Goal: Task Accomplishment & Management: Complete application form

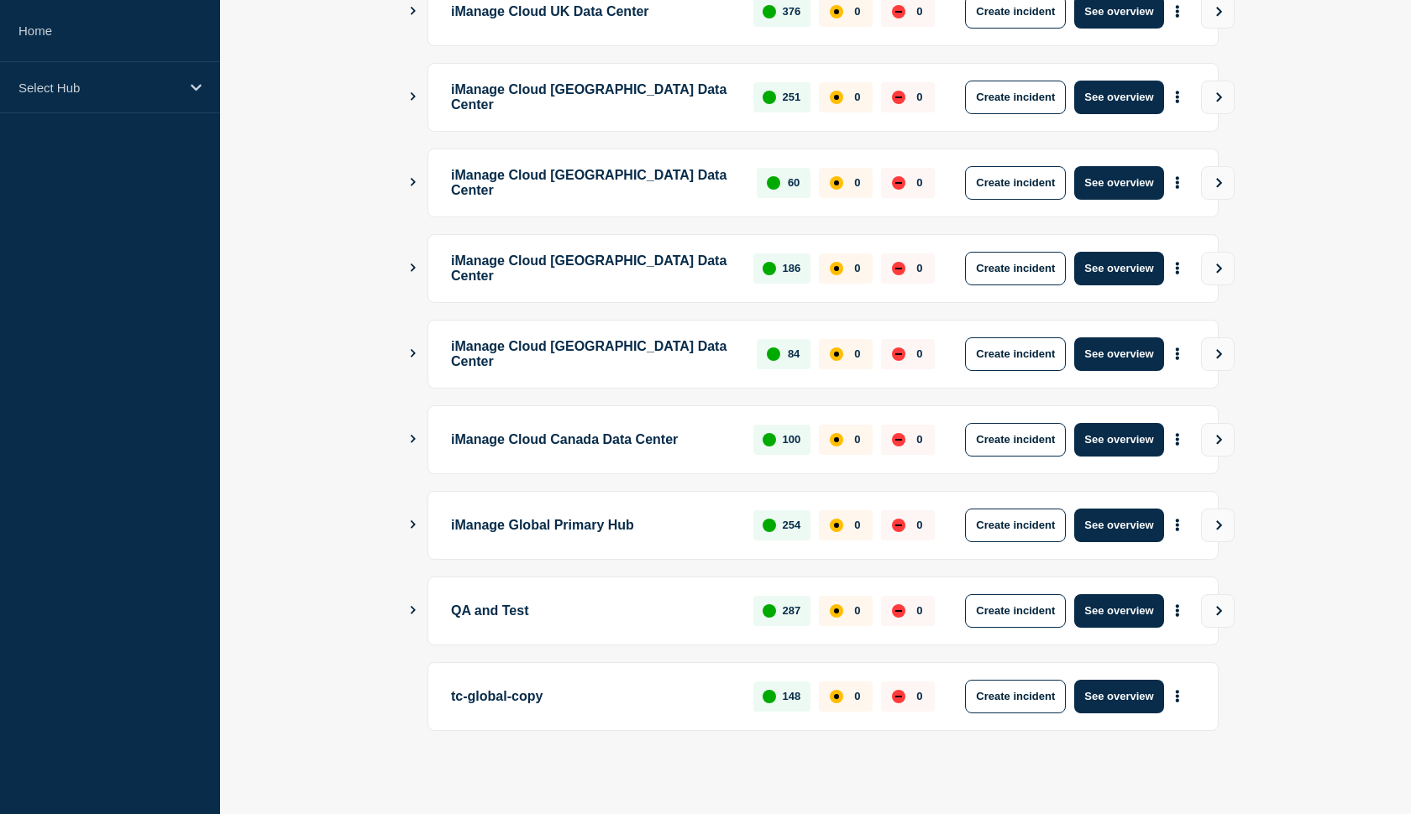
scroll to position [357, 0]
click at [413, 609] on icon "Show Connected Hubs" at bounding box center [413, 610] width 5 height 8
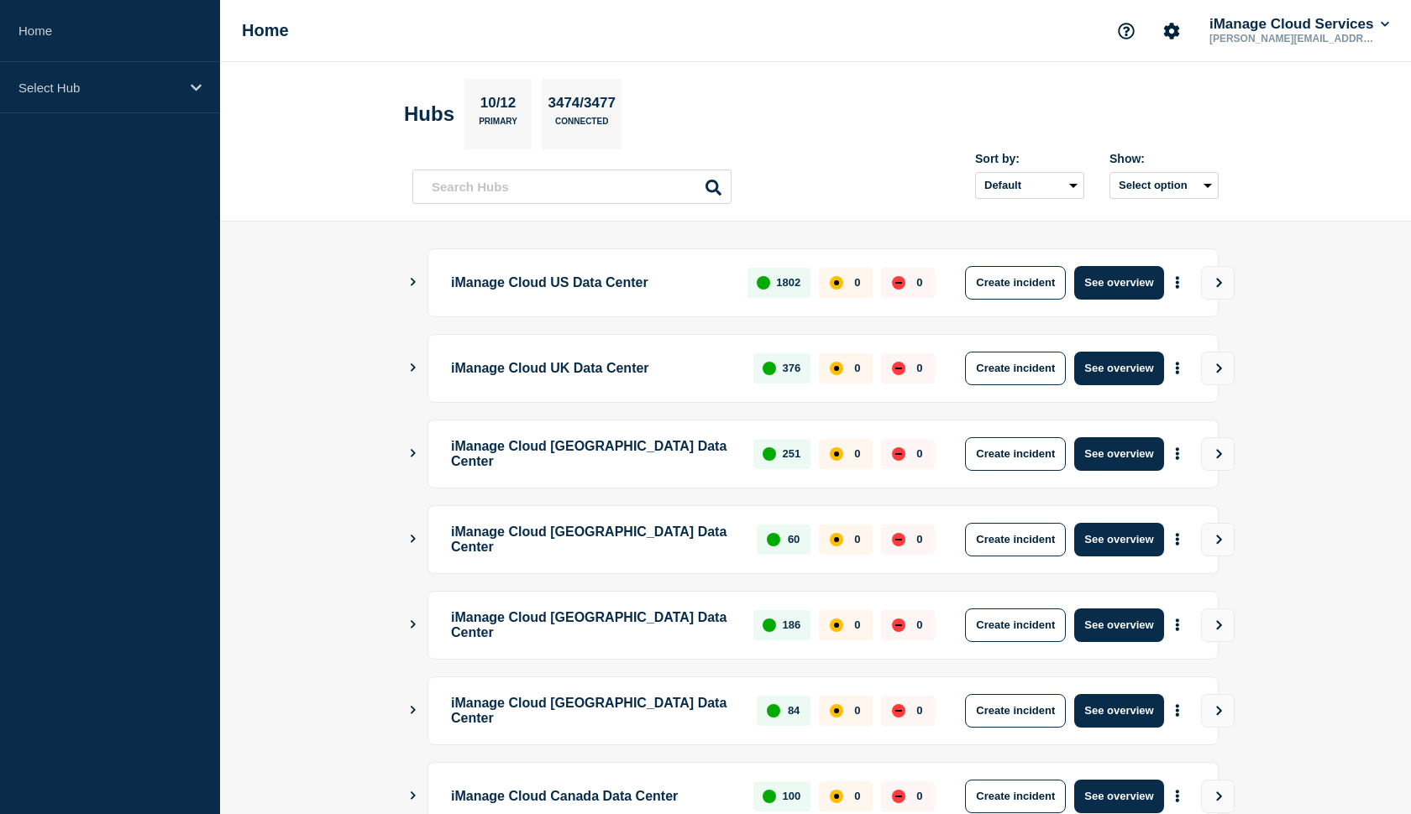
drag, startPoint x: 1322, startPoint y: 135, endPoint x: 1264, endPoint y: 138, distance: 58.8
click at [1313, 135] on header "Hubs 10/12 Primary 3474/3477 Connected Sort by: Default Last added Last updated…" at bounding box center [815, 142] width 1191 height 160
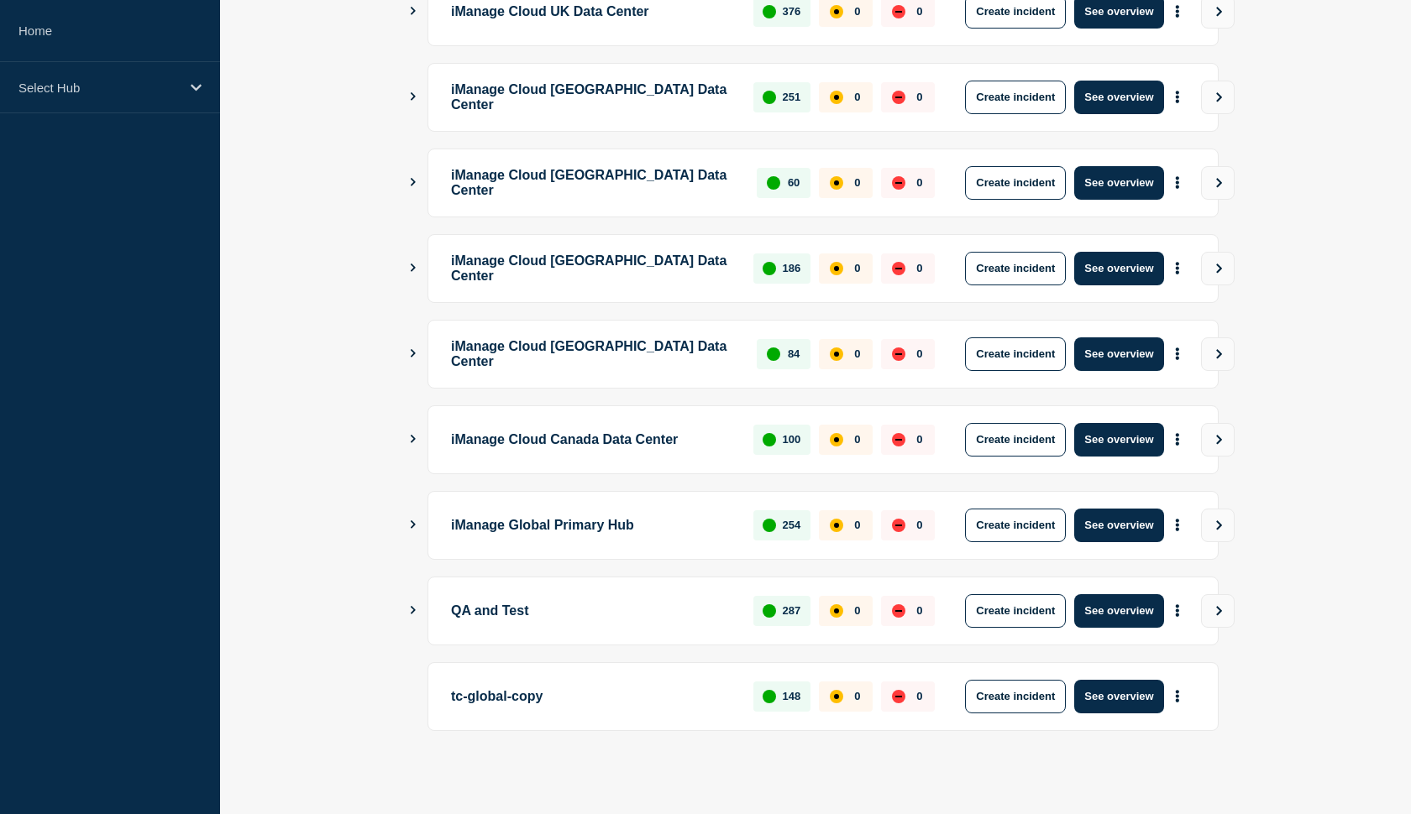
scroll to position [357, 0]
click at [414, 606] on icon "Show Connected Hubs" at bounding box center [412, 610] width 11 height 8
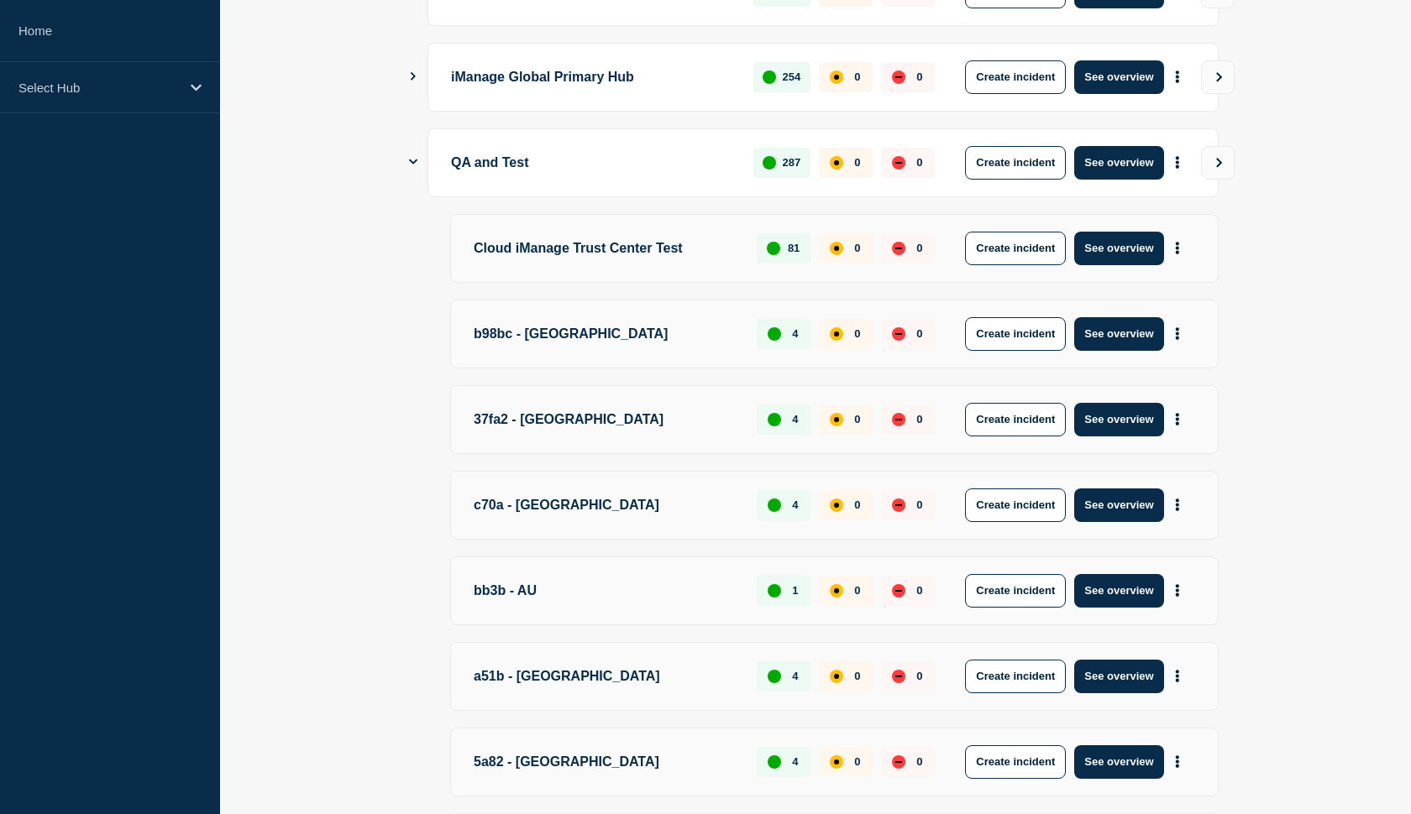
scroll to position [757, 0]
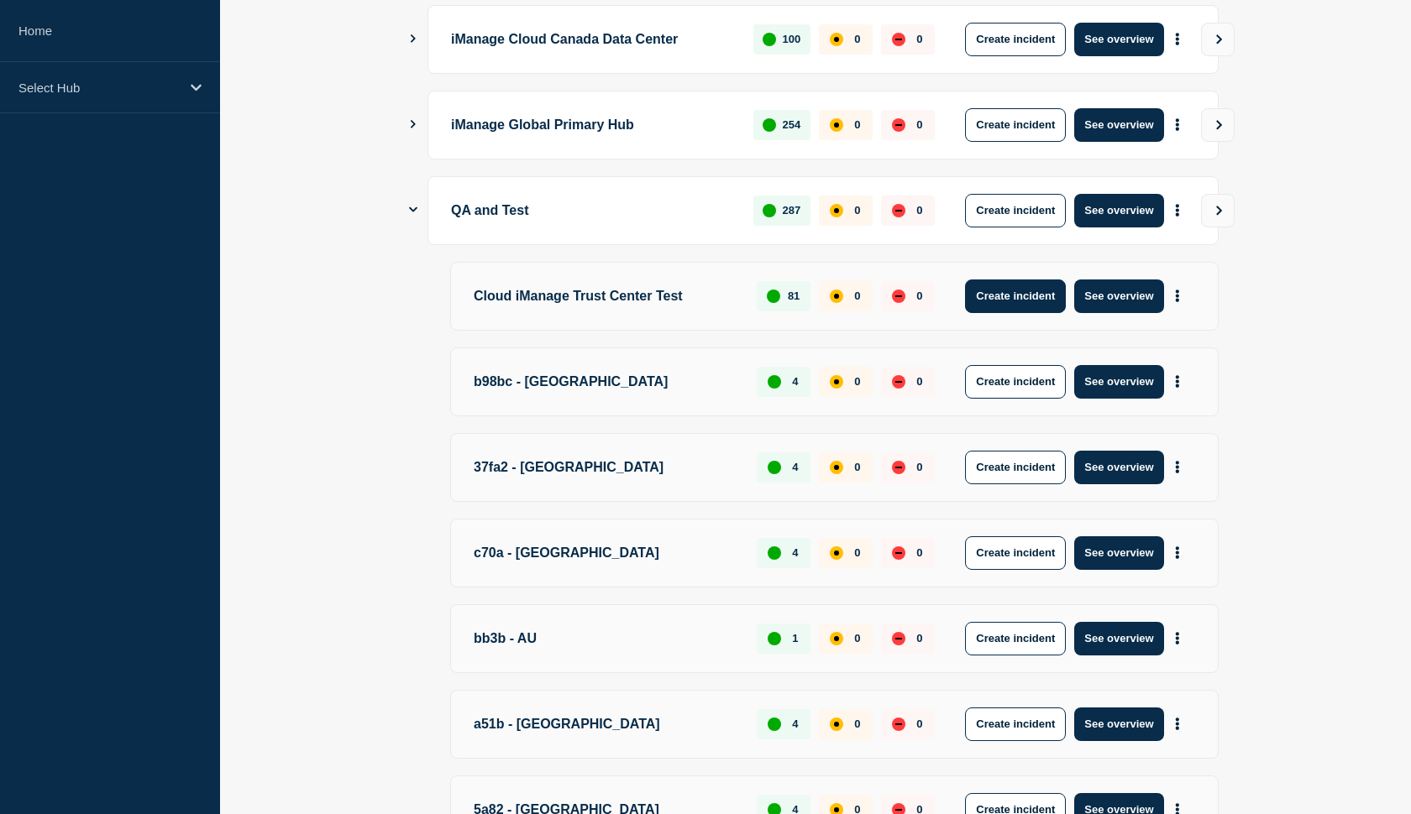
click at [997, 303] on button "Create incident" at bounding box center [1015, 297] width 101 height 34
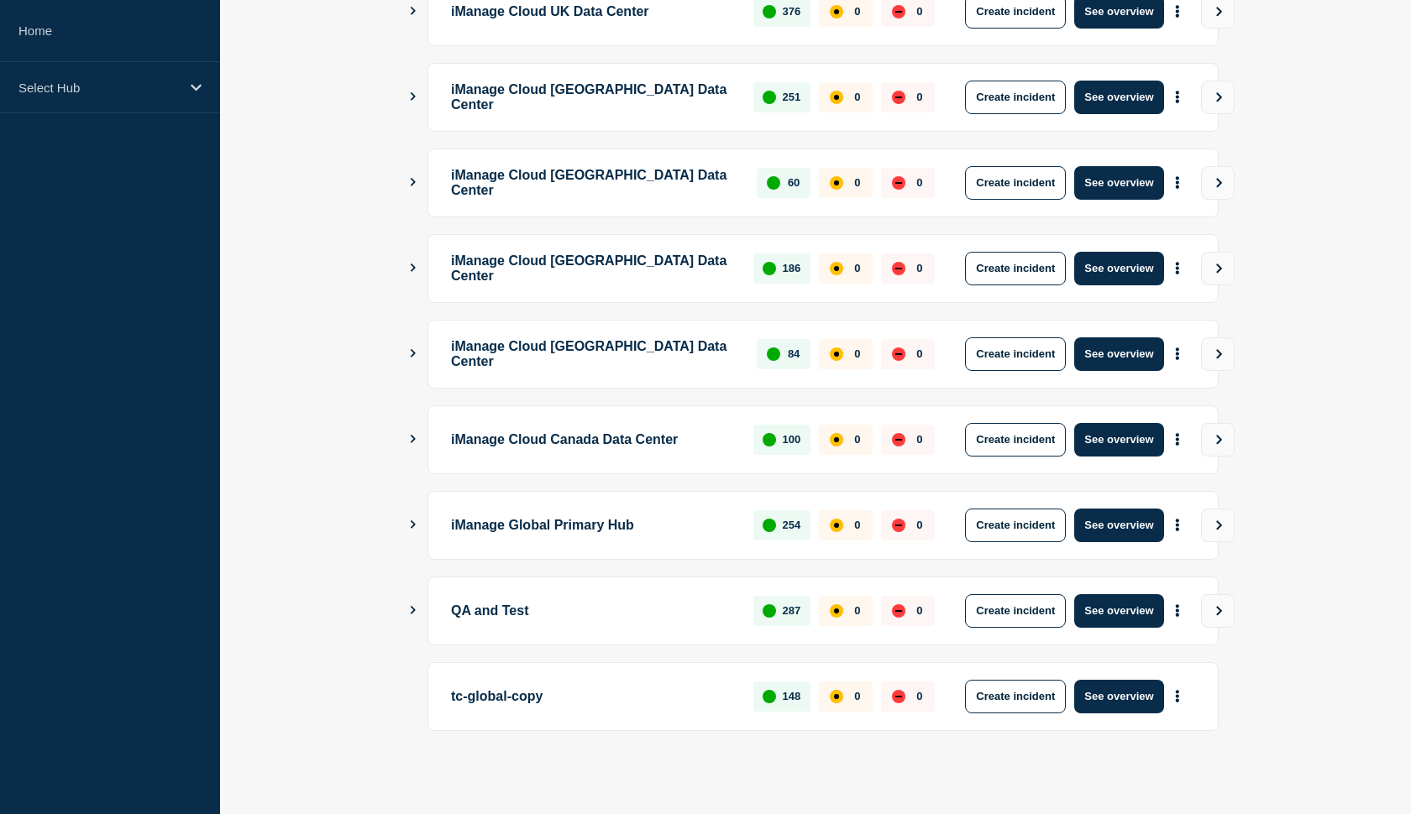
scroll to position [357, 0]
click at [415, 613] on icon "Show Connected Hubs" at bounding box center [412, 610] width 11 height 8
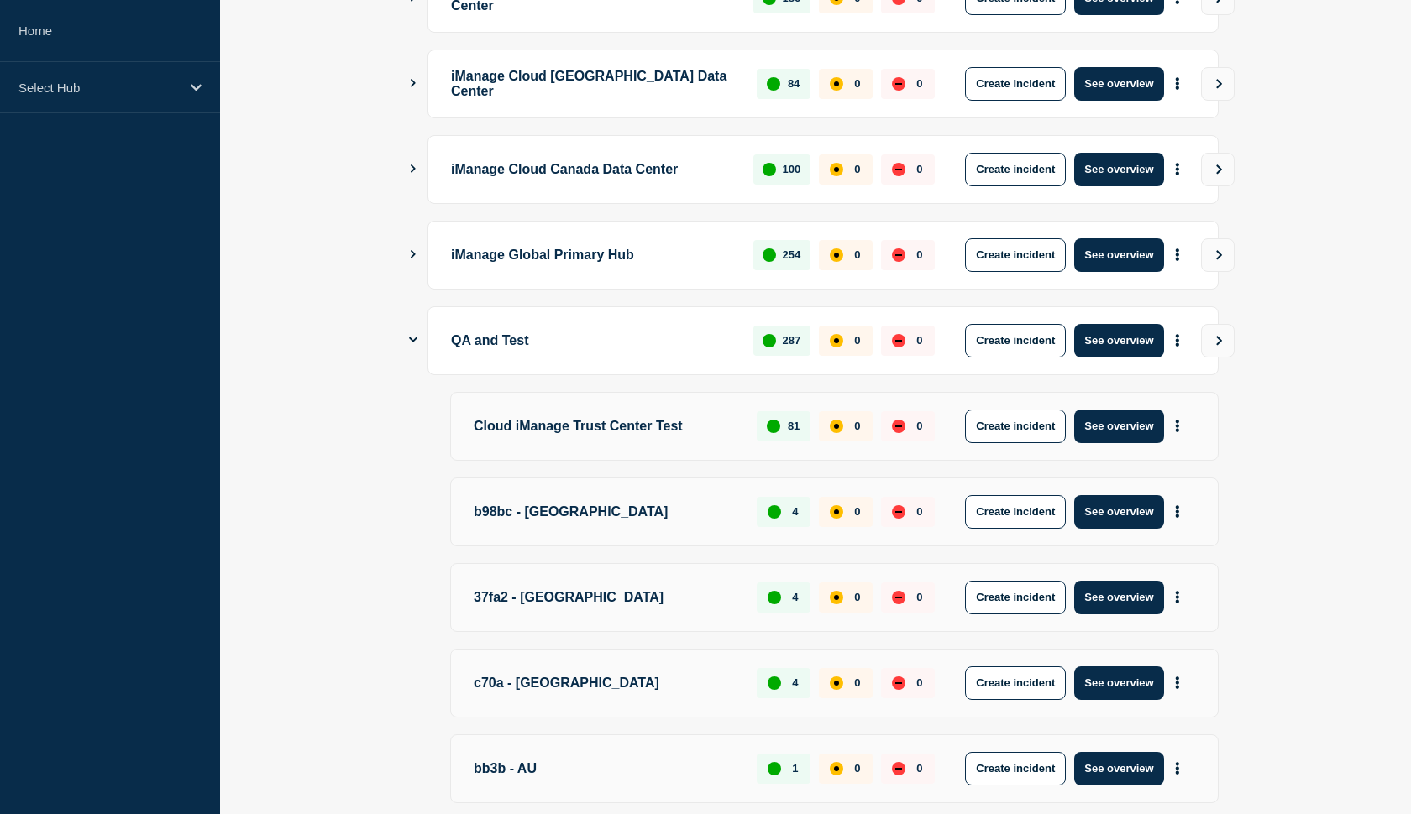
scroll to position [630, 0]
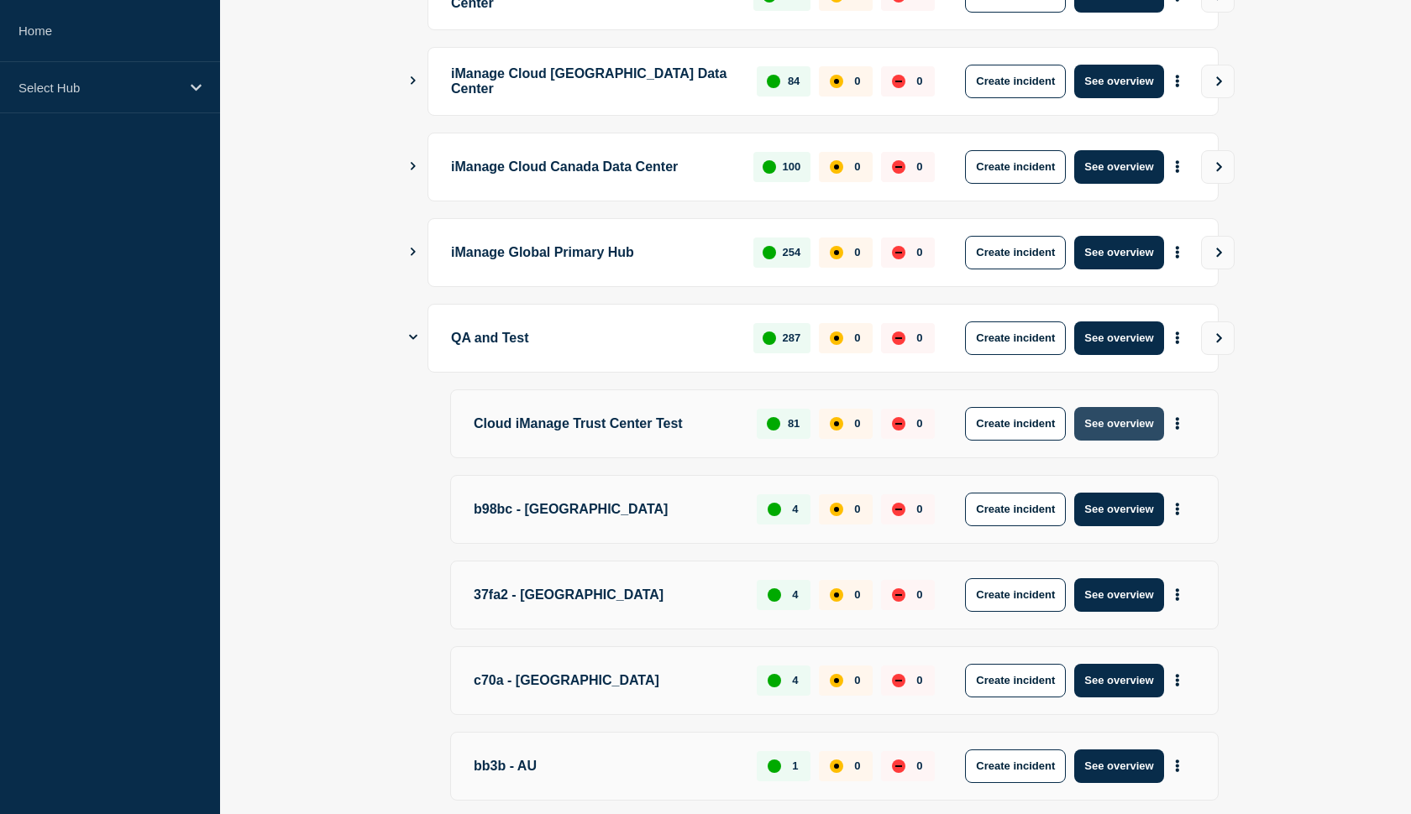
click at [1130, 426] on button "See overview" at bounding box center [1118, 424] width 89 height 34
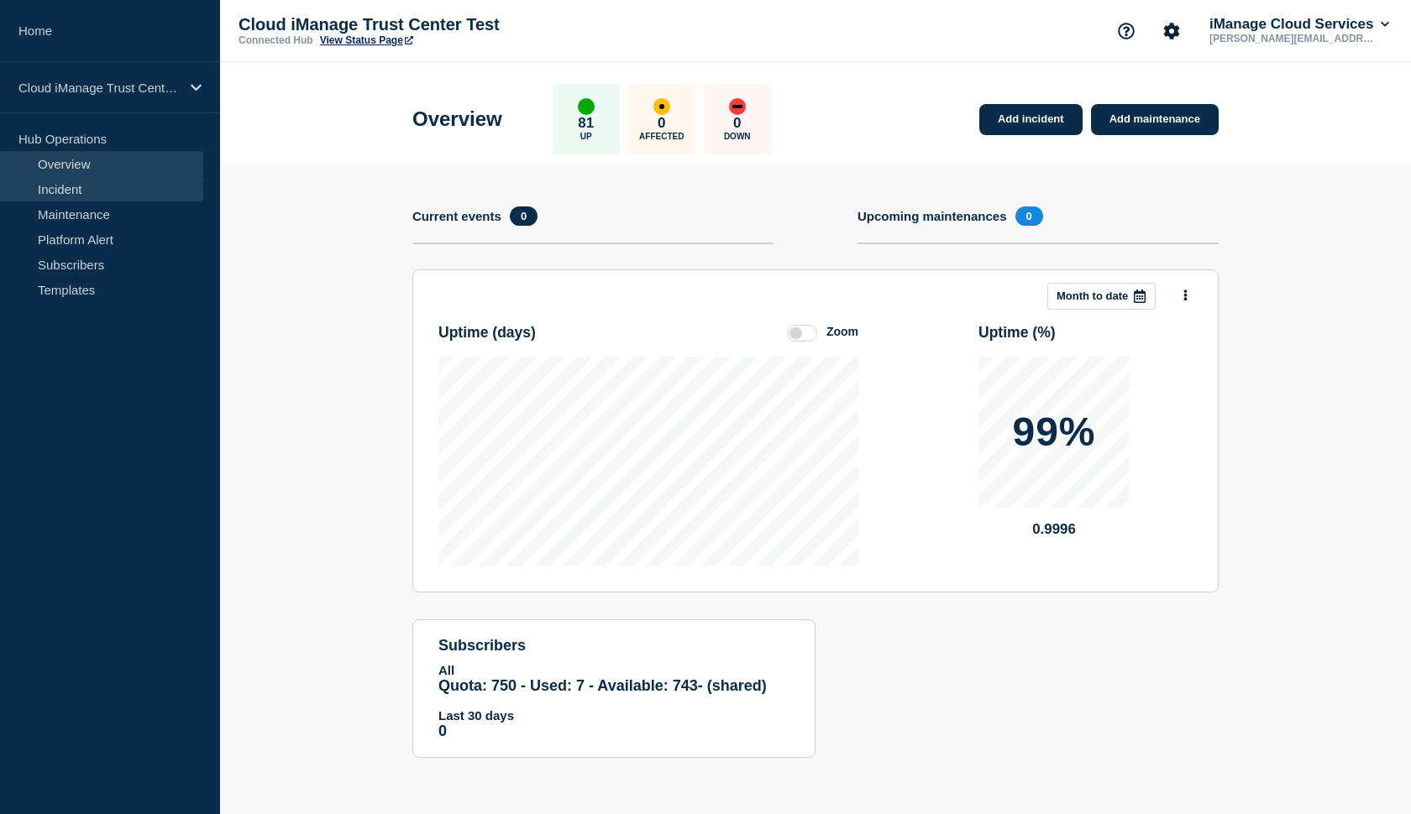
click at [107, 186] on link "Incident" at bounding box center [101, 188] width 203 height 25
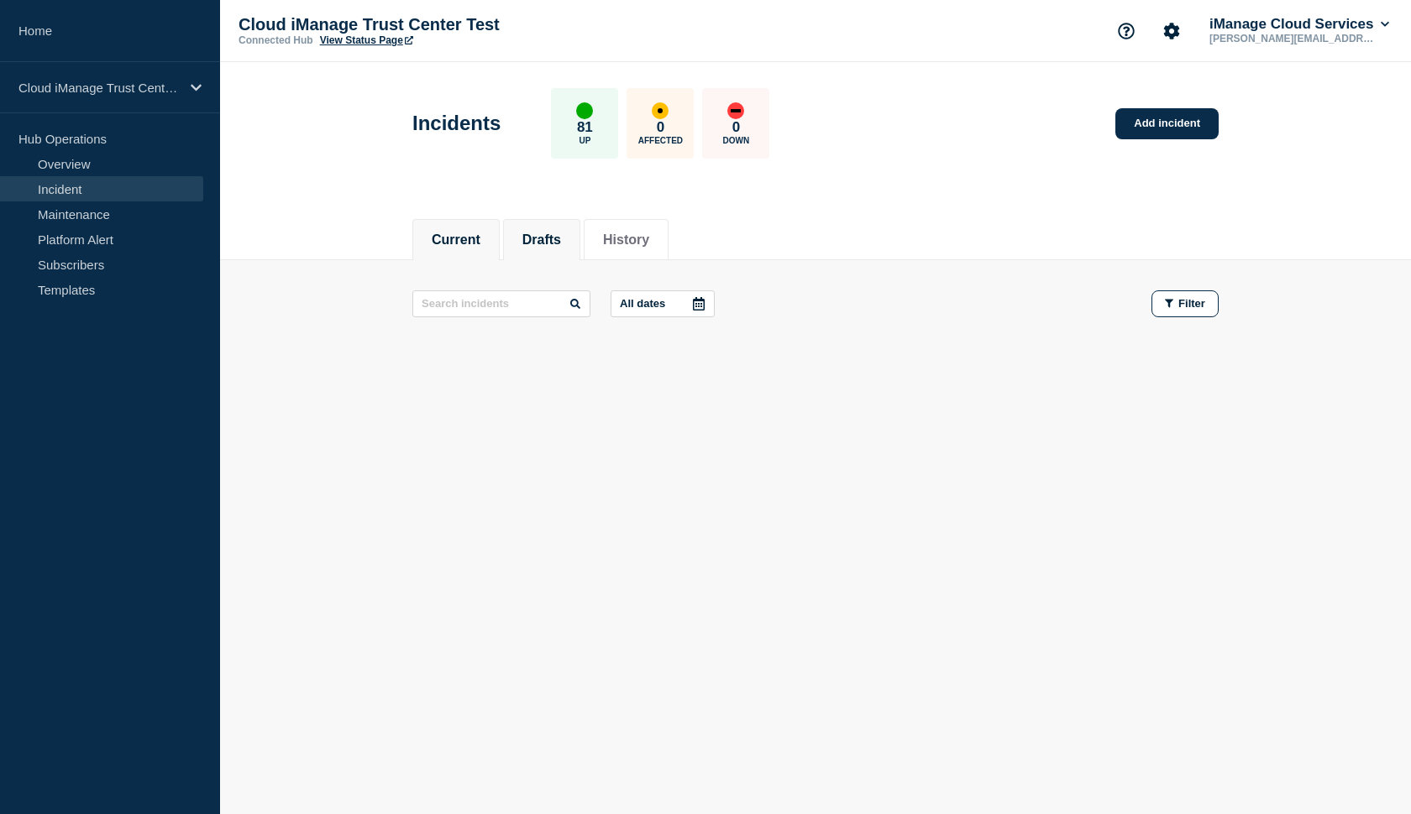
click at [528, 249] on li "Drafts" at bounding box center [541, 239] width 77 height 41
click at [658, 249] on li "History" at bounding box center [626, 239] width 85 height 41
click at [455, 235] on button "Current" at bounding box center [456, 240] width 49 height 15
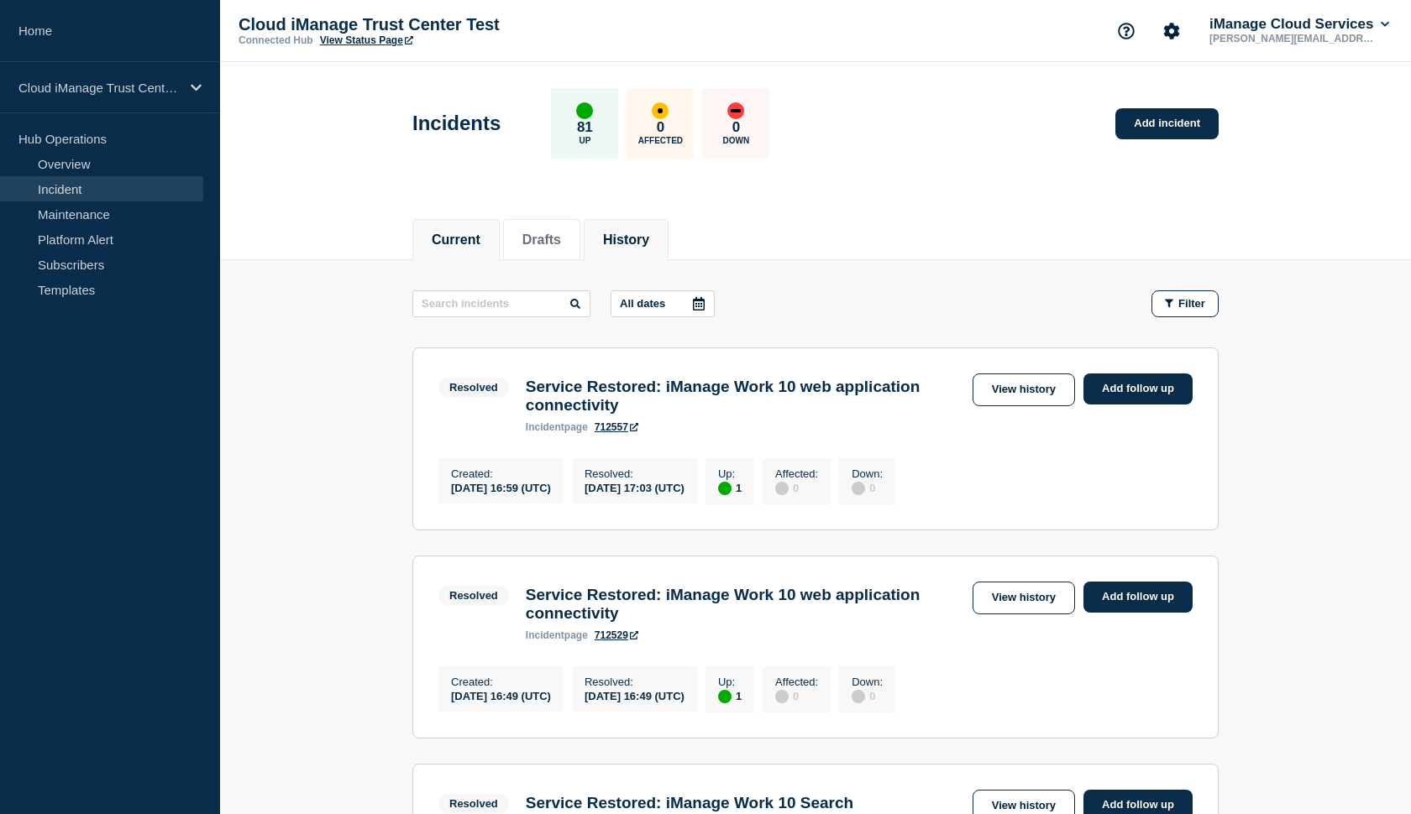
click at [455, 235] on button "Current" at bounding box center [456, 240] width 49 height 15
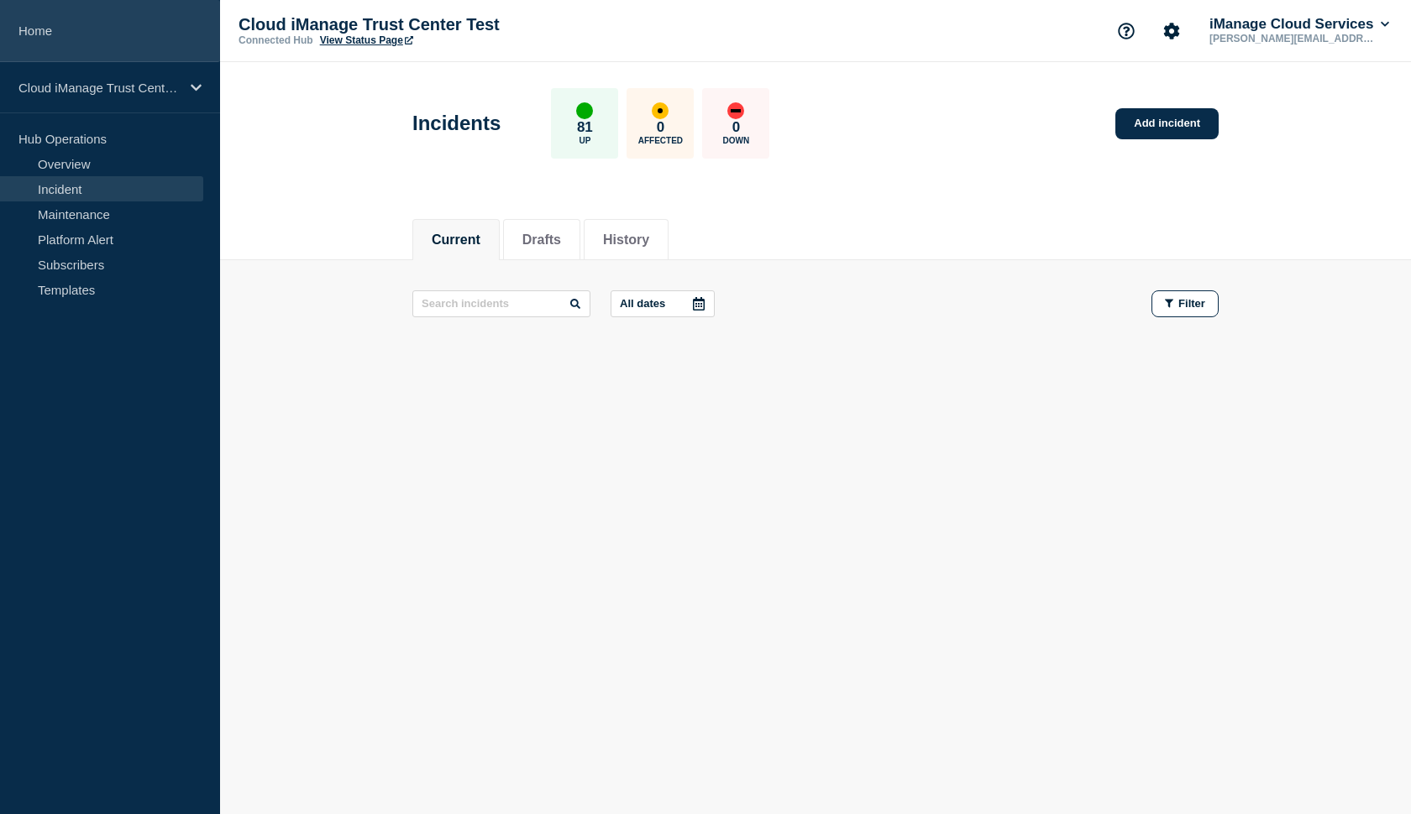
click at [53, 41] on link "Home" at bounding box center [110, 31] width 220 height 62
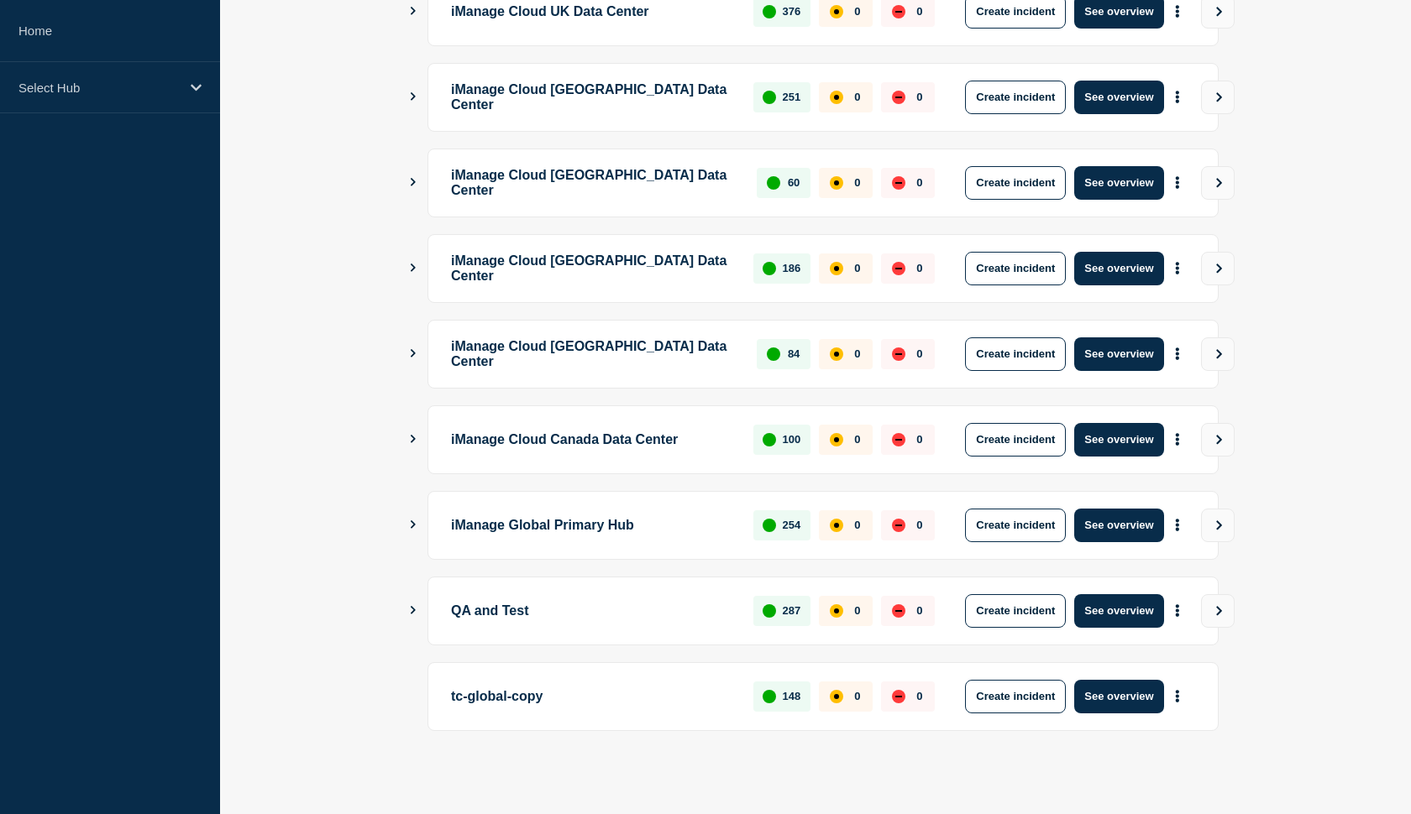
scroll to position [357, 0]
click at [406, 611] on main "iManage Cloud US Data Center 1802 0 0 Create incident See overview iManage Clou…" at bounding box center [815, 340] width 1191 height 950
click at [418, 612] on div "QA and Test 287 0 0 Create incident See overview" at bounding box center [815, 611] width 806 height 69
click at [414, 612] on icon "Show Connected Hubs" at bounding box center [412, 610] width 11 height 8
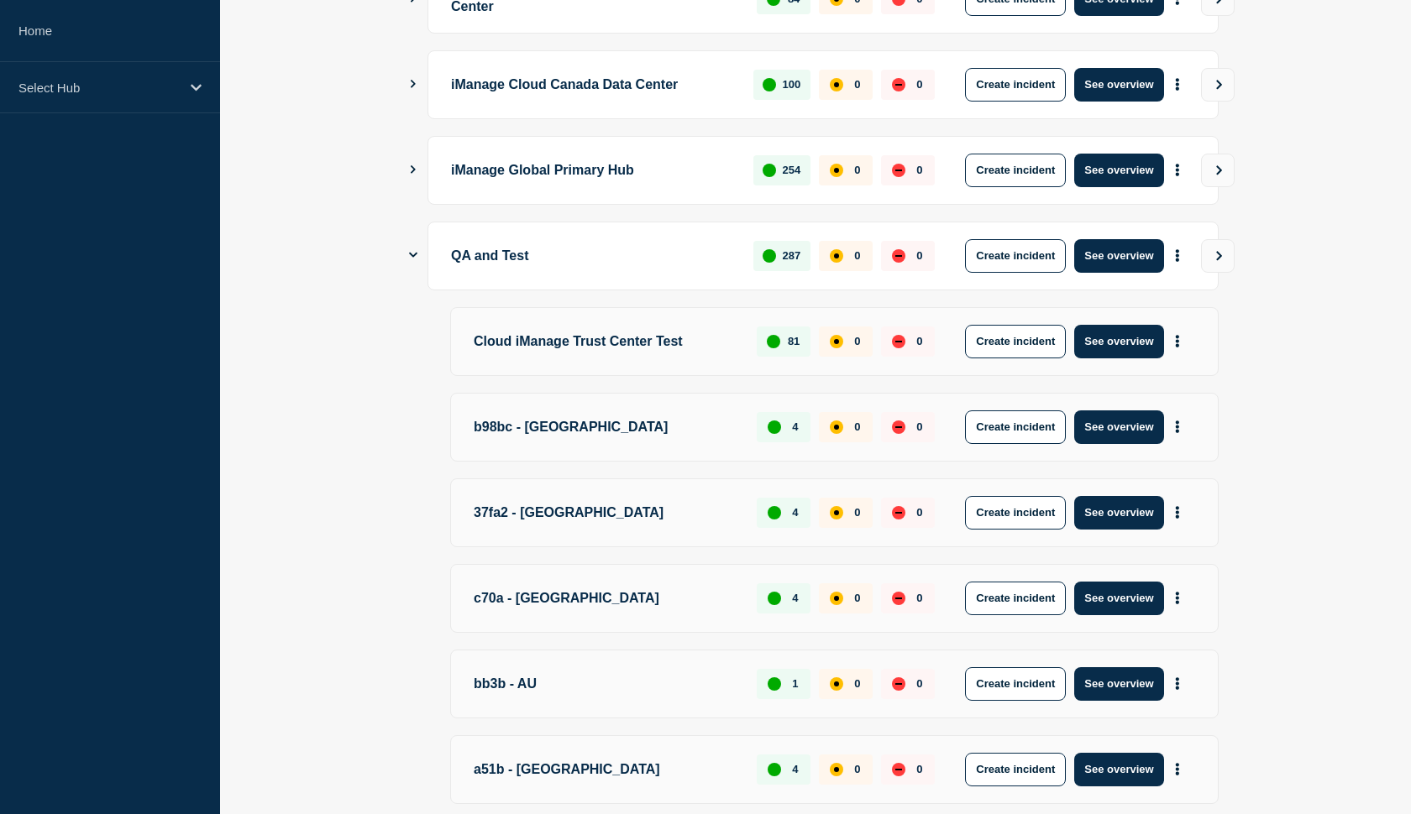
scroll to position [715, 0]
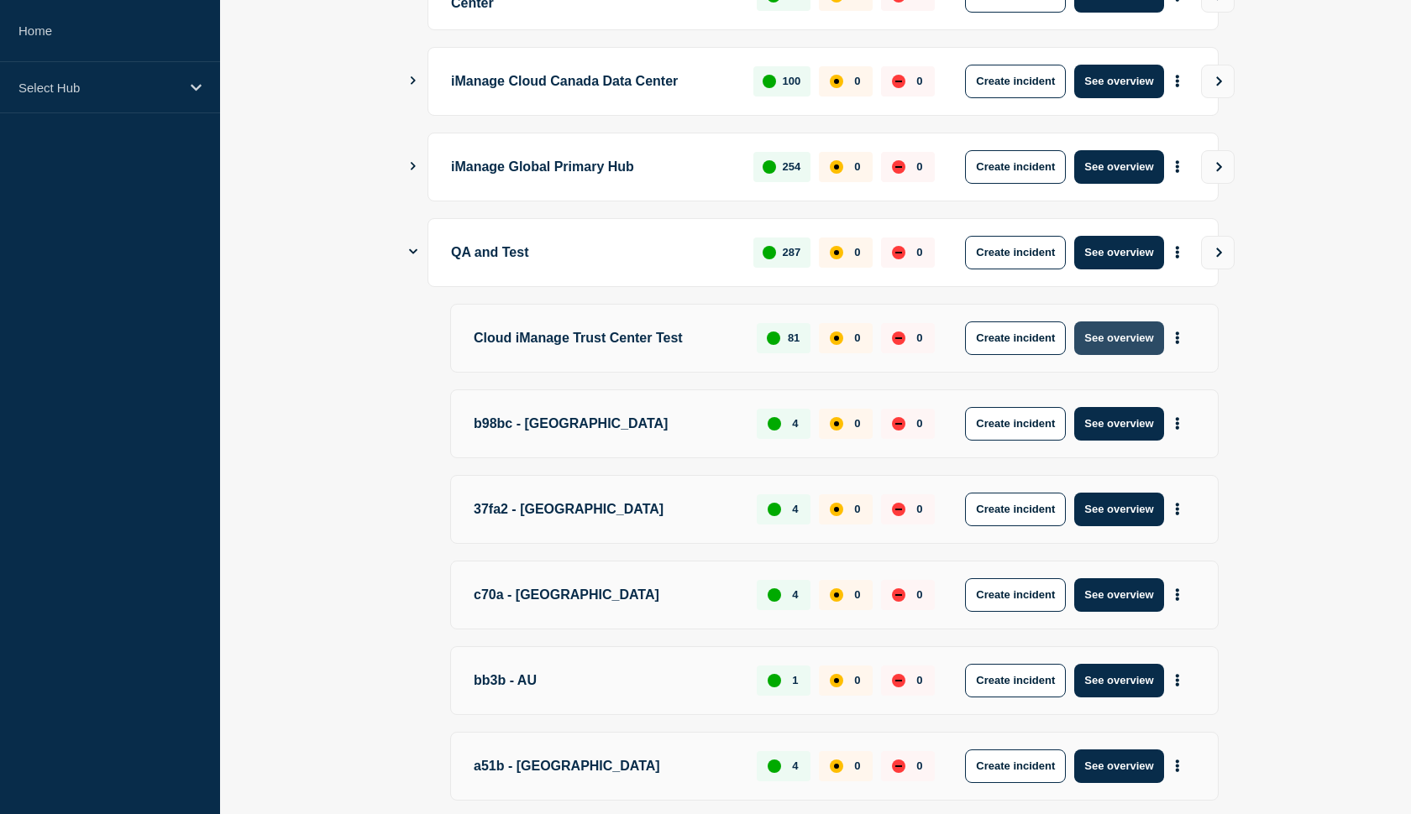
click at [1126, 339] on button "See overview" at bounding box center [1118, 339] width 89 height 34
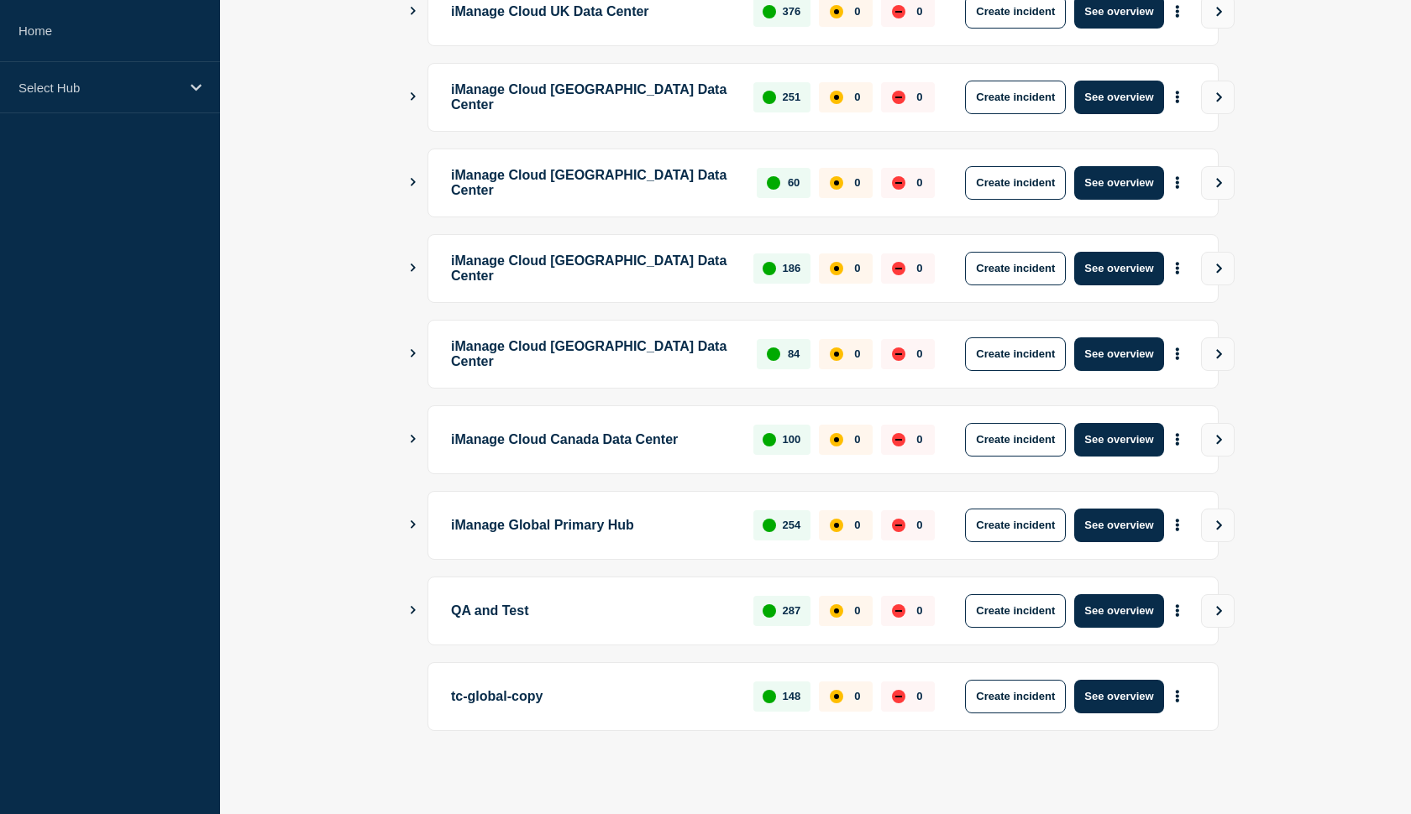
scroll to position [357, 0]
click at [407, 615] on main "iManage Cloud US Data Center 1802 0 0 Create incident See overview iManage Clou…" at bounding box center [815, 340] width 1191 height 950
click at [414, 610] on icon "Show Connected Hubs" at bounding box center [413, 610] width 5 height 8
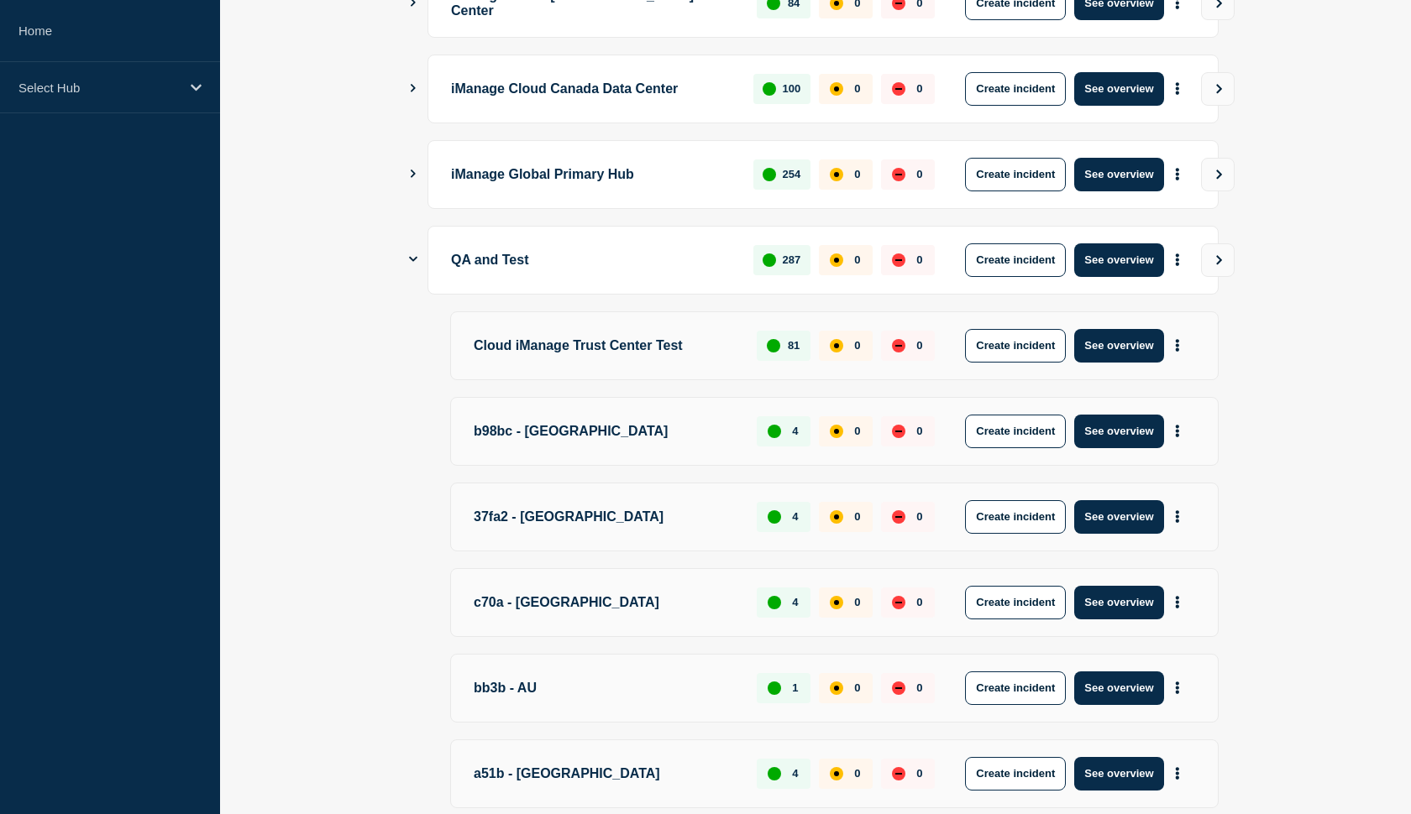
scroll to position [704, 0]
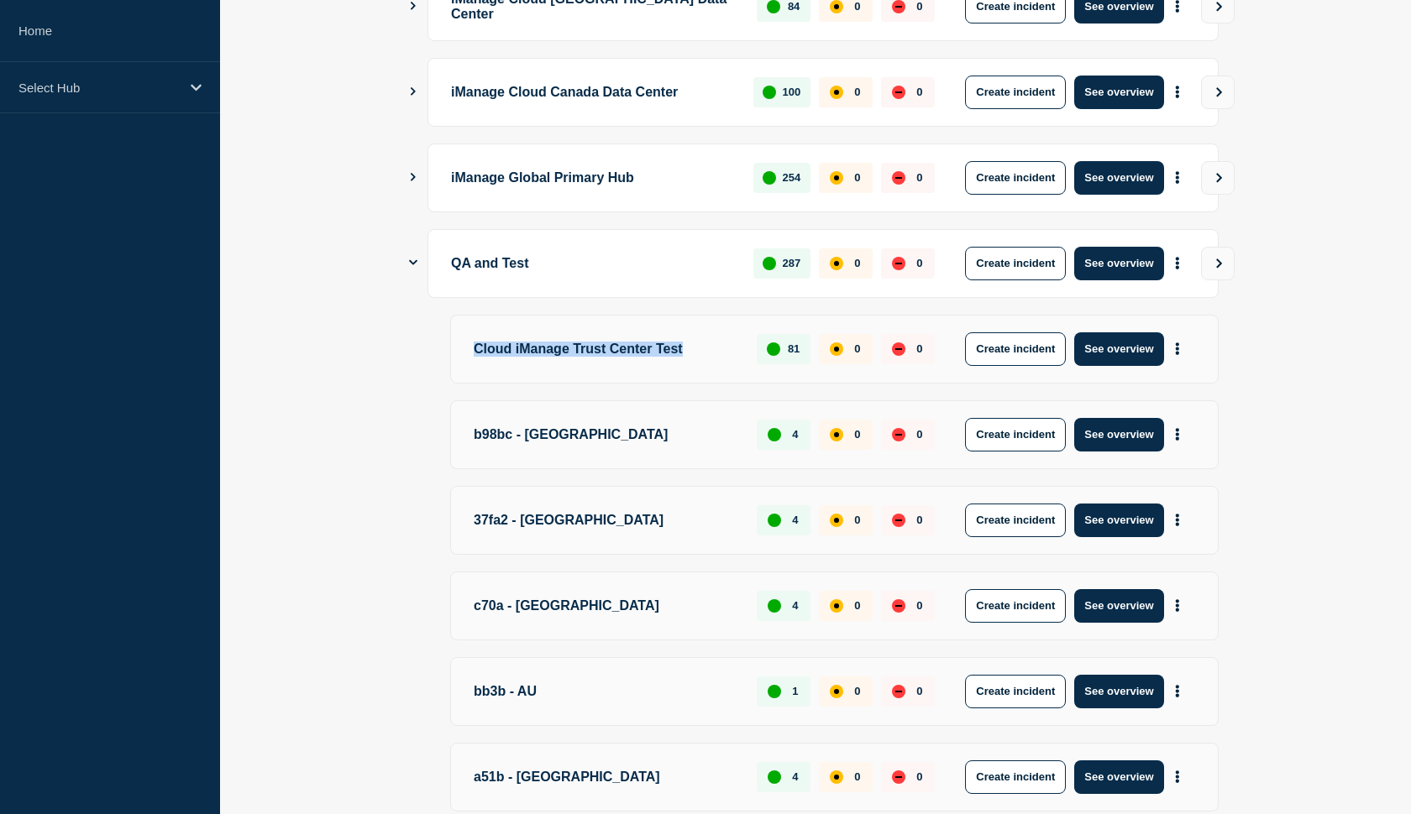
drag, startPoint x: 683, startPoint y: 353, endPoint x: 469, endPoint y: 356, distance: 214.1
click at [469, 356] on div "Cloud iManage Trust Center Test 81 0 0 Create incident See overview" at bounding box center [834, 349] width 768 height 69
copy p "Cloud iManage Trust Center Test"
click at [369, 359] on main "iManage Cloud US Data Center 1802 0 0 Create incident See overview iManage Clou…" at bounding box center [815, 449] width 1191 height 1865
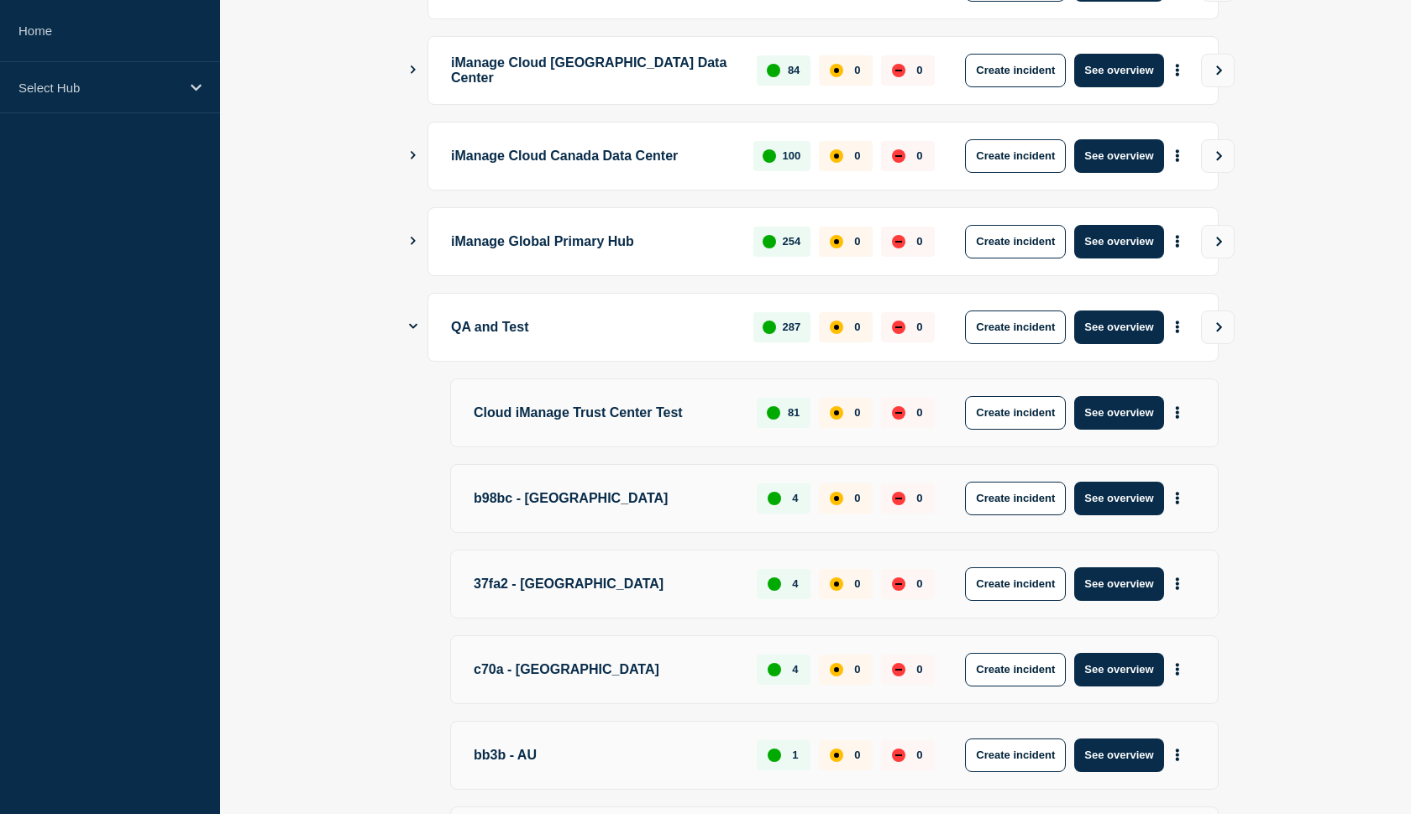
scroll to position [683, 0]
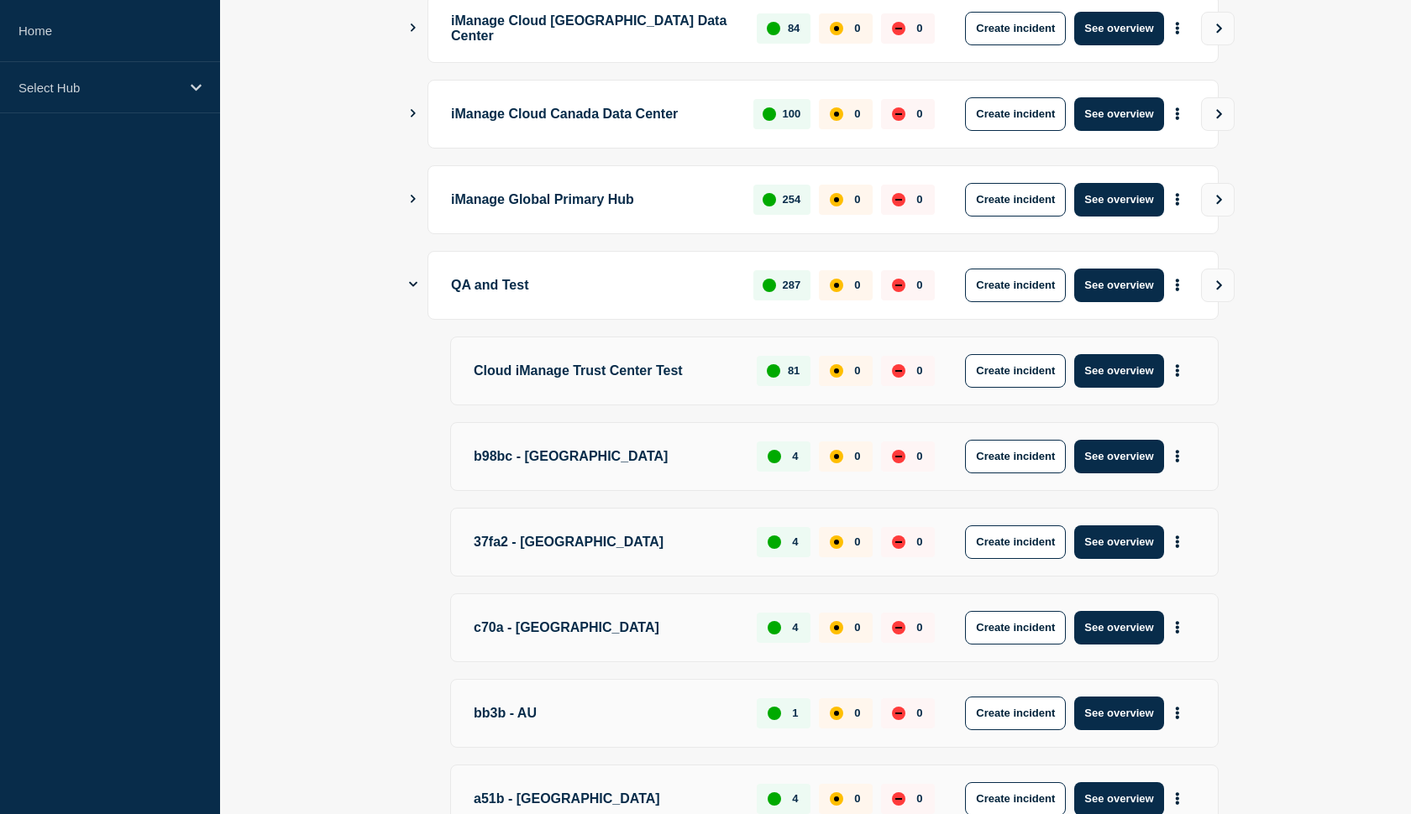
click at [408, 284] on main "iManage Cloud US Data Center 1802 0 0 Create incident See overview iManage Clou…" at bounding box center [815, 471] width 1191 height 1865
click at [415, 280] on icon "Show Connected Hubs" at bounding box center [413, 284] width 8 height 11
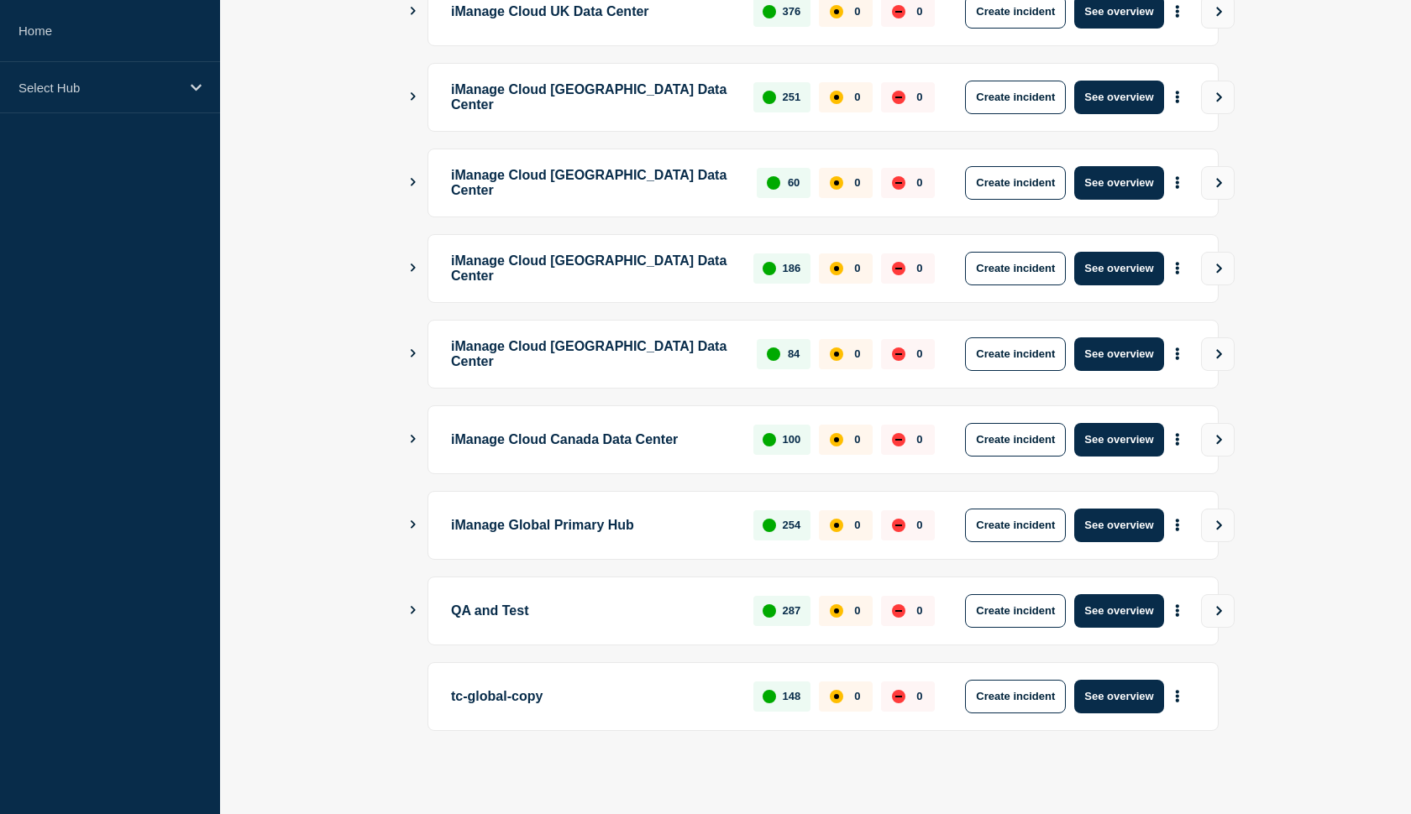
scroll to position [357, 0]
click at [412, 608] on icon "Show Connected Hubs" at bounding box center [413, 610] width 5 height 8
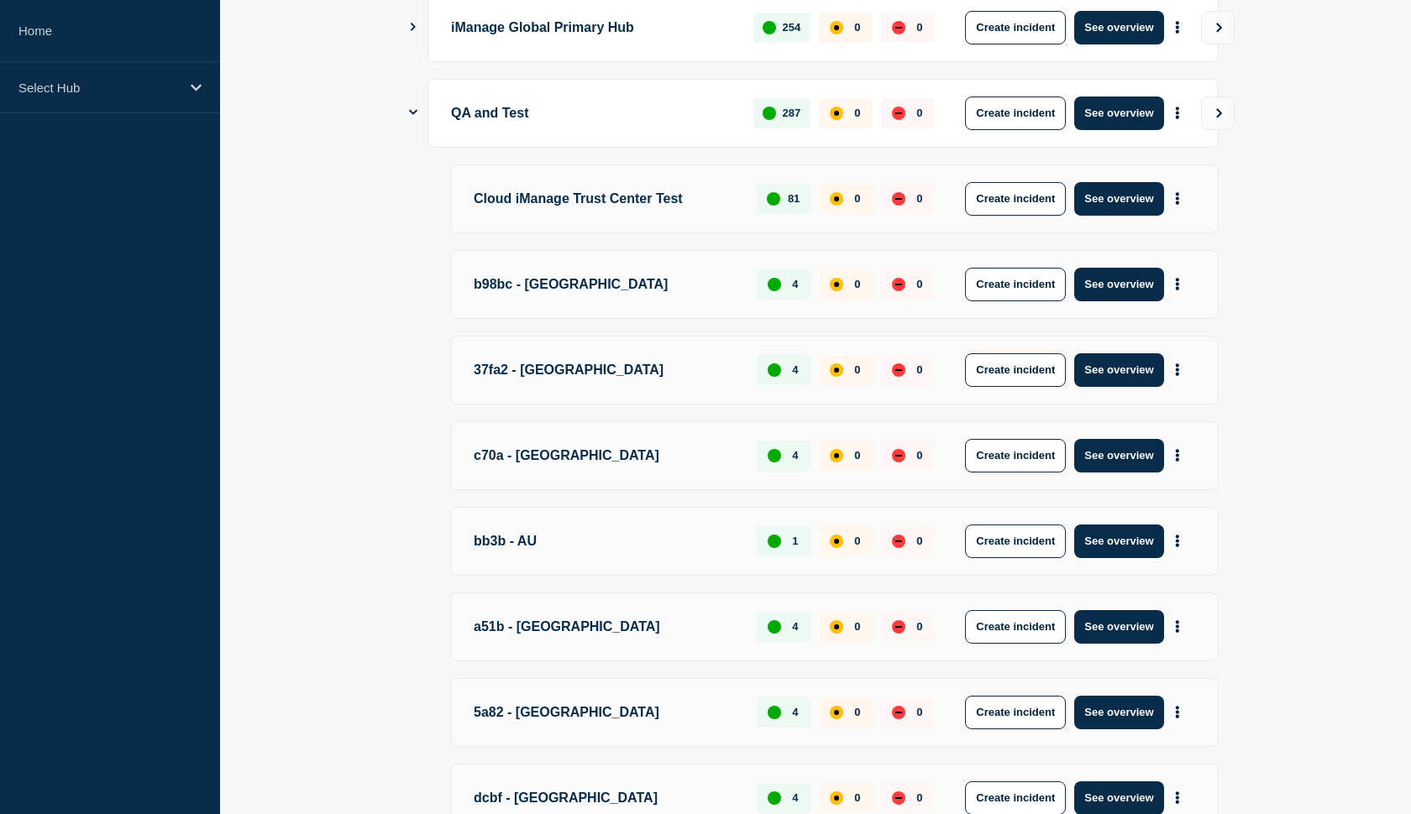
scroll to position [852, 0]
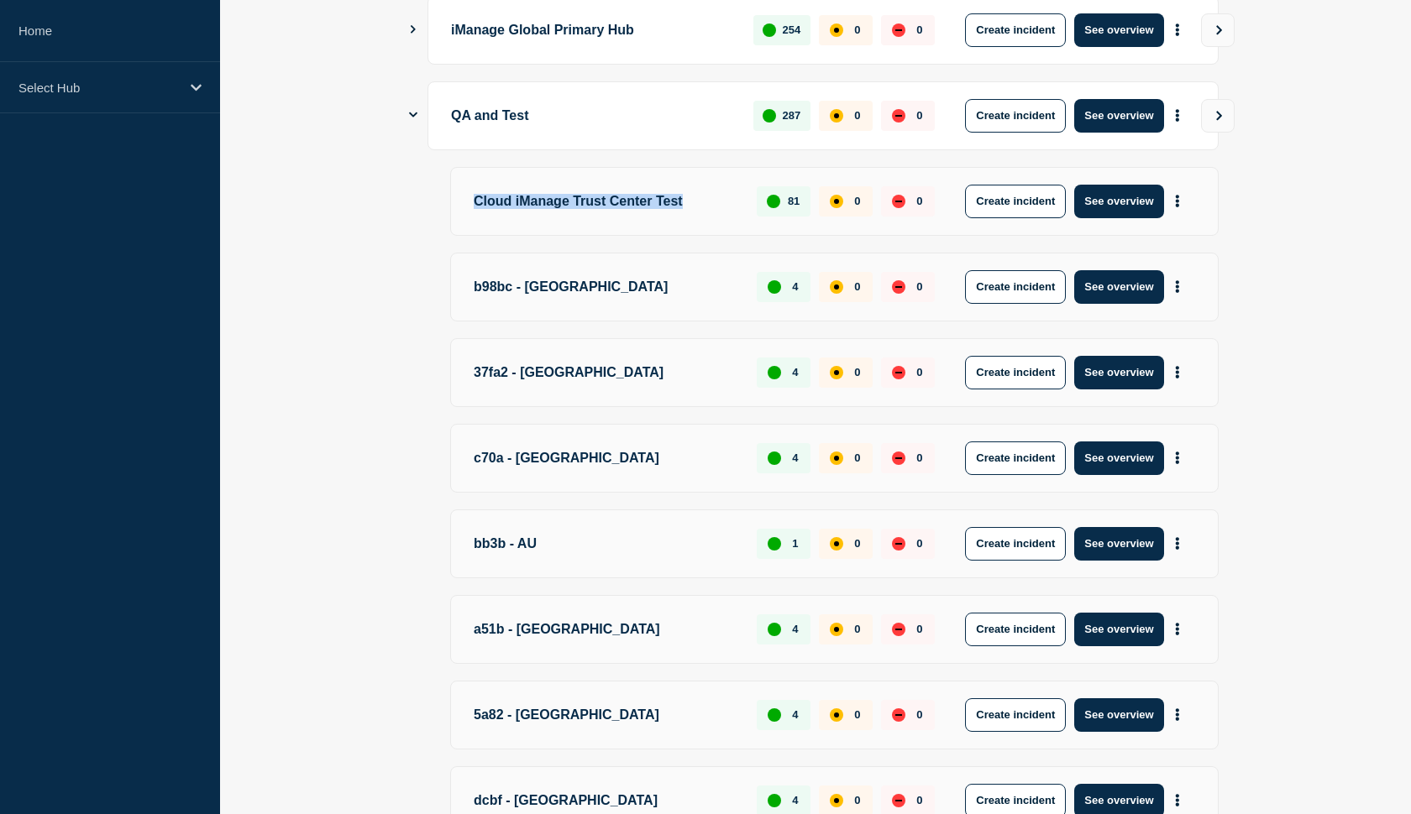
drag, startPoint x: 678, startPoint y: 200, endPoint x: 477, endPoint y: 197, distance: 200.7
click at [477, 197] on p "Cloud iManage Trust Center Test" at bounding box center [606, 202] width 264 height 34
click at [280, 301] on main "iManage Cloud US Data Center 1802 0 0 Create incident See overview iManage Clou…" at bounding box center [815, 301] width 1191 height 1865
drag, startPoint x: 680, startPoint y: 196, endPoint x: 471, endPoint y: 196, distance: 209.1
click at [471, 196] on div "Cloud iManage Trust Center Test 81 0 0 Create incident See overview" at bounding box center [834, 201] width 768 height 69
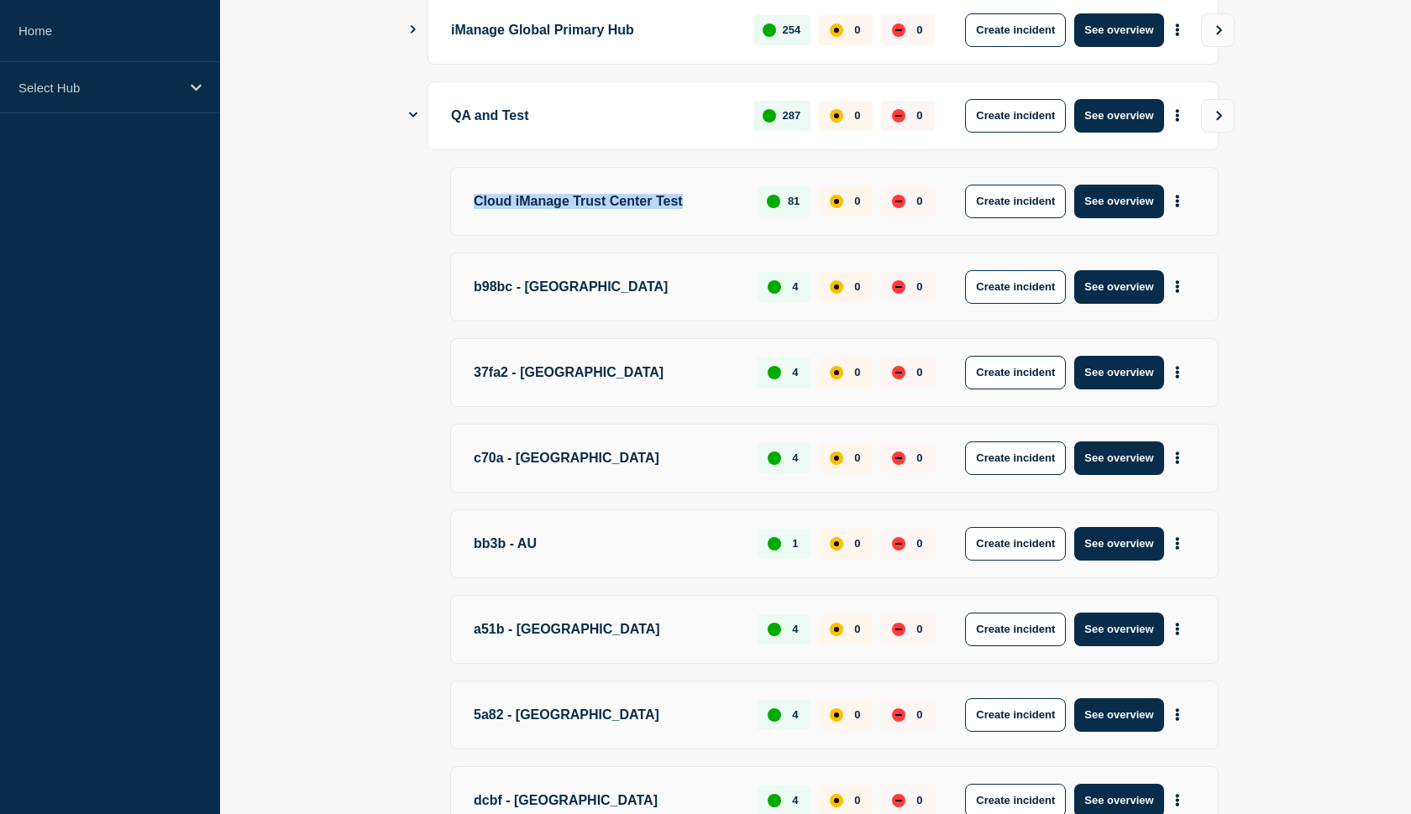
click at [712, 209] on p "Cloud iManage Trust Center Test" at bounding box center [606, 202] width 264 height 34
drag, startPoint x: 680, startPoint y: 200, endPoint x: 474, endPoint y: 202, distance: 206.6
click at [474, 202] on p "Cloud iManage Trust Center Test" at bounding box center [606, 202] width 264 height 34
click at [697, 192] on p "Cloud iManage Trust Center Test" at bounding box center [606, 202] width 264 height 34
drag, startPoint x: 932, startPoint y: 195, endPoint x: 763, endPoint y: 207, distance: 169.2
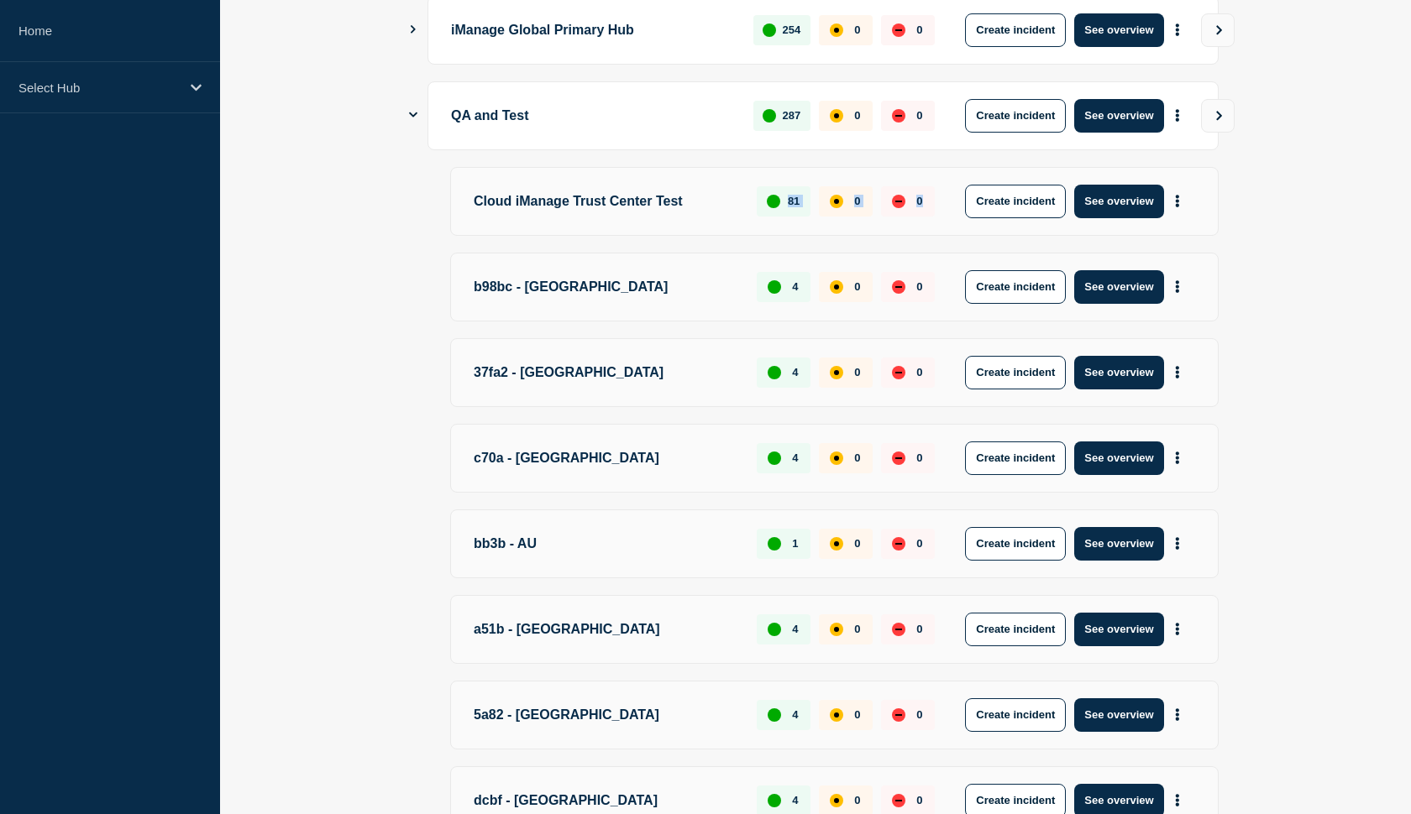
click at [763, 207] on div "81 0 0" at bounding box center [845, 202] width 178 height 34
click at [726, 204] on p "Cloud iManage Trust Center Test" at bounding box center [606, 202] width 264 height 34
drag, startPoint x: 922, startPoint y: 196, endPoint x: 891, endPoint y: 196, distance: 31.1
click at [891, 196] on div "0" at bounding box center [908, 201] width 54 height 30
drag, startPoint x: 862, startPoint y: 198, endPoint x: 838, endPoint y: 197, distance: 24.4
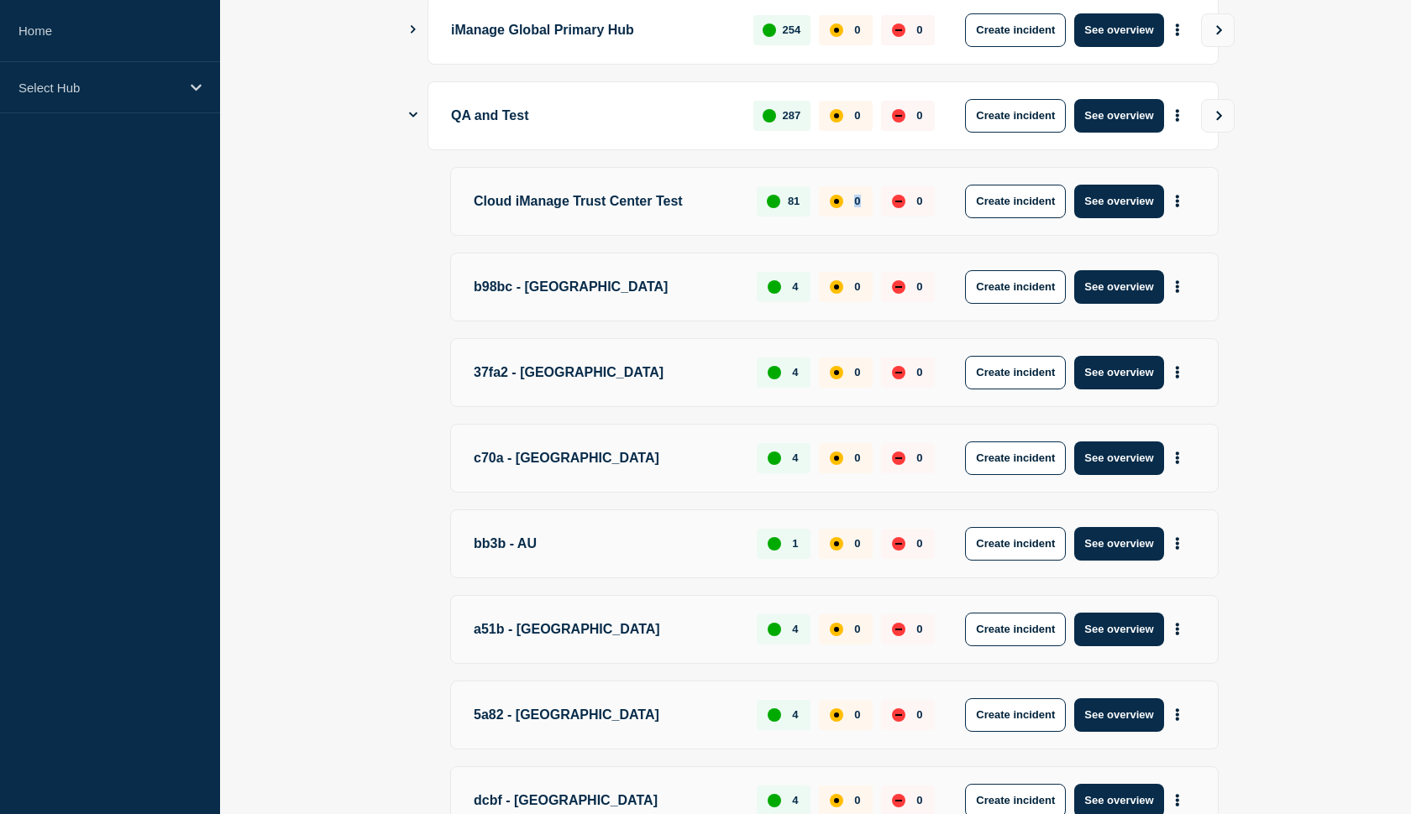
click at [838, 197] on div "0" at bounding box center [846, 201] width 54 height 30
click at [881, 192] on div "0" at bounding box center [908, 201] width 54 height 30
click at [855, 180] on div "Cloud iManage Trust Center Test 81 0 0 Create incident See overview" at bounding box center [834, 201] width 768 height 69
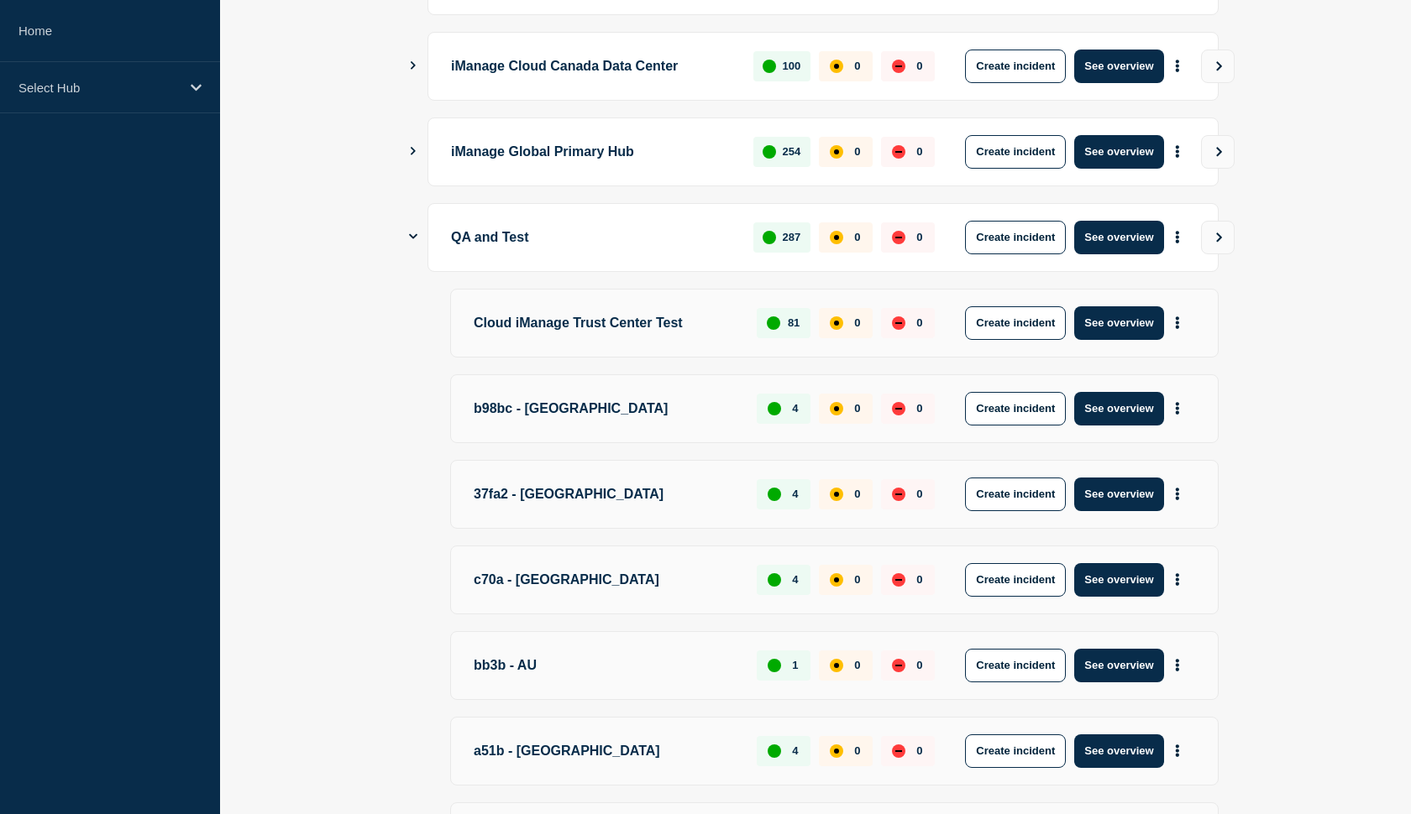
scroll to position [738, 0]
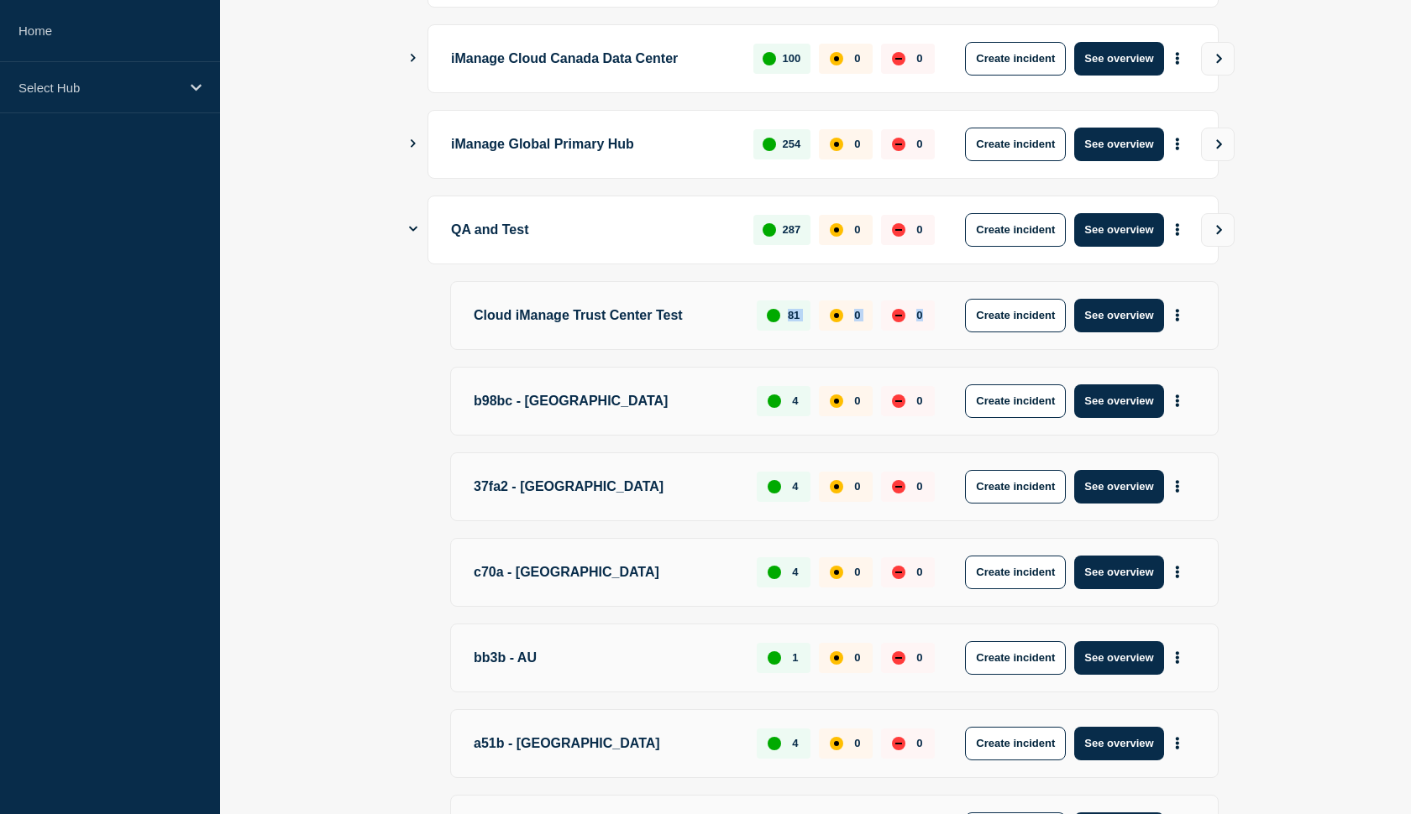
drag, startPoint x: 923, startPoint y: 311, endPoint x: 761, endPoint y: 312, distance: 162.0
click at [761, 312] on div "81 0 0" at bounding box center [845, 316] width 178 height 34
click at [741, 316] on div "Cloud iManage Trust Center Test 81 0 0 Create incident See overview" at bounding box center [834, 315] width 768 height 69
click at [701, 312] on p "Cloud iManage Trust Center Test" at bounding box center [606, 316] width 264 height 34
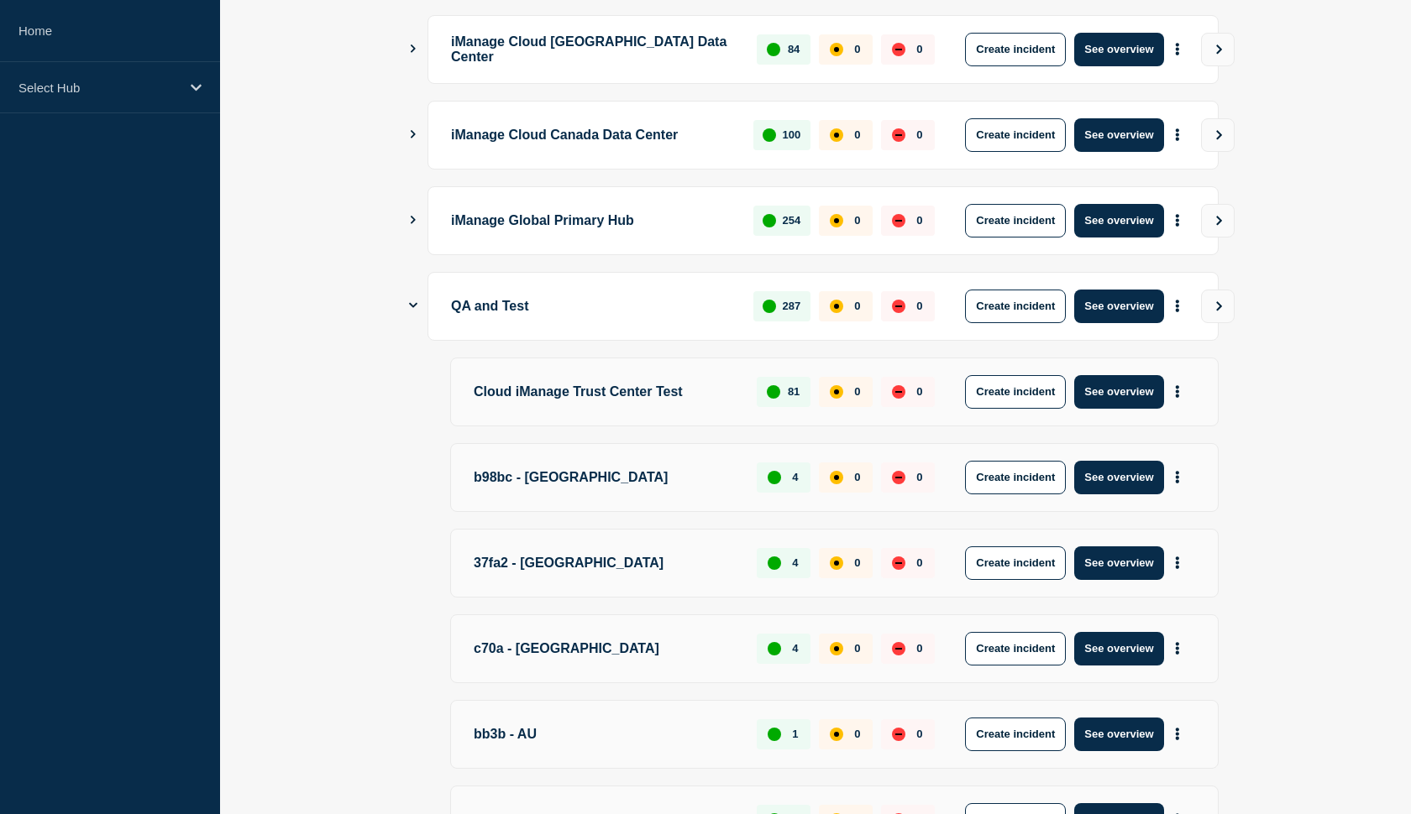
scroll to position [704, 0]
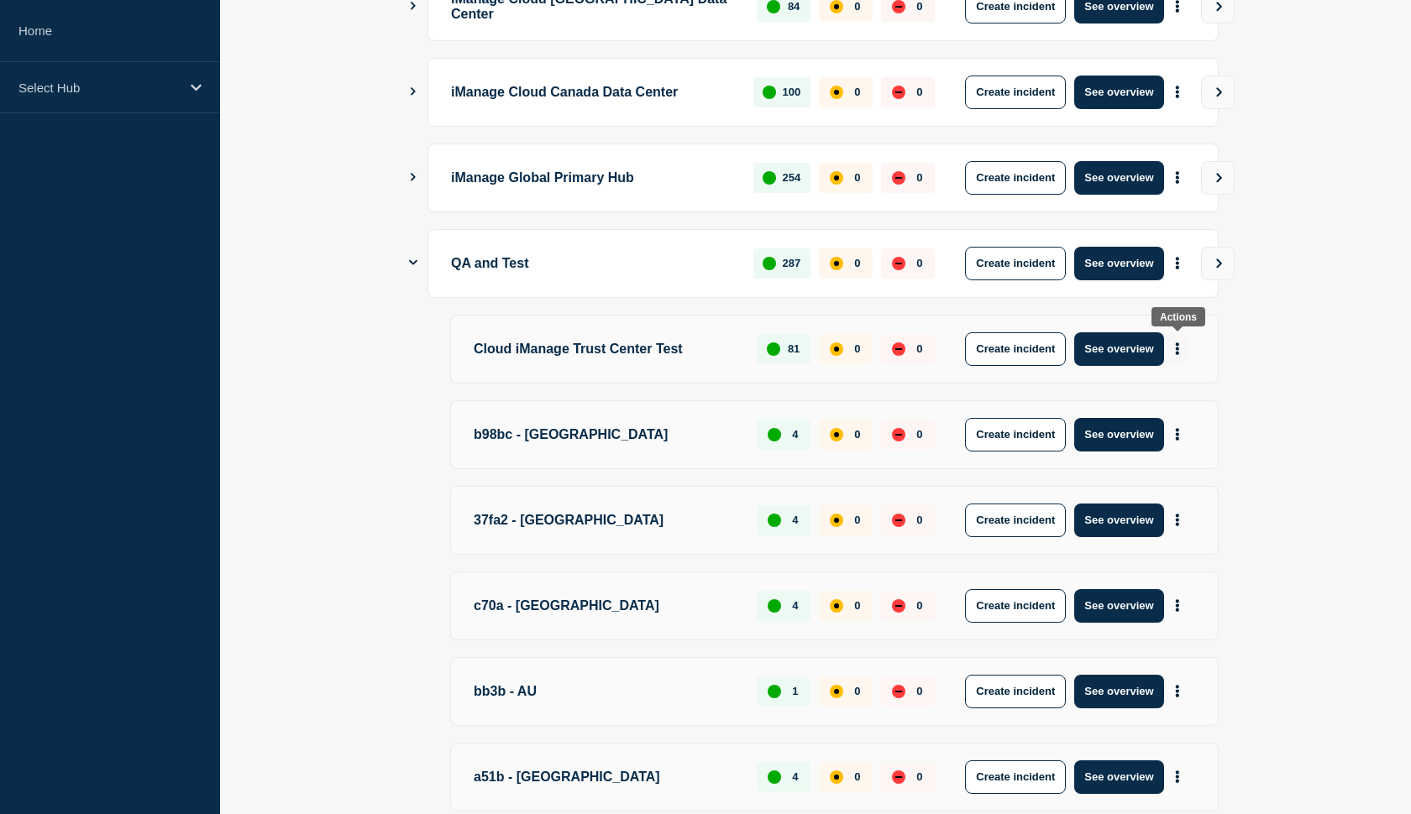
click at [1179, 345] on icon "More actions" at bounding box center [1177, 349] width 5 height 13
click at [1343, 313] on main "iManage Cloud US Data Center 1802 0 0 Create incident See overview iManage Clou…" at bounding box center [815, 449] width 1191 height 1865
click at [1123, 346] on button "See overview" at bounding box center [1118, 349] width 89 height 34
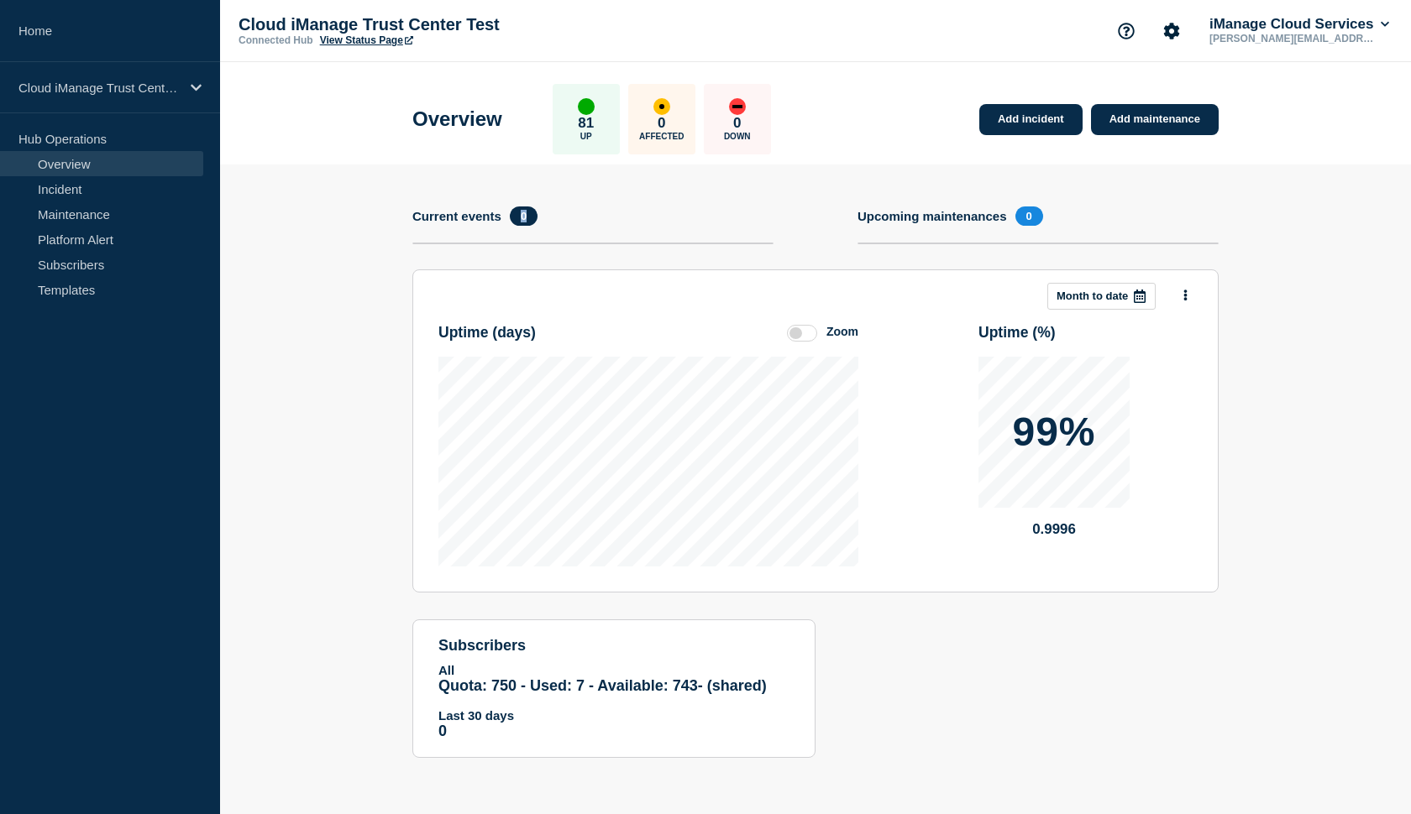
click at [526, 215] on span "0" at bounding box center [524, 216] width 28 height 19
click at [396, 217] on section "Add incident Add maintenance Current events 0 Upcoming maintenances 0 This mont…" at bounding box center [815, 474] width 1191 height 619
click at [382, 43] on link "View Status Page" at bounding box center [366, 40] width 93 height 12
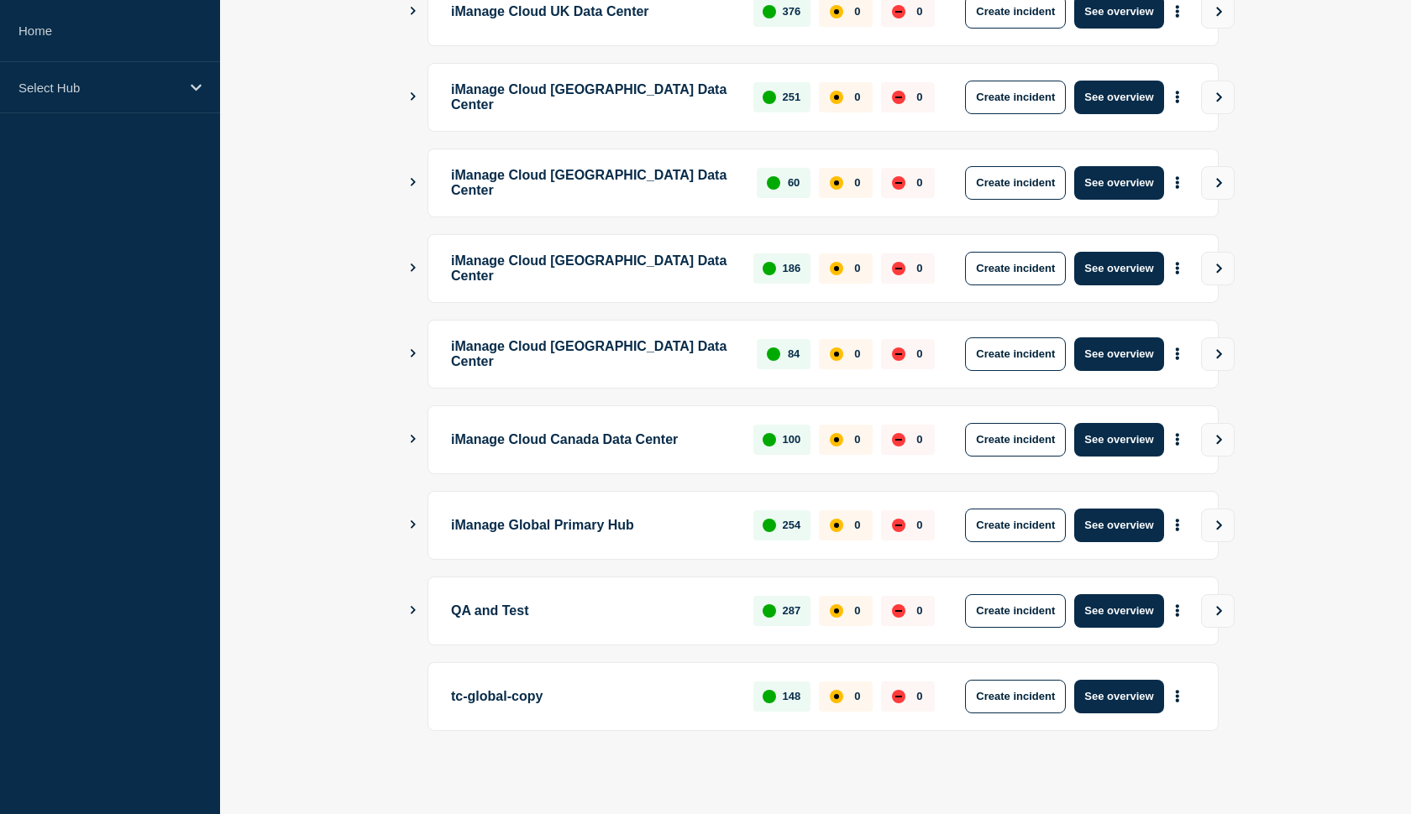
scroll to position [357, 0]
click at [414, 607] on icon "Show Connected Hubs" at bounding box center [412, 610] width 11 height 8
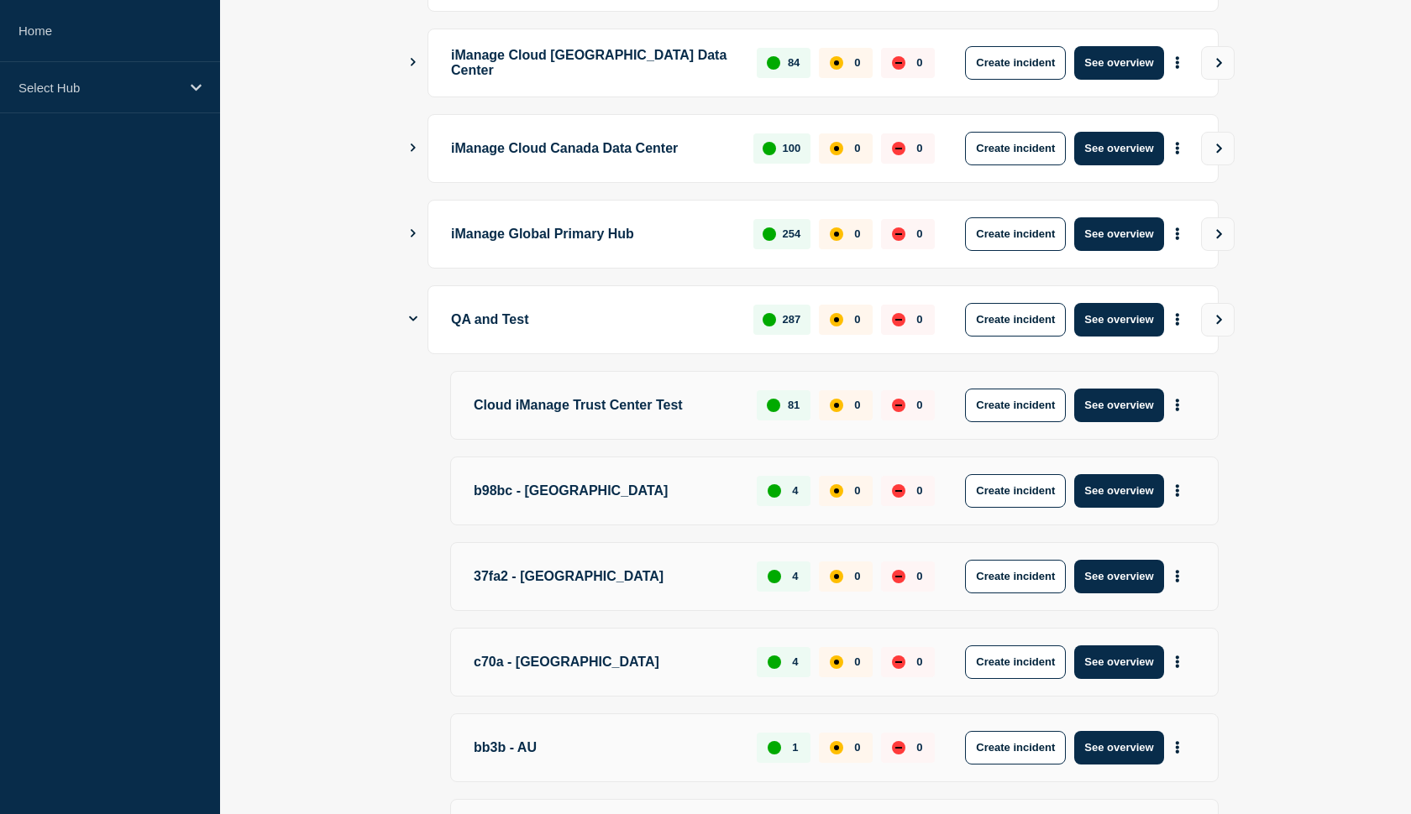
scroll to position [659, 0]
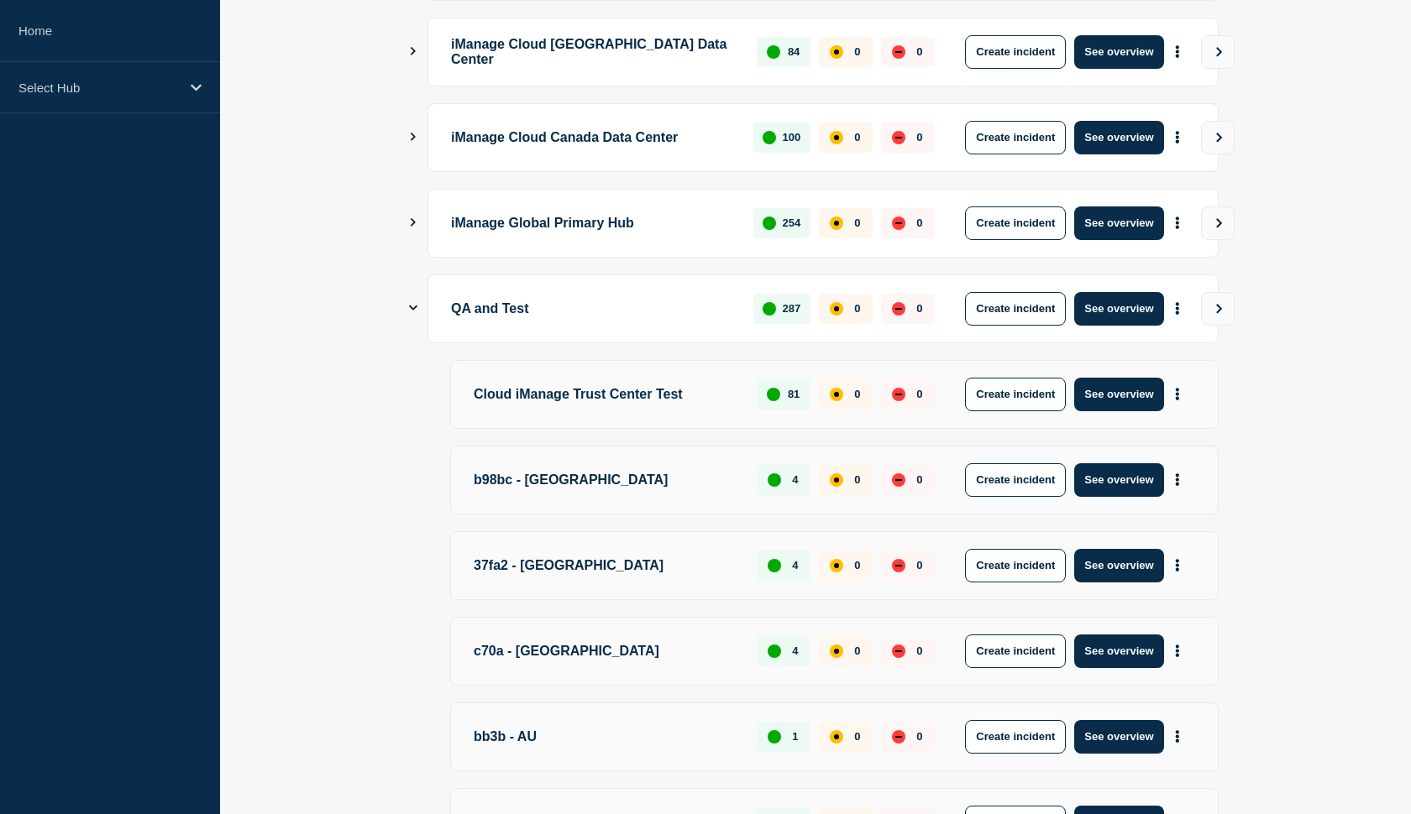
click at [1055, 5] on ul "iManage Cloud US Data Center 1802 0 0 Create incident See overview iManage Clou…" at bounding box center [815, 466] width 806 height 1755
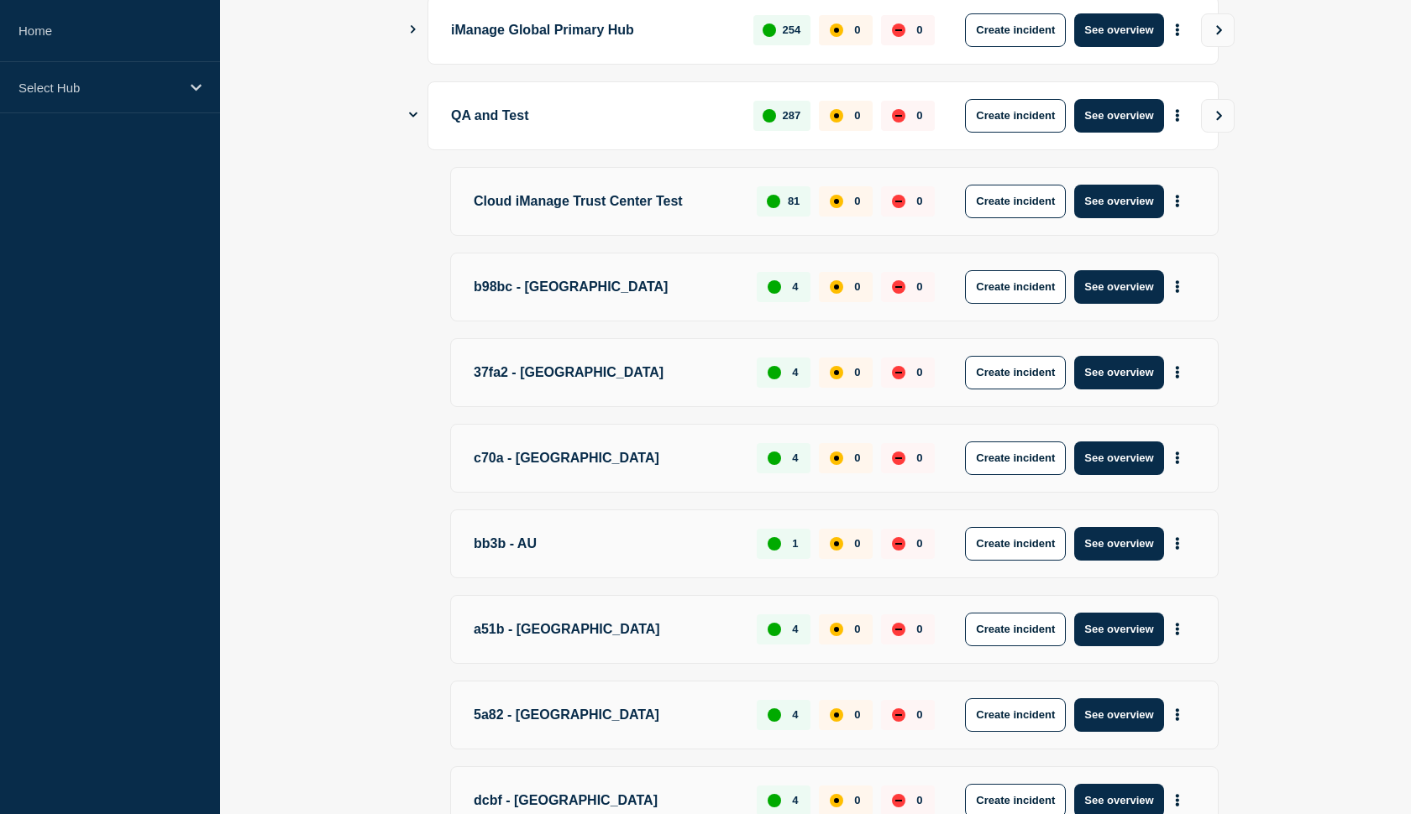
scroll to position [855, 0]
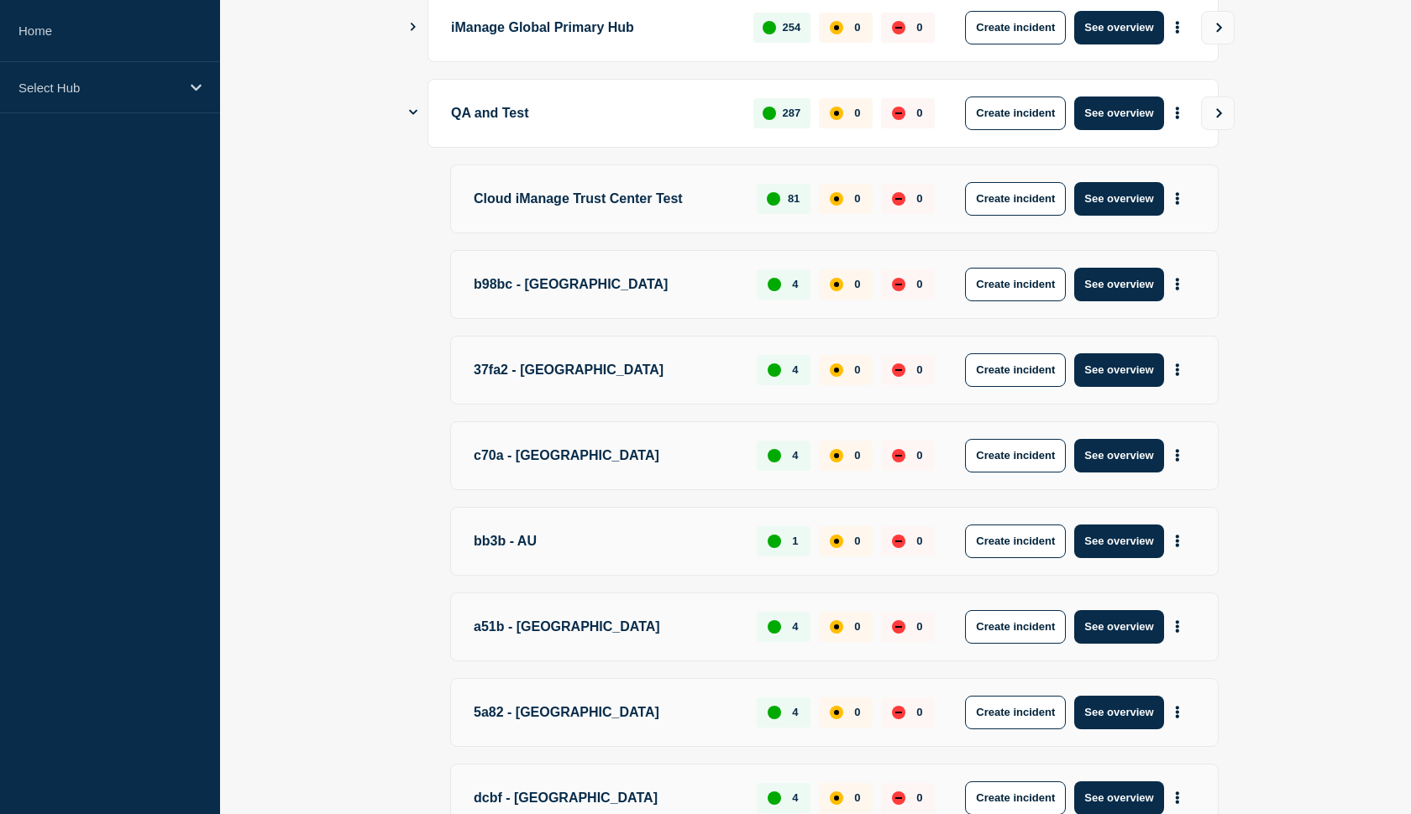
click at [412, 111] on icon "Show Connected Hubs" at bounding box center [413, 112] width 8 height 11
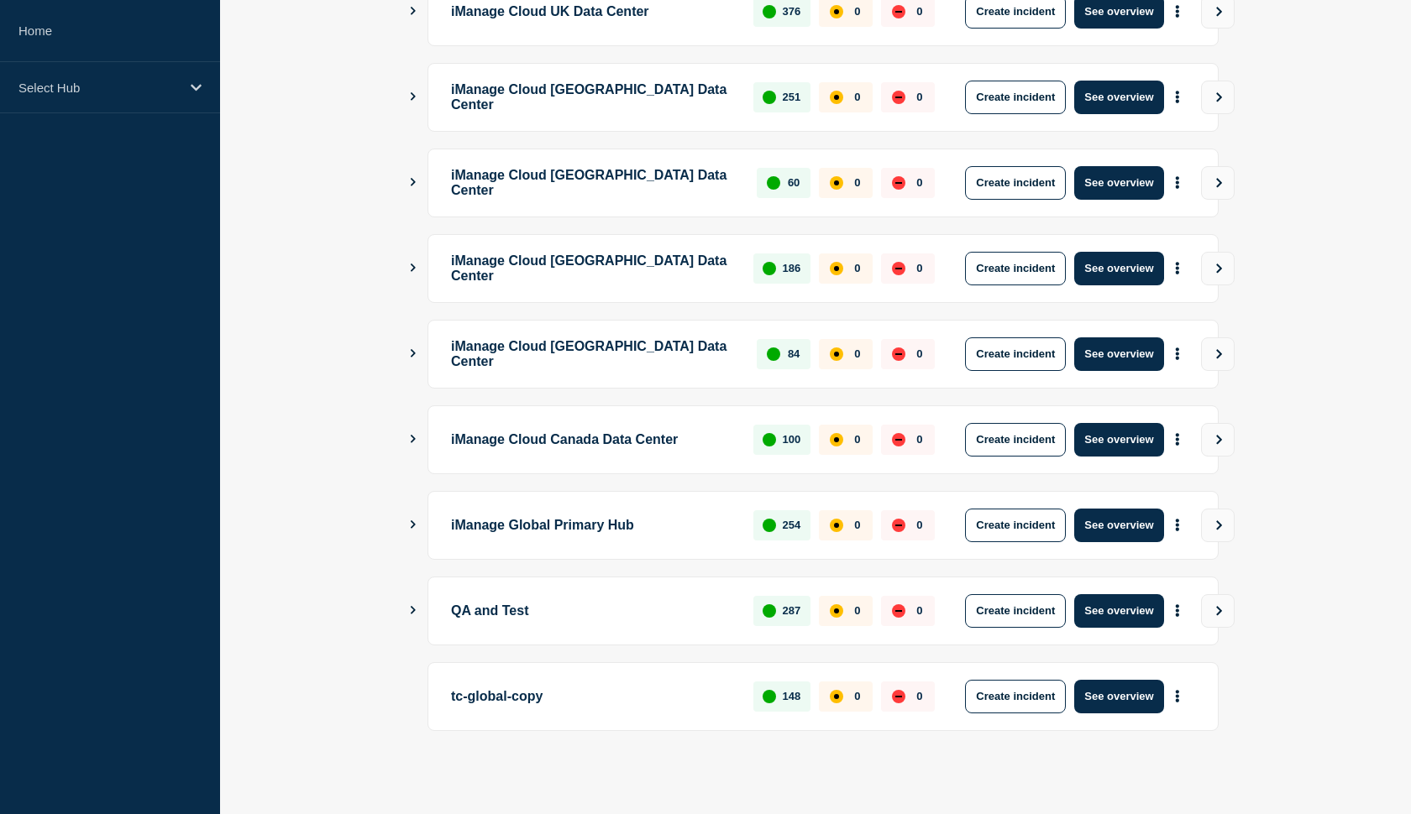
scroll to position [357, 0]
click at [411, 612] on icon "Show Connected Hubs" at bounding box center [412, 610] width 11 height 8
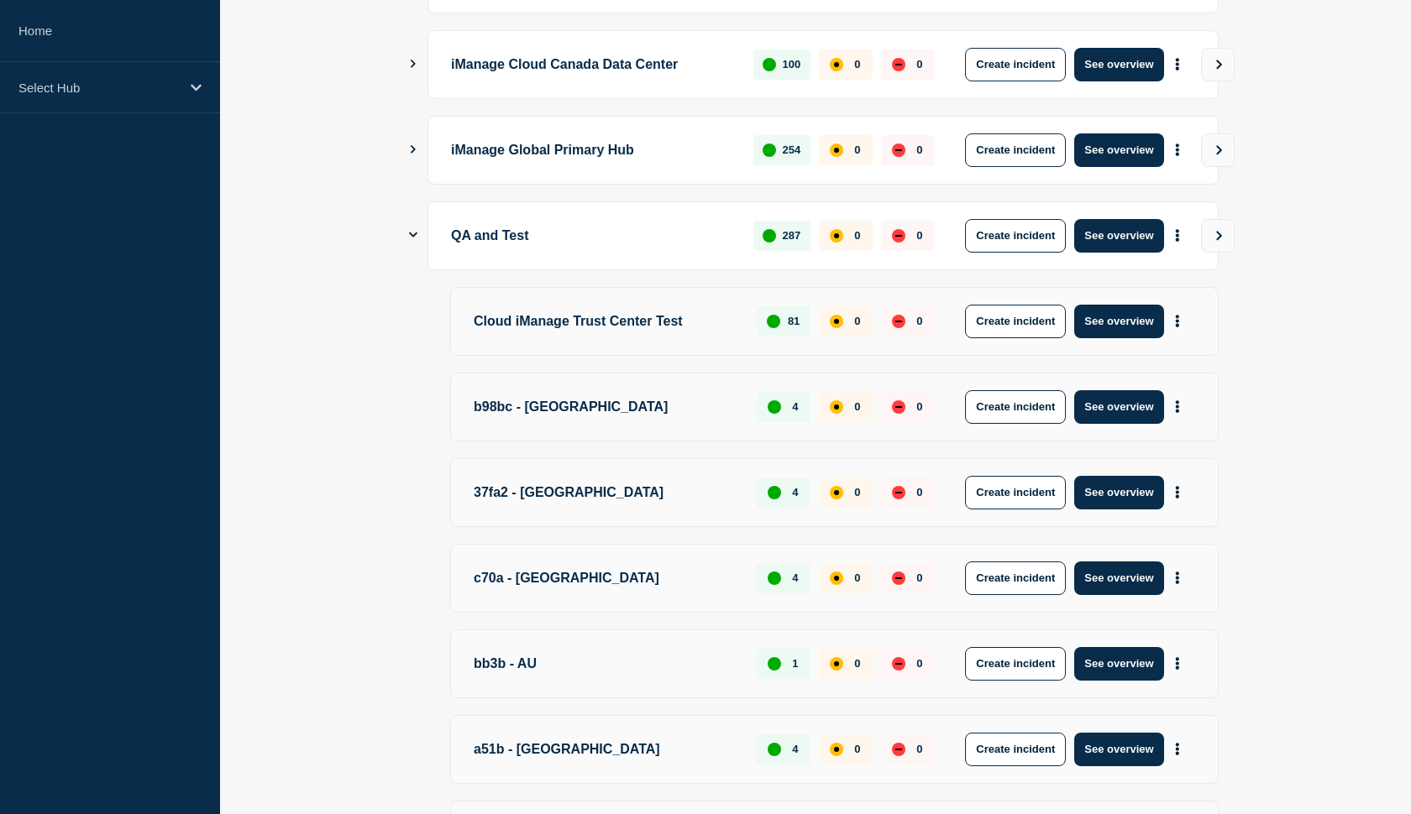
scroll to position [738, 0]
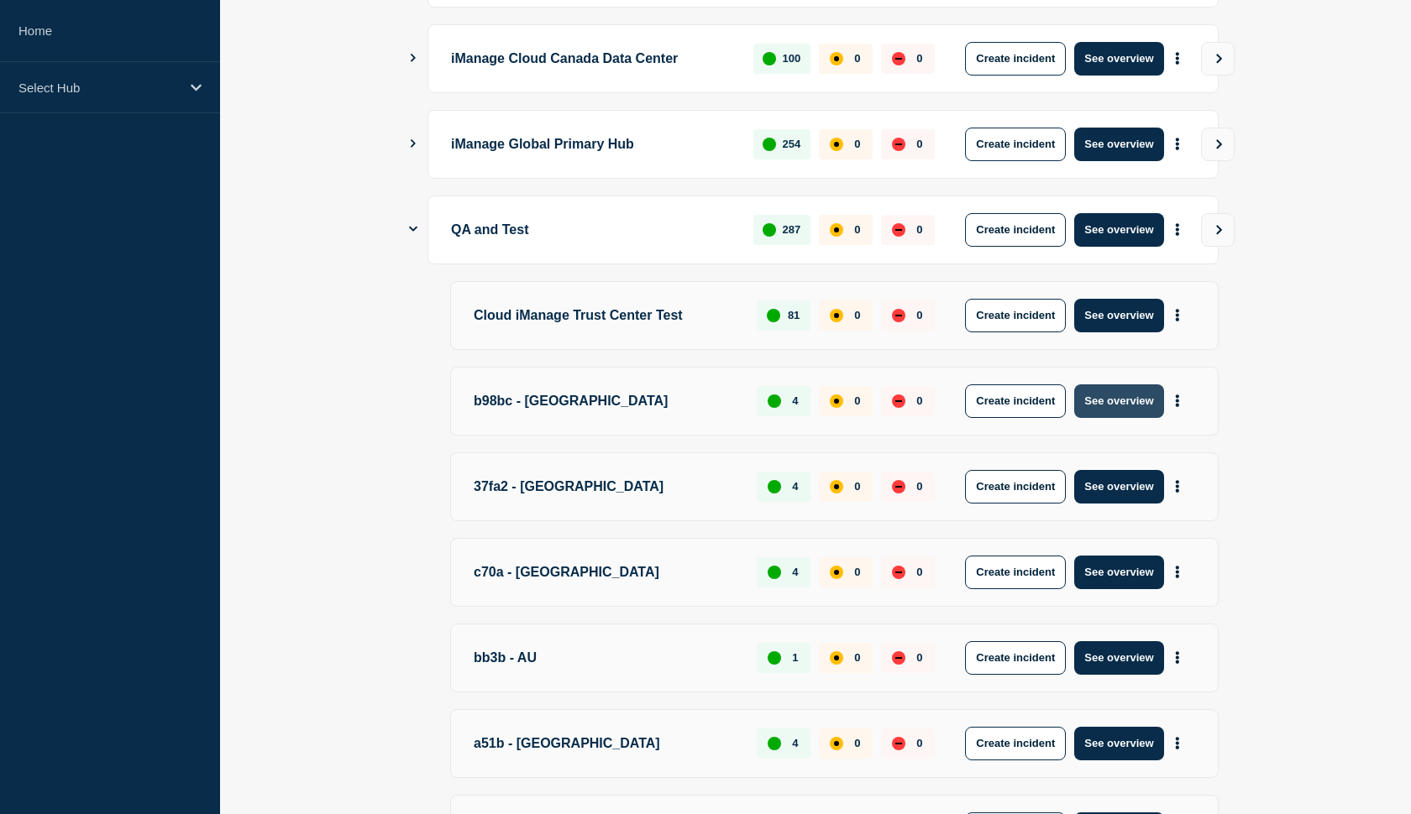
click at [1096, 395] on button "See overview" at bounding box center [1118, 402] width 89 height 34
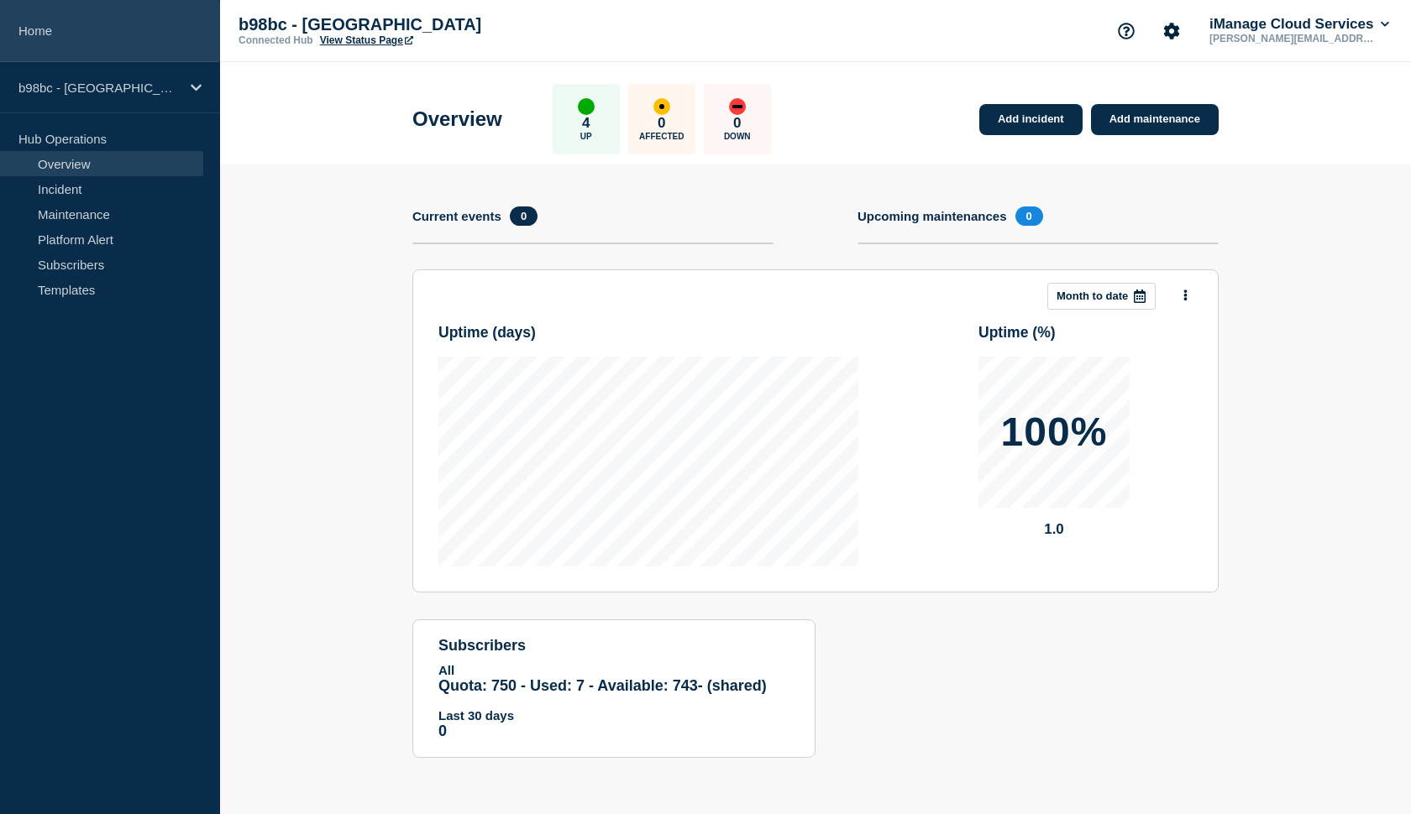
click at [50, 31] on link "Home" at bounding box center [110, 31] width 220 height 62
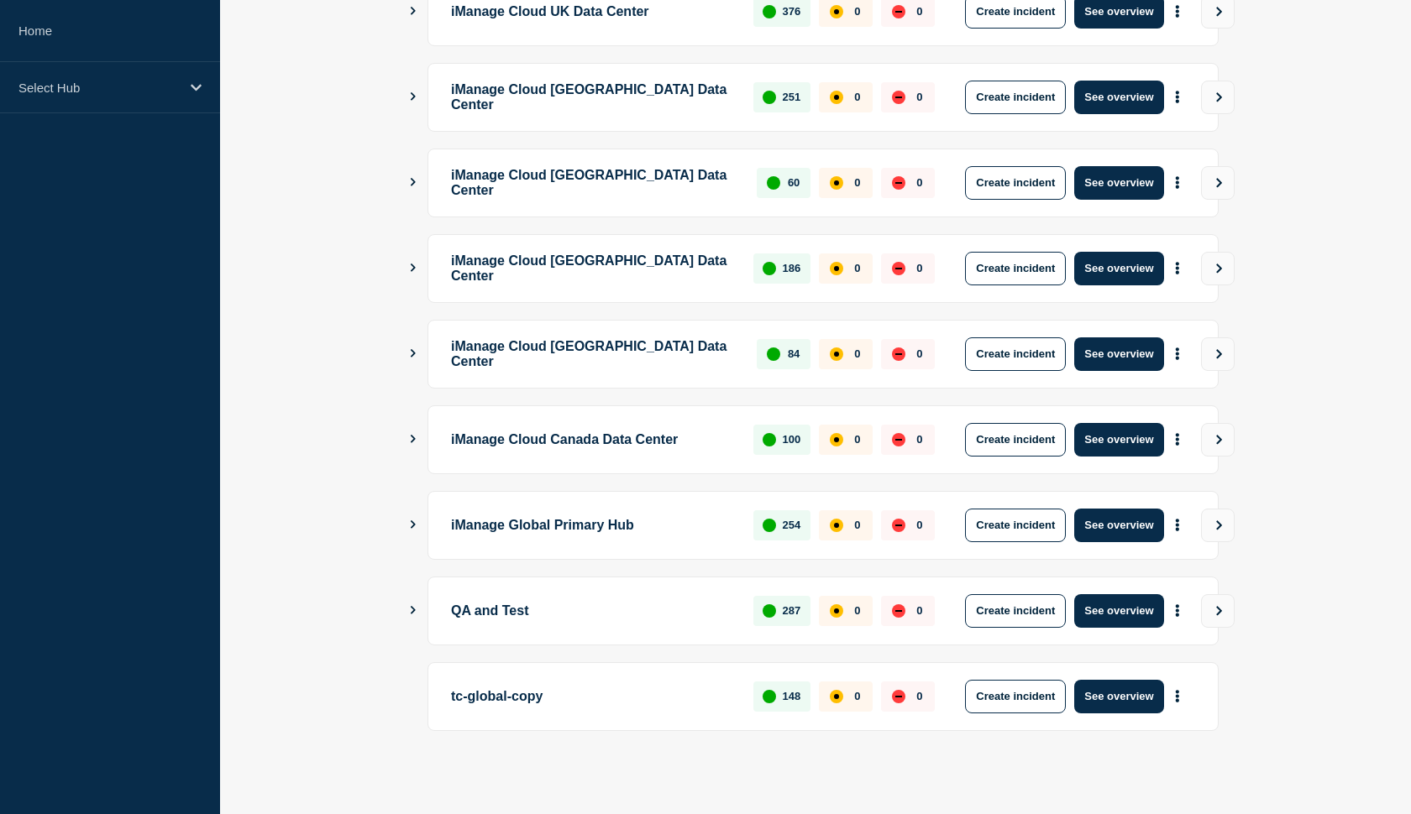
scroll to position [357, 0]
click at [415, 611] on icon "Show Connected Hubs" at bounding box center [412, 610] width 11 height 8
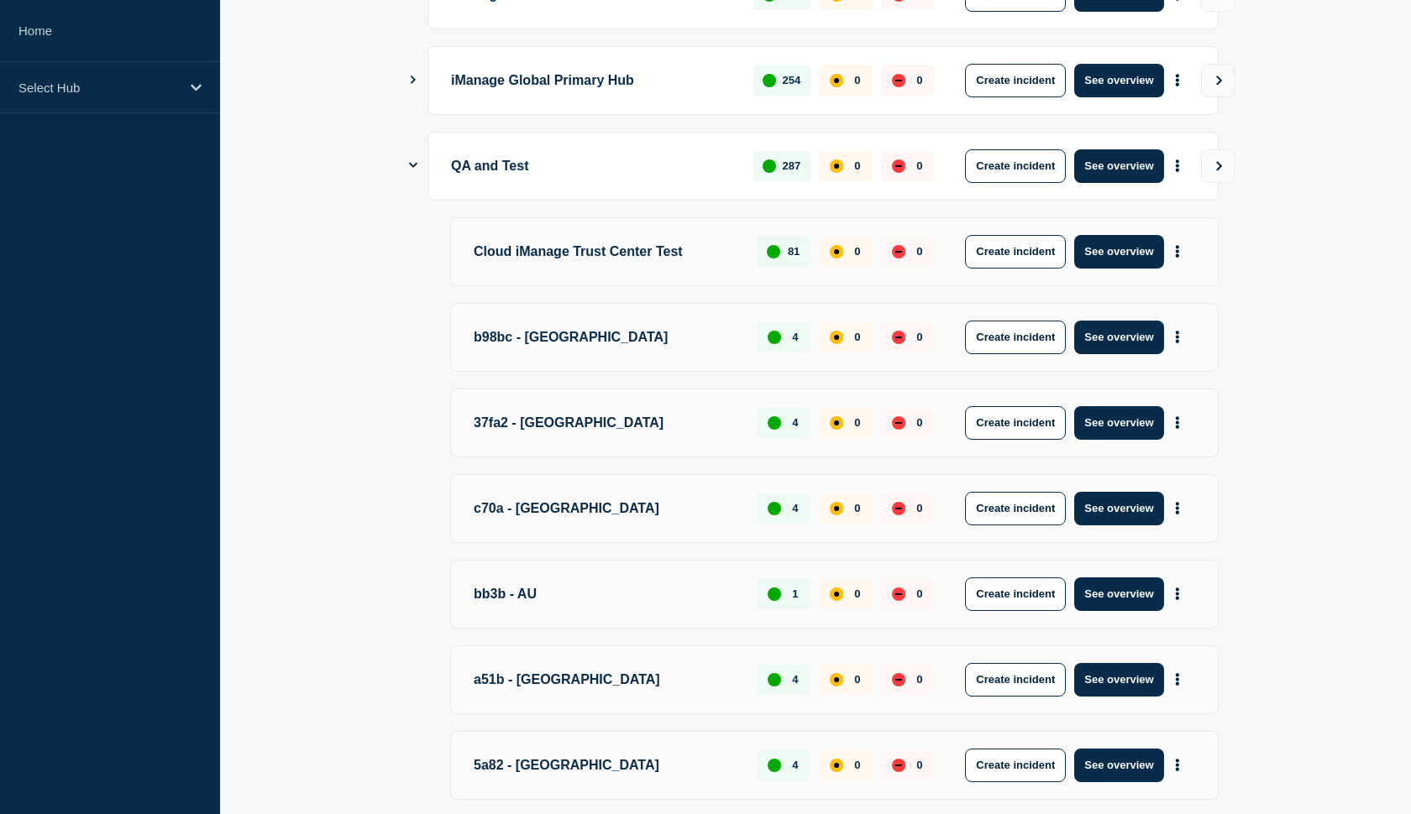
scroll to position [820, 0]
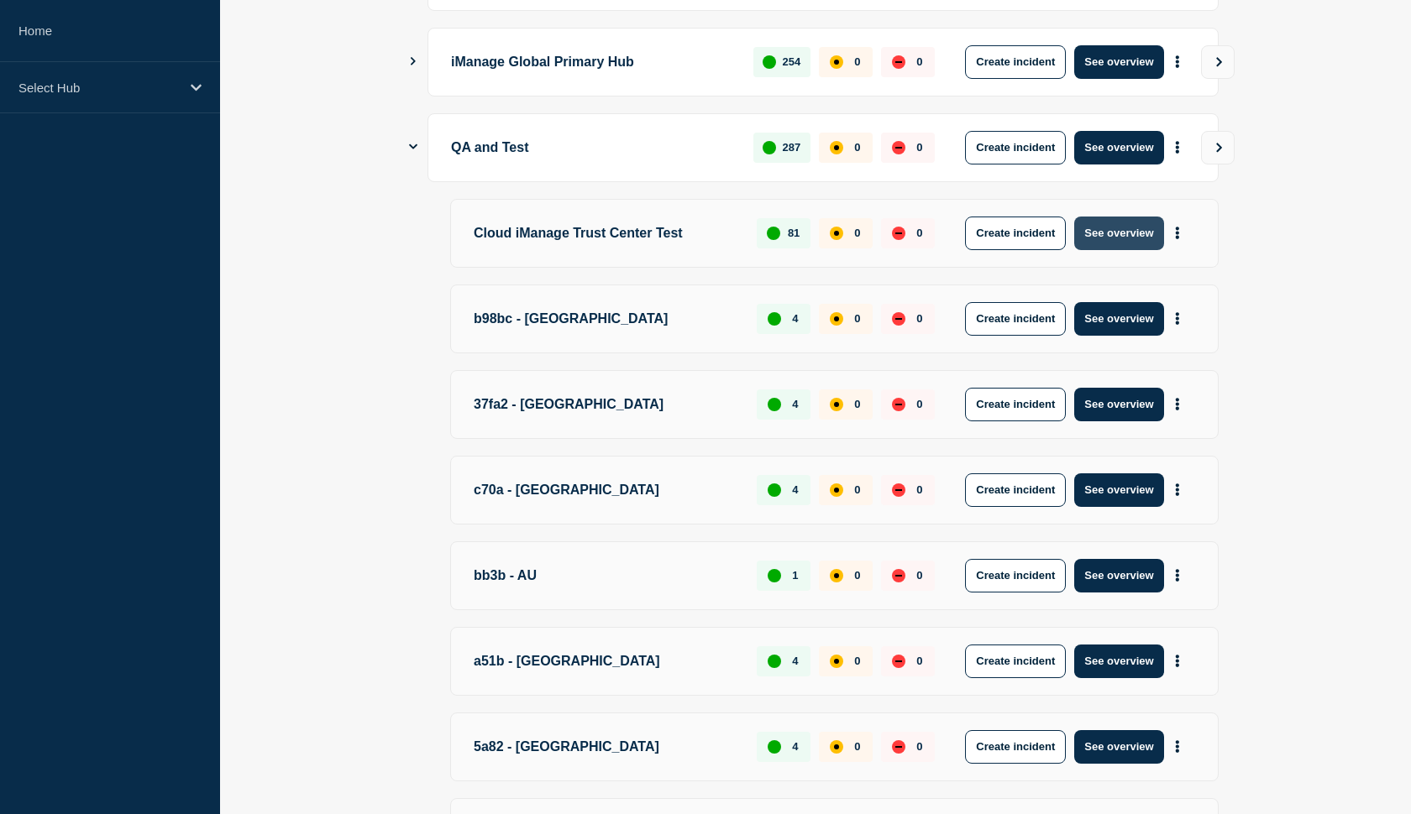
click at [1104, 243] on button "See overview" at bounding box center [1118, 234] width 89 height 34
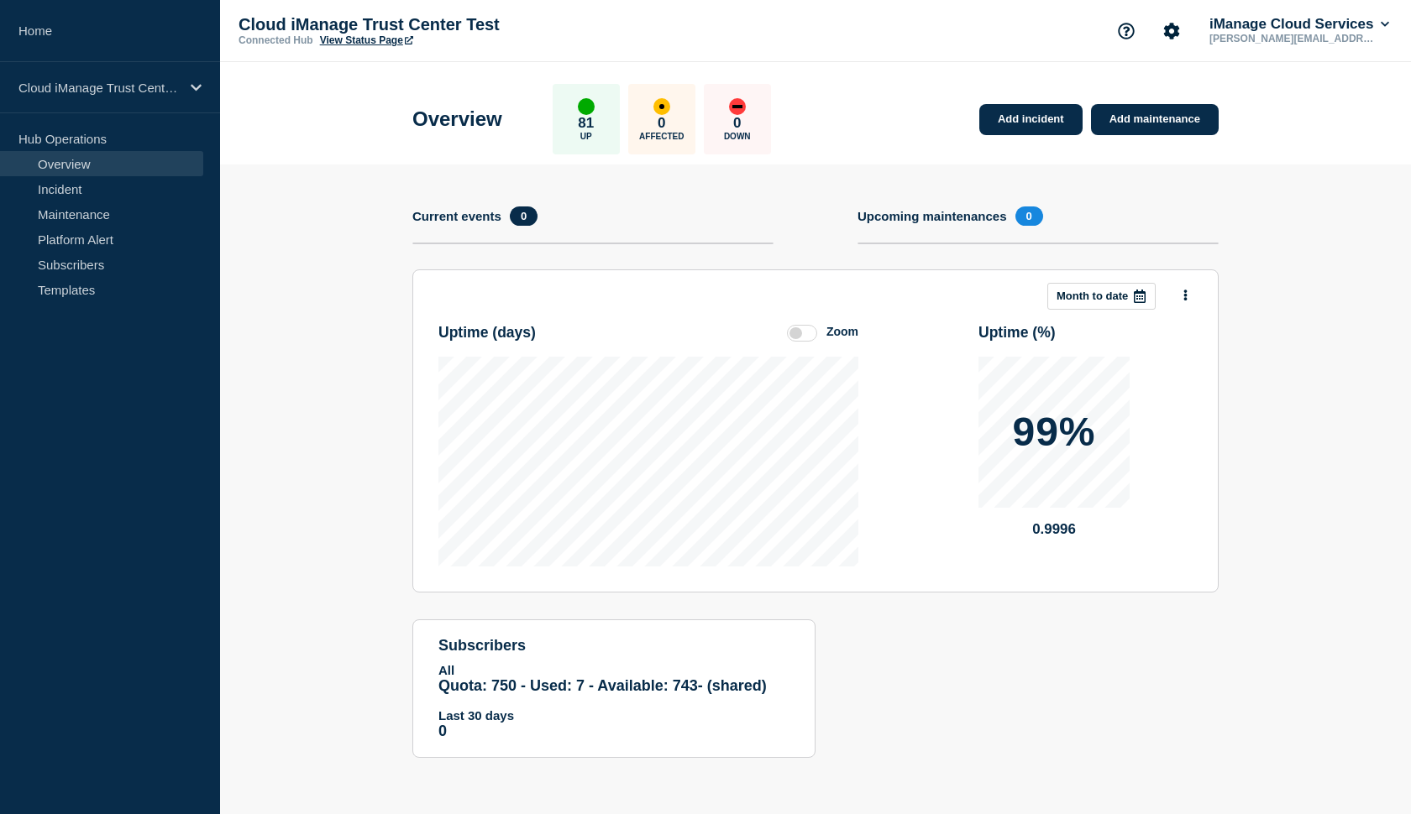
scroll to position [14, 0]
click at [119, 249] on link "Platform Alert" at bounding box center [101, 239] width 203 height 25
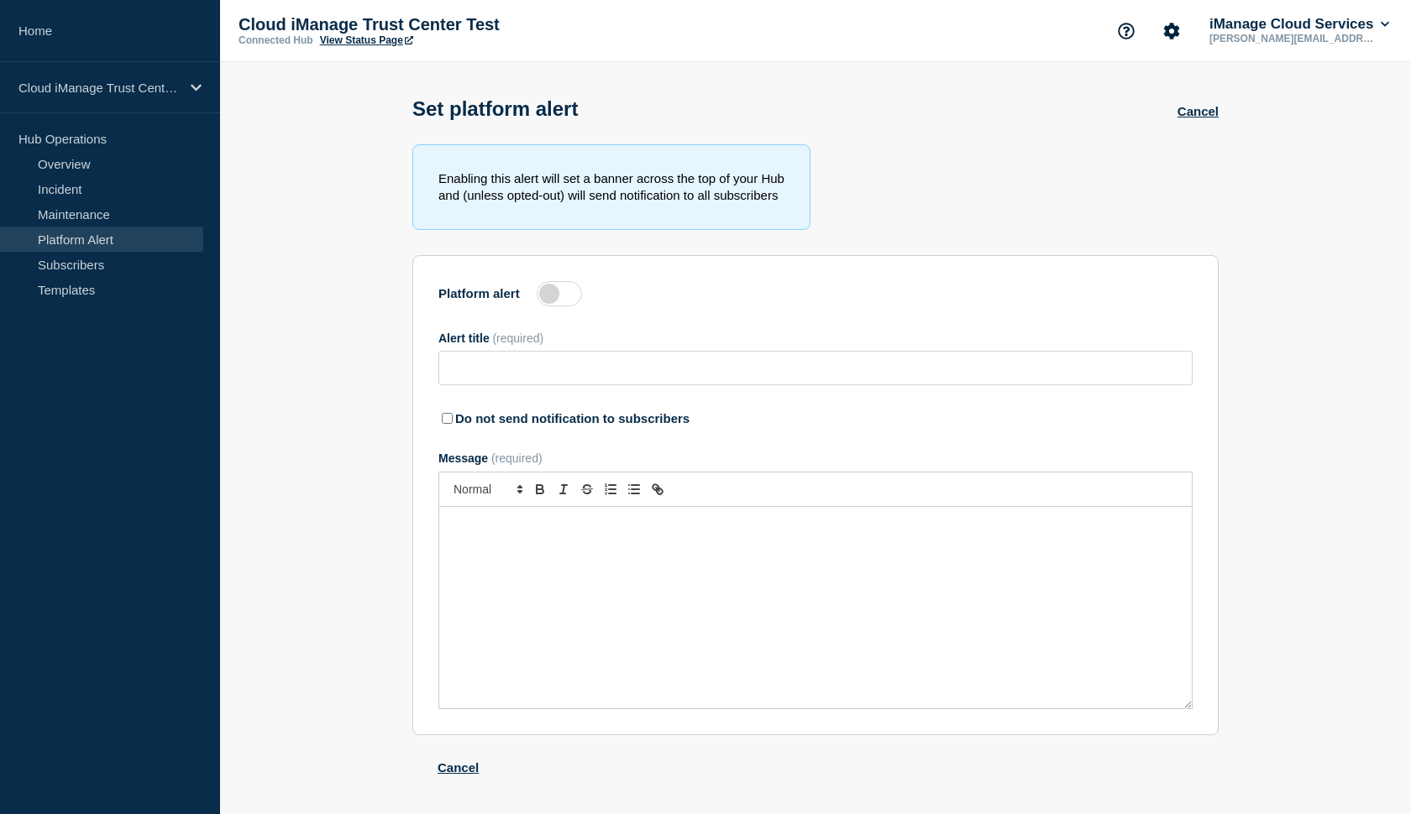
scroll to position [1, 0]
type input "No one can authenticate. Please remain calm."
checkbox input "true"
click at [73, 171] on link "Overview" at bounding box center [101, 163] width 203 height 25
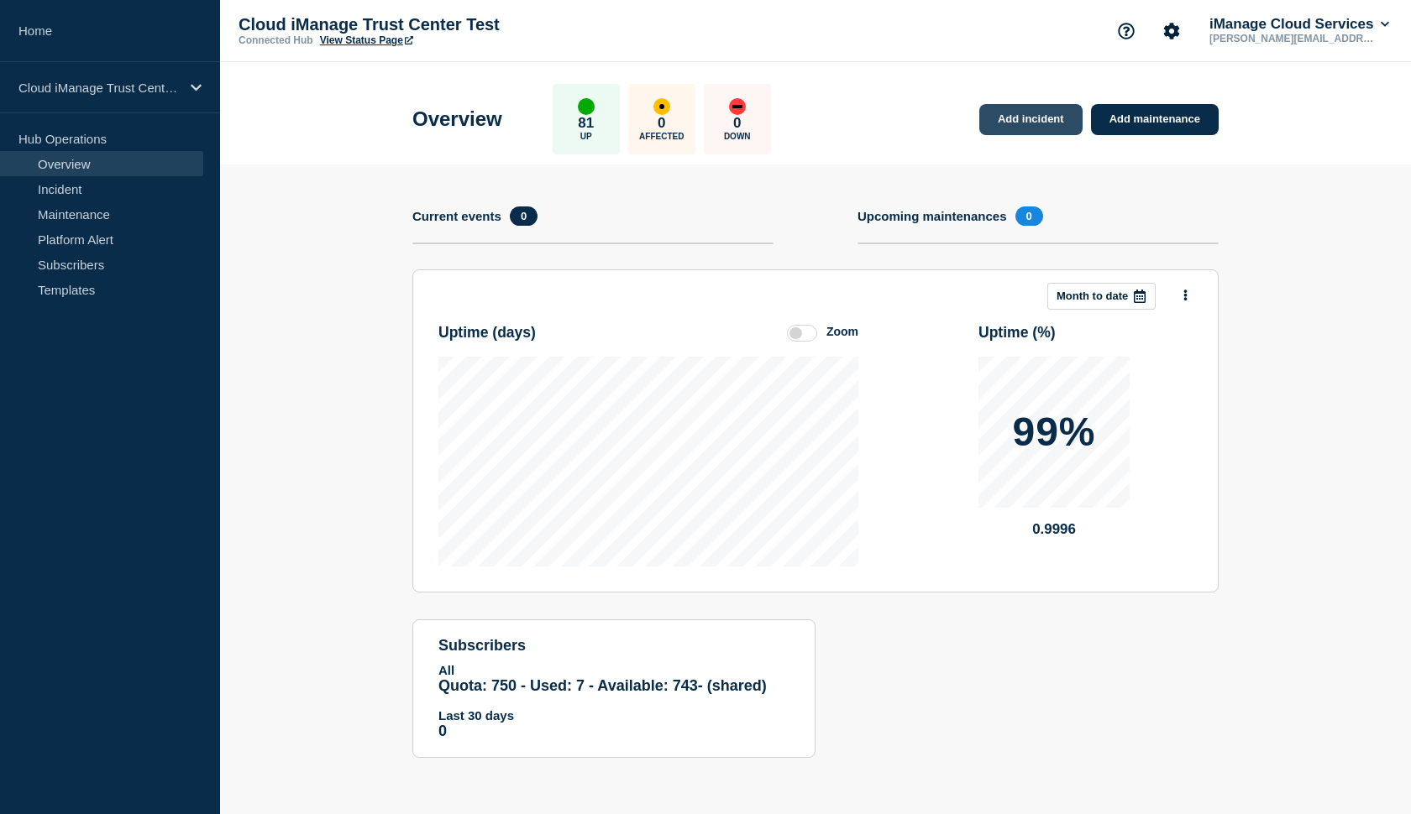
click at [999, 115] on link "Add incident" at bounding box center [1030, 119] width 103 height 31
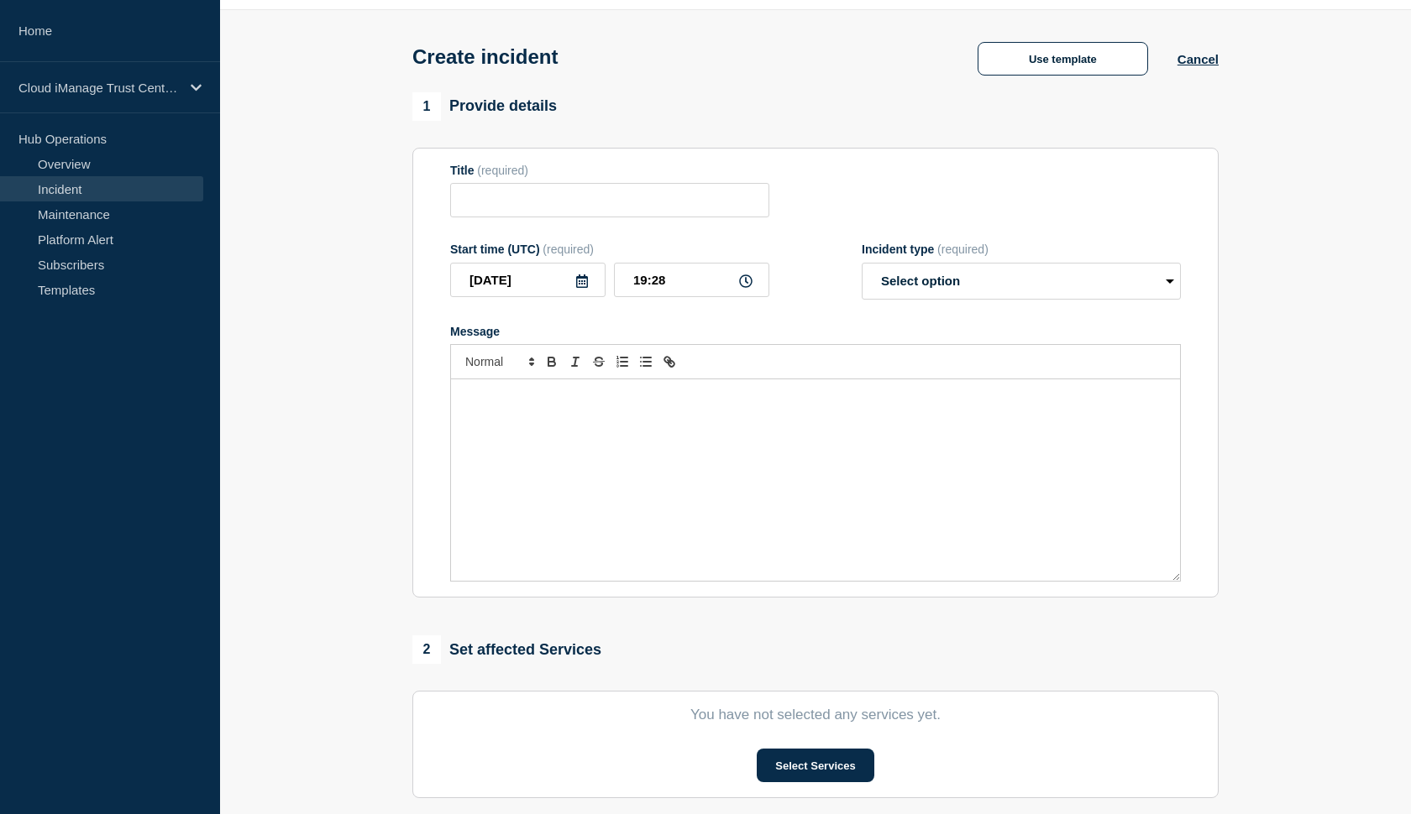
scroll to position [54, 0]
click at [702, 482] on div "Message" at bounding box center [815, 479] width 729 height 202
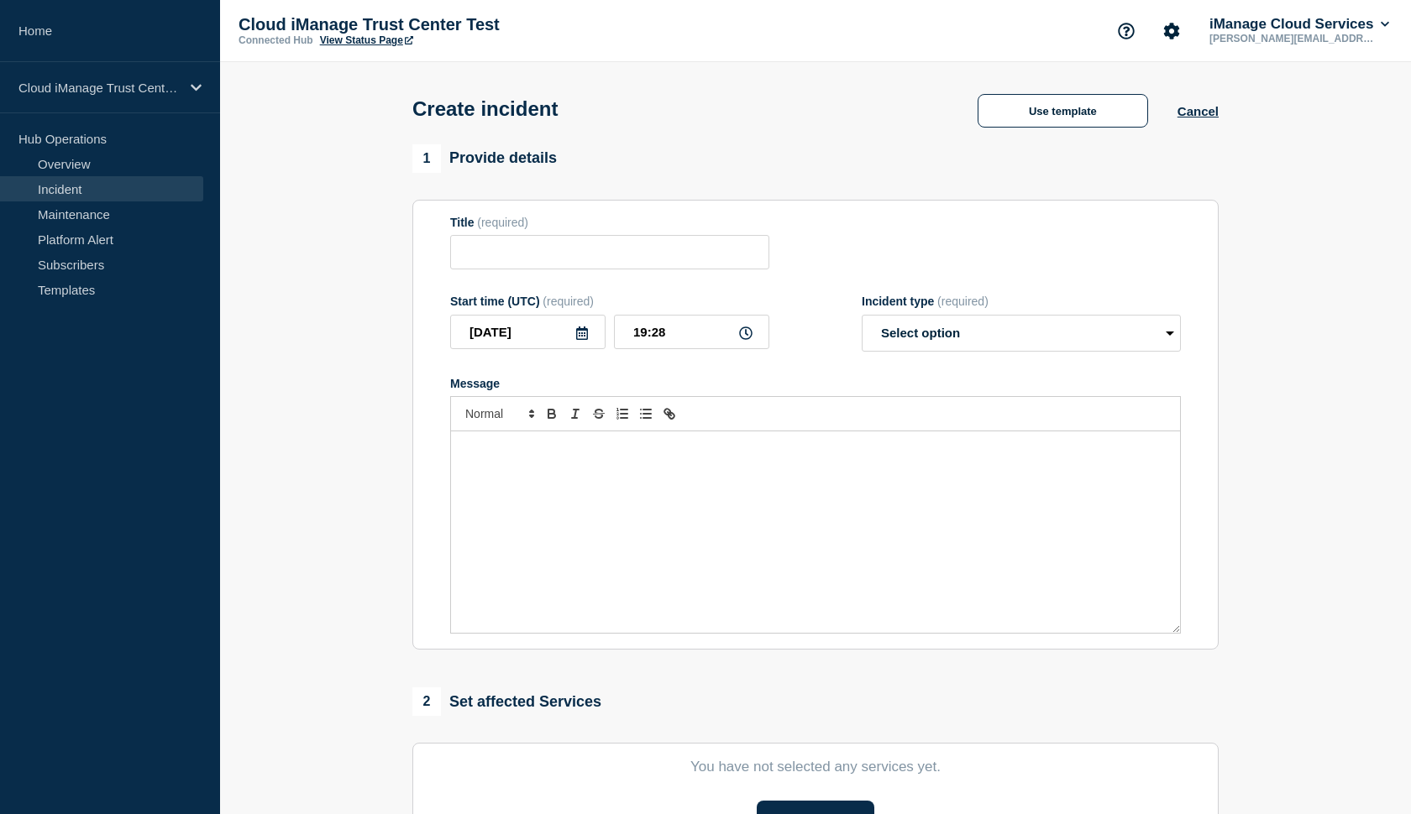
scroll to position [0, 0]
click at [1196, 115] on button "Cancel" at bounding box center [1197, 111] width 41 height 14
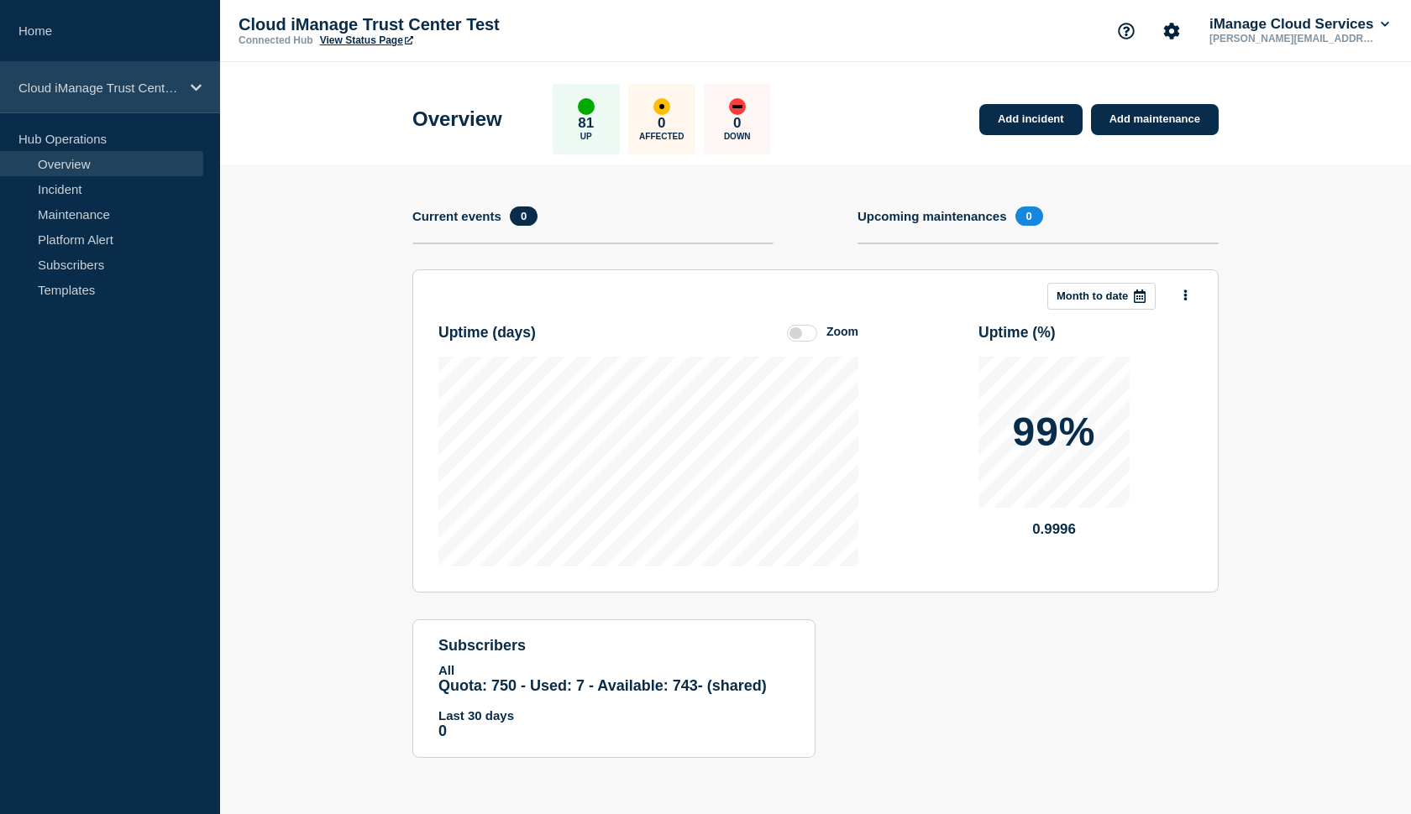
click at [196, 92] on icon at bounding box center [196, 87] width 11 height 13
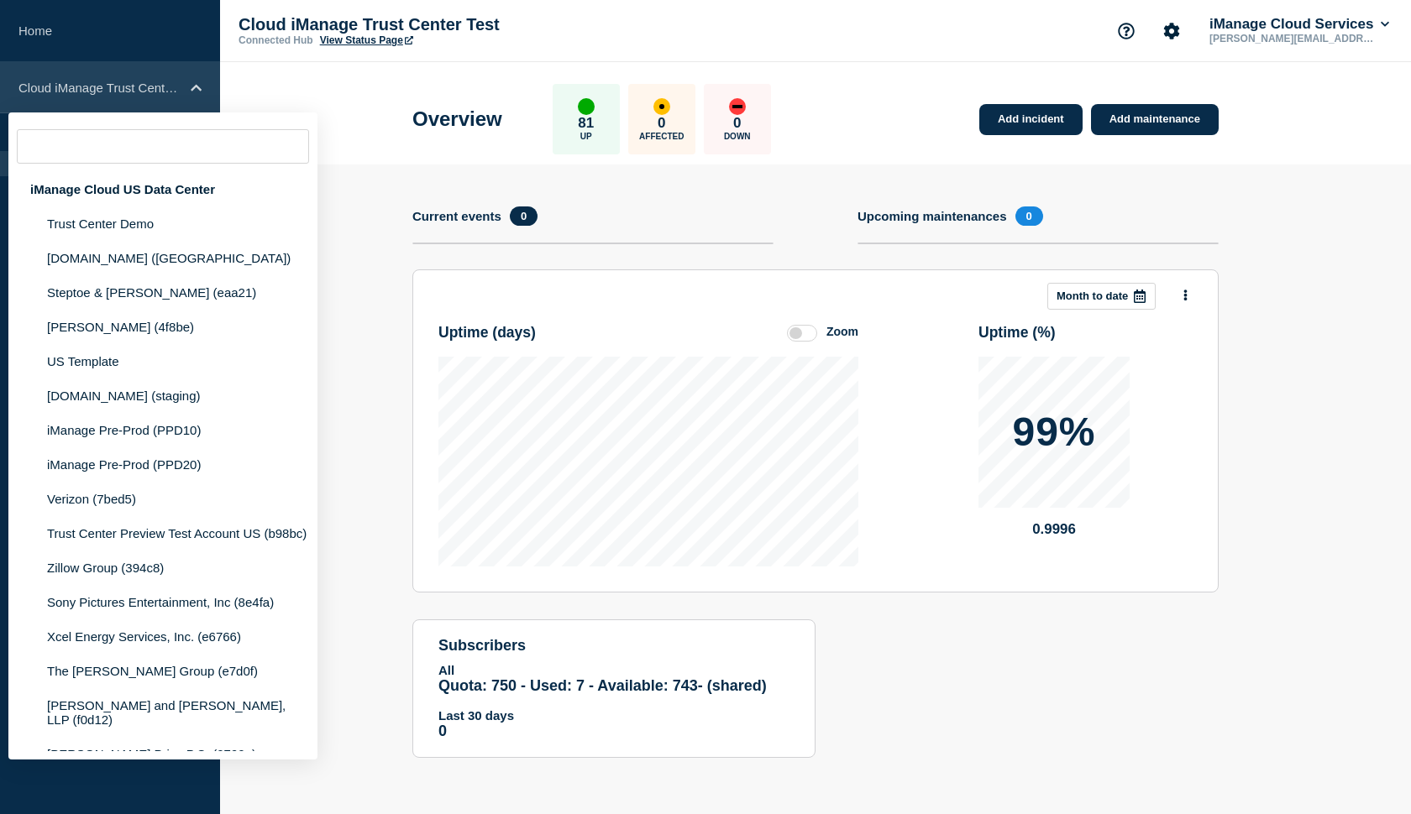
click at [196, 92] on icon at bounding box center [196, 87] width 11 height 13
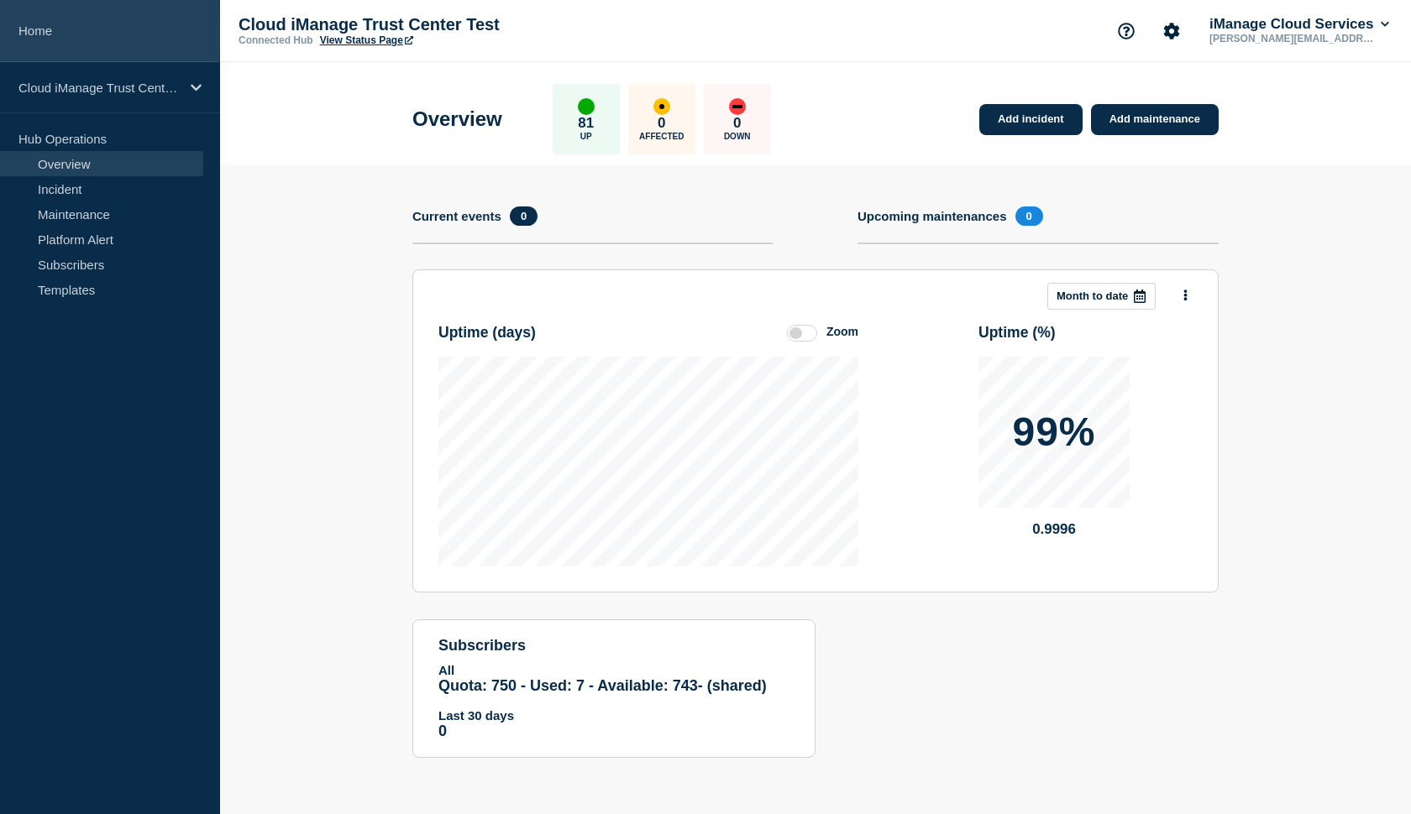
click at [71, 49] on link "Home" at bounding box center [110, 31] width 220 height 62
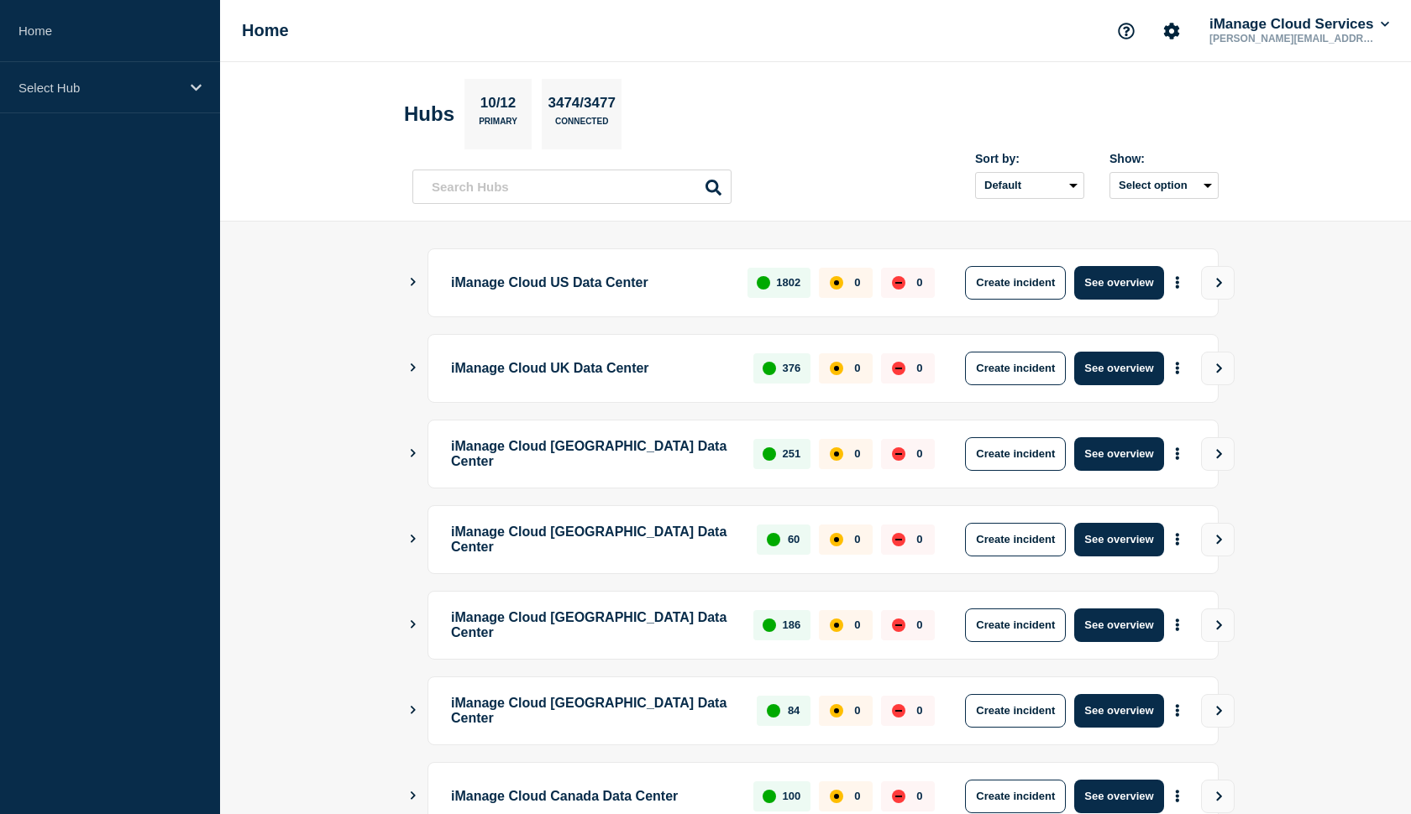
click at [402, 286] on main "iManage Cloud US Data Center 1802 0 0 Create incident See overview iManage Clou…" at bounding box center [815, 697] width 1191 height 950
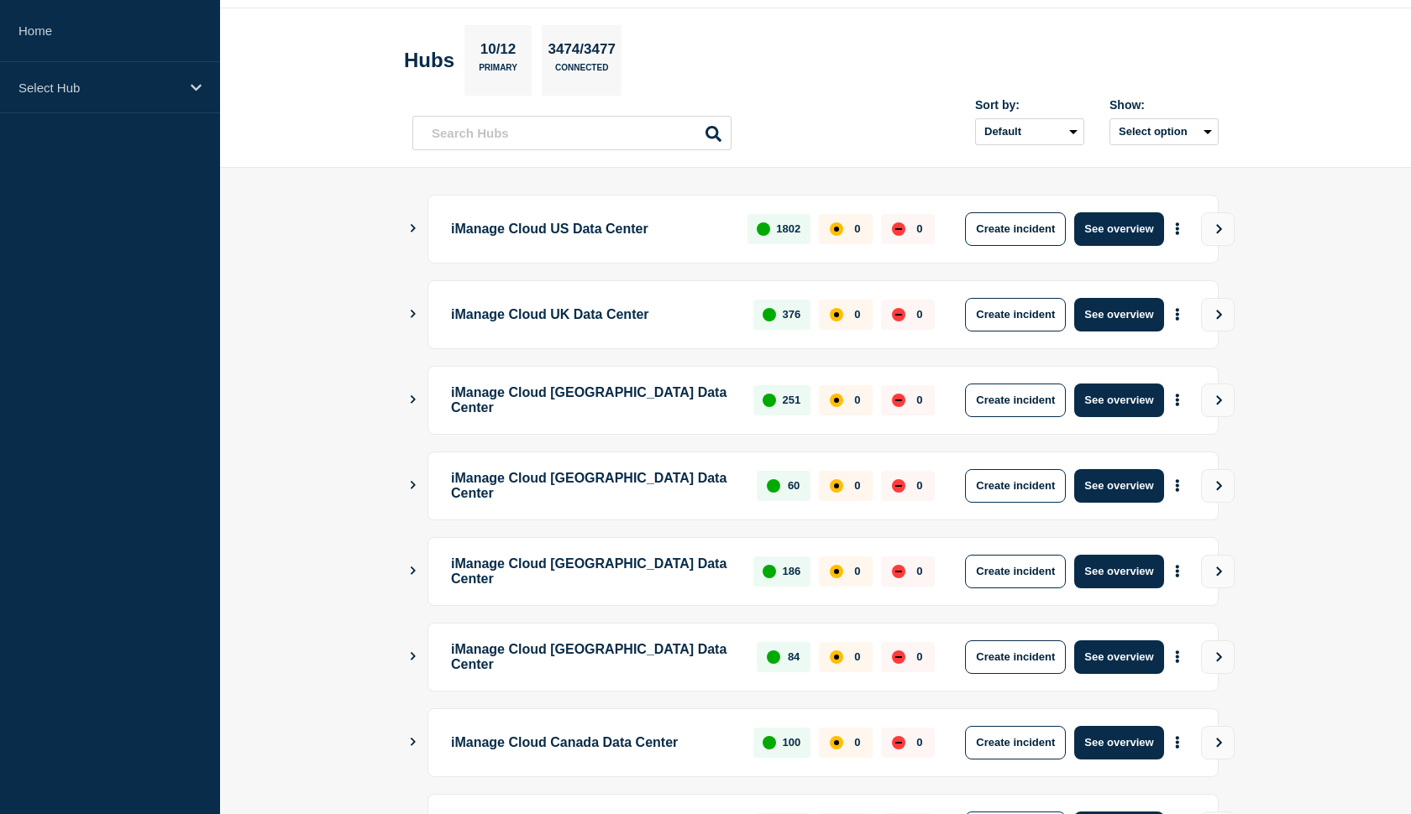
scroll to position [60, 0]
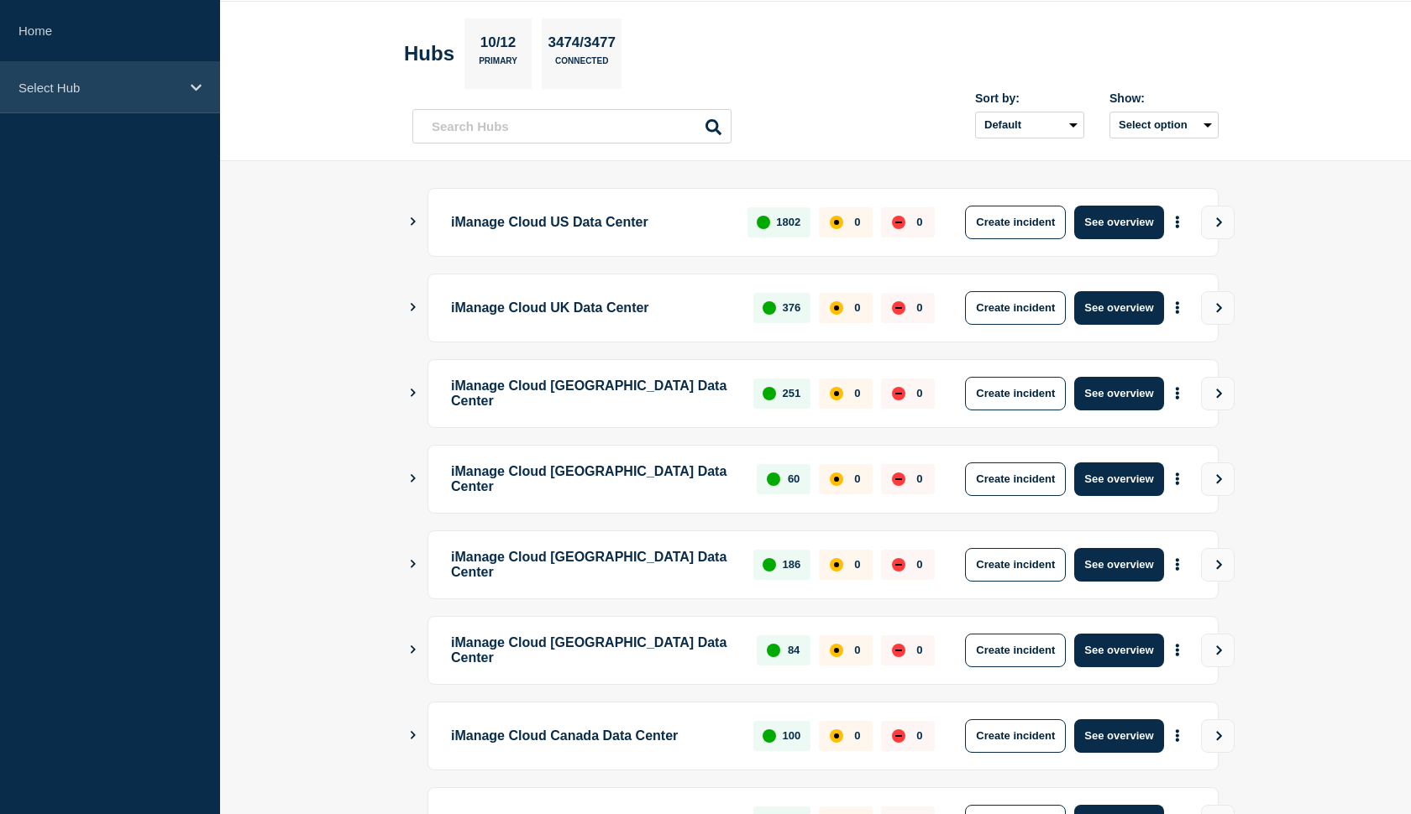
click at [187, 93] on div "Select Hub" at bounding box center [110, 87] width 220 height 51
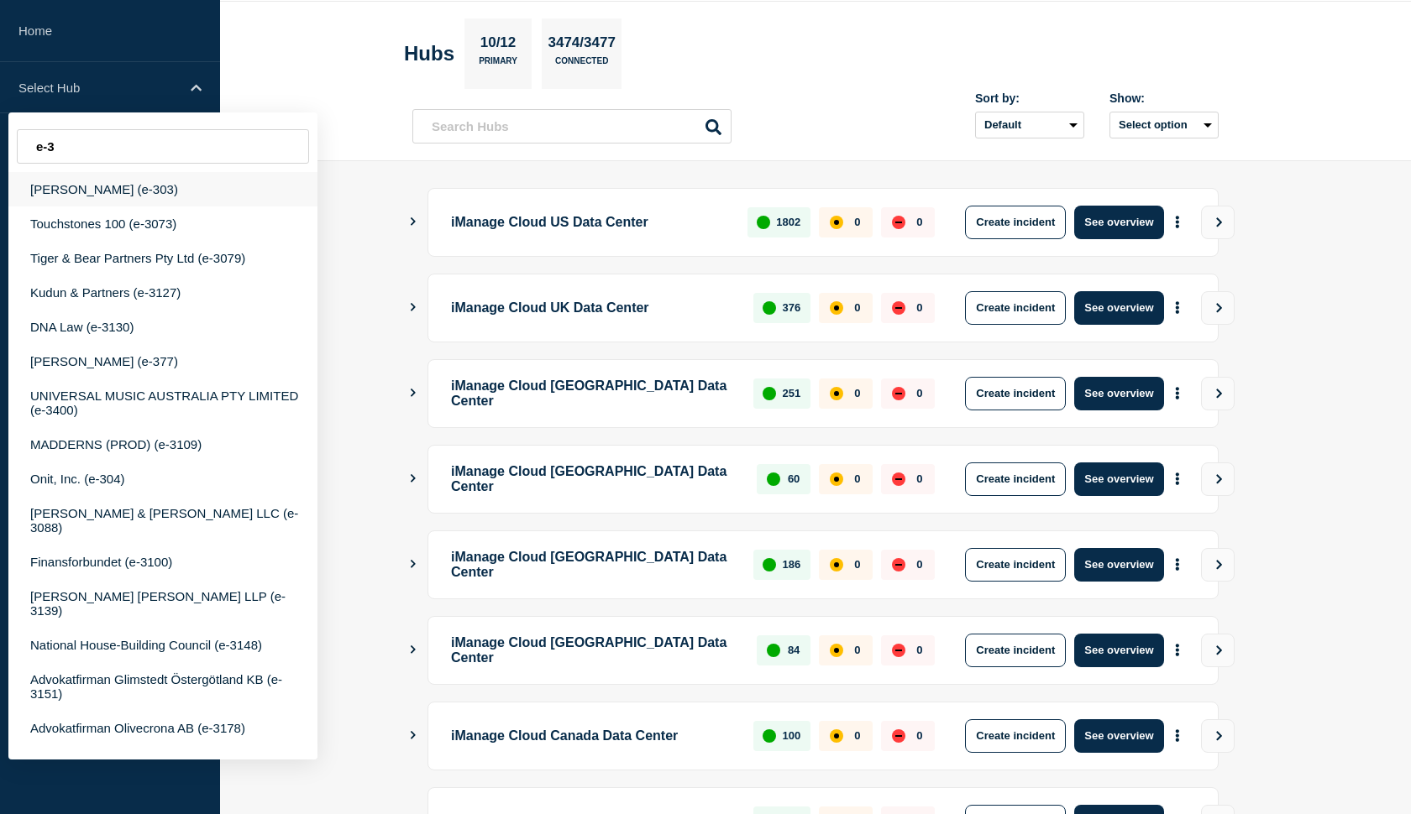
type input "e-3"
click at [85, 182] on div "Clifford Chance (e-303)" at bounding box center [162, 189] width 309 height 34
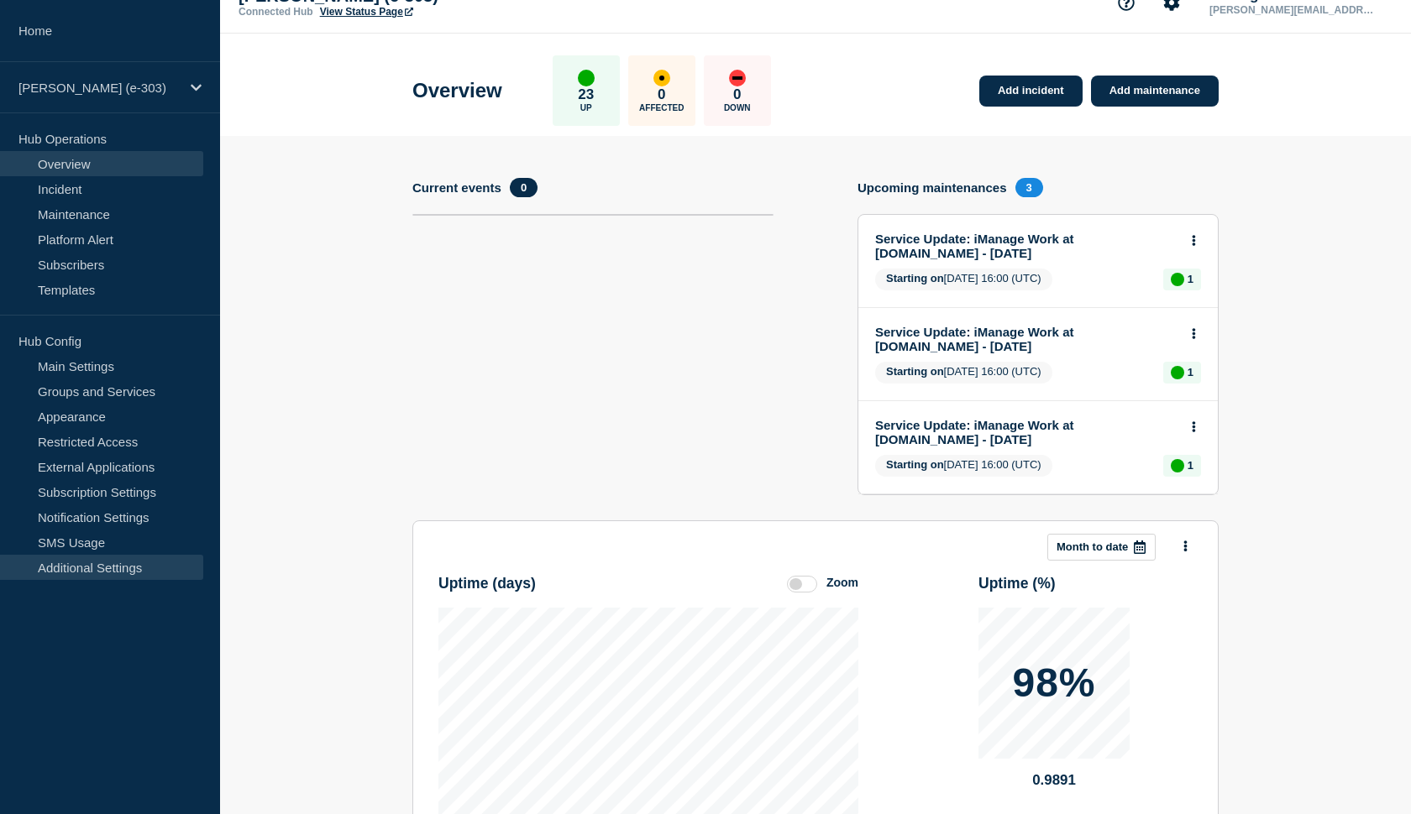
scroll to position [18, 0]
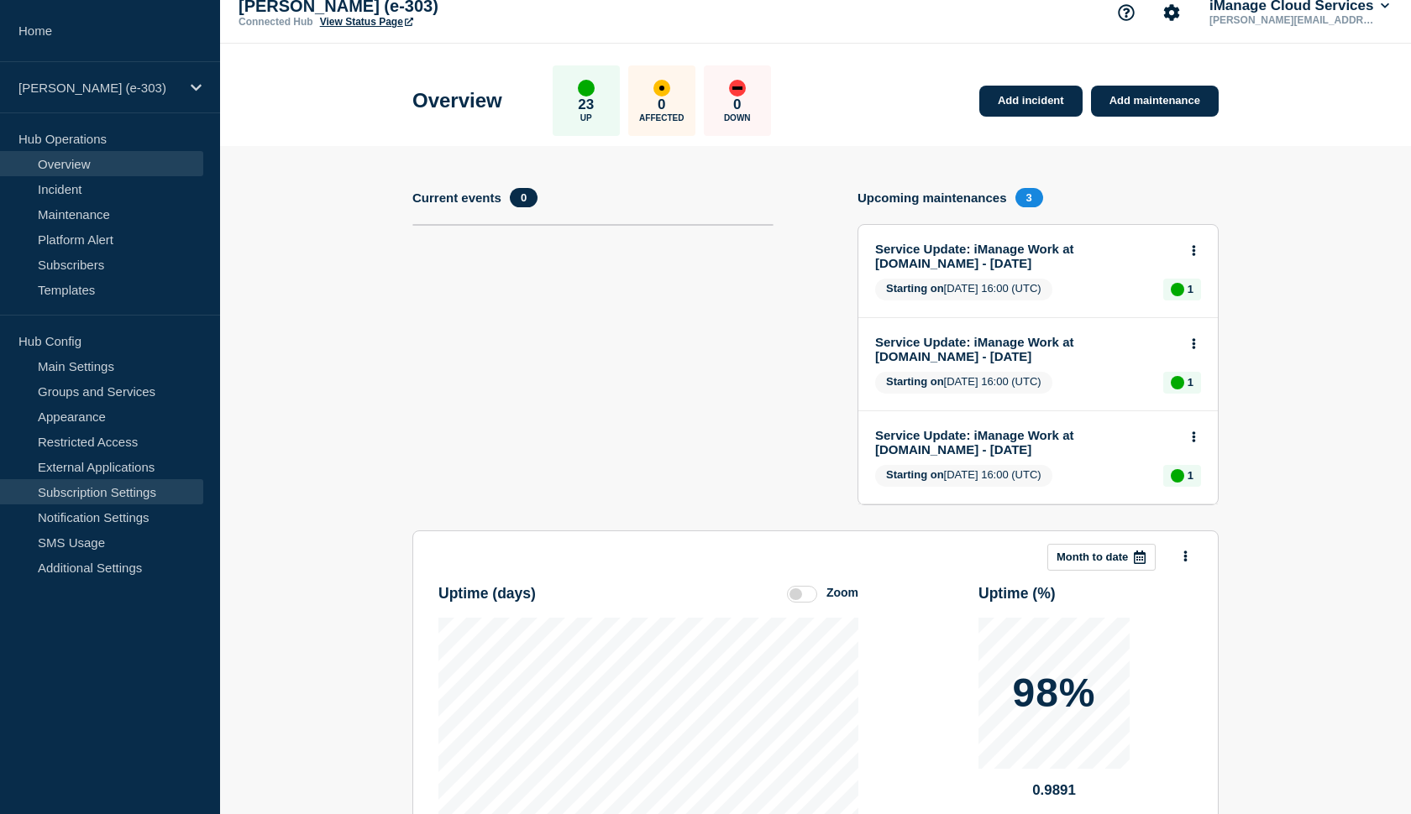
click at [100, 500] on link "Subscription Settings" at bounding box center [101, 491] width 203 height 25
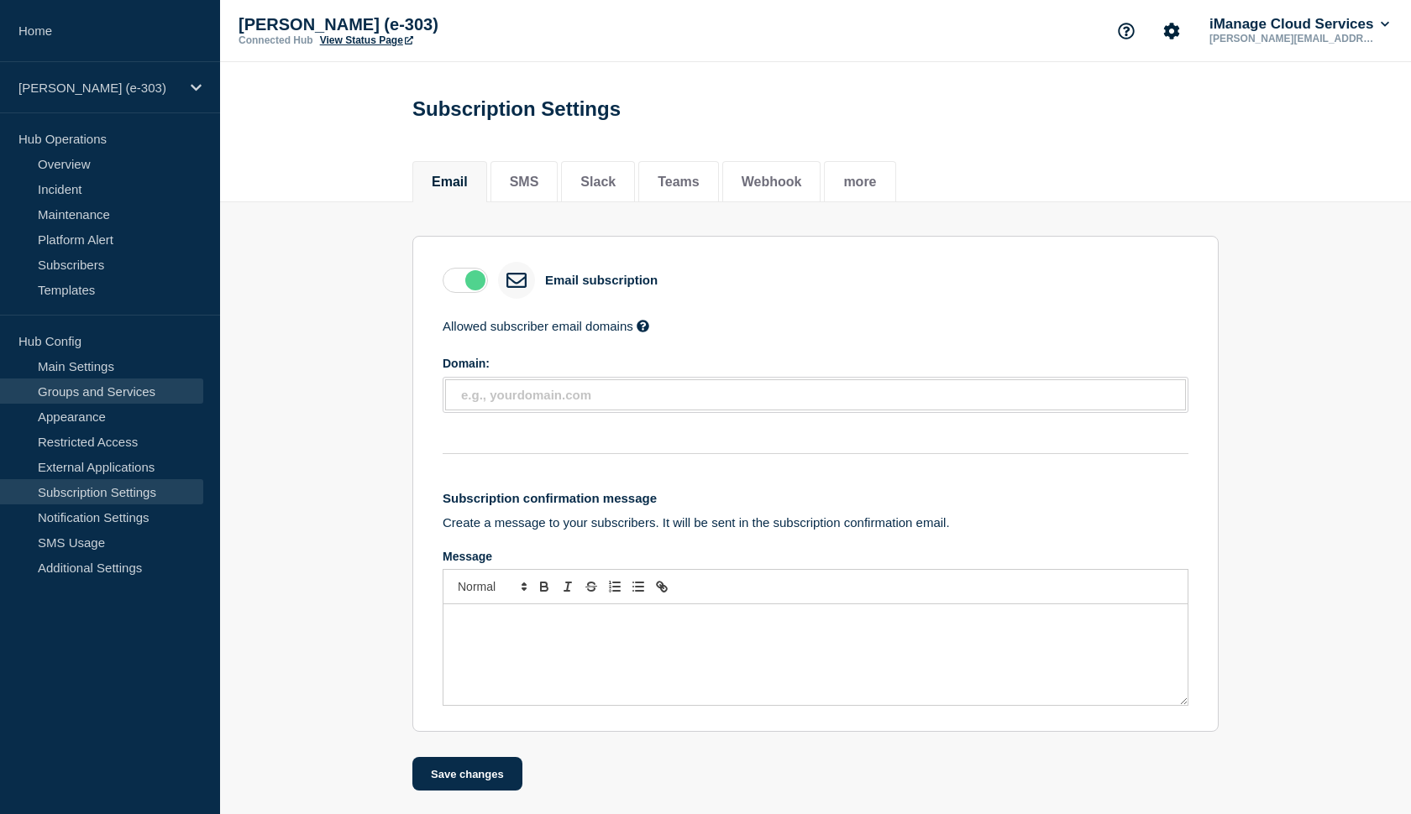
click at [80, 385] on link "Groups and Services" at bounding box center [101, 391] width 203 height 25
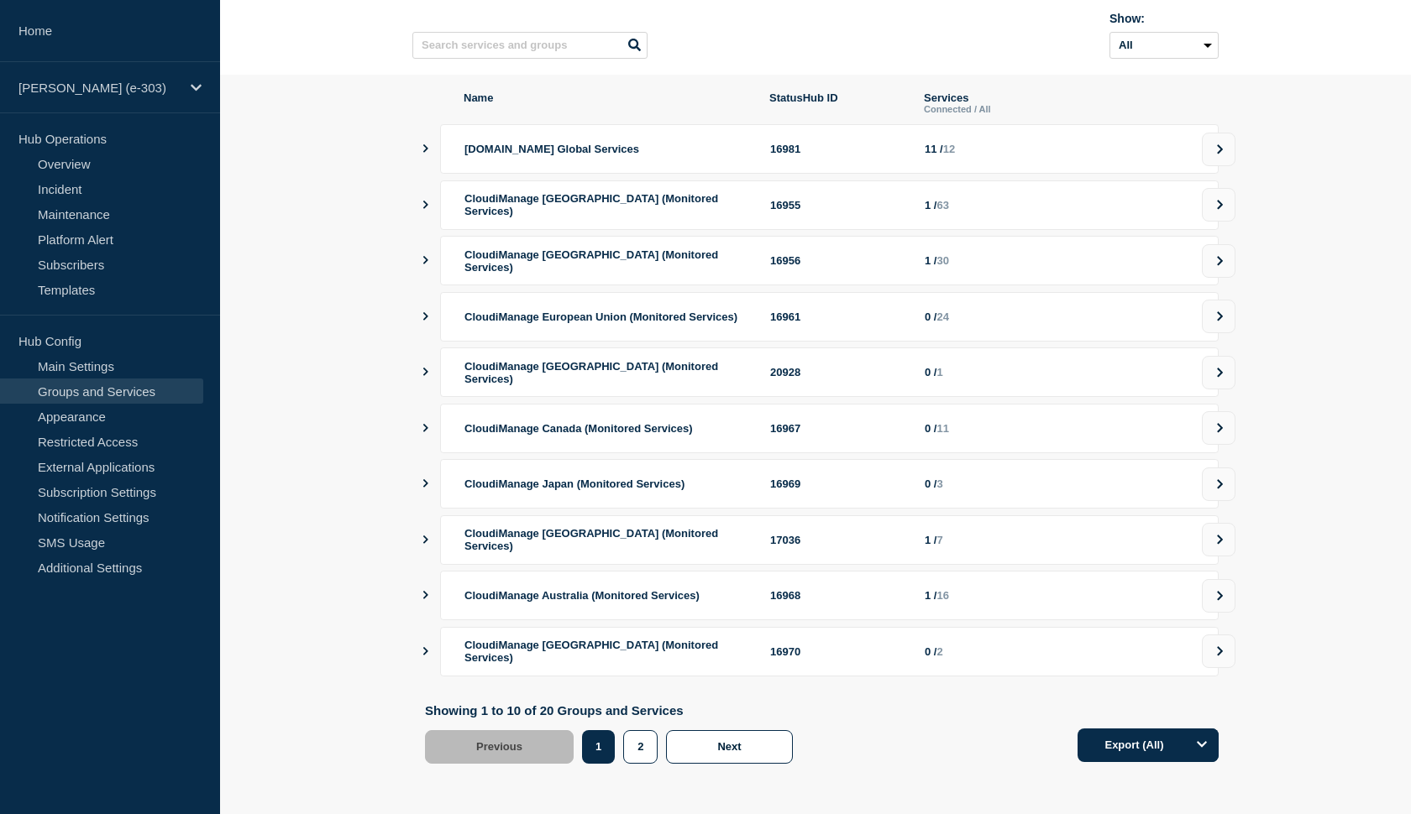
scroll to position [149, 0]
click at [422, 146] on icon "showServices" at bounding box center [425, 148] width 11 height 8
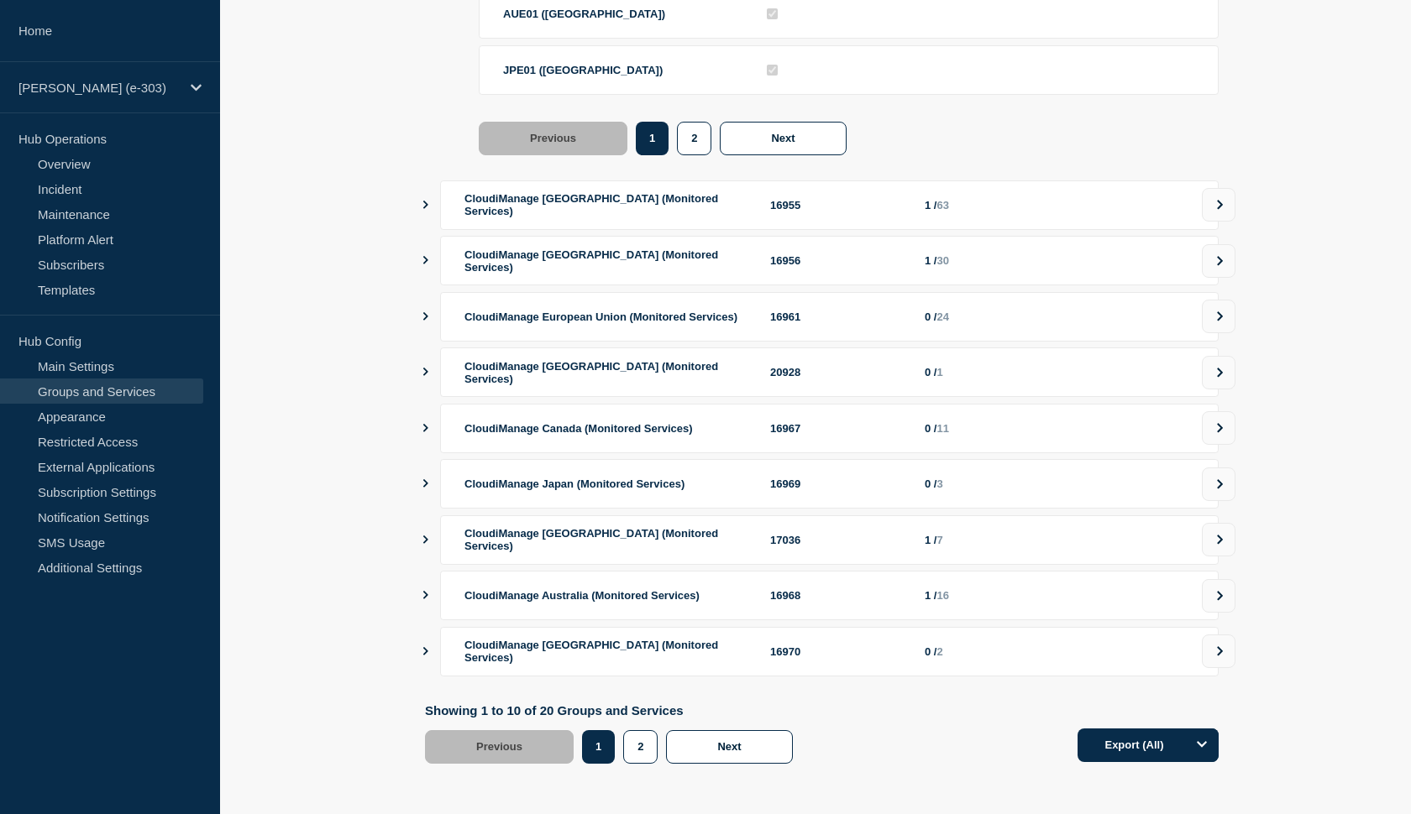
scroll to position [821, 0]
click at [421, 370] on div "Name StatusHub ID Services Connected / All CloudiManage.com Global Services 169…" at bounding box center [815, 93] width 806 height 1342
click at [427, 373] on icon "showServices" at bounding box center [425, 372] width 11 height 8
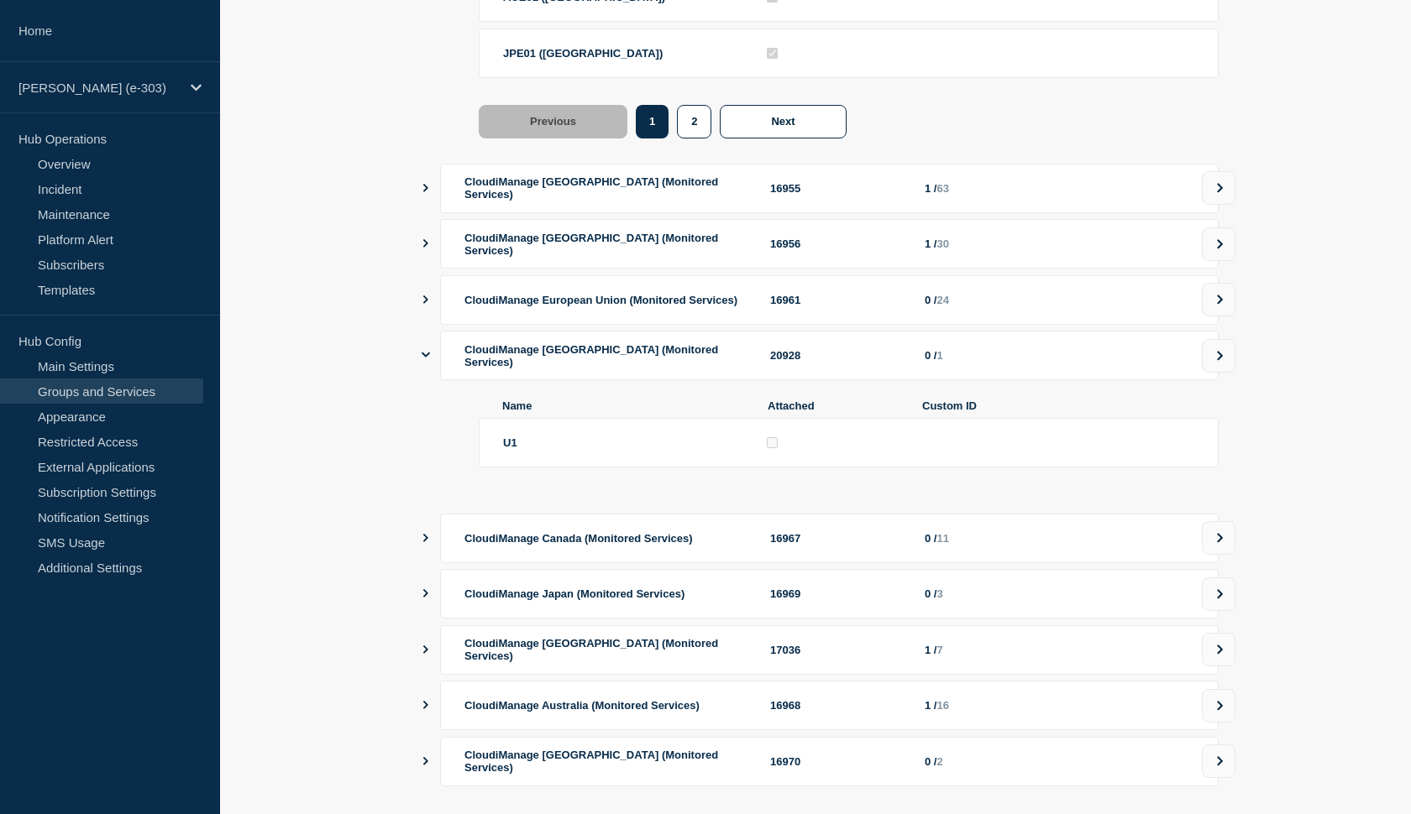
click at [422, 248] on icon "showServices" at bounding box center [425, 243] width 11 height 8
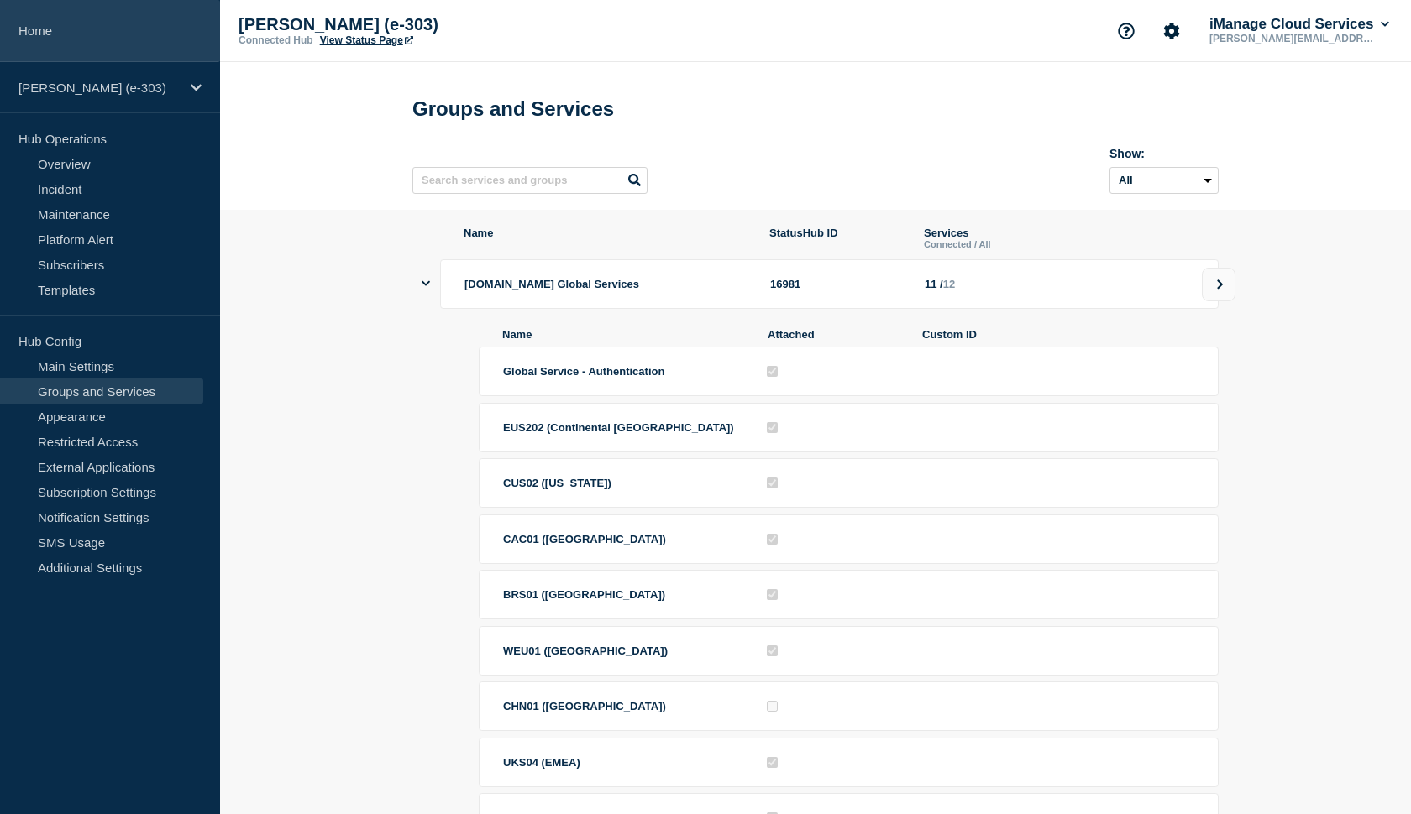
scroll to position [0, 0]
click at [44, 39] on link "Home" at bounding box center [110, 31] width 220 height 62
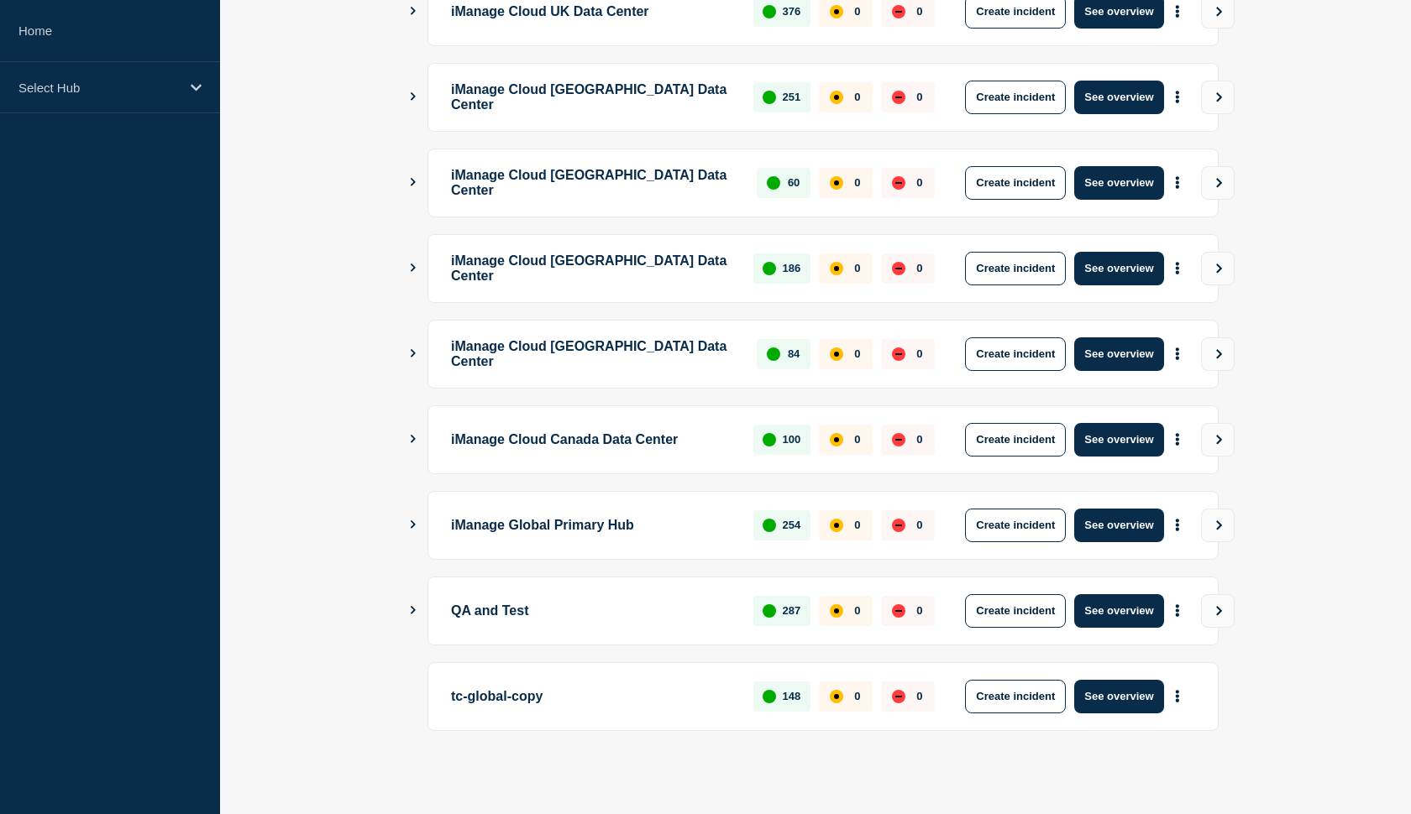
scroll to position [357, 0]
click at [409, 606] on icon "Show Connected Hubs" at bounding box center [412, 610] width 11 height 8
click at [415, 616] on button "Show Connected Hubs" at bounding box center [413, 611] width 8 height 13
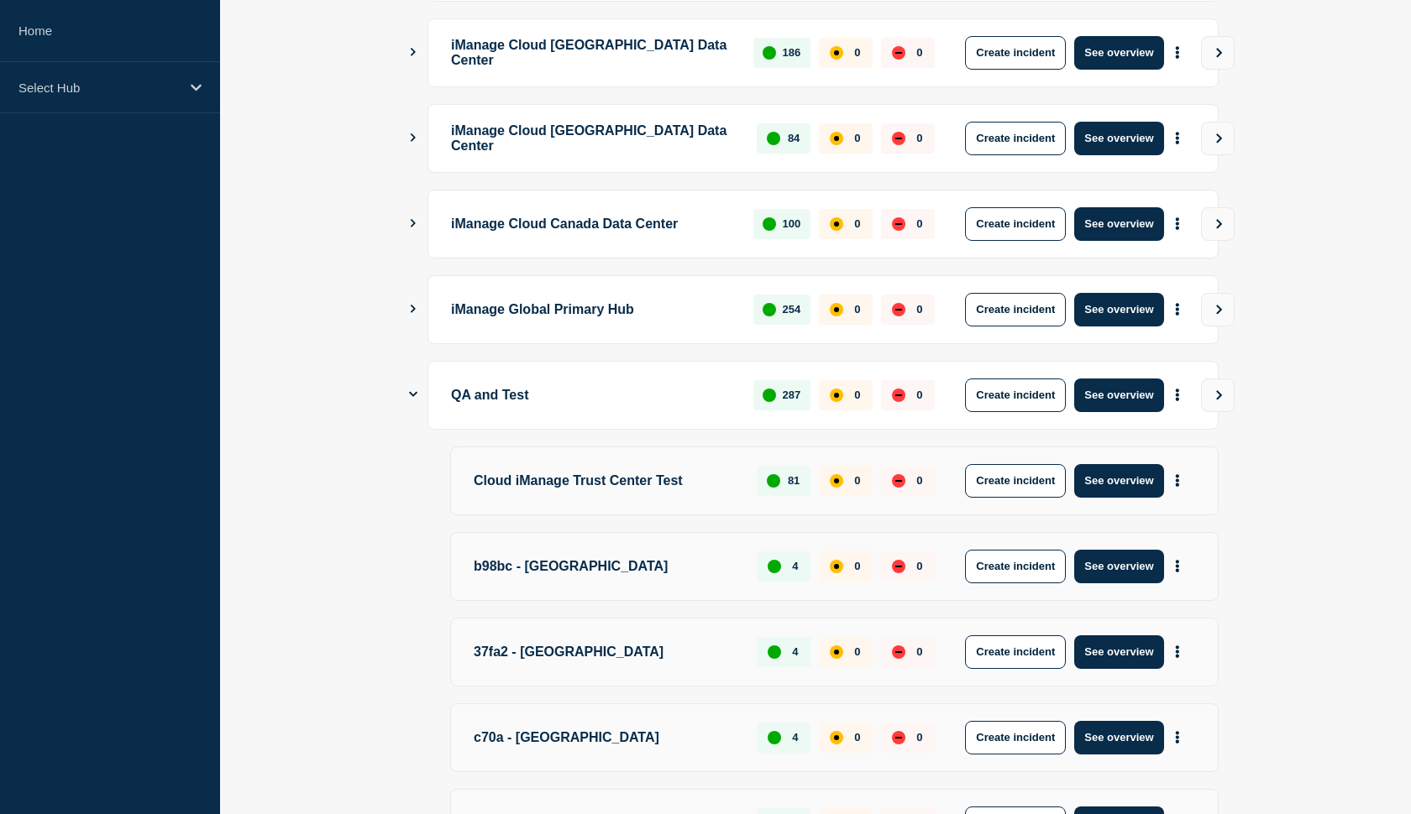
scroll to position [574, 0]
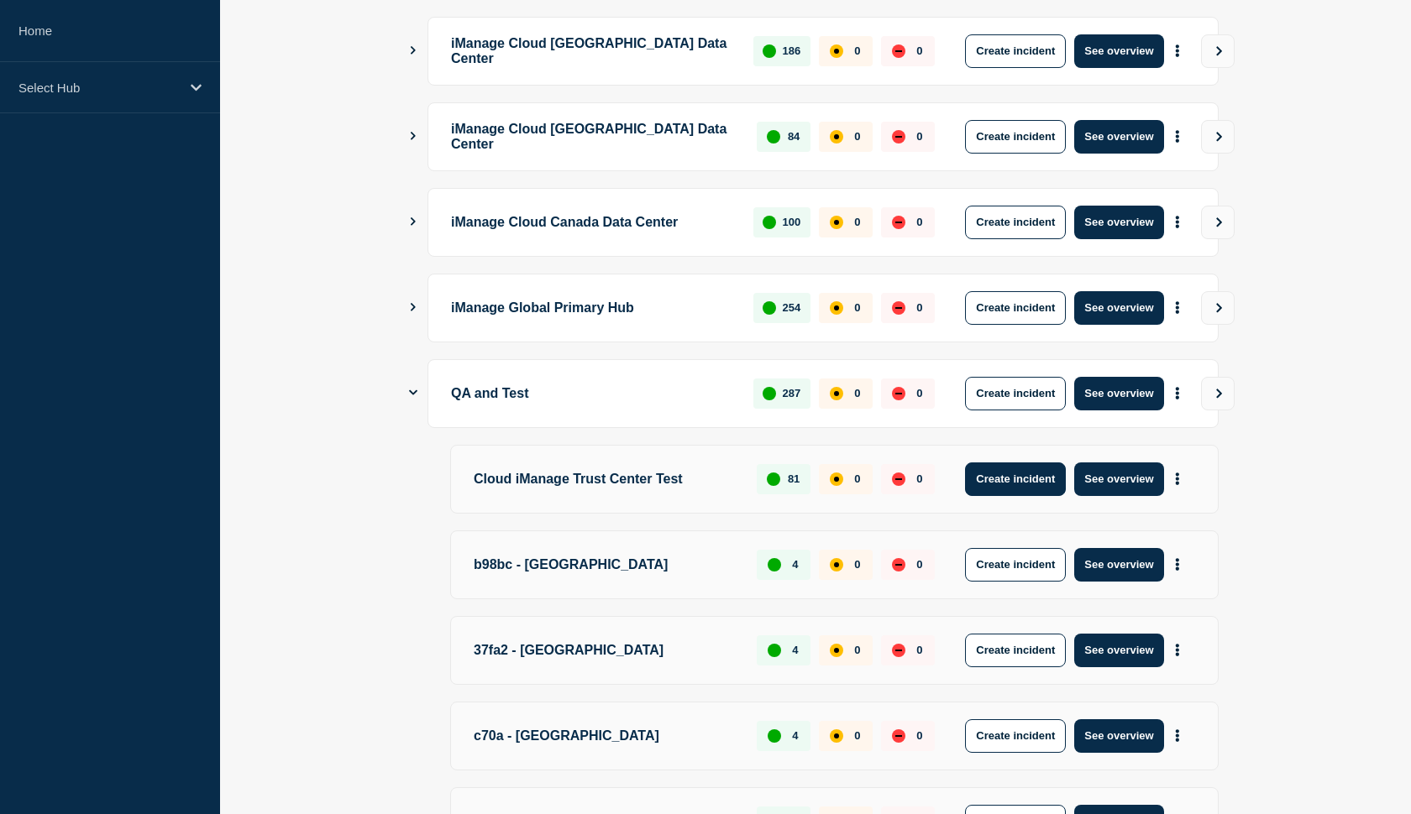
click at [1022, 475] on button "Create incident" at bounding box center [1015, 480] width 101 height 34
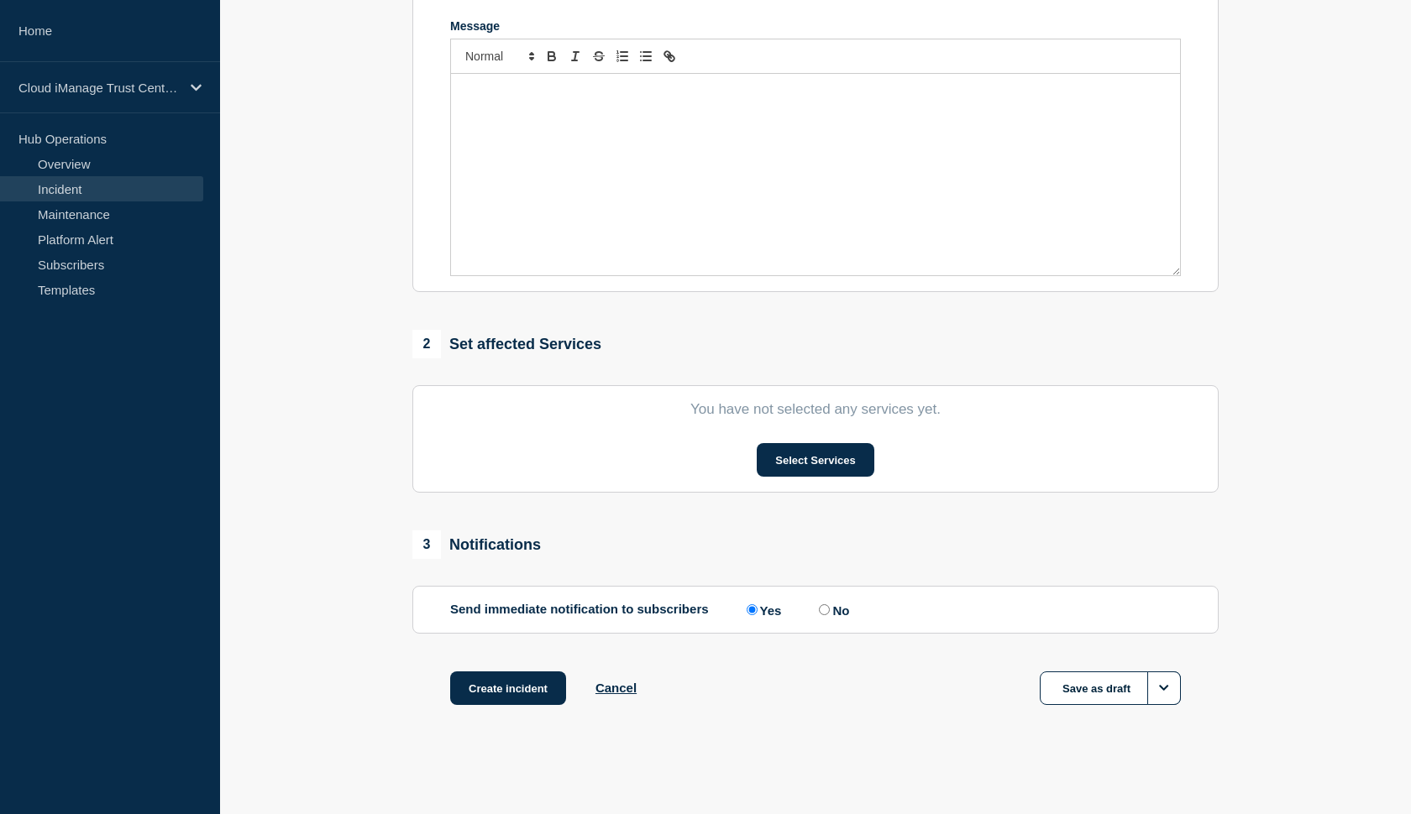
scroll to position [375, 0]
click at [783, 466] on button "Select Services" at bounding box center [814, 460] width 117 height 34
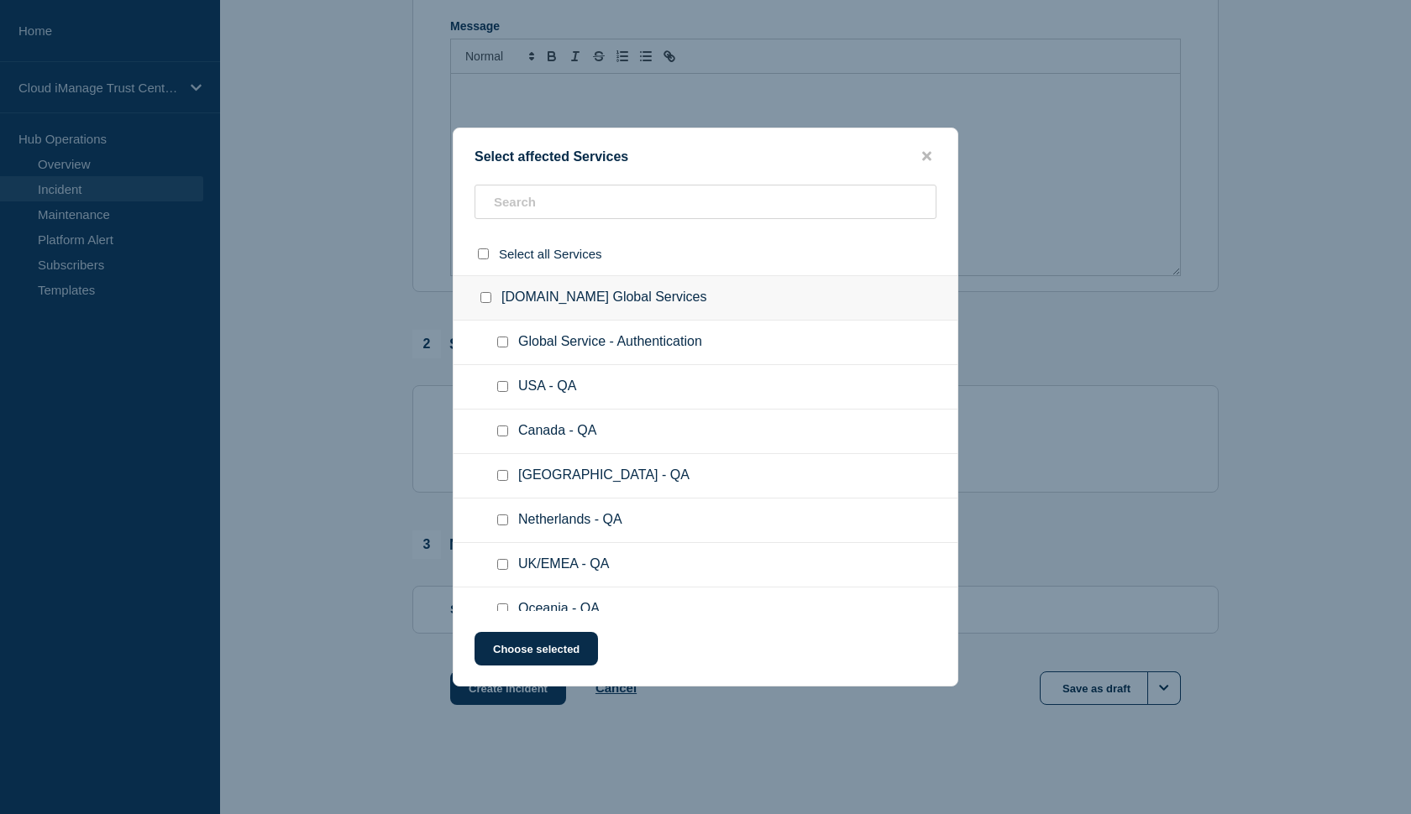
scroll to position [0, 0]
click at [923, 157] on icon "close button" at bounding box center [926, 156] width 9 height 9
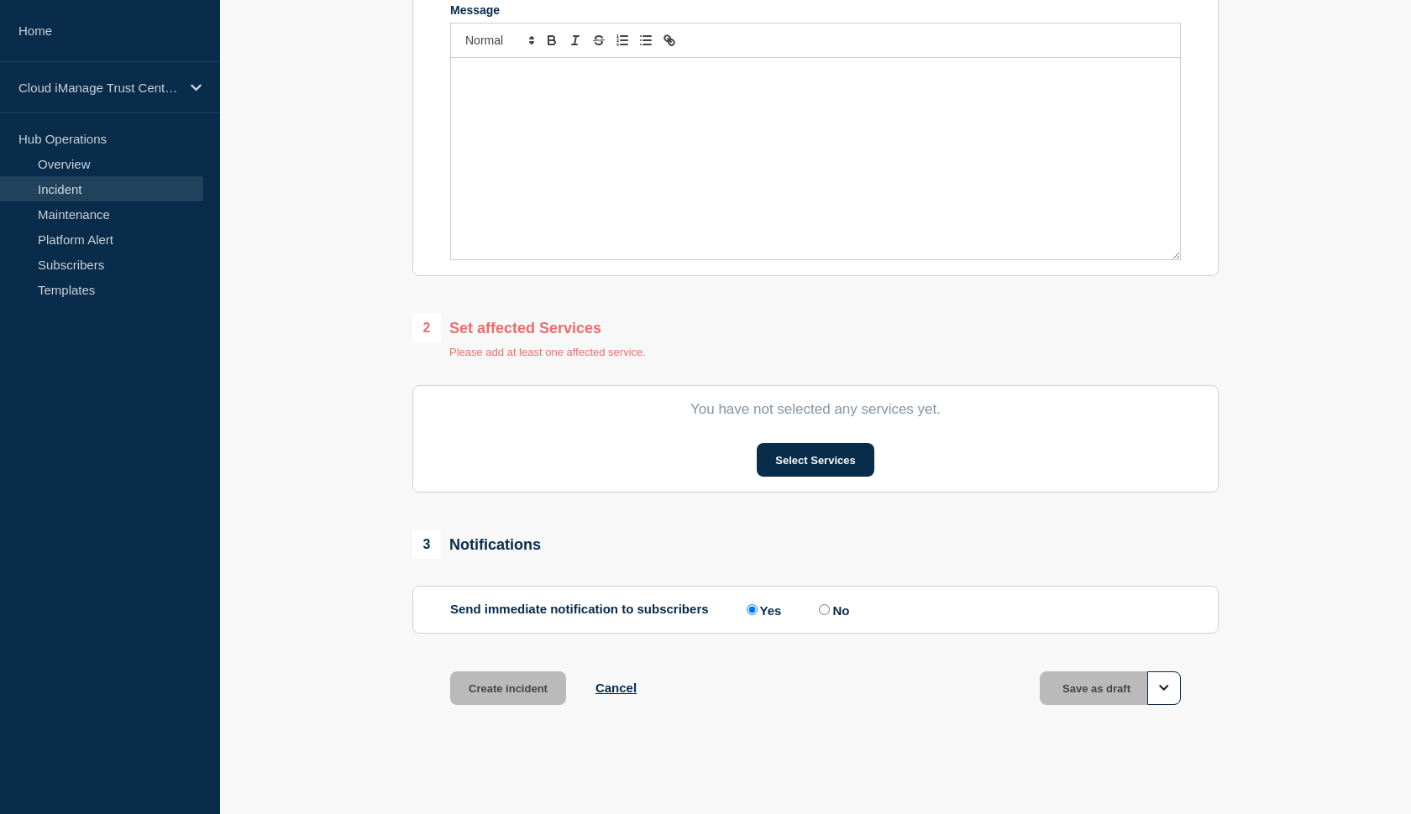
scroll to position [394, 0]
click at [821, 457] on button "Select Services" at bounding box center [814, 460] width 117 height 34
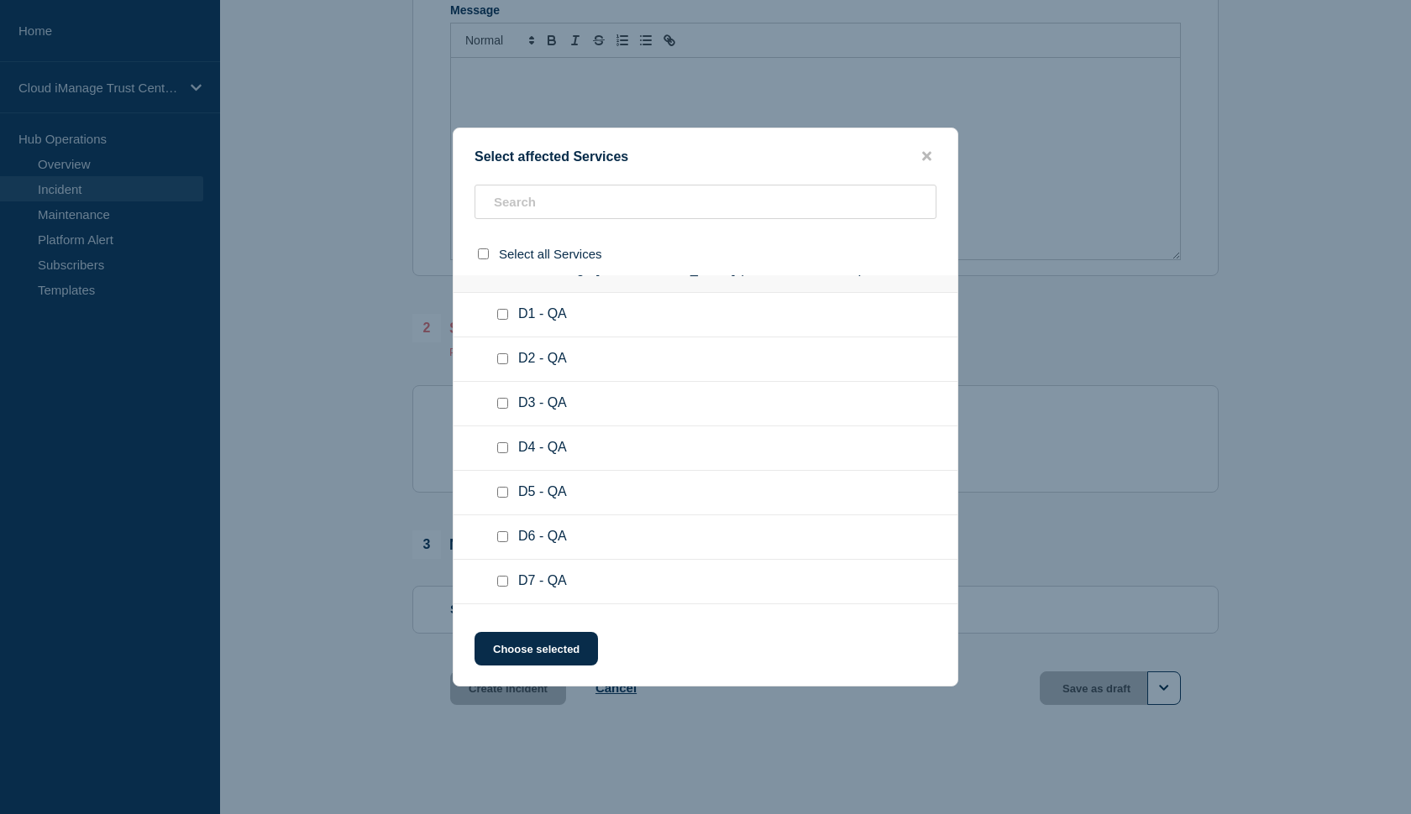
scroll to position [499, 0]
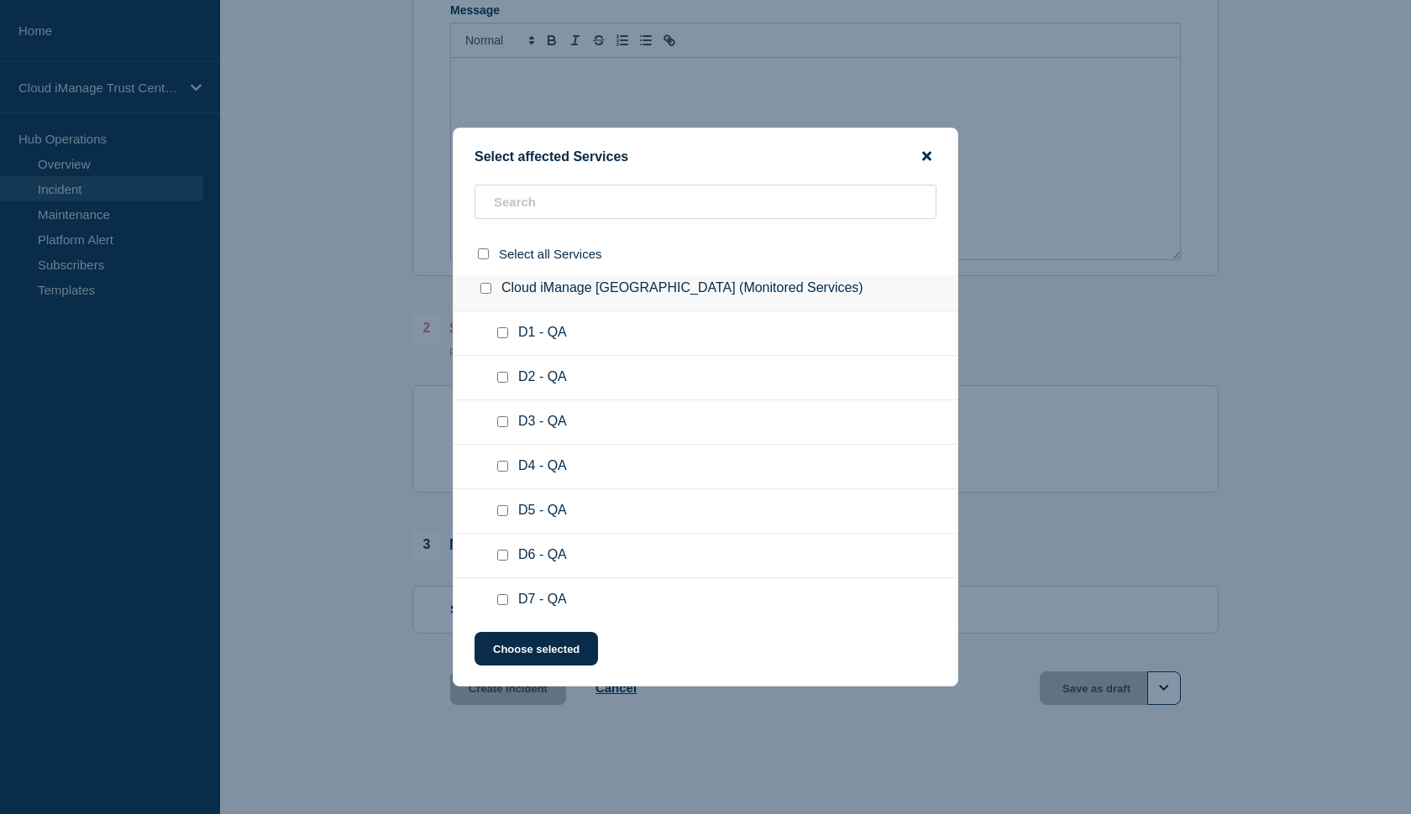
click at [924, 153] on icon "close button" at bounding box center [926, 155] width 9 height 13
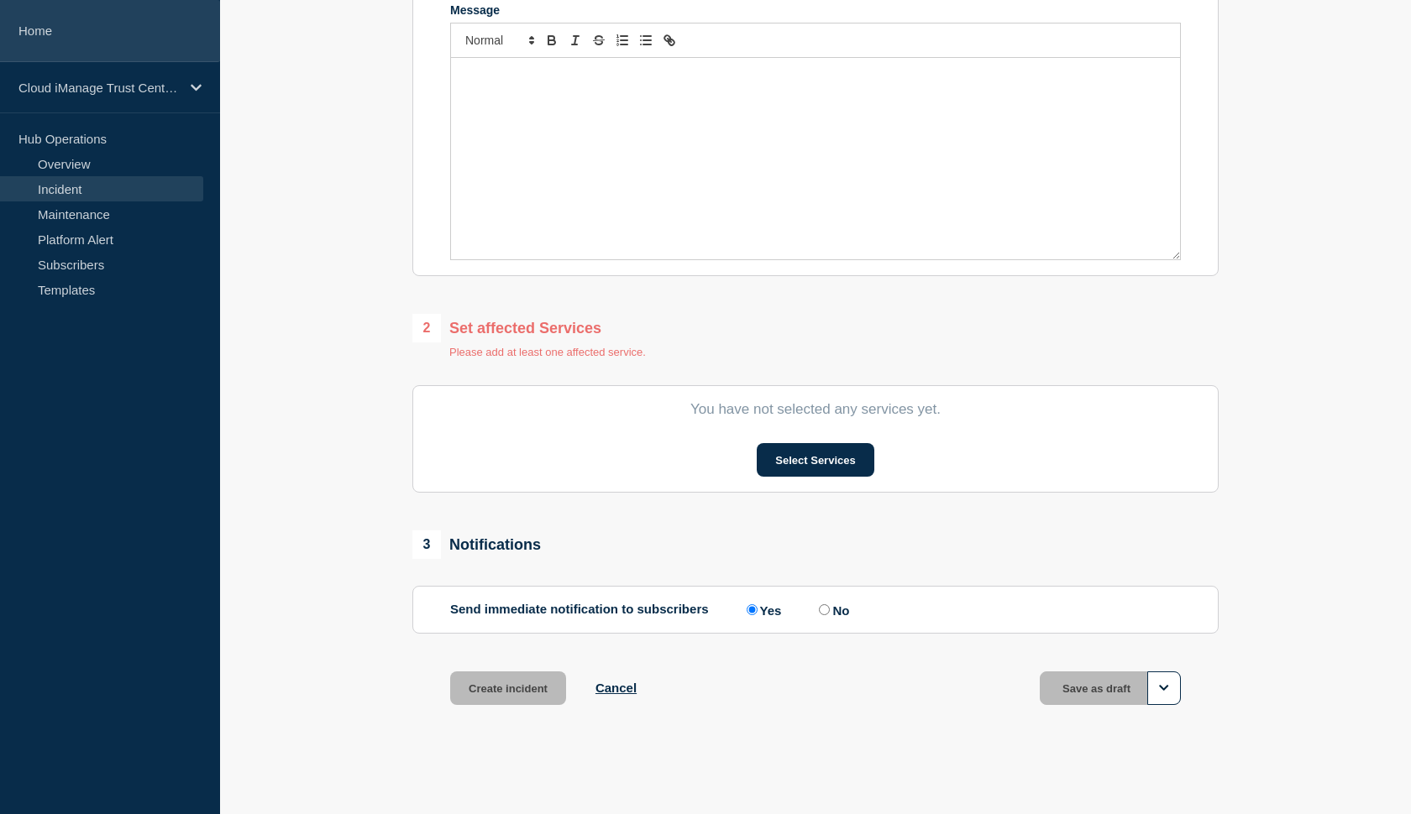
click at [30, 29] on link "Home" at bounding box center [110, 31] width 220 height 62
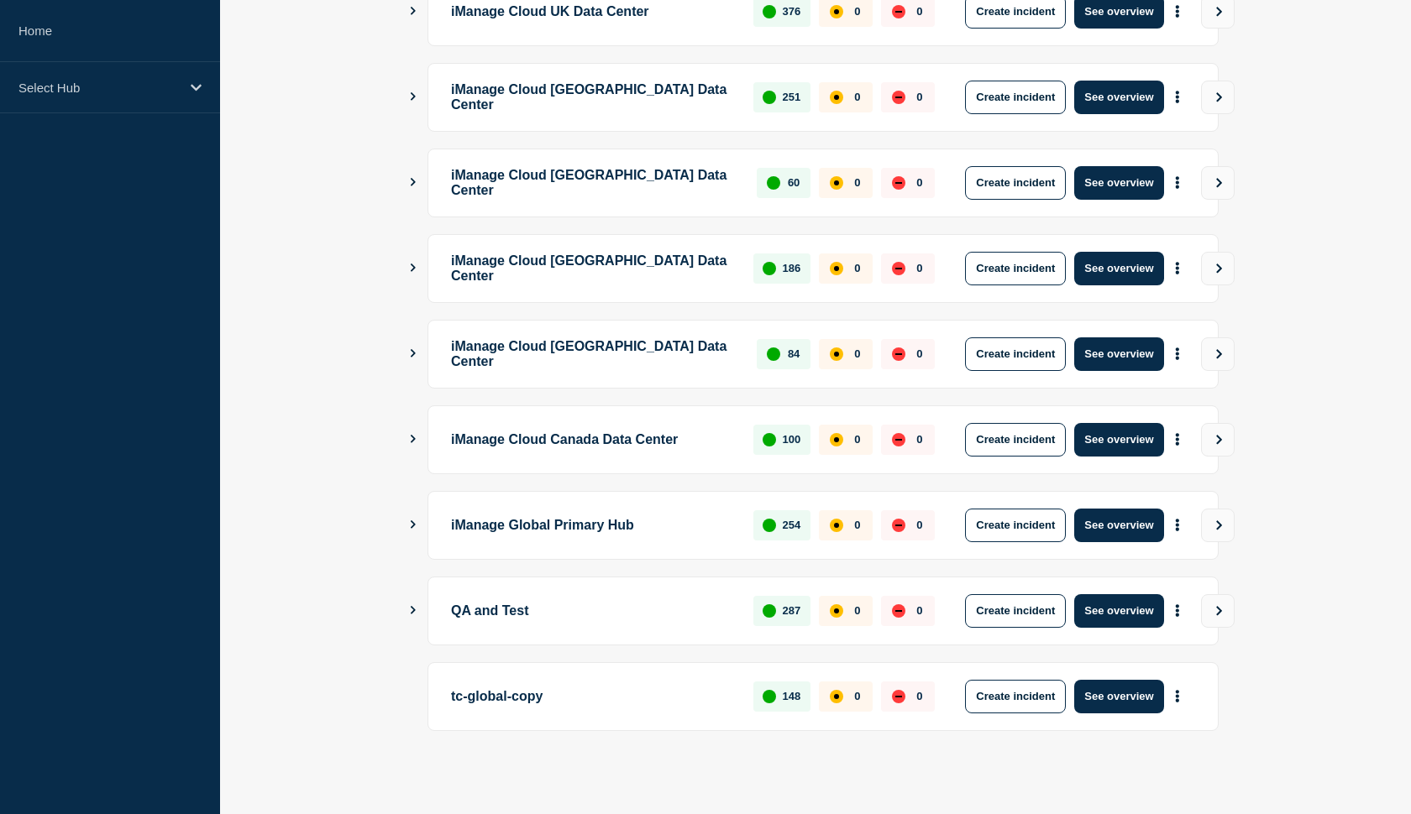
scroll to position [357, 0]
click at [411, 612] on icon "Show Connected Hubs" at bounding box center [412, 610] width 11 height 8
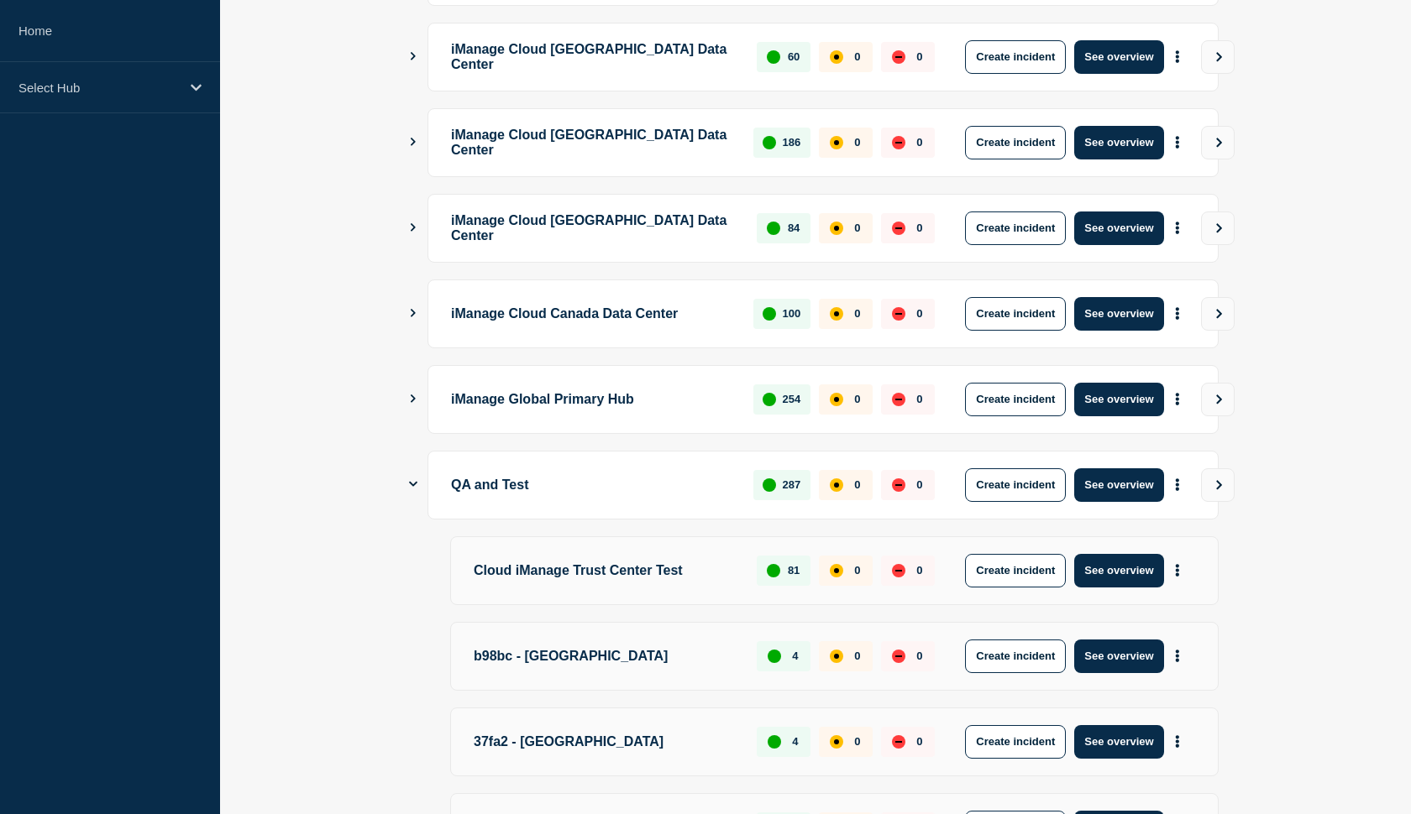
scroll to position [495, 0]
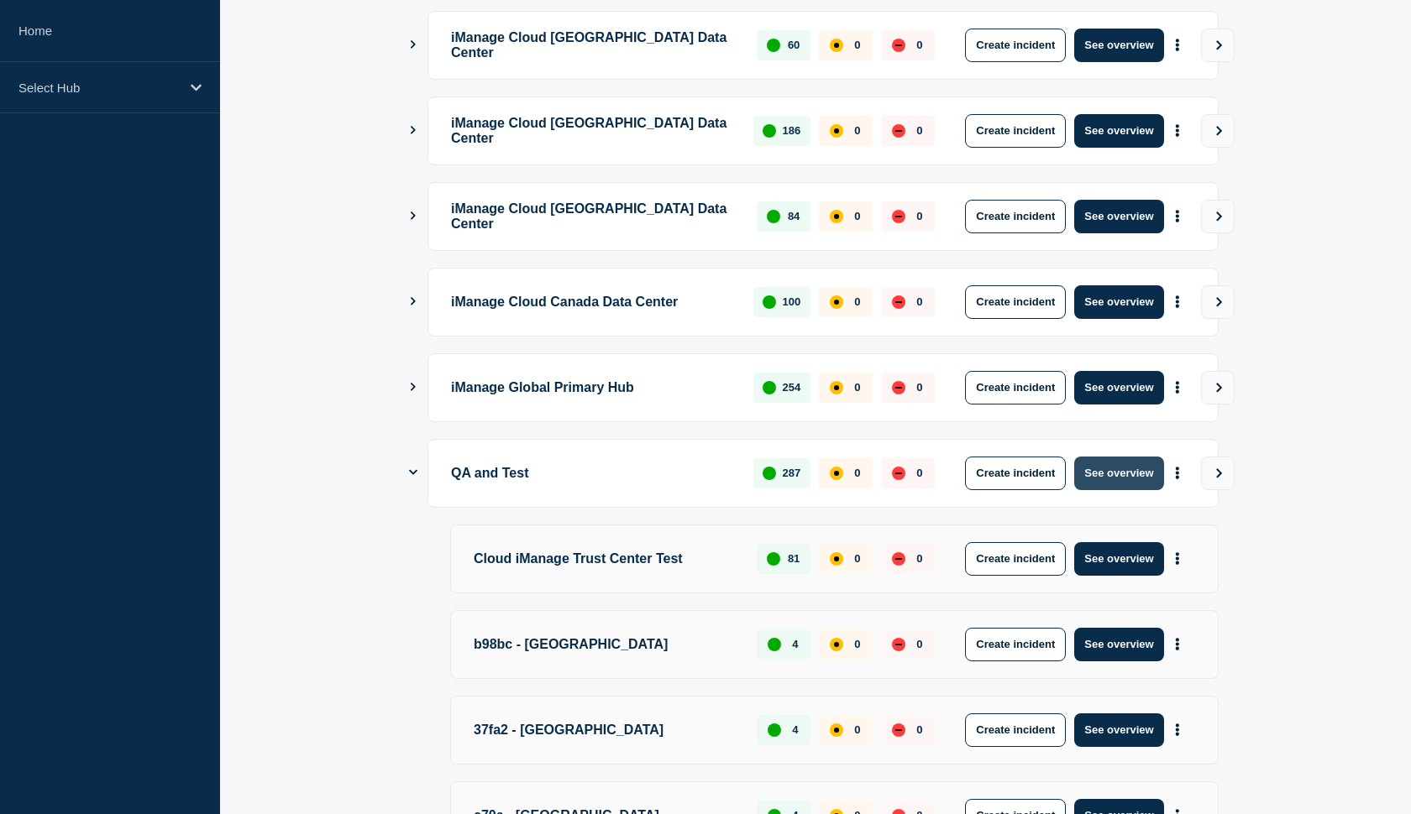
click at [1106, 467] on button "See overview" at bounding box center [1118, 474] width 89 height 34
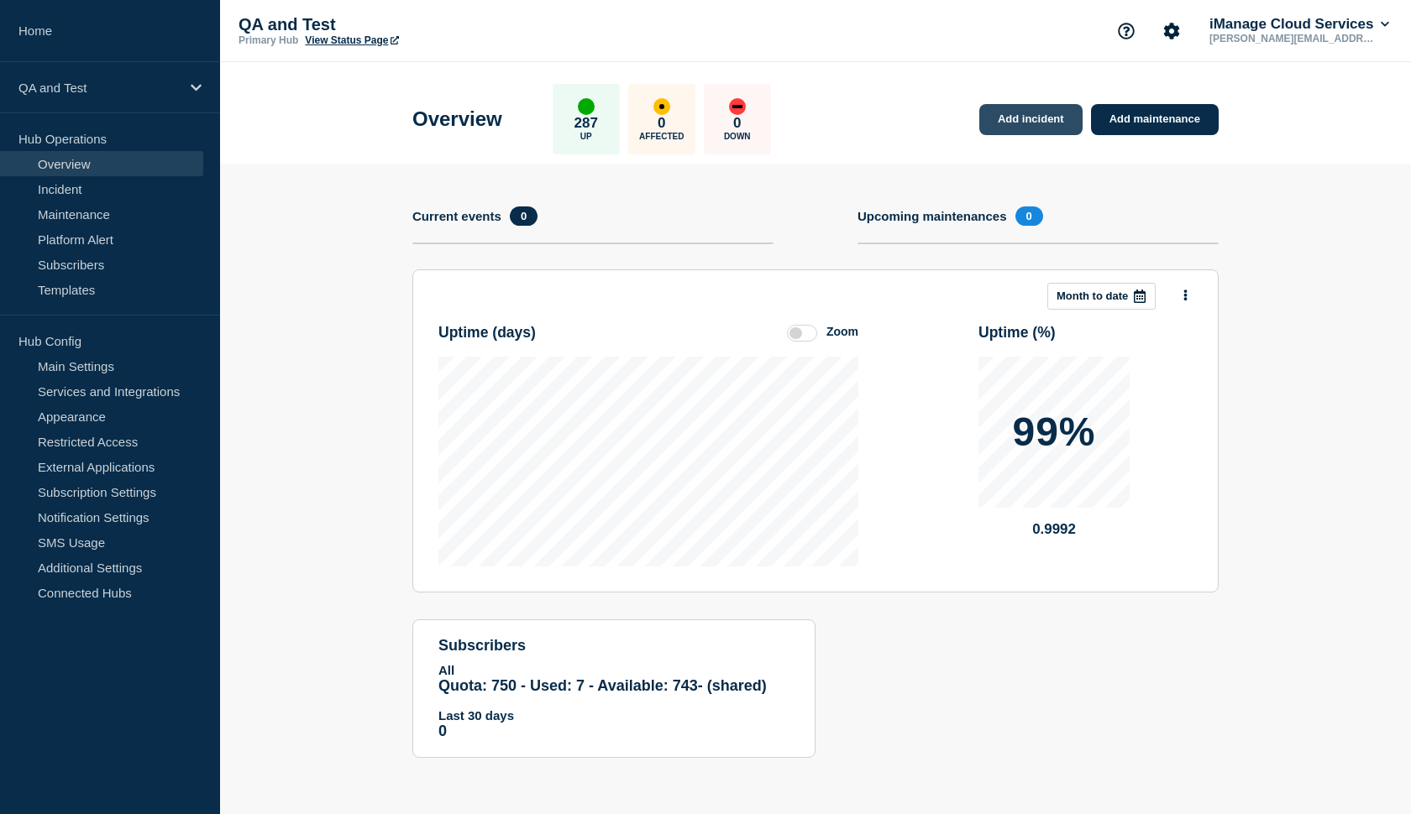
click at [1005, 128] on link "Add incident" at bounding box center [1030, 119] width 103 height 31
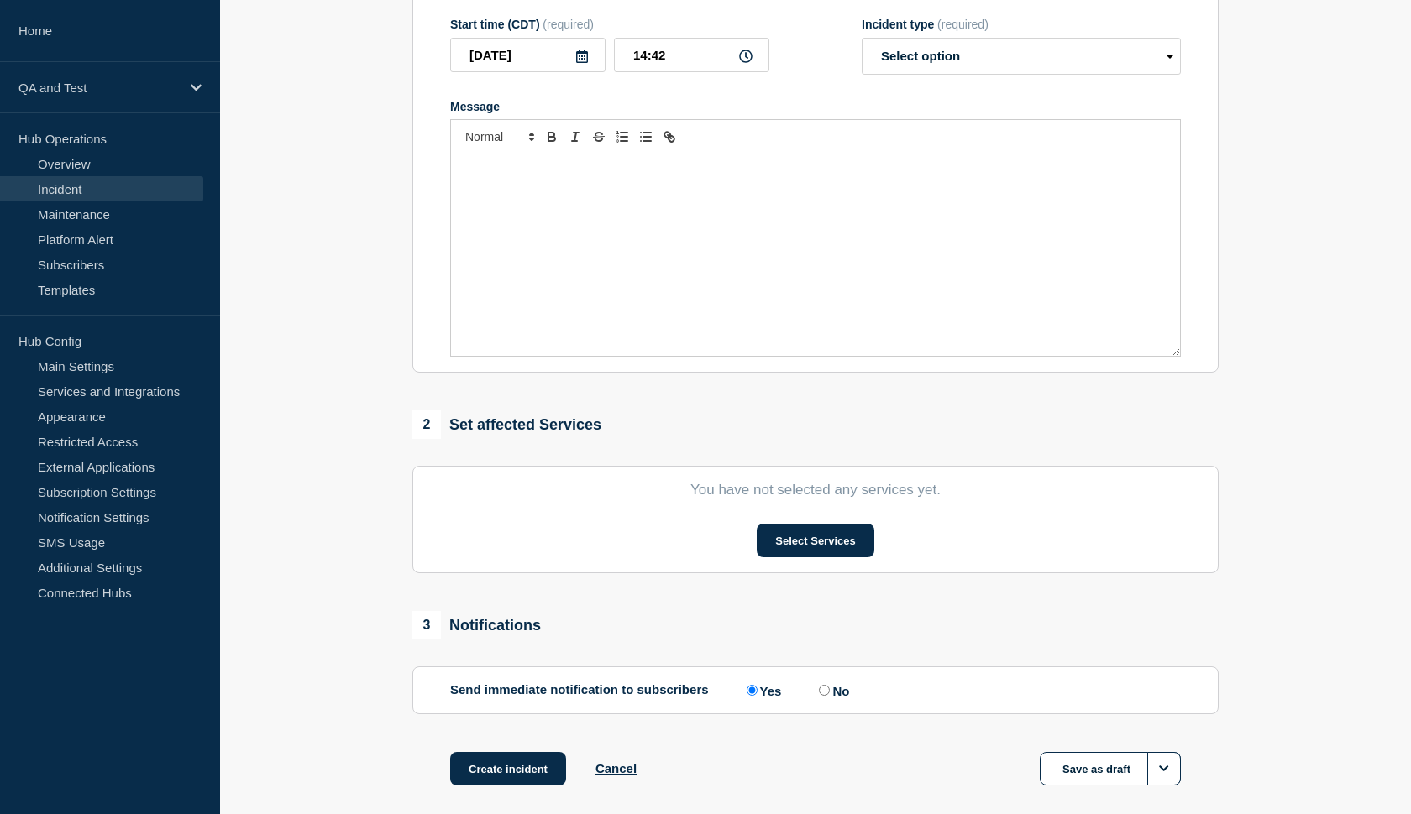
scroll to position [298, 0]
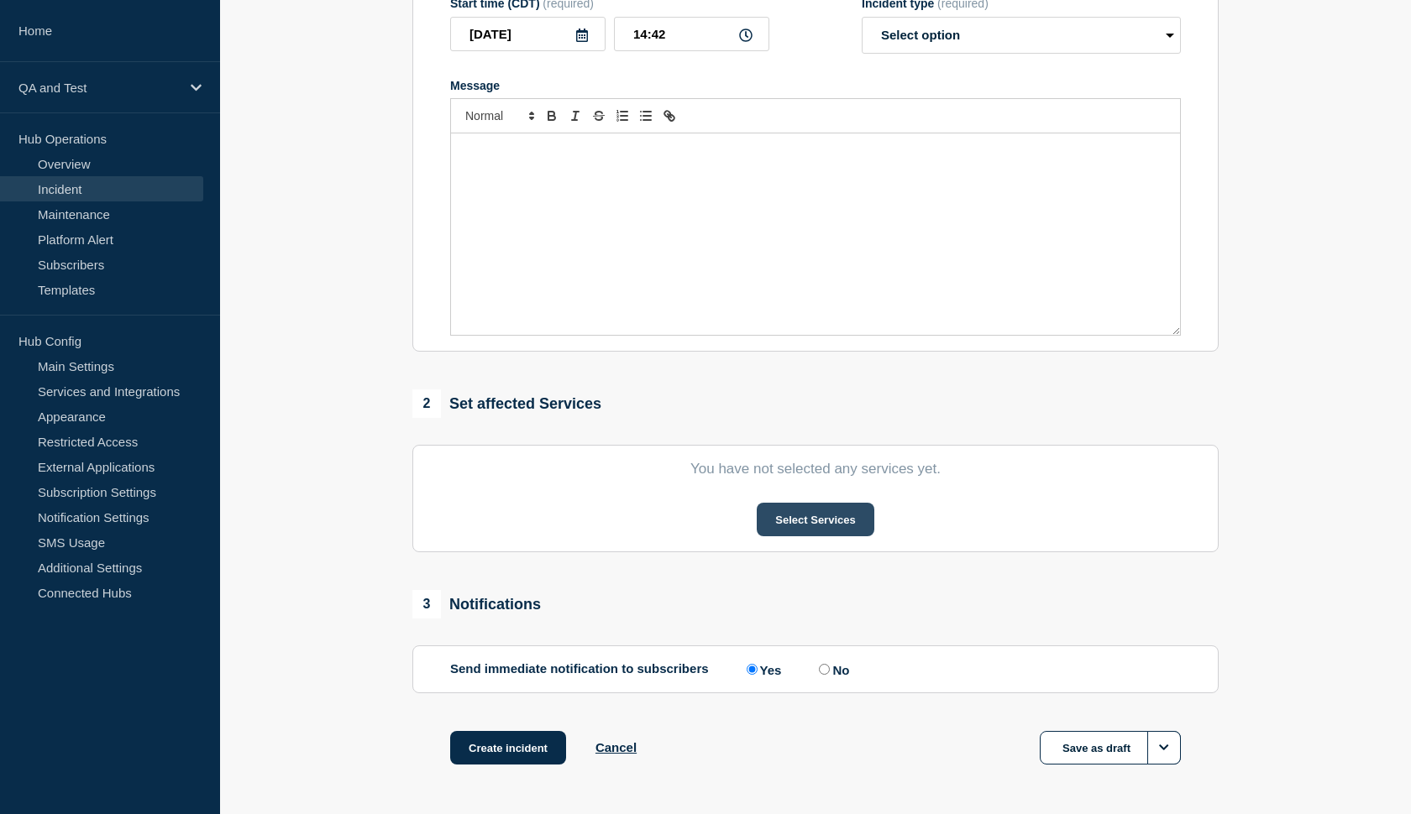
click at [823, 530] on button "Select Services" at bounding box center [814, 520] width 117 height 34
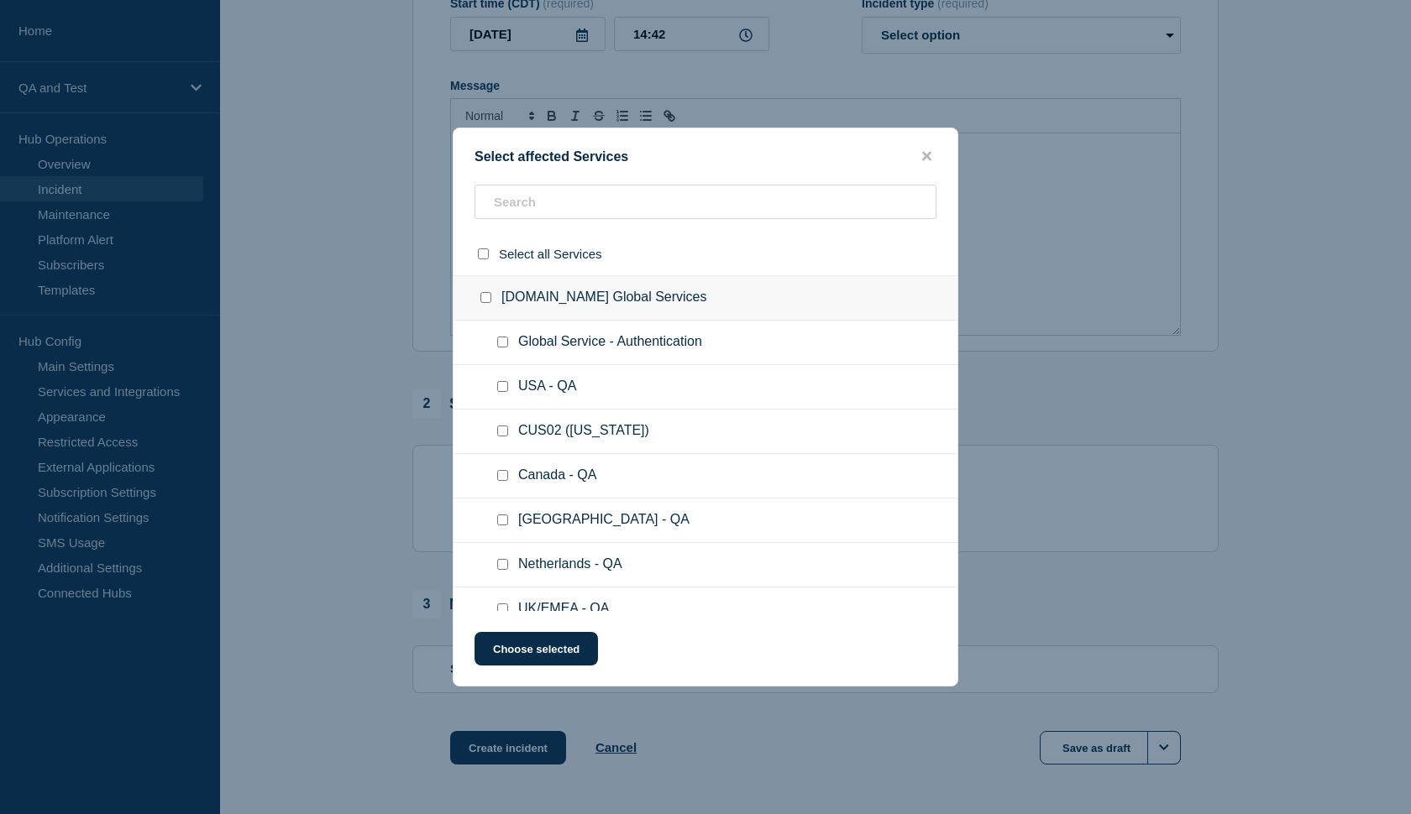
scroll to position [0, 0]
click at [599, 202] on input "text" at bounding box center [705, 202] width 462 height 34
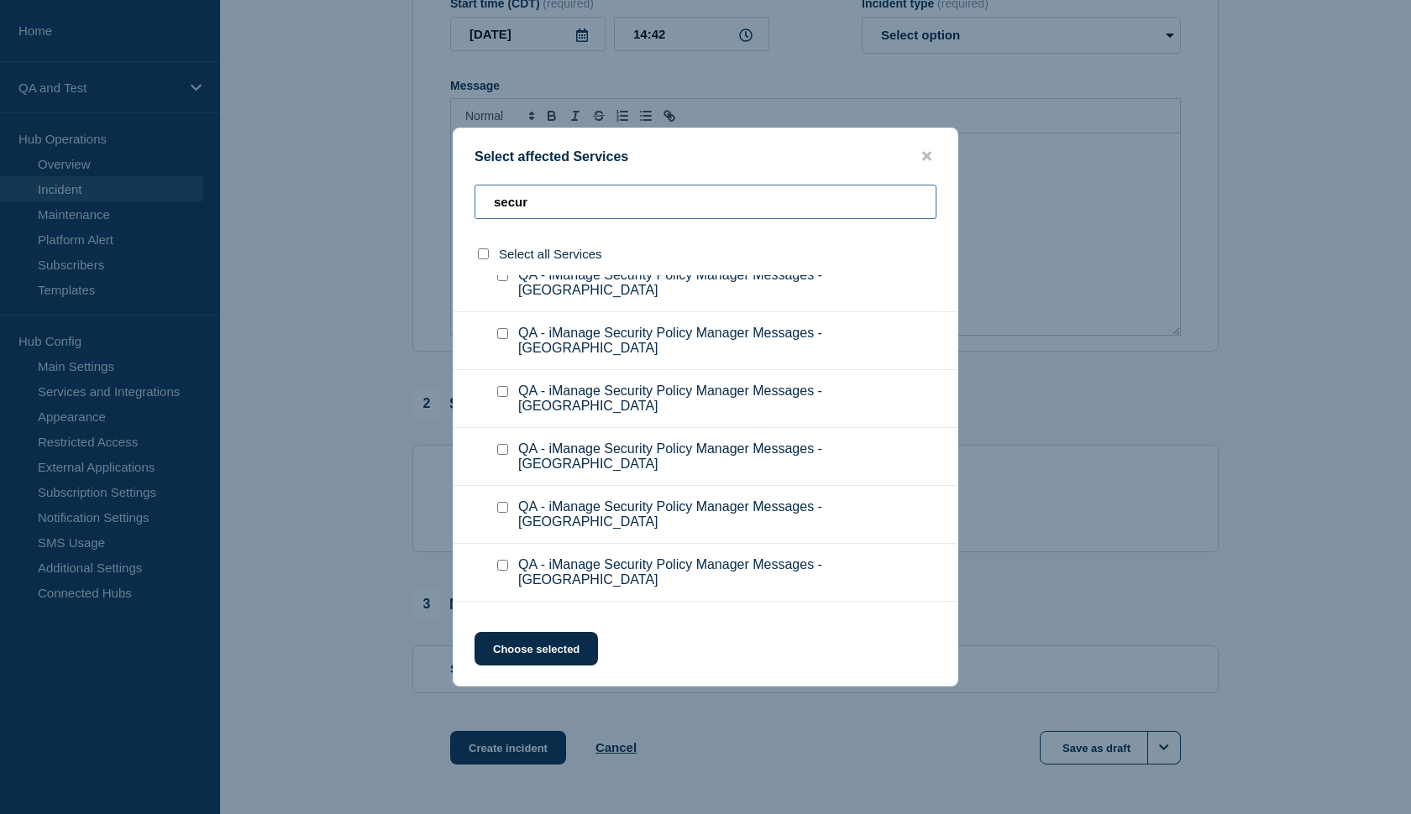
scroll to position [1974, 0]
type input "secur"
click at [499, 620] on input "QA - iManage Security Policy Manager Messages checkbox" at bounding box center [502, 625] width 11 height 11
checkbox input "true"
click at [521, 650] on button "Choose selected" at bounding box center [535, 649] width 123 height 34
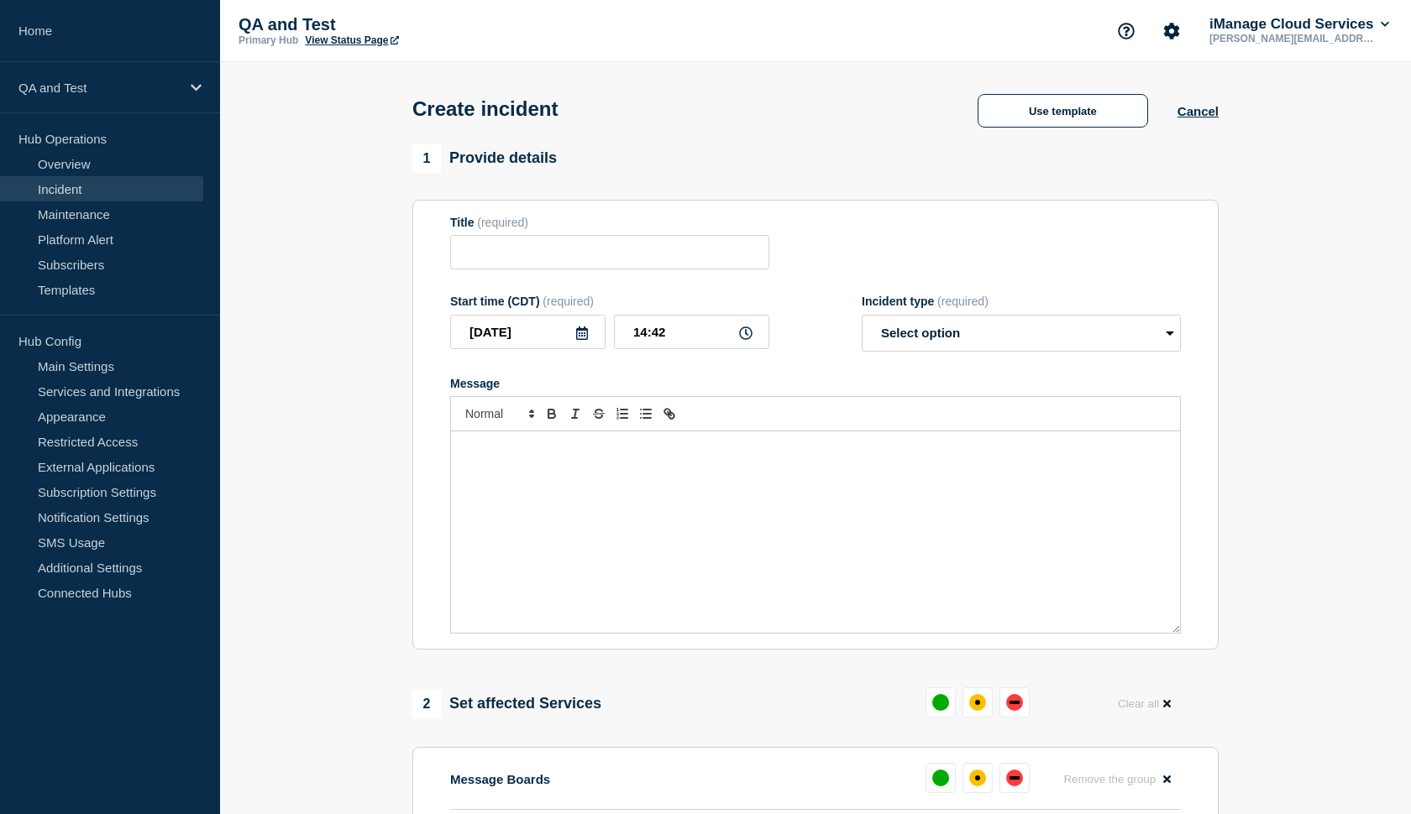
scroll to position [0, 0]
click at [556, 259] on input "Title" at bounding box center [609, 252] width 319 height 34
type input "test"
click at [569, 494] on div "Message" at bounding box center [815, 533] width 729 height 202
select select "investigating"
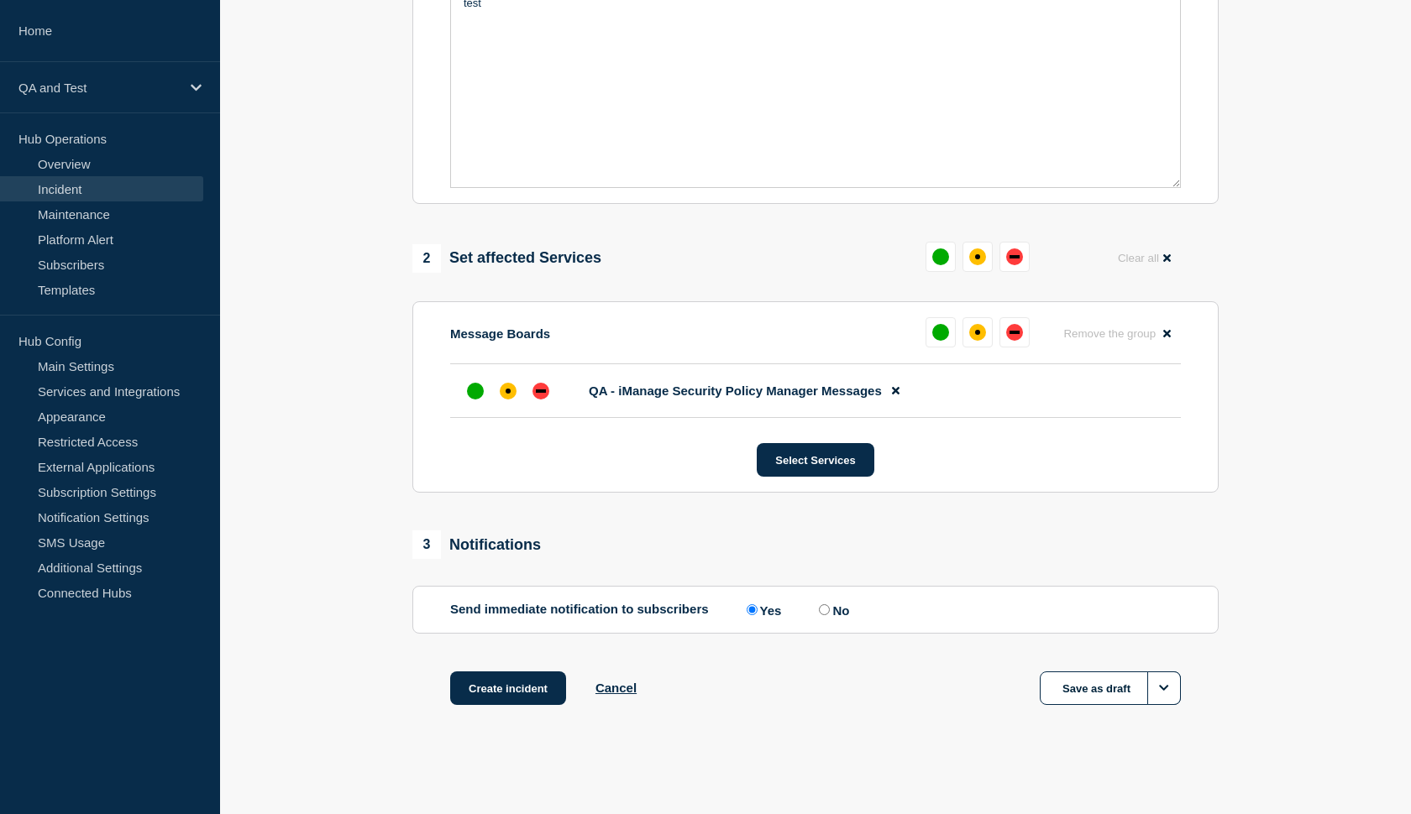
scroll to position [461, 0]
click at [819, 609] on input "No" at bounding box center [824, 610] width 11 height 11
radio input "true"
radio input "false"
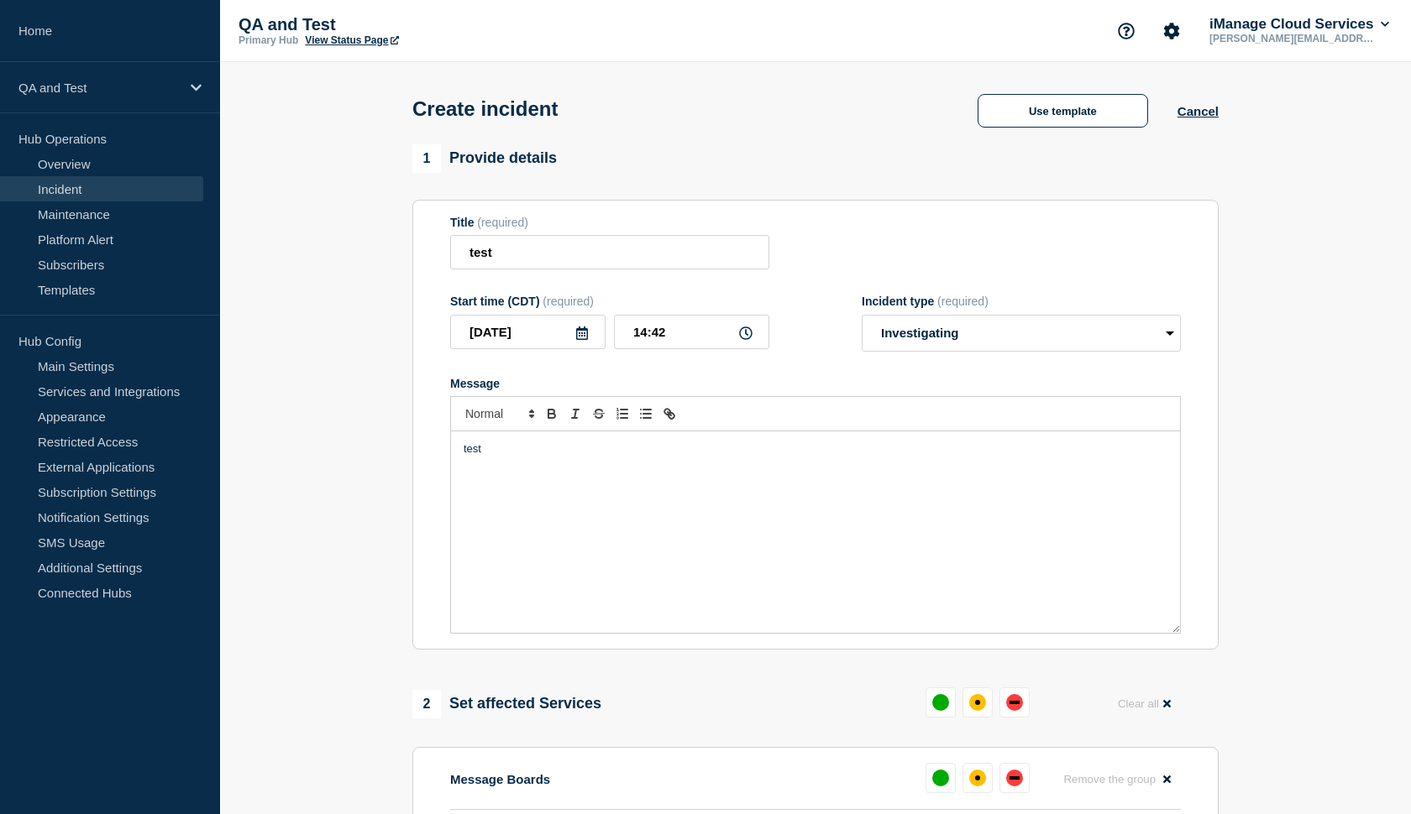
scroll to position [0, 0]
select select "identified"
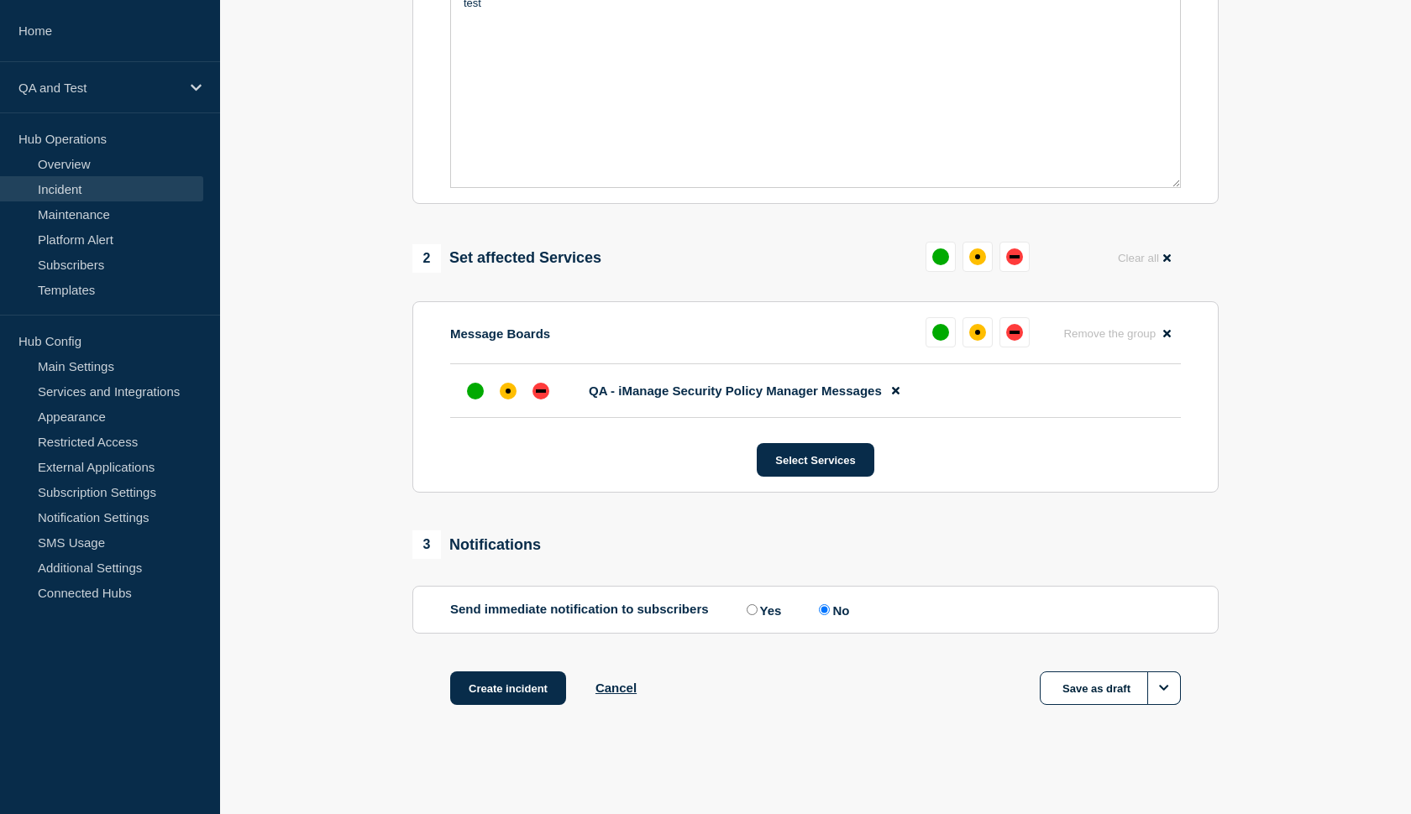
scroll to position [461, 0]
click at [529, 697] on button "Create incident" at bounding box center [508, 689] width 116 height 34
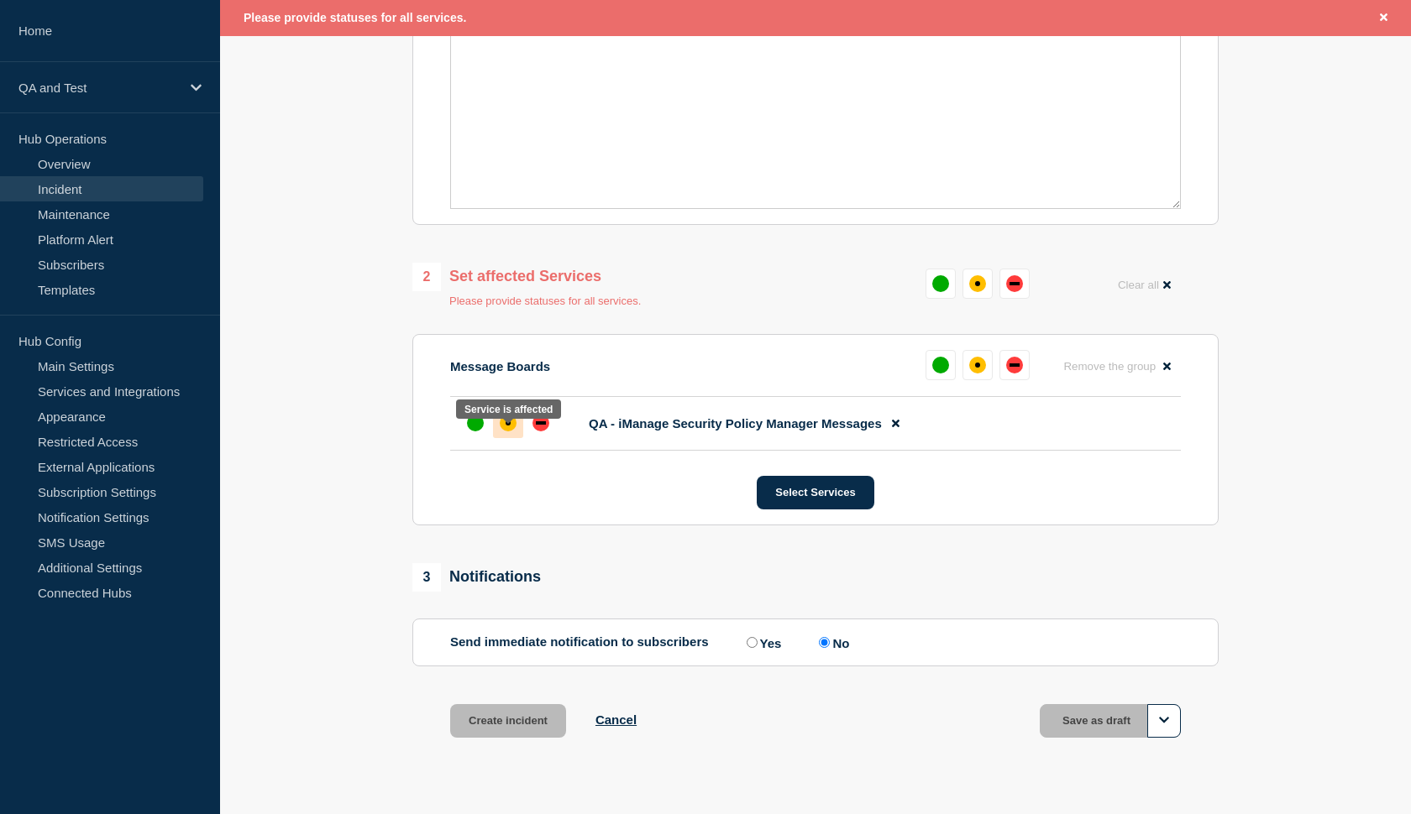
click at [502, 432] on div "affected" at bounding box center [508, 423] width 17 height 17
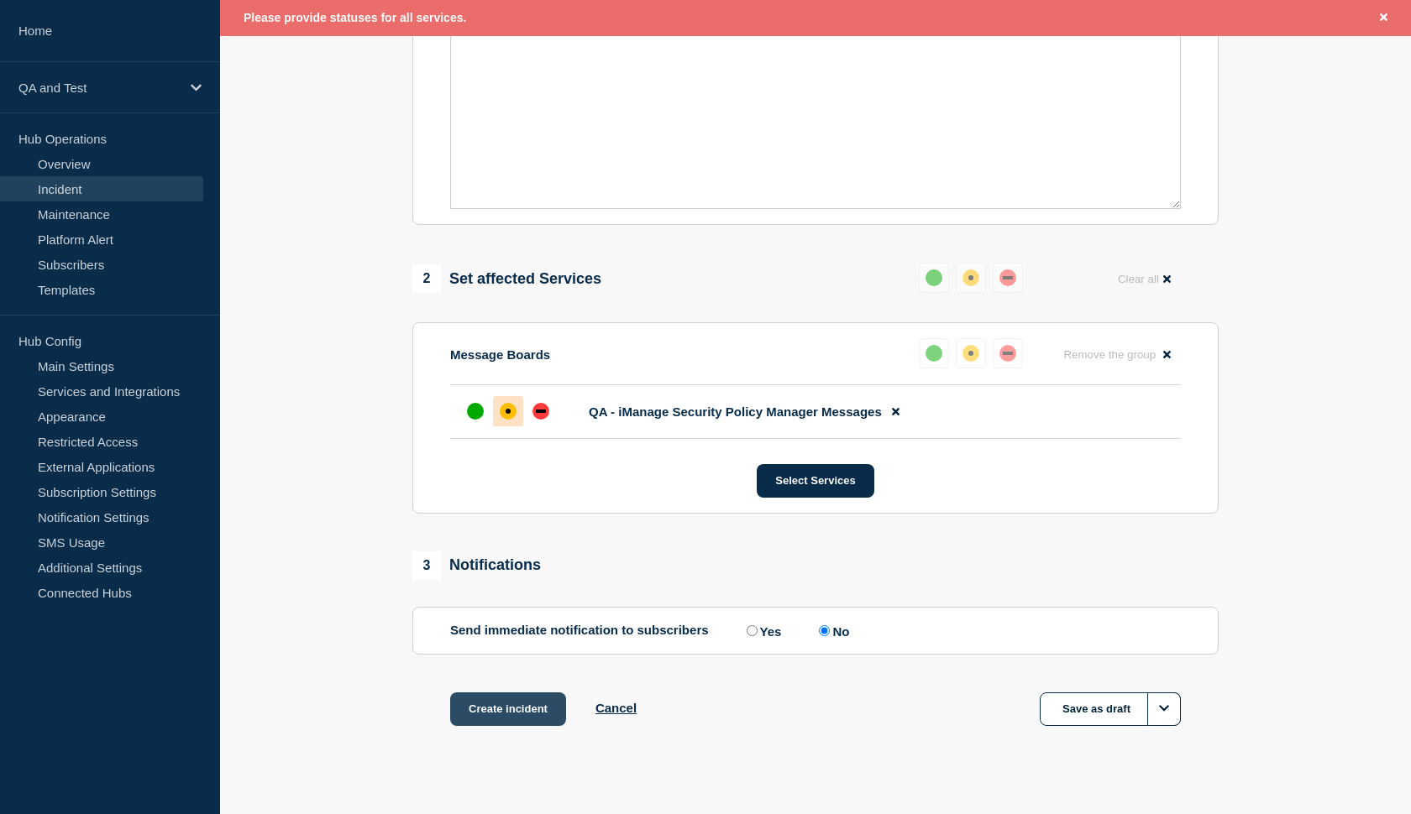
click at [511, 717] on button "Create incident" at bounding box center [508, 710] width 116 height 34
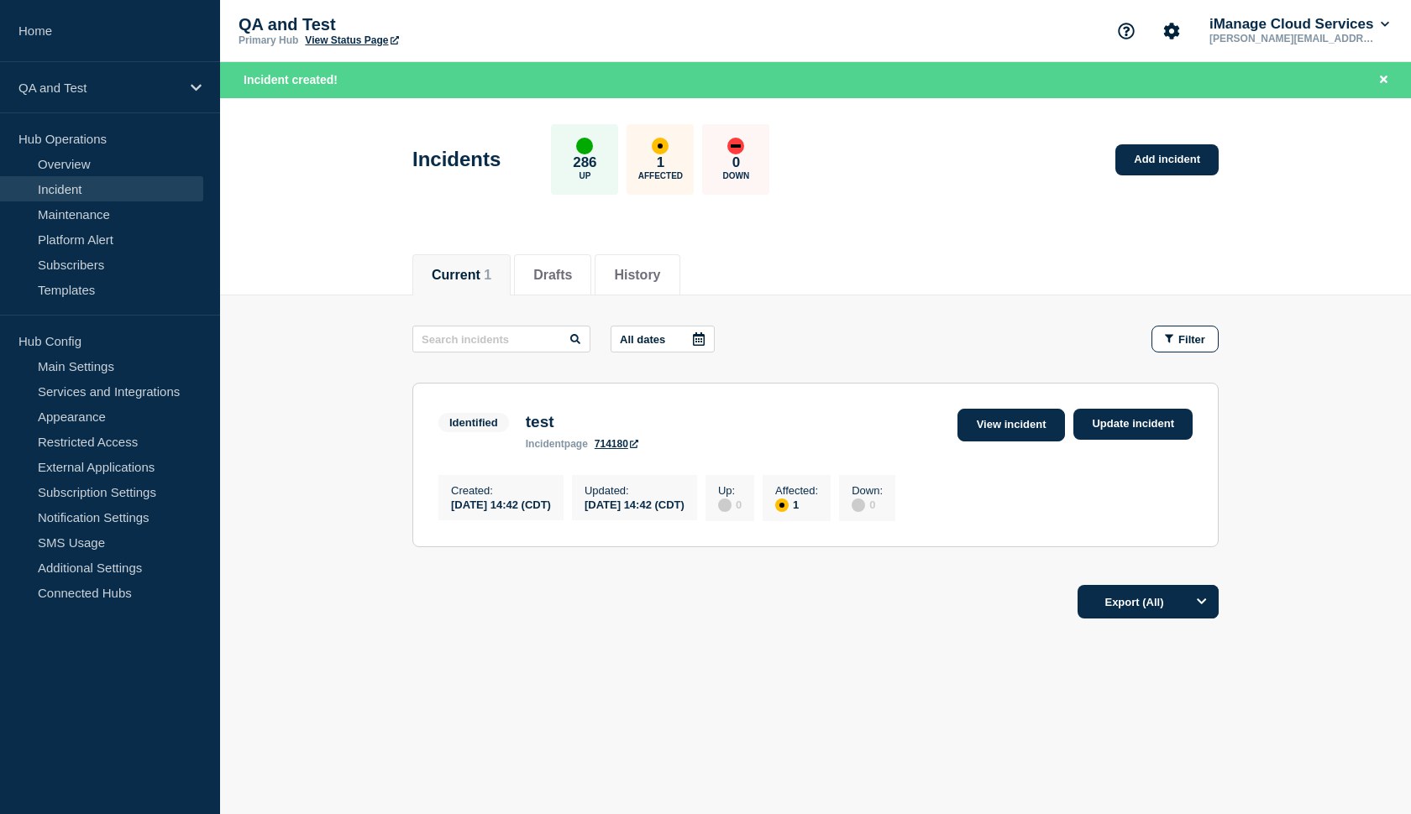
click at [988, 423] on link "View incident" at bounding box center [1011, 425] width 108 height 33
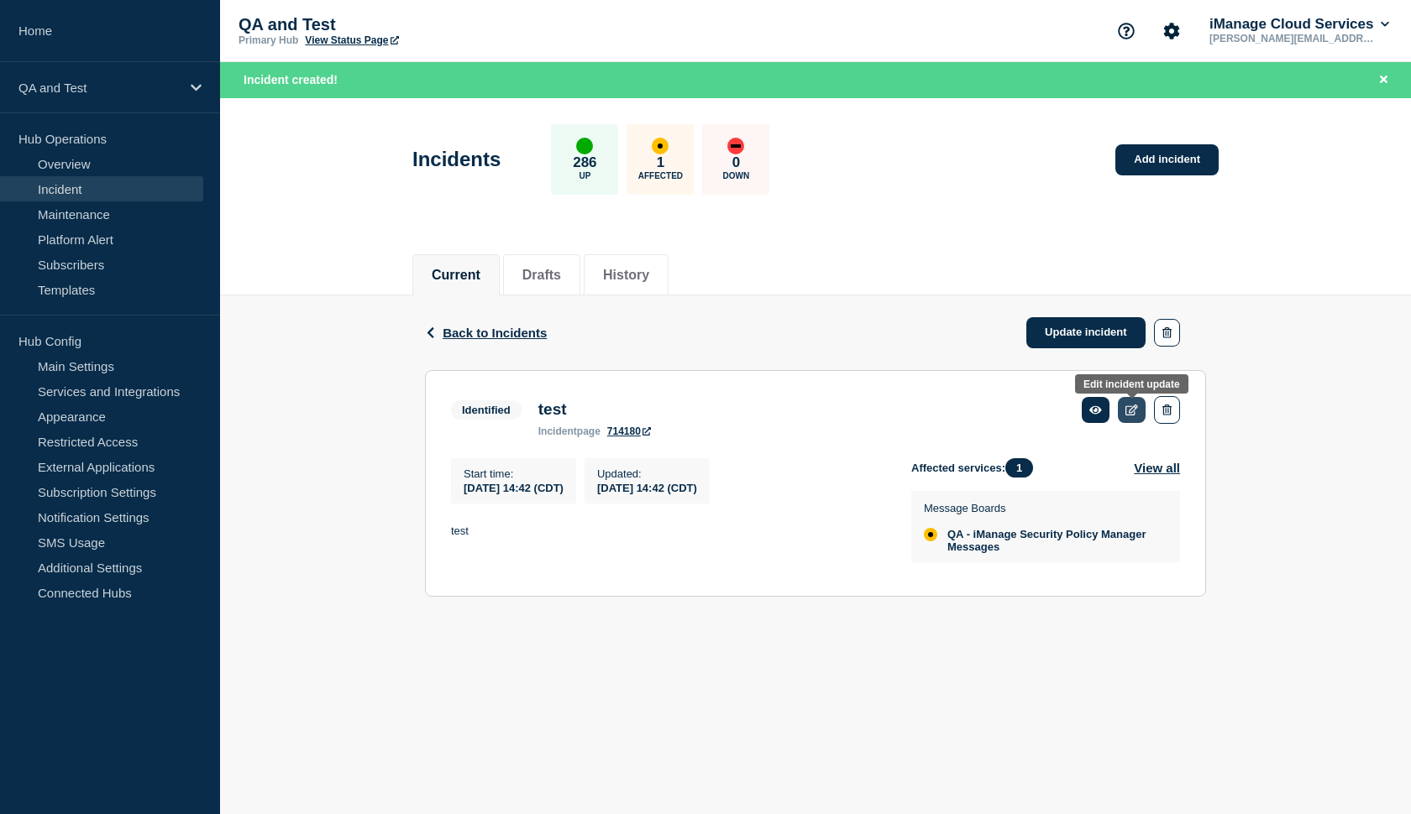
click at [1126, 414] on icon at bounding box center [1131, 410] width 13 height 11
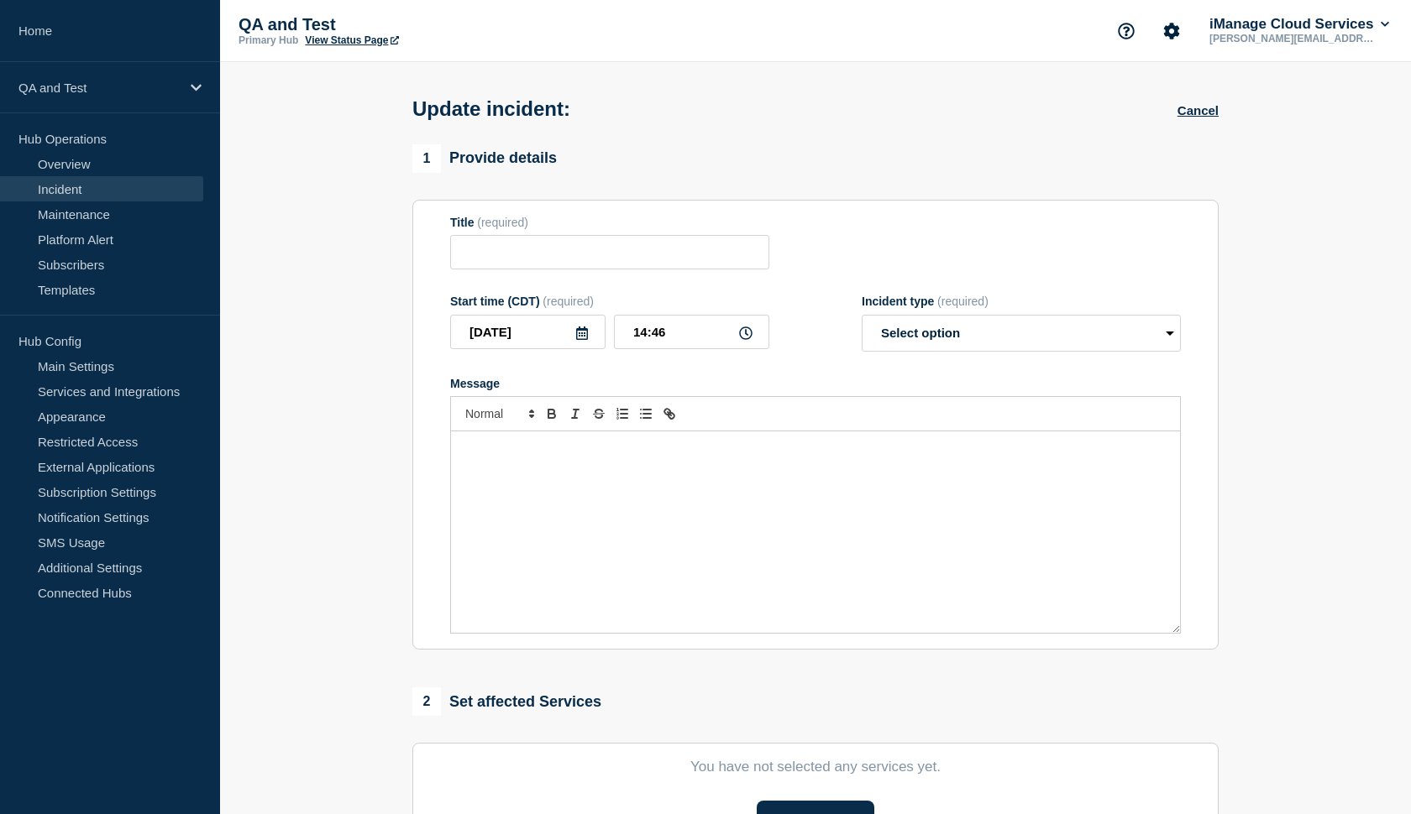
type input "test"
type input "14:42"
select select "identified"
radio input "false"
radio input "true"
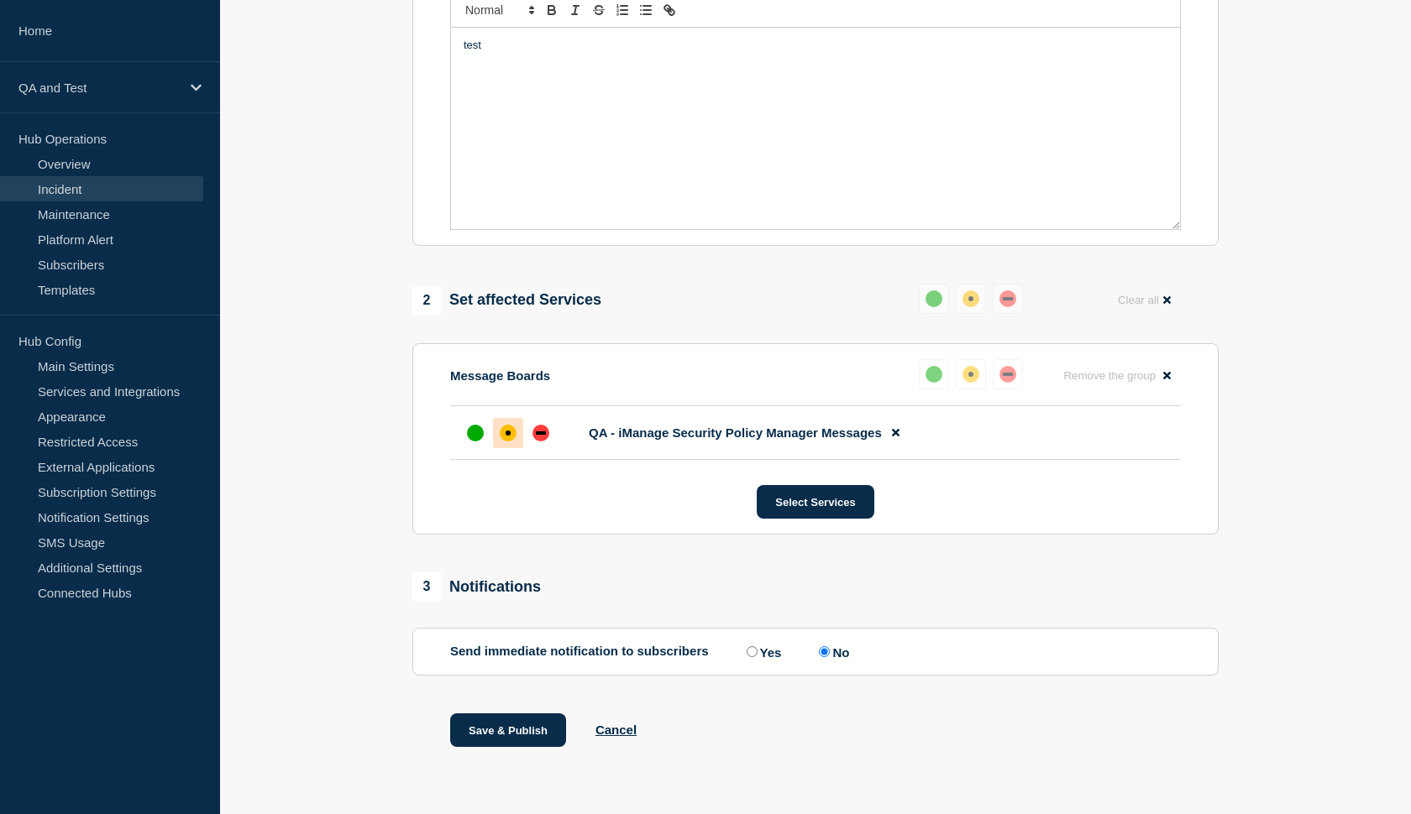
scroll to position [419, 0]
click at [604, 729] on button "Cancel" at bounding box center [615, 730] width 41 height 14
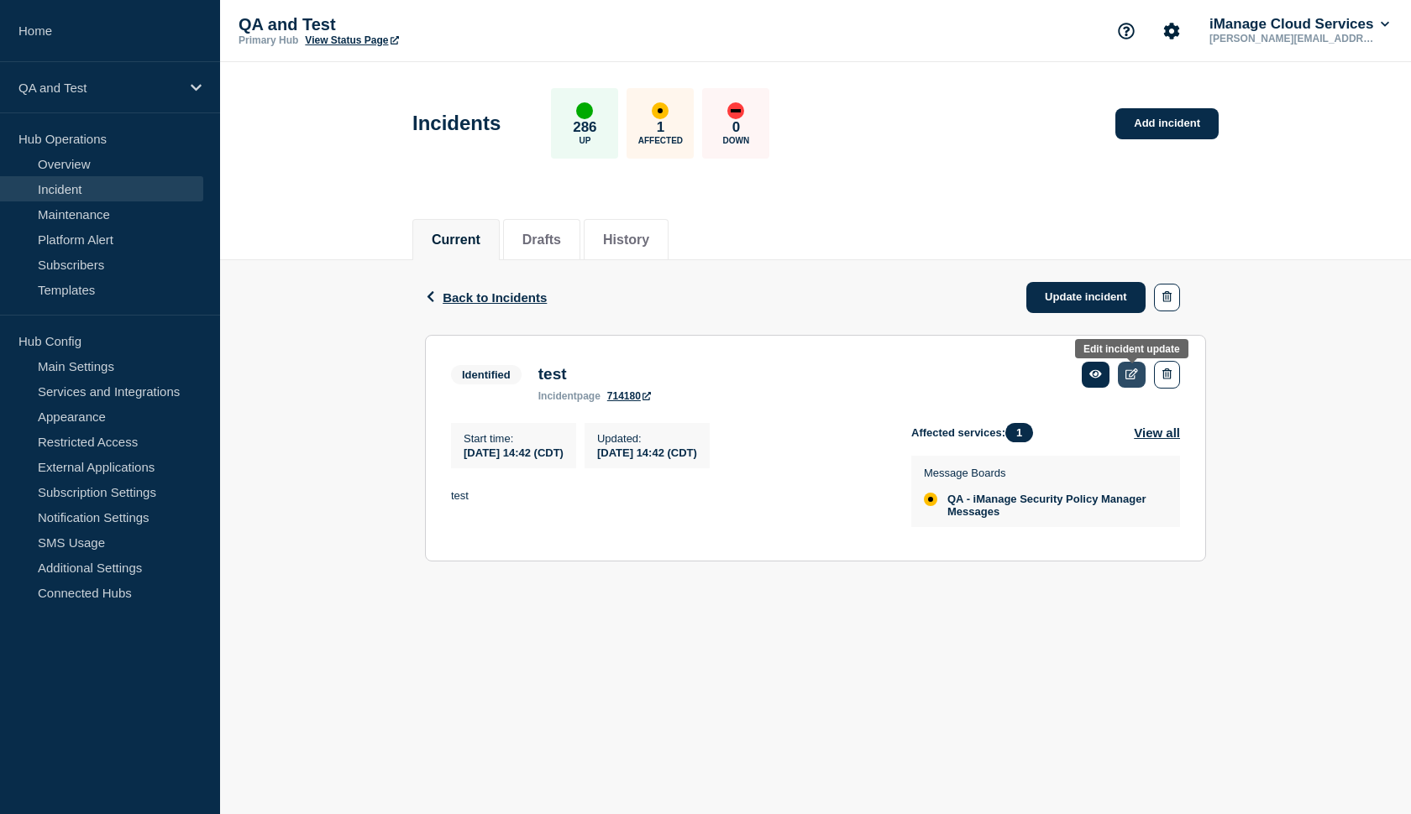
click at [1134, 377] on icon at bounding box center [1131, 374] width 13 height 11
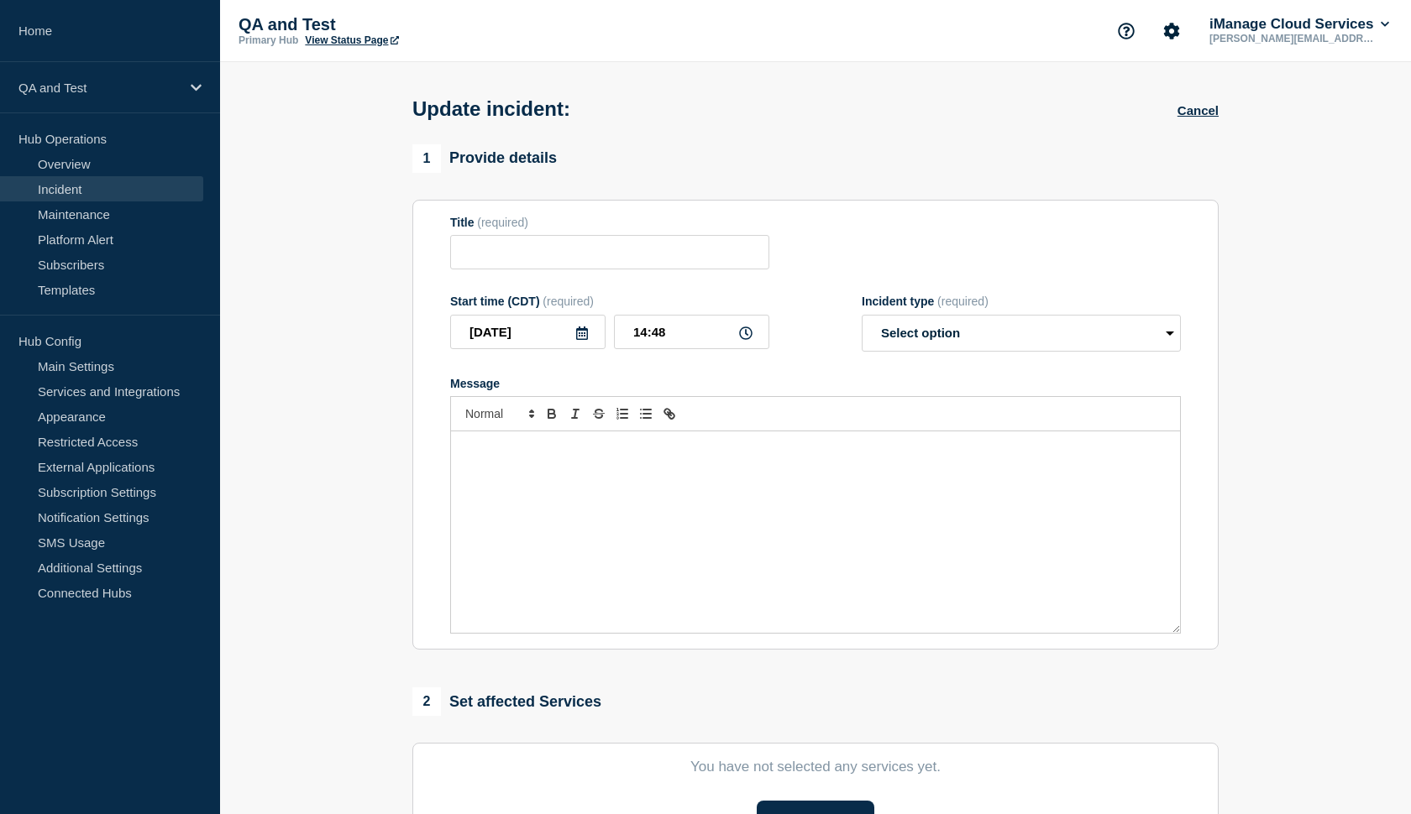
type input "test"
type input "14:42"
select select "identified"
radio input "false"
radio input "true"
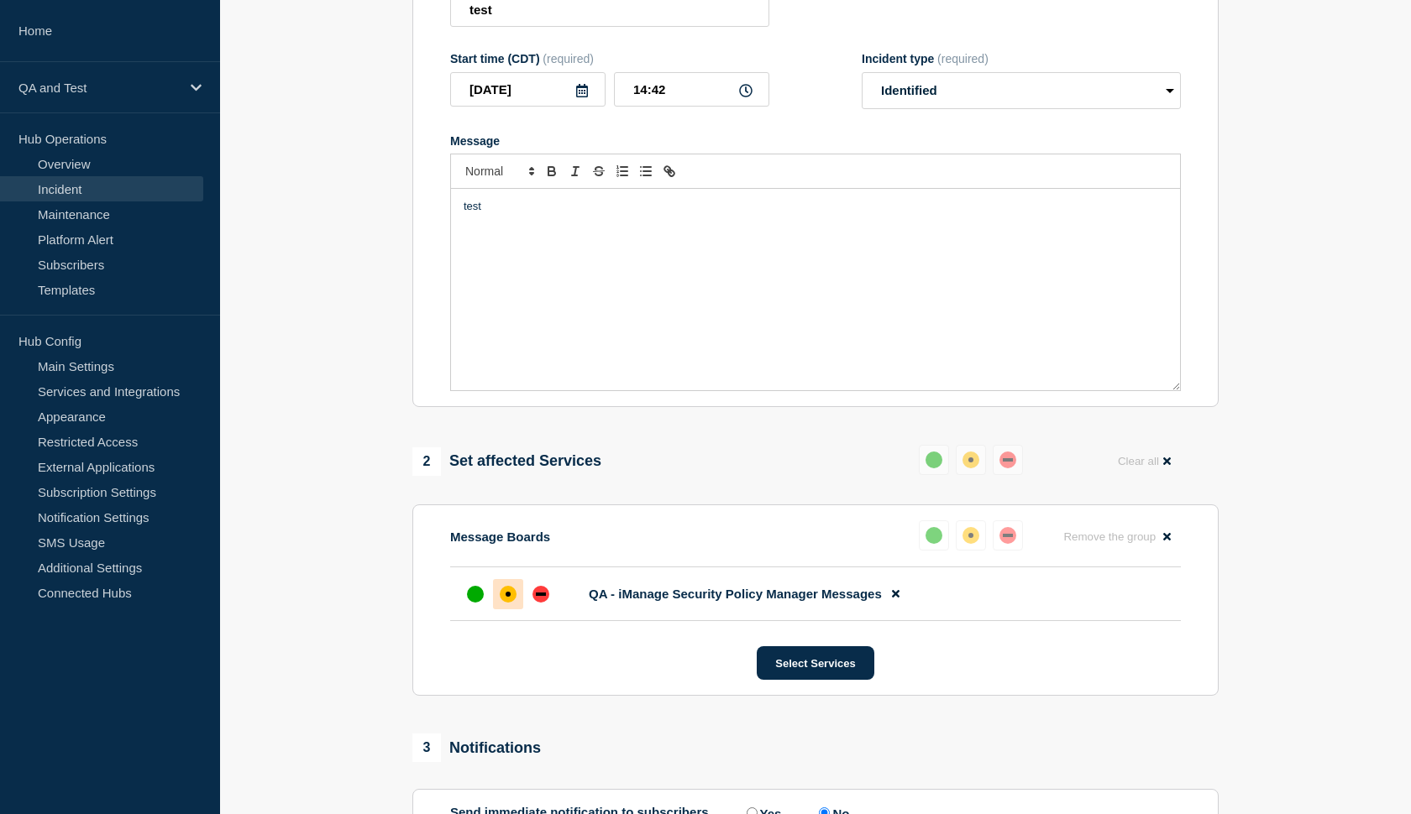
scroll to position [319, 0]
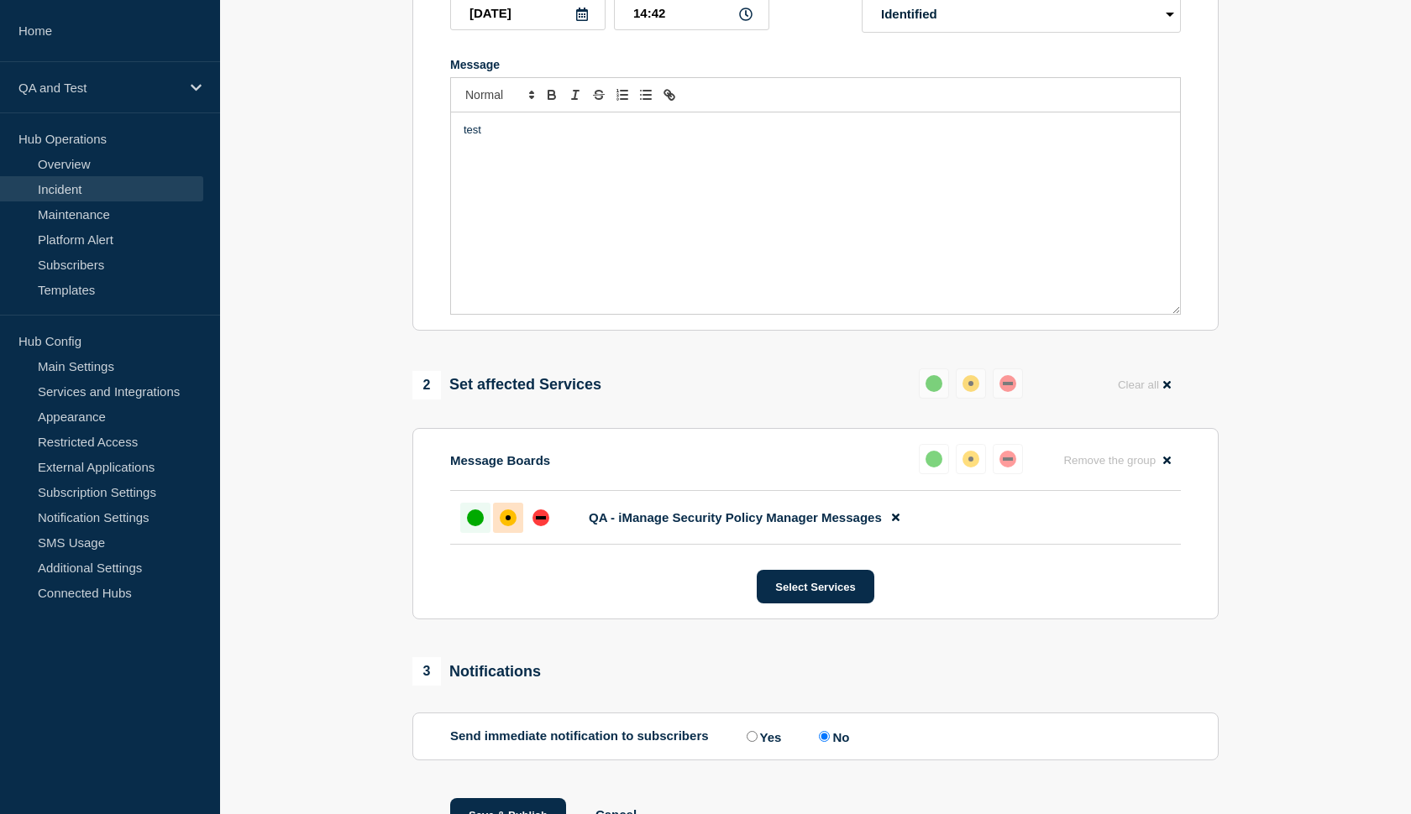
click at [479, 526] on div "up" at bounding box center [475, 518] width 17 height 17
click at [478, 526] on div "up" at bounding box center [475, 518] width 17 height 17
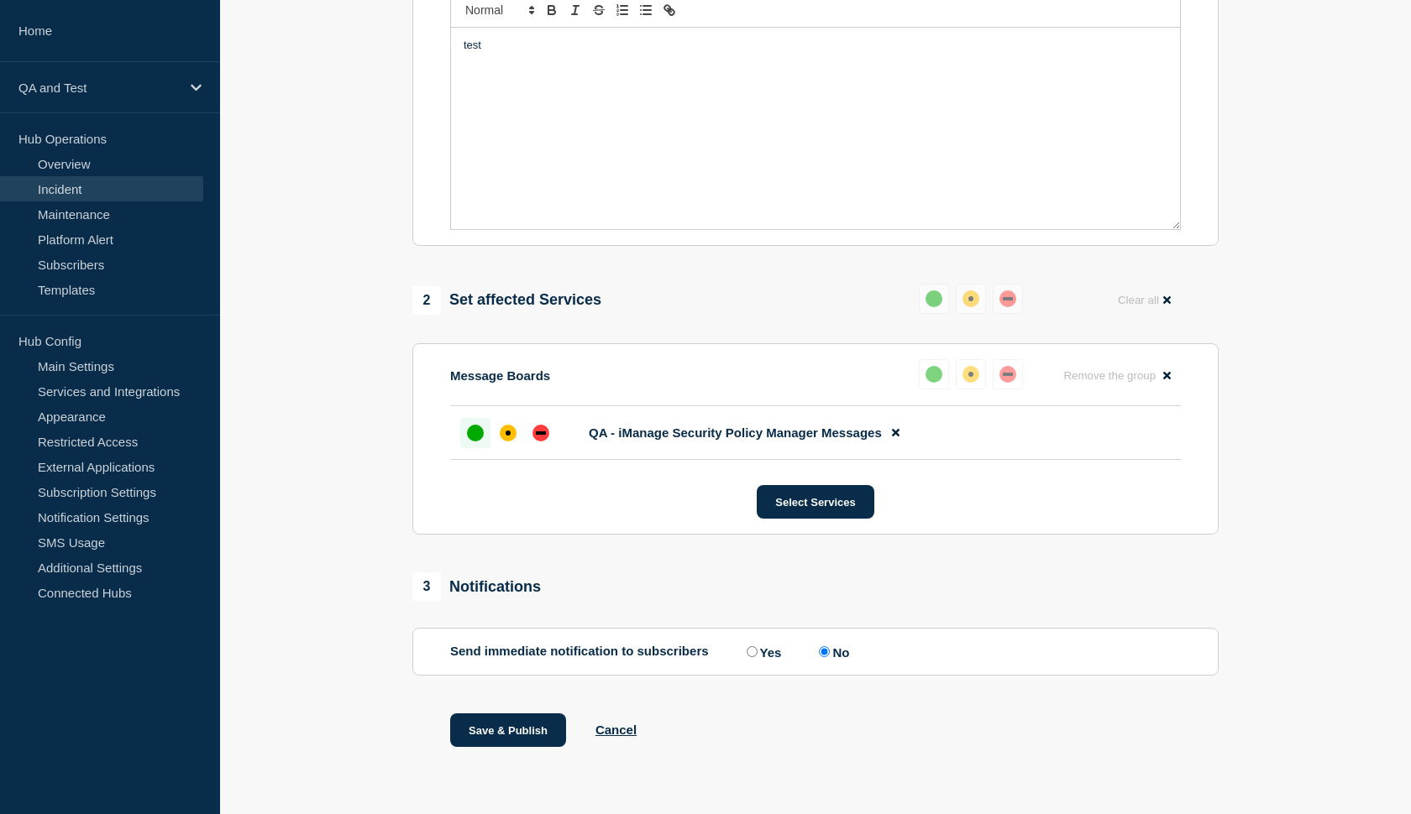
scroll to position [419, 0]
click at [486, 731] on button "Save & Publish" at bounding box center [508, 731] width 116 height 34
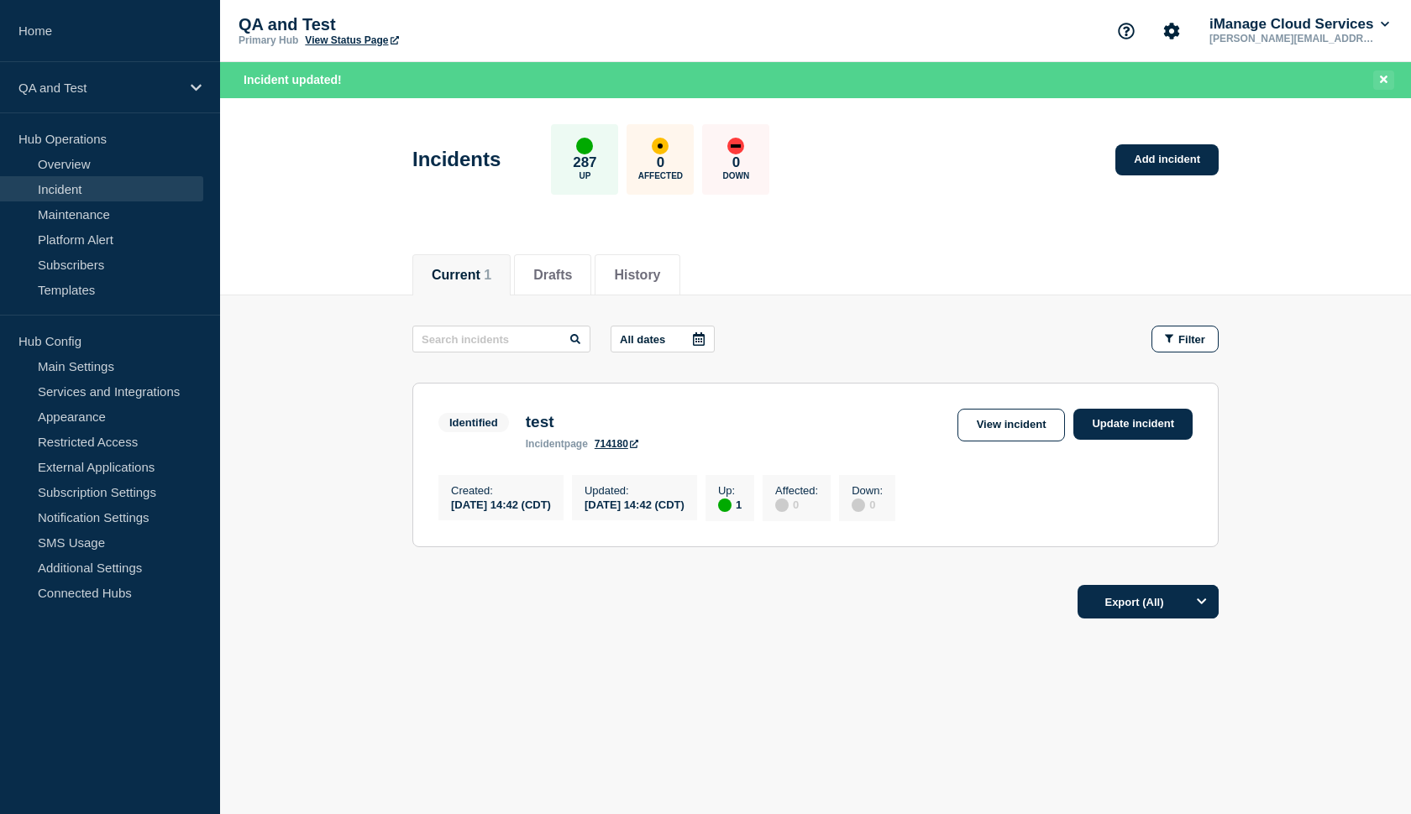
click at [1387, 77] on button "Close banner" at bounding box center [1383, 80] width 21 height 19
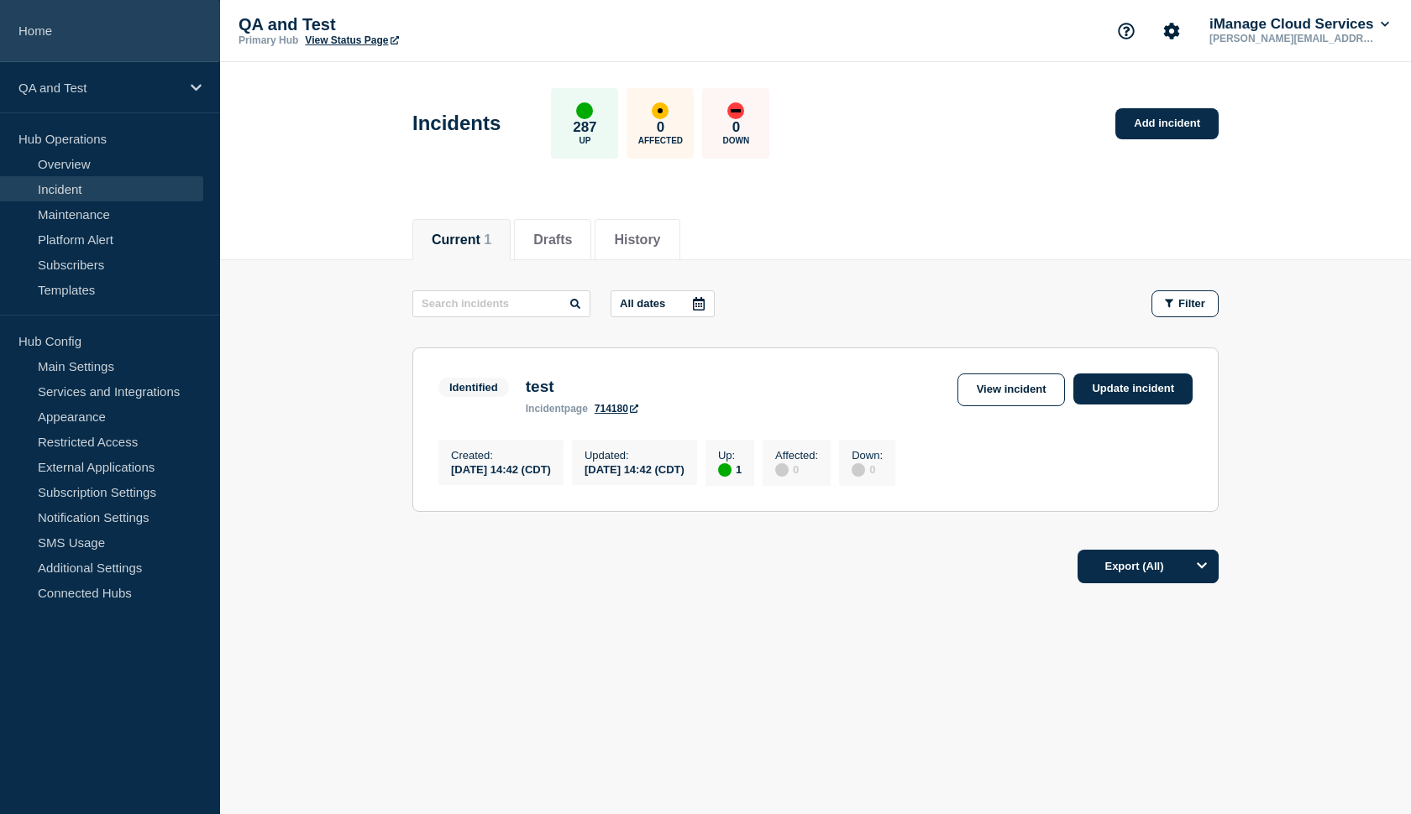
click at [46, 40] on link "Home" at bounding box center [110, 31] width 220 height 62
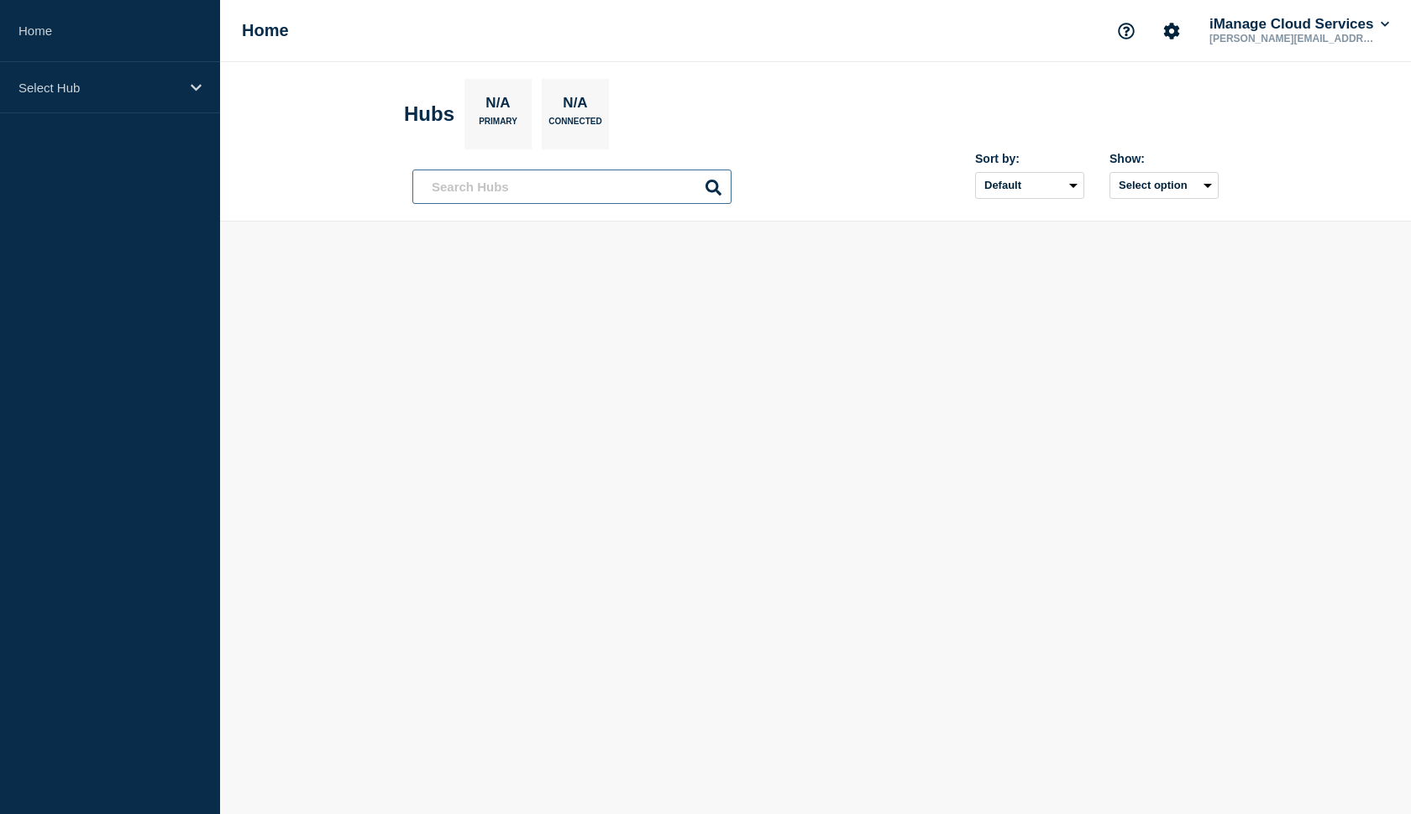
click at [566, 189] on input "text" at bounding box center [571, 187] width 319 height 34
type input "t"
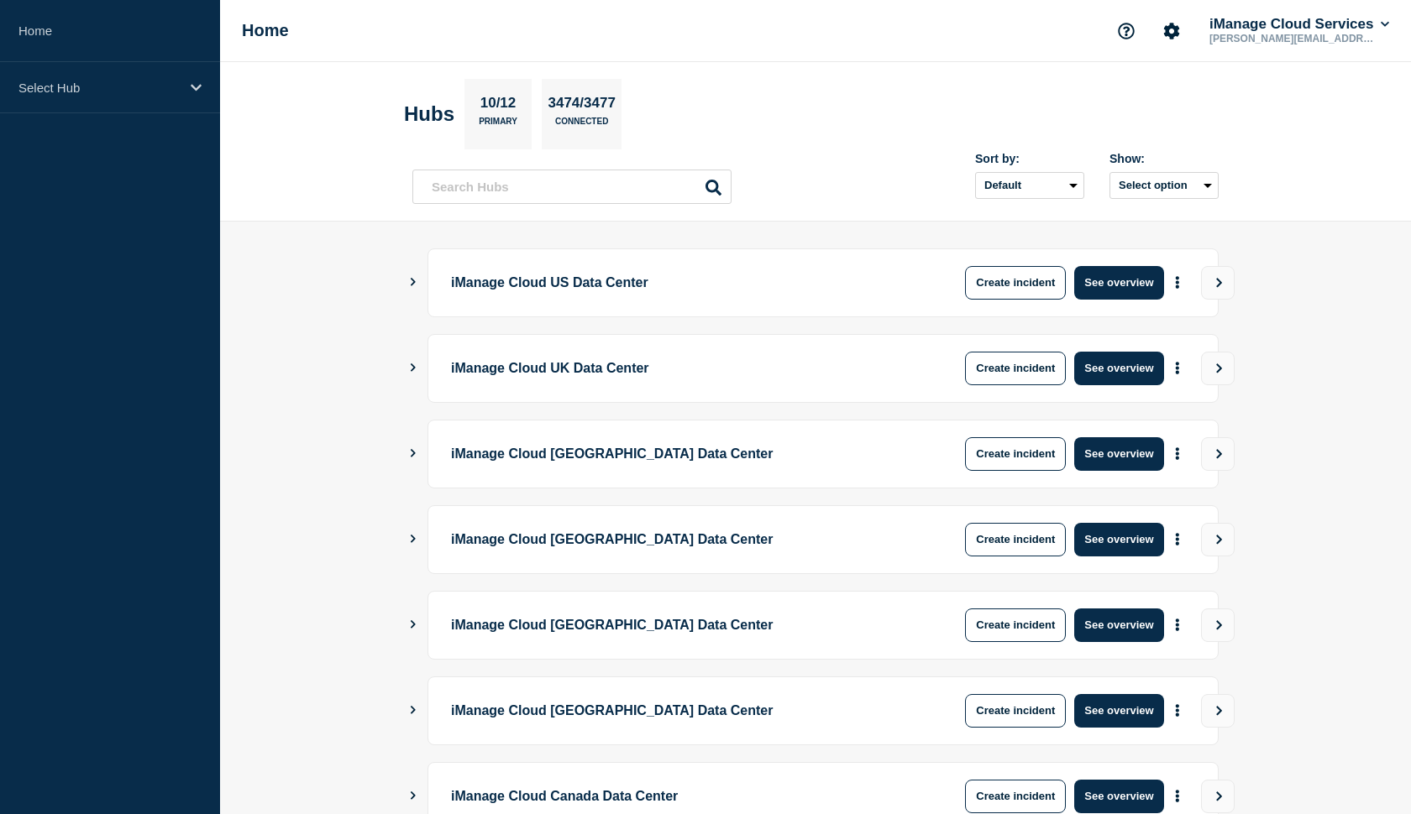
click at [317, 152] on header "Hubs 10/12 Primary 3474/3477 Connected Sort by: Default Last added Last updated…" at bounding box center [815, 142] width 1191 height 160
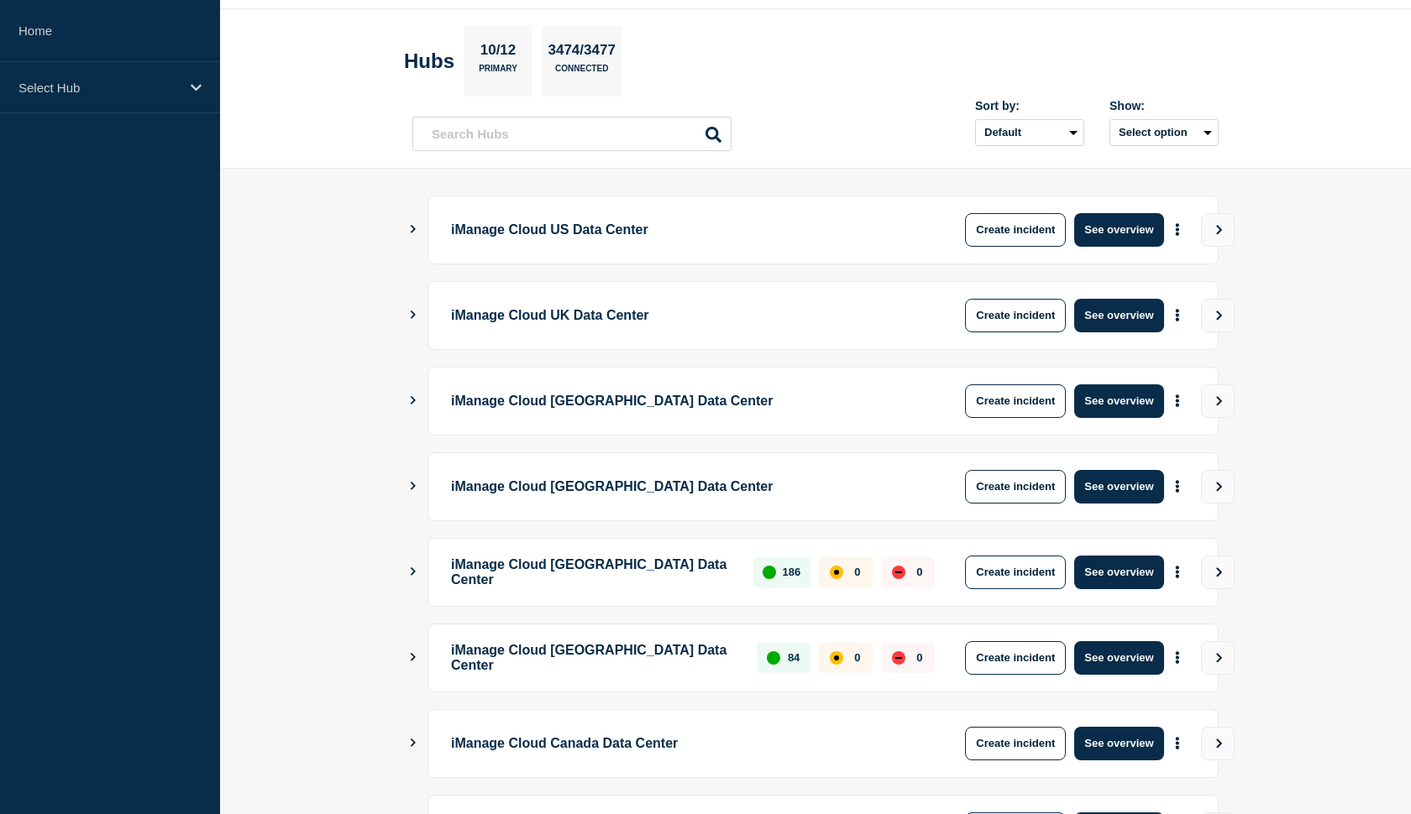
scroll to position [60, 0]
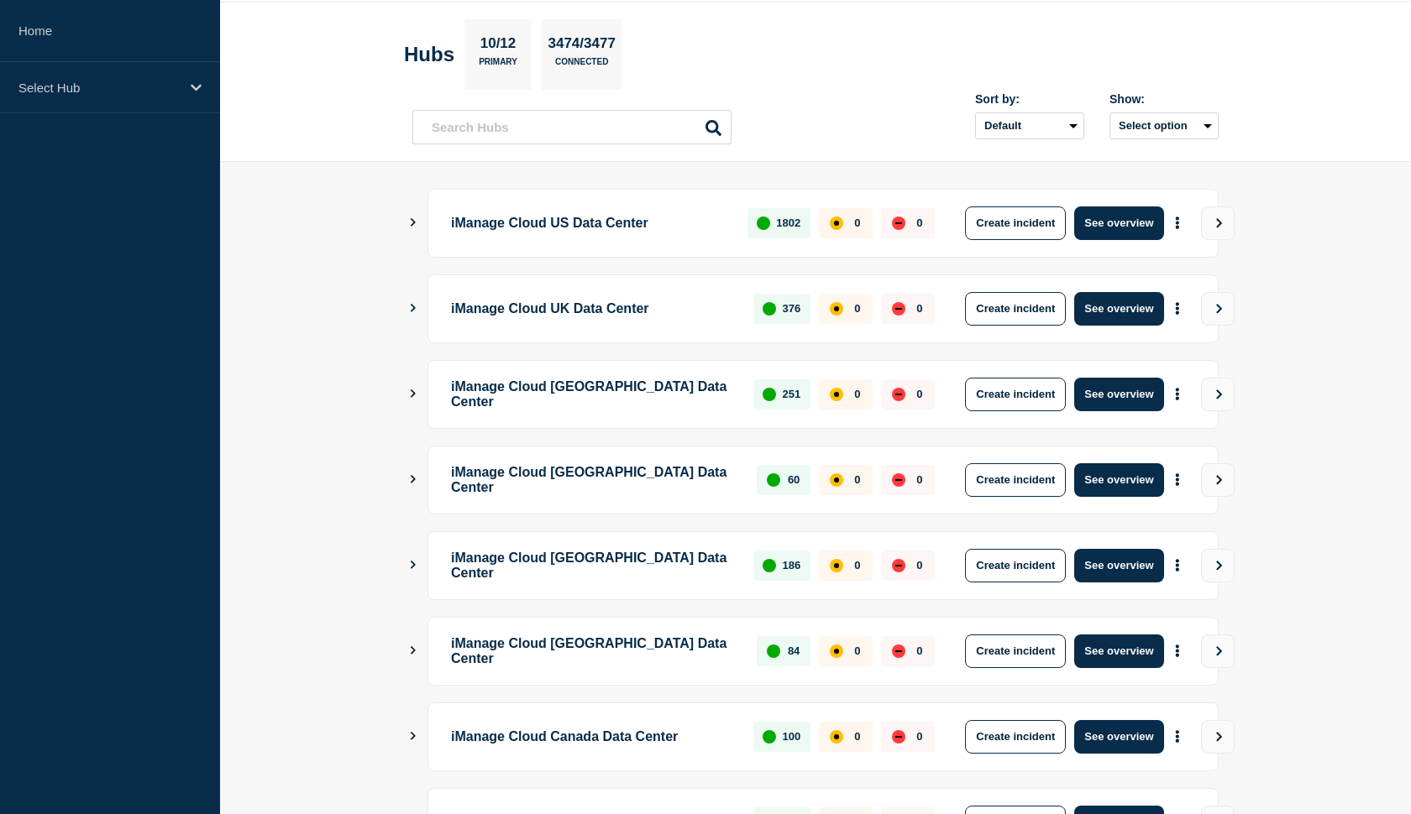
click at [411, 221] on icon "Show Connected Hubs" at bounding box center [412, 222] width 11 height 8
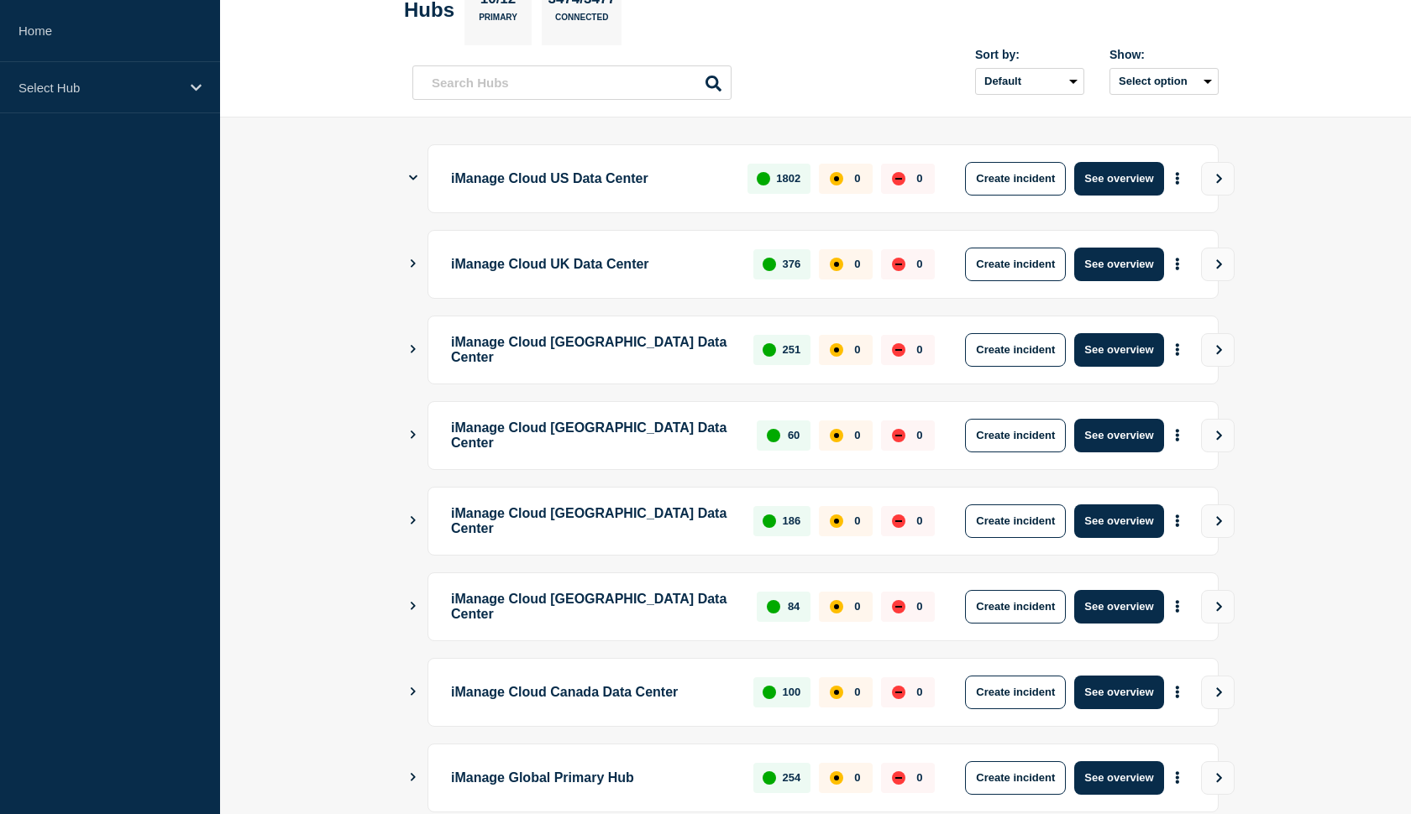
scroll to position [119, 0]
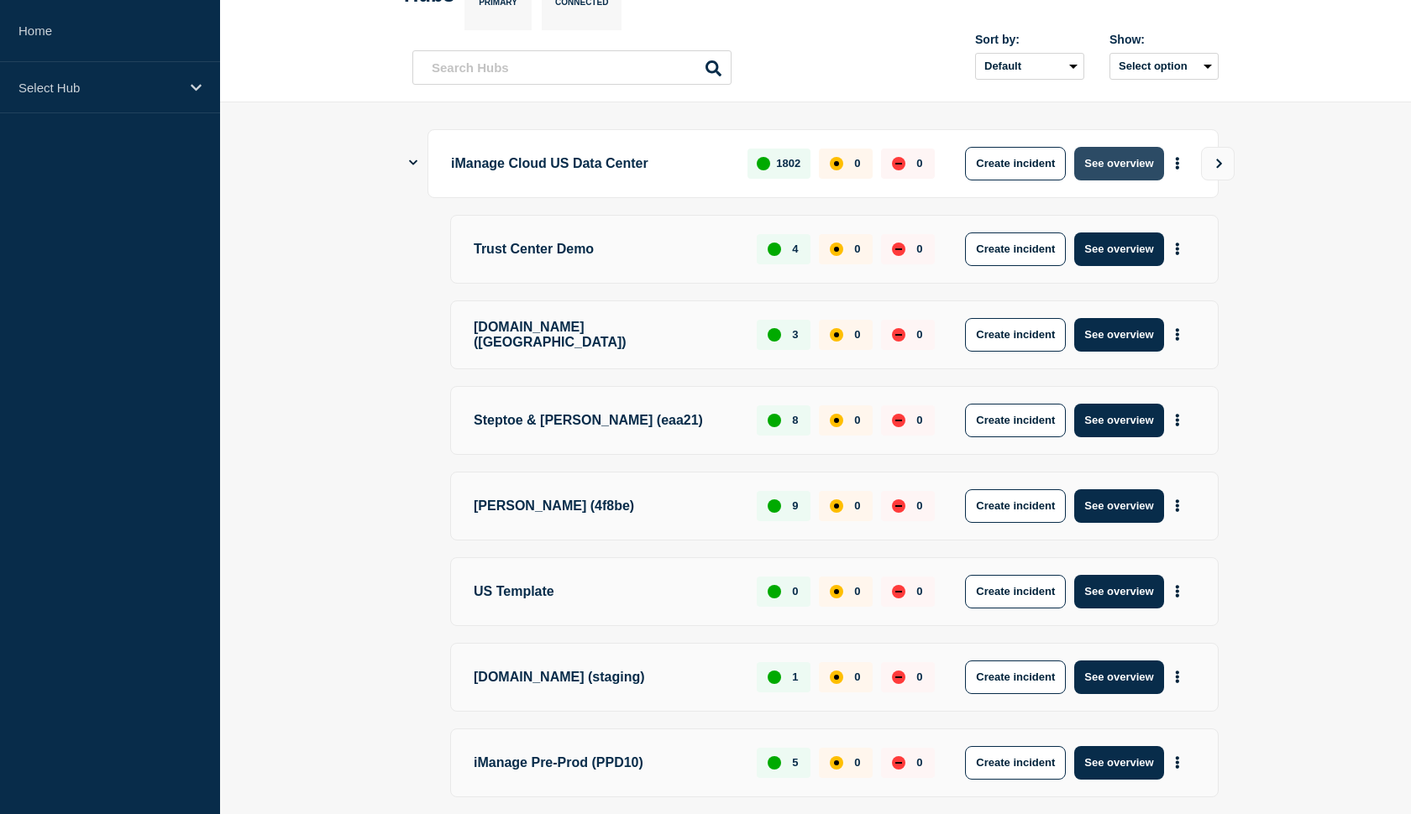
click at [1102, 161] on button "See overview" at bounding box center [1118, 164] width 89 height 34
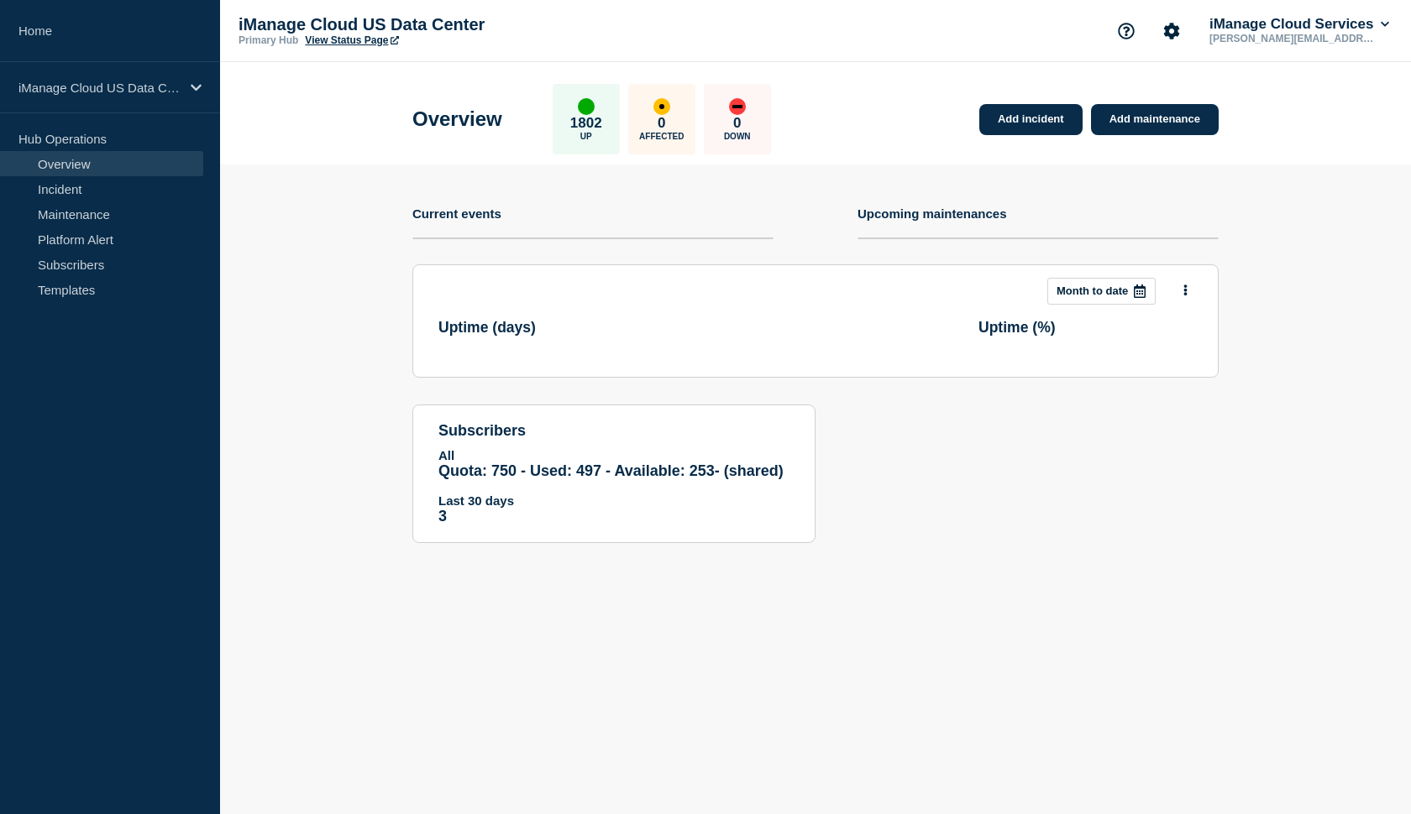
click at [360, 46] on link "View Status Page" at bounding box center [351, 40] width 93 height 12
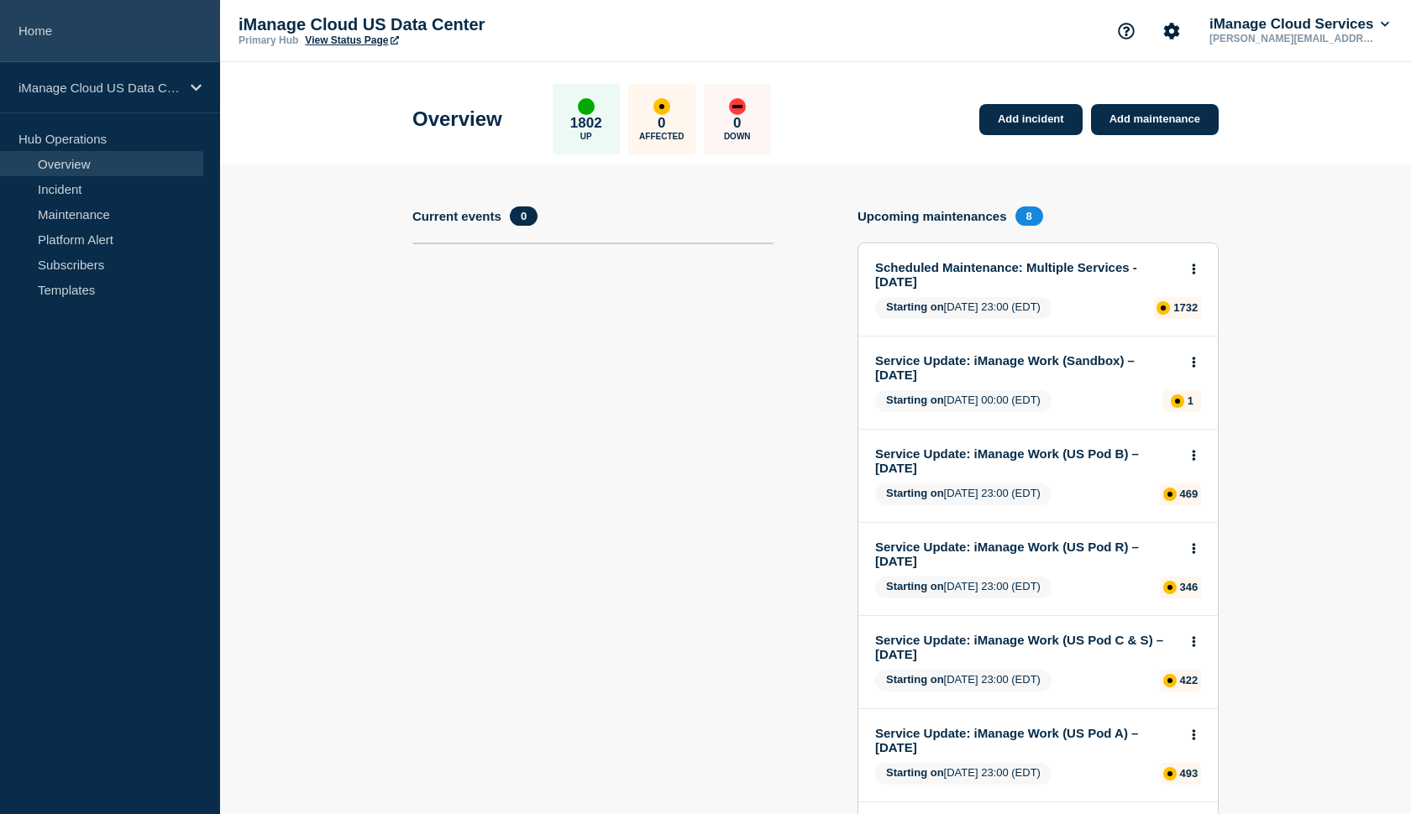
click at [94, 27] on link "Home" at bounding box center [110, 31] width 220 height 62
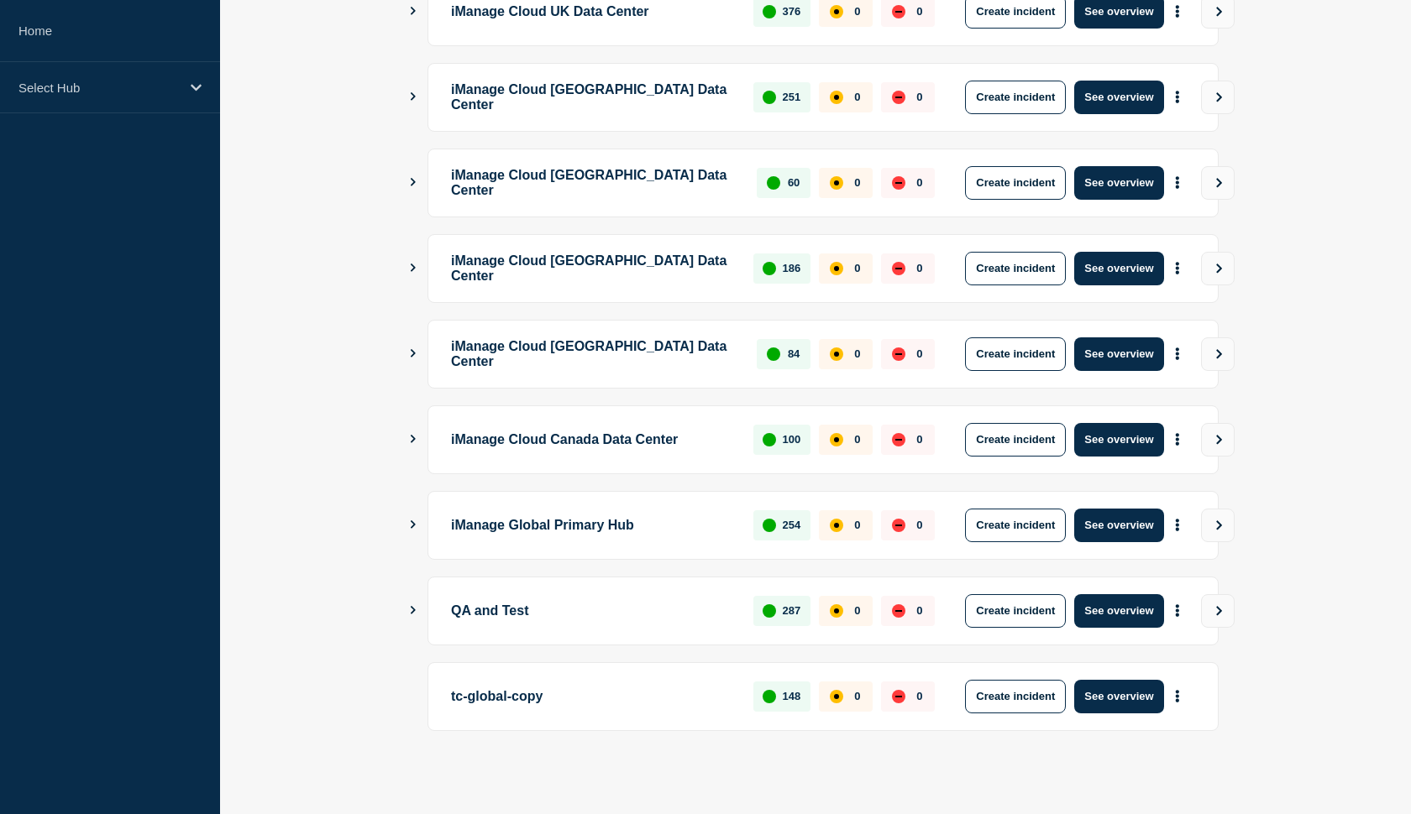
scroll to position [357, 0]
click at [411, 607] on icon "Show Connected Hubs" at bounding box center [413, 610] width 5 height 8
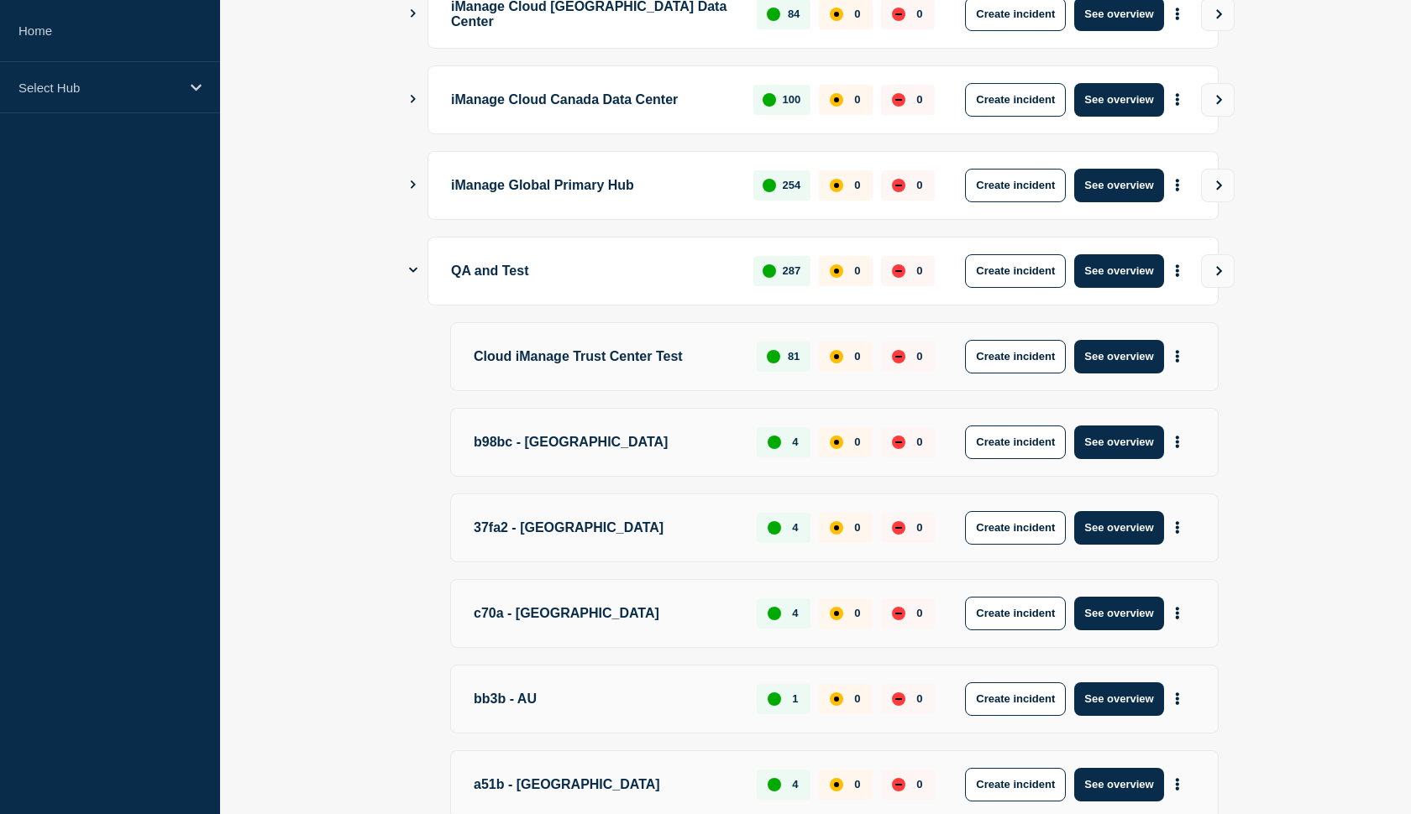
scroll to position [694, 0]
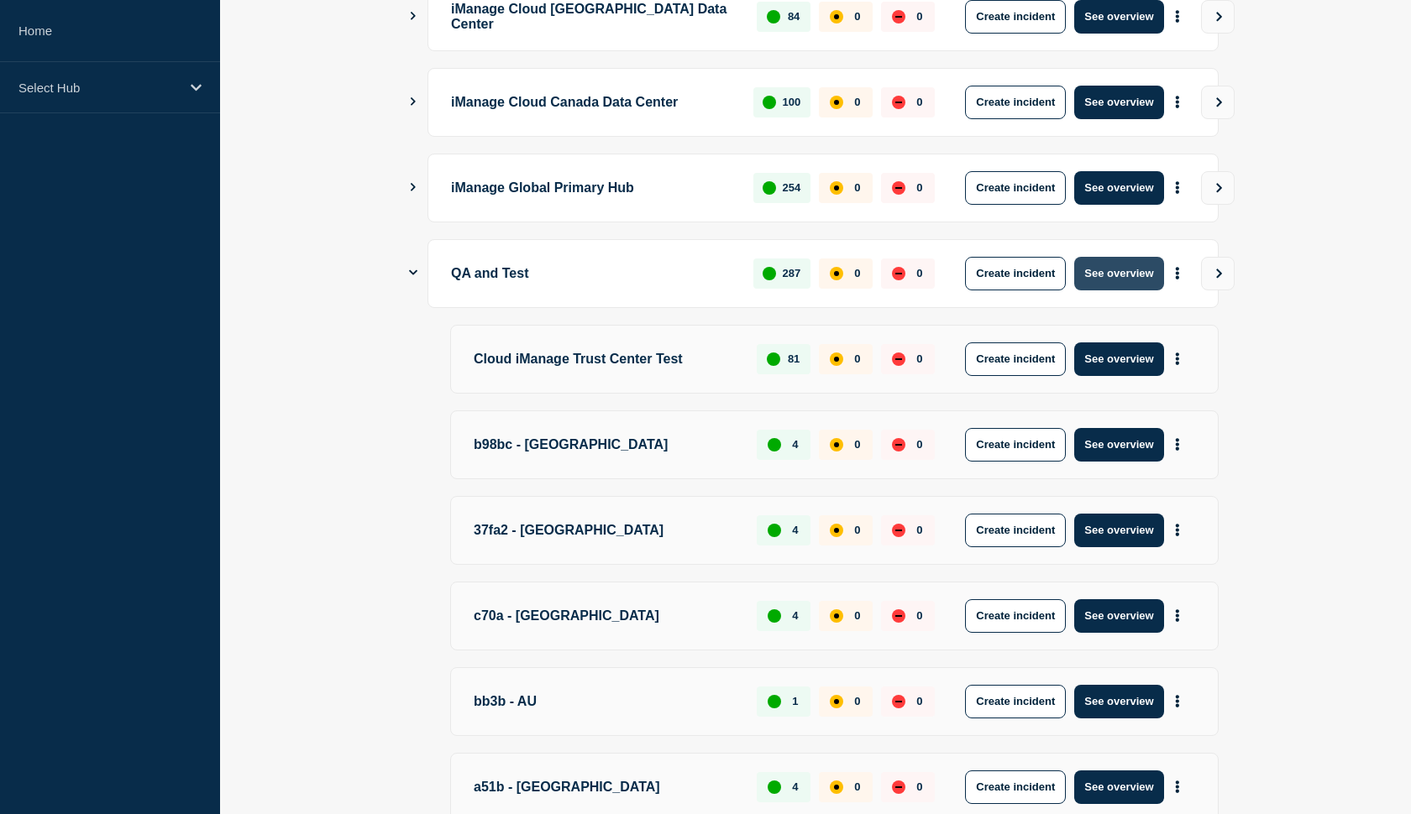
click at [1149, 261] on button "See overview" at bounding box center [1118, 274] width 89 height 34
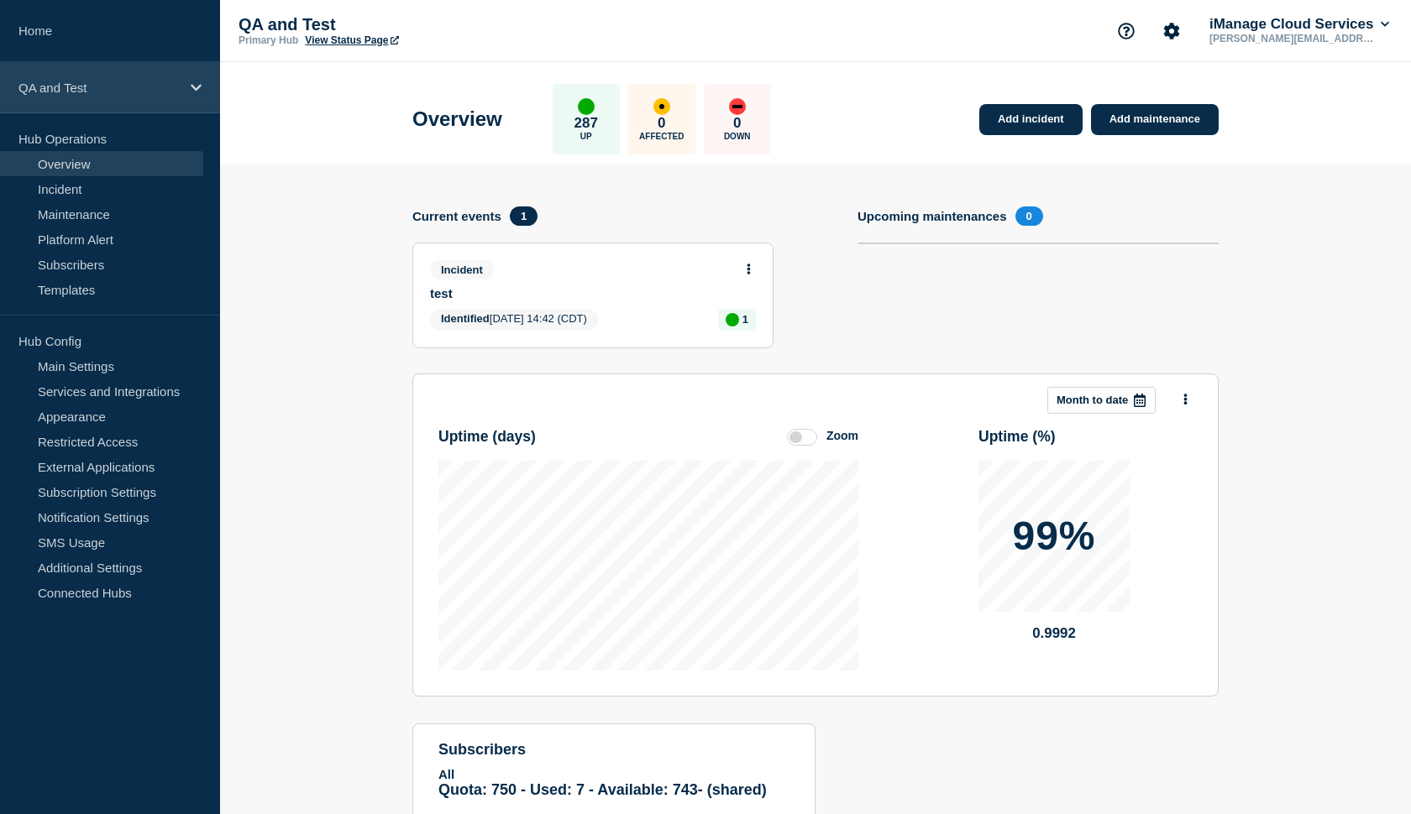
click at [189, 92] on div "QA and Test" at bounding box center [110, 87] width 220 height 51
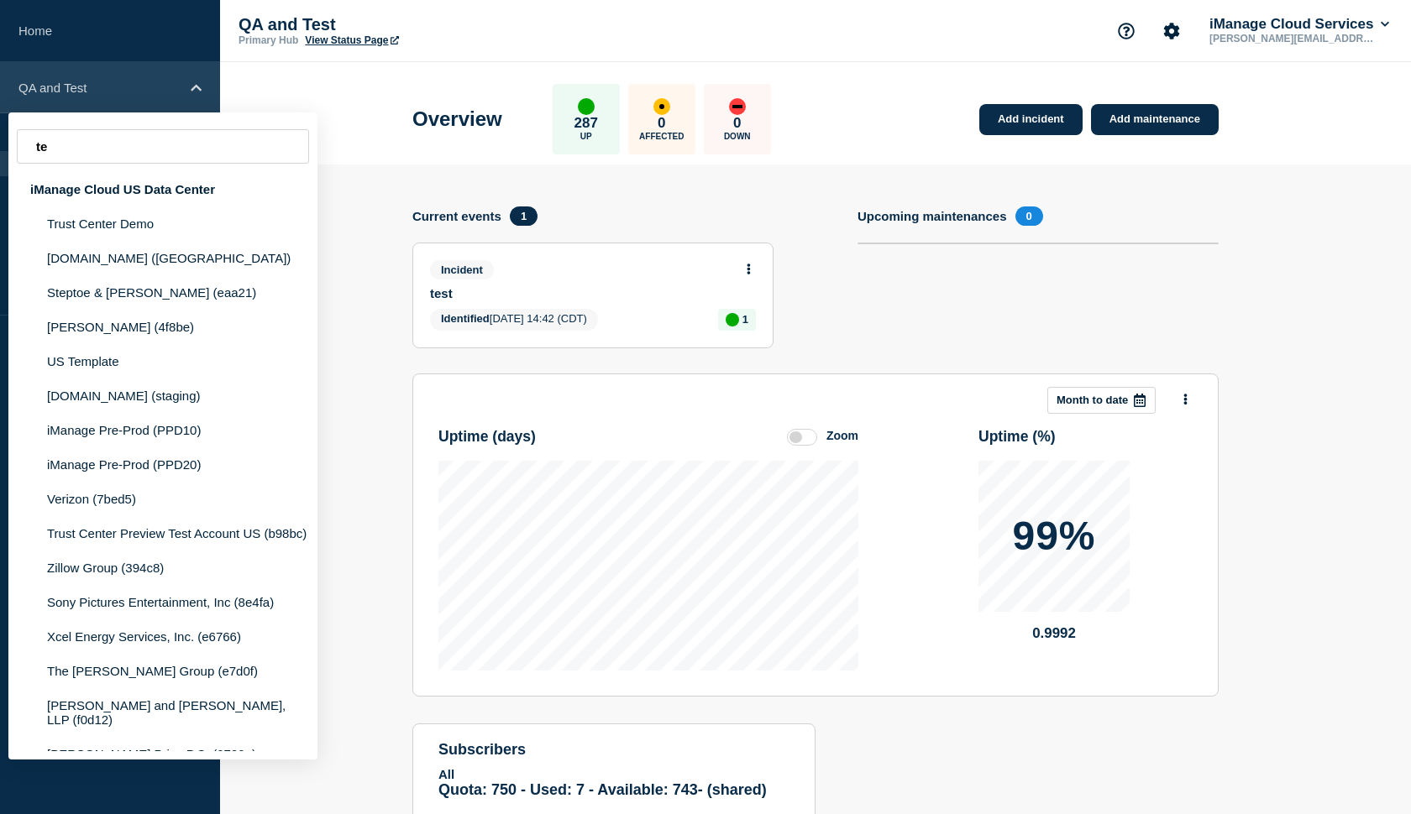
type input "t"
click at [845, 207] on div "Add incident Add maintenance Current events 1 Incident test Identified 2025-09-…" at bounding box center [815, 290] width 806 height 167
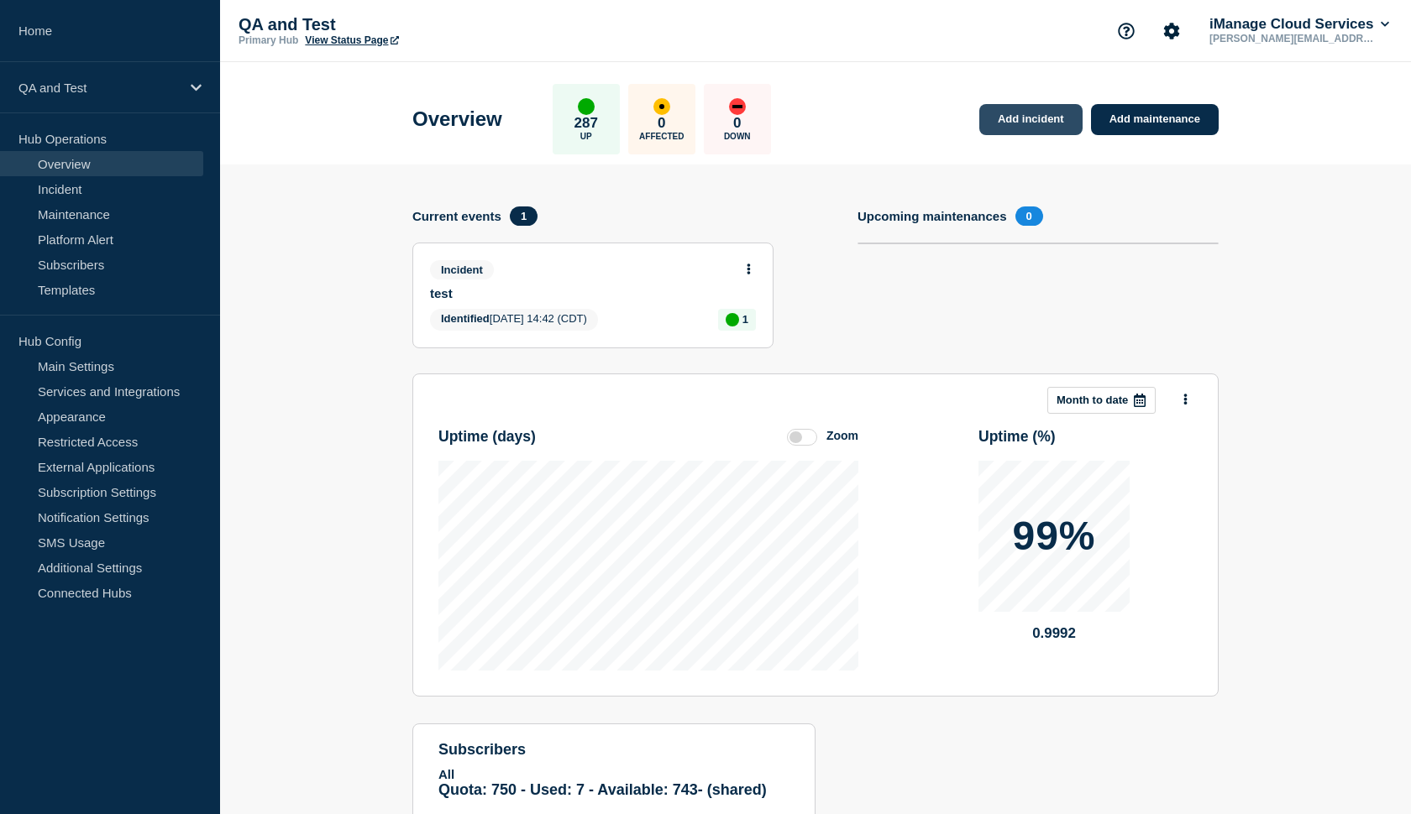
click at [991, 118] on link "Add incident" at bounding box center [1030, 119] width 103 height 31
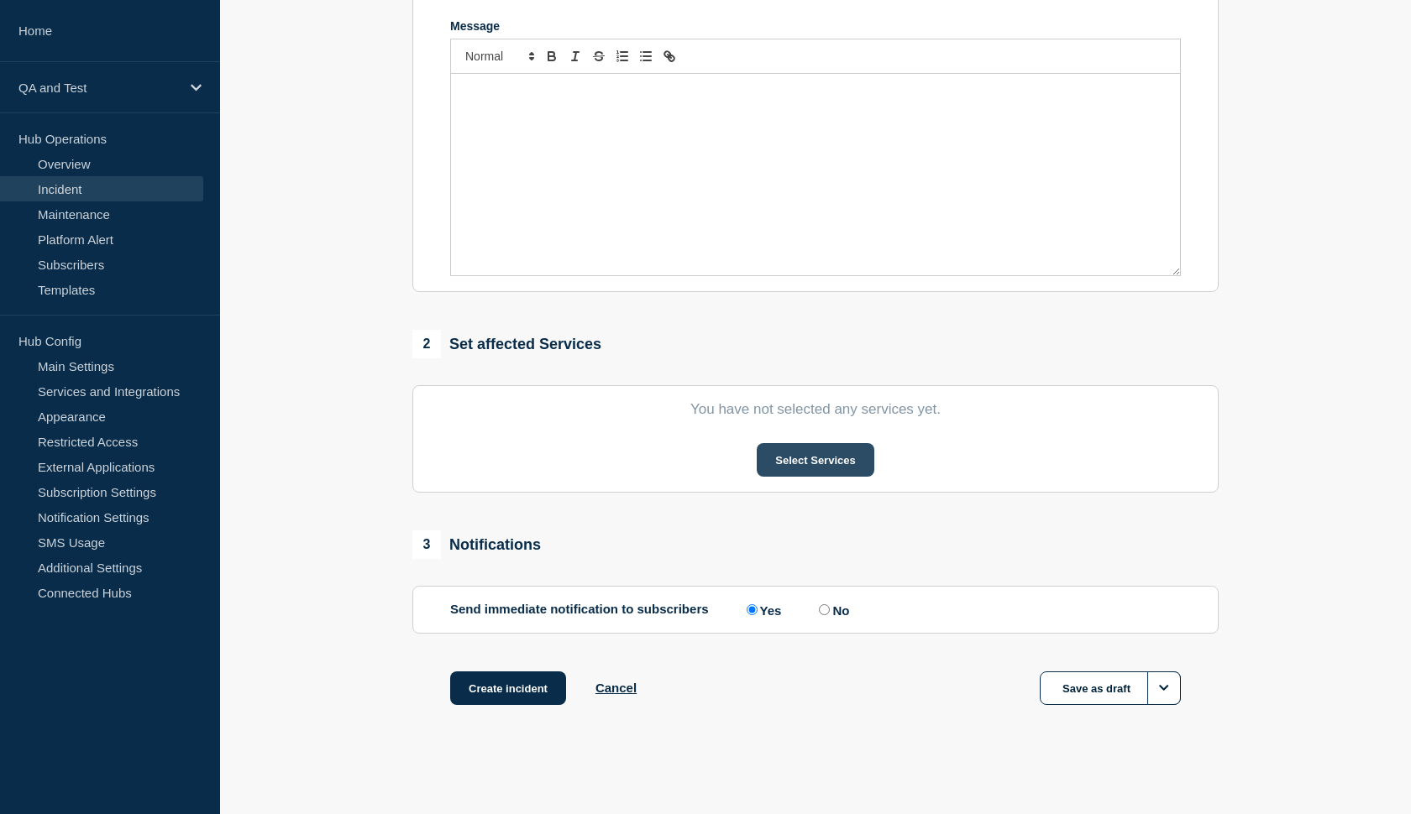
scroll to position [375, 0]
click at [792, 463] on button "Select Services" at bounding box center [814, 460] width 117 height 34
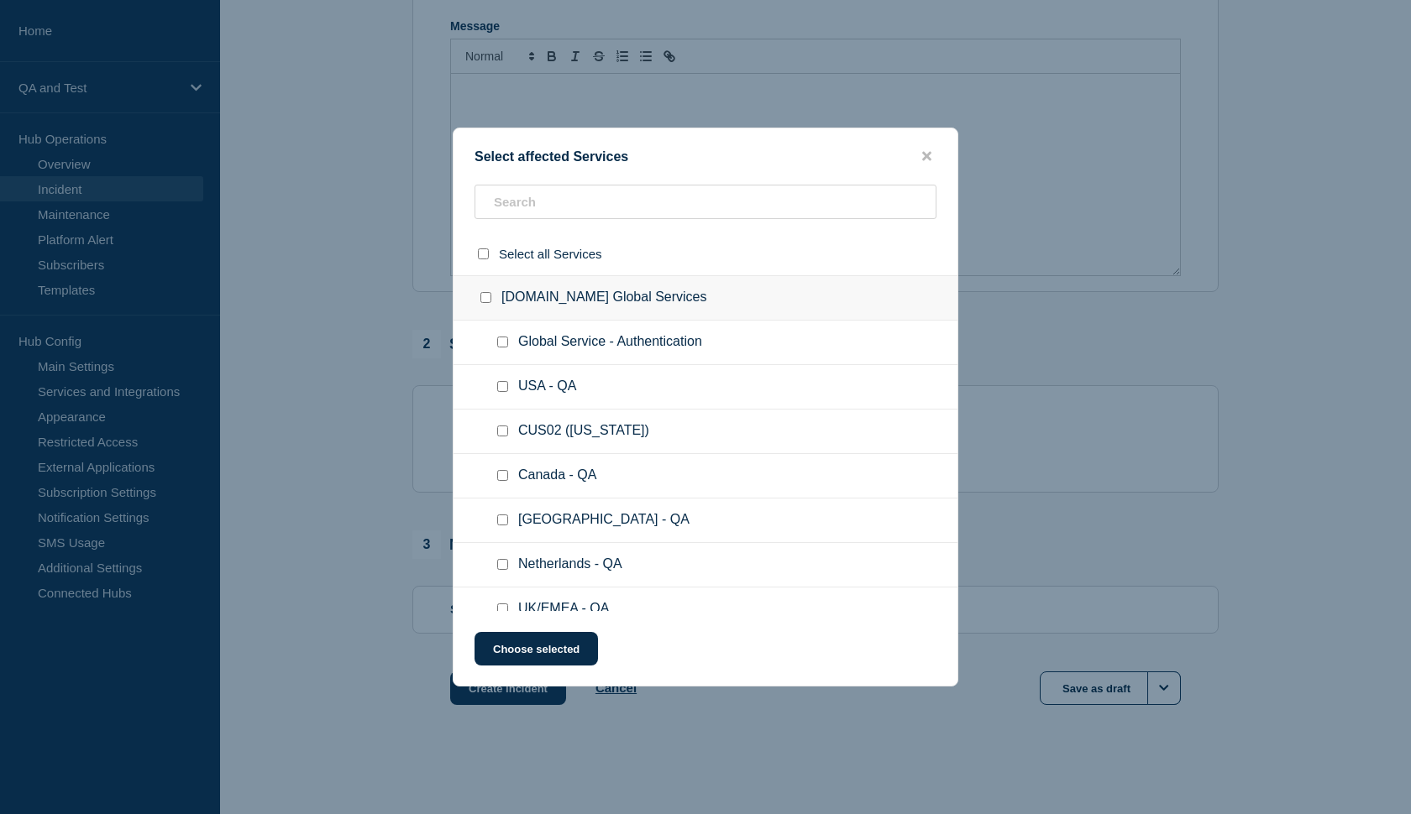
click at [666, 380] on ul "USA - QA" at bounding box center [705, 387] width 504 height 44
click at [592, 215] on input "text" at bounding box center [705, 202] width 462 height 34
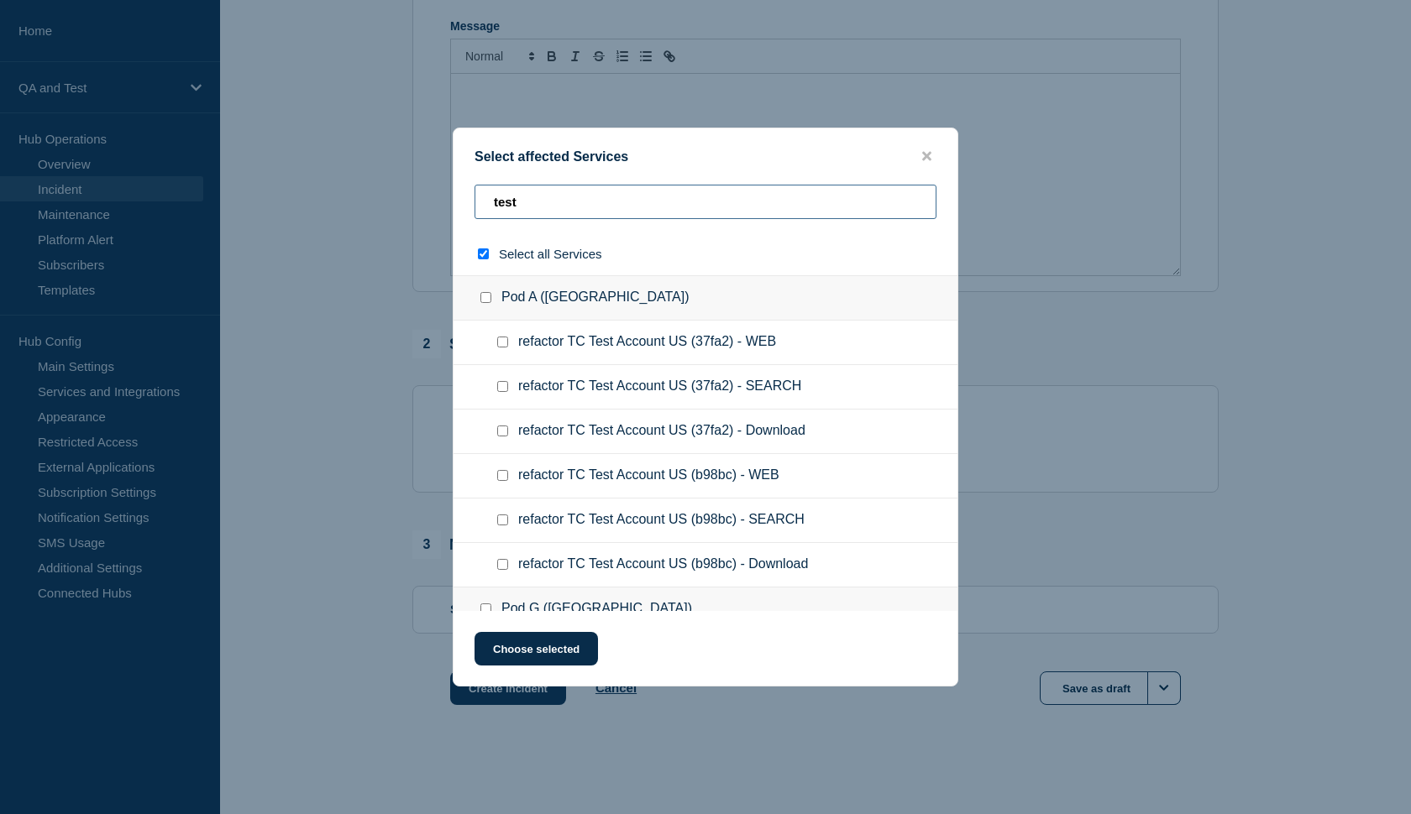
type input "test s"
checkbox input "true"
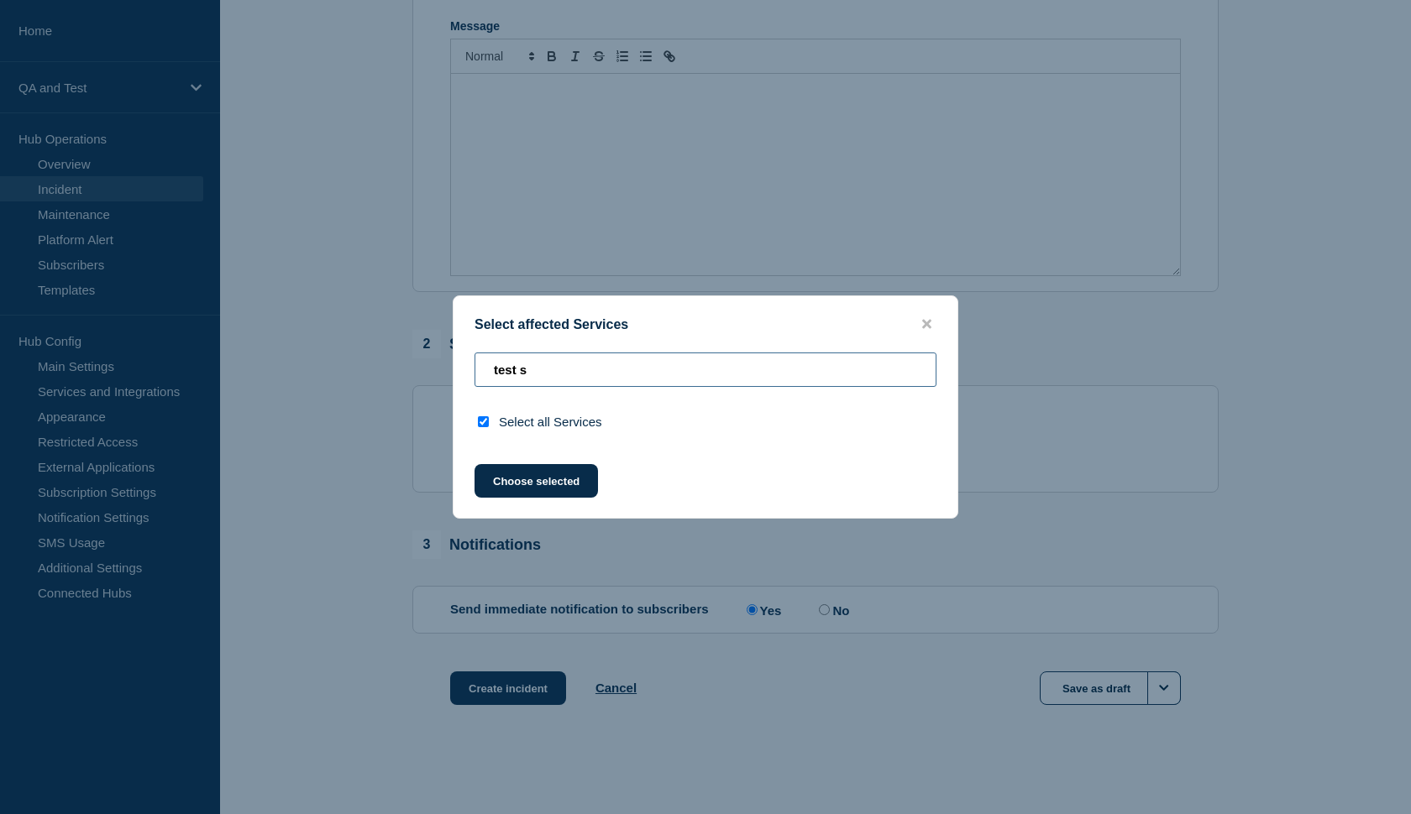
type input "test s"
click at [483, 427] on input "select all checkbox" at bounding box center [483, 421] width 11 height 11
checkbox input "false"
click at [573, 373] on input "test s" at bounding box center [705, 370] width 462 height 34
type input "test su"
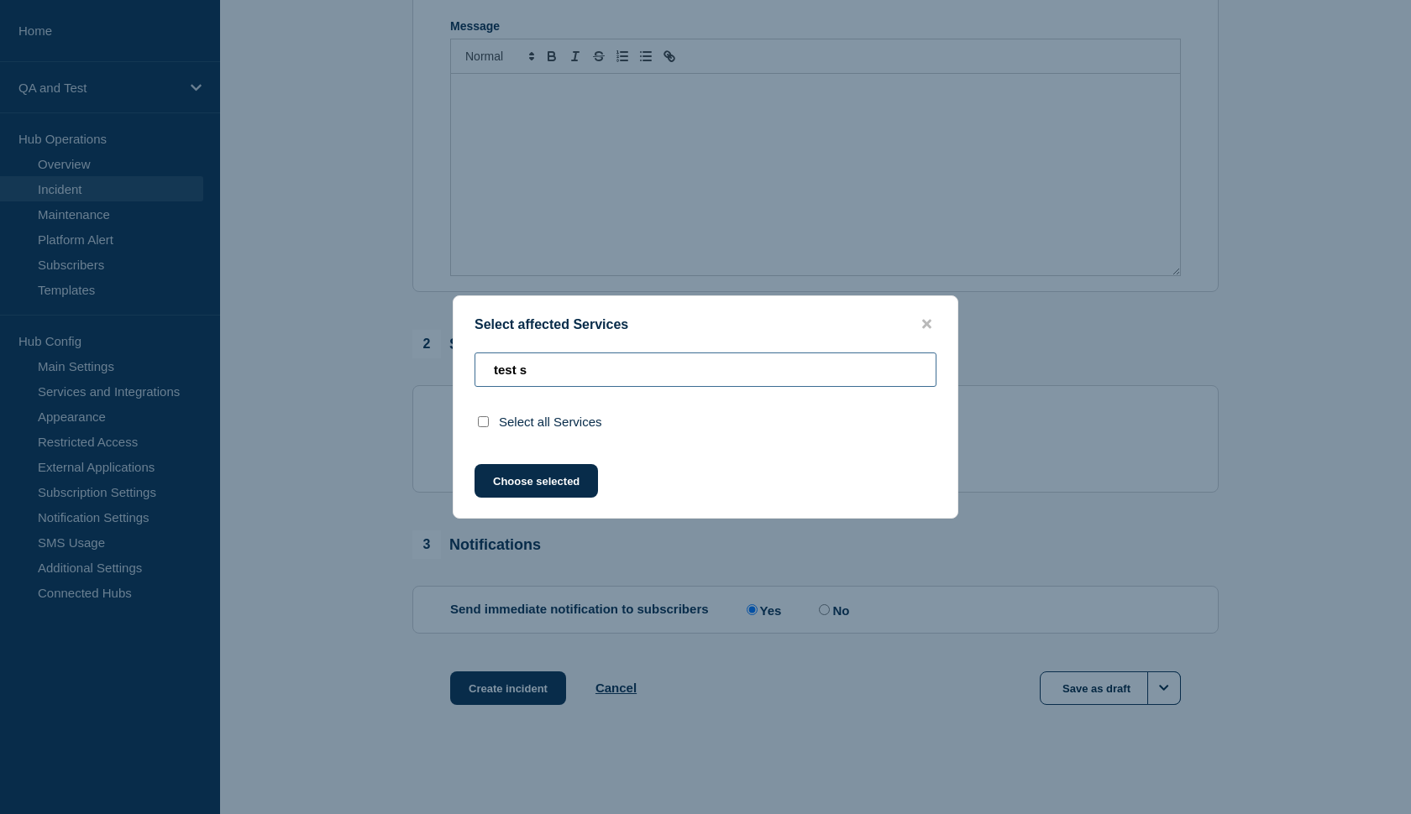
checkbox input "true"
type input "test"
checkbox input "false"
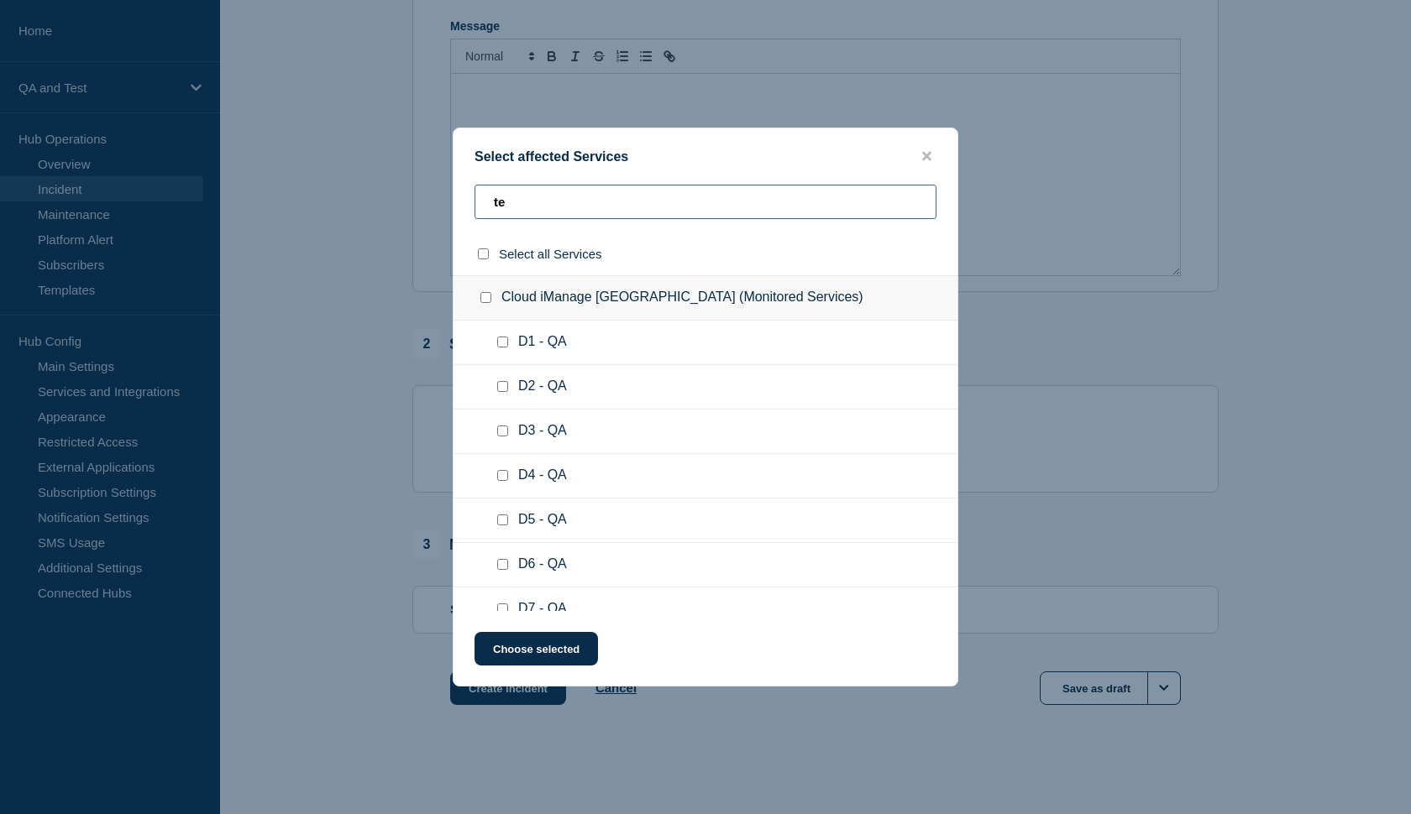
type input "t"
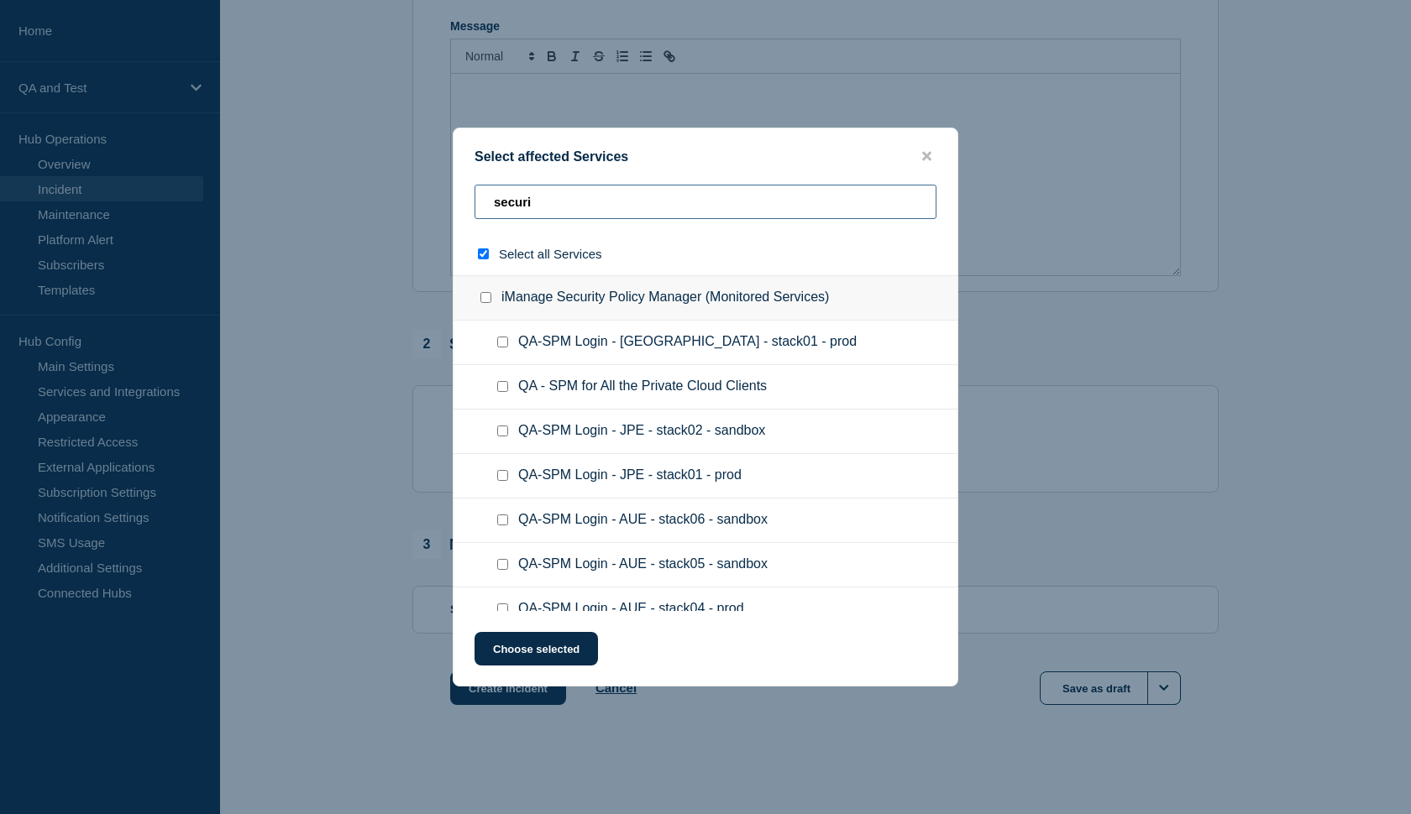
type input "securir"
checkbox input "true"
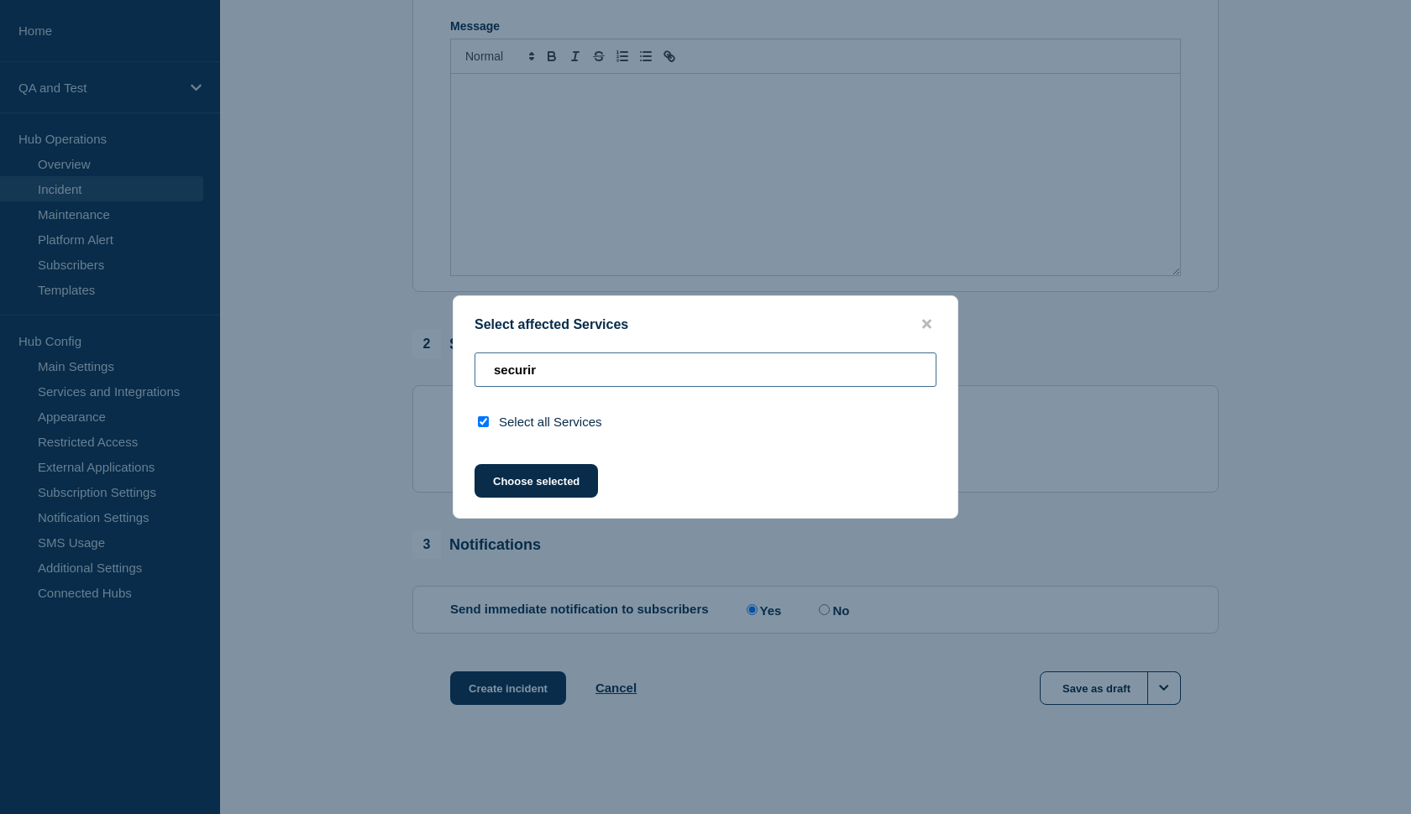
type input "securi"
checkbox input "false"
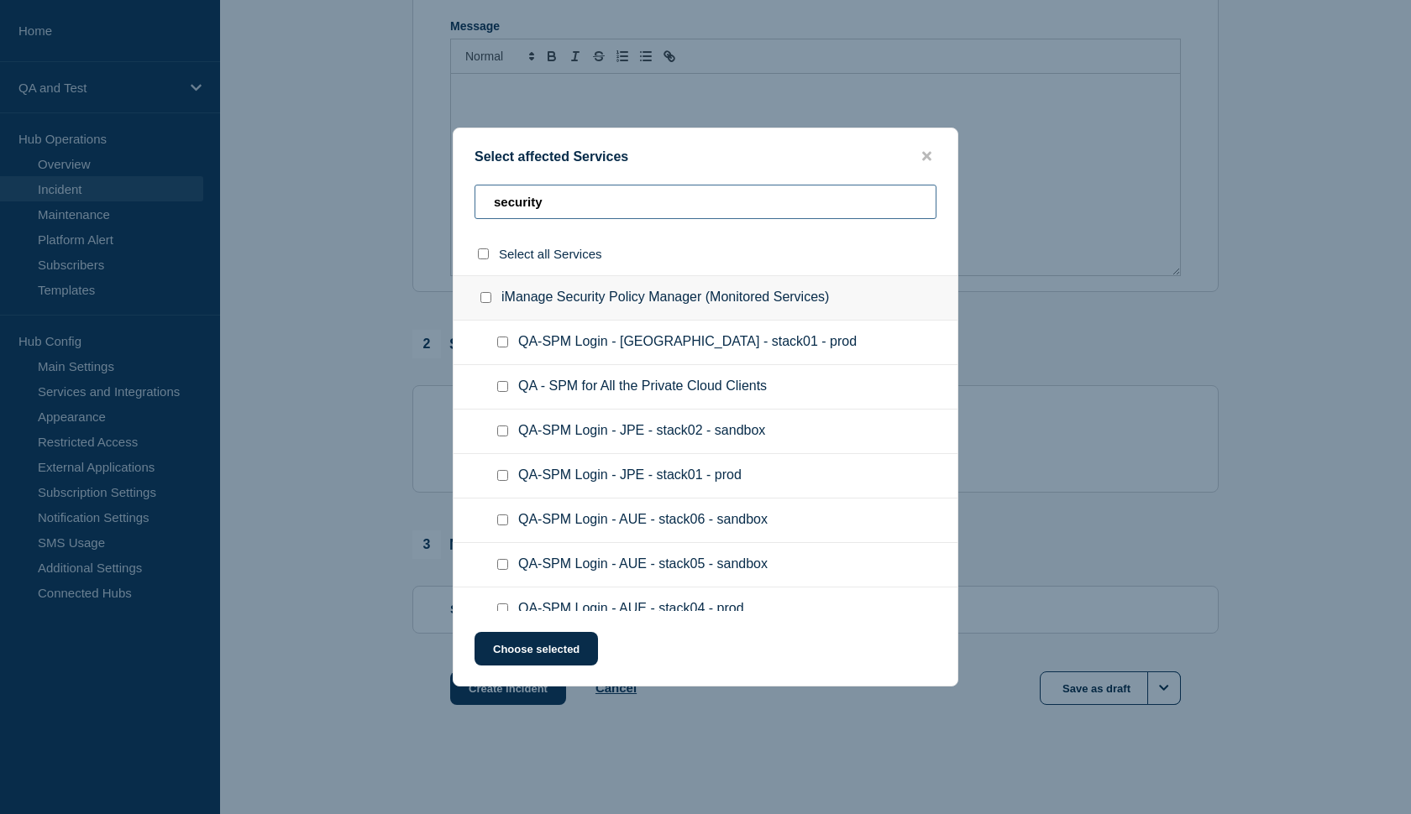
scroll to position [0, 0]
type input "security"
click at [924, 149] on icon "close button" at bounding box center [926, 155] width 9 height 13
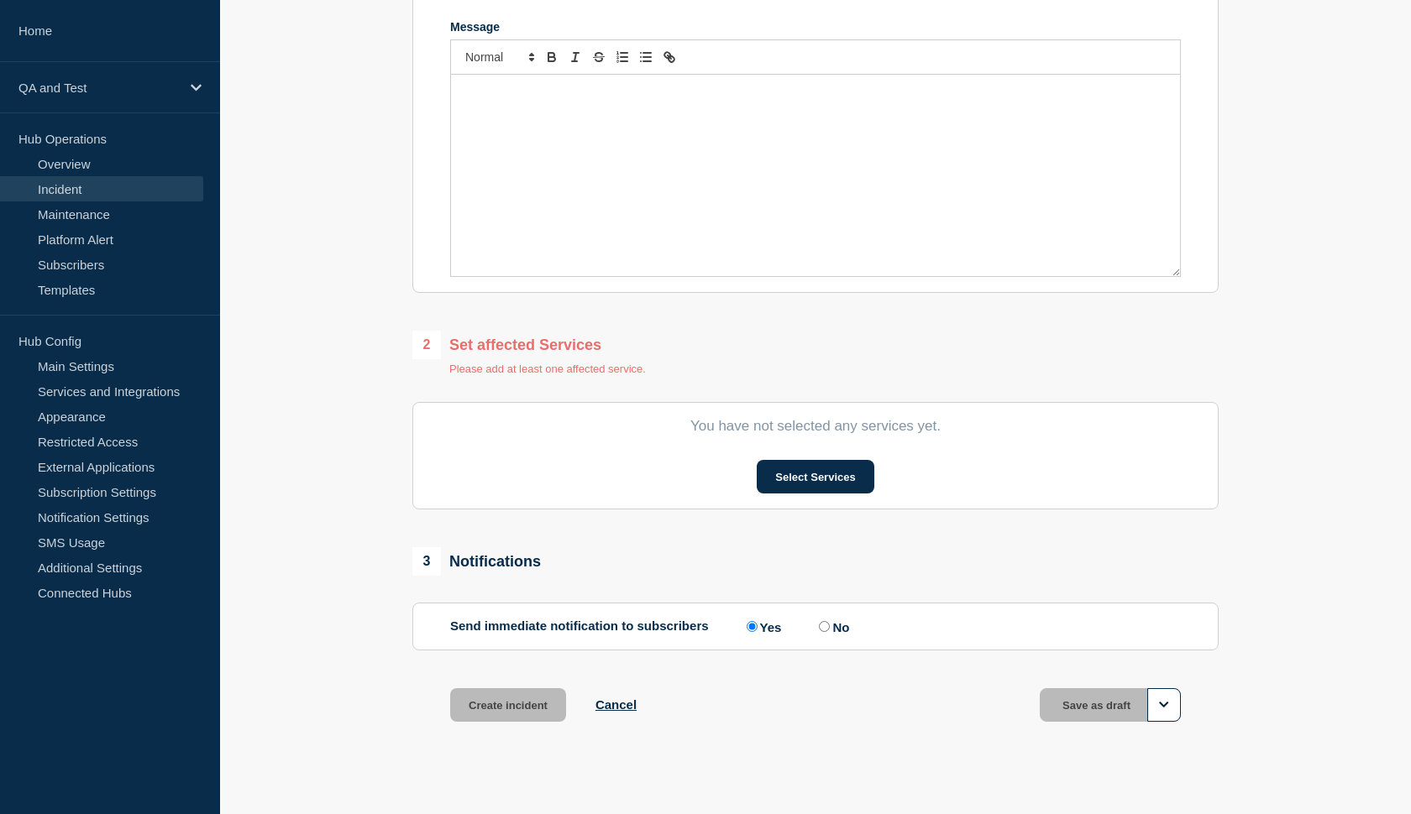
scroll to position [348, 0]
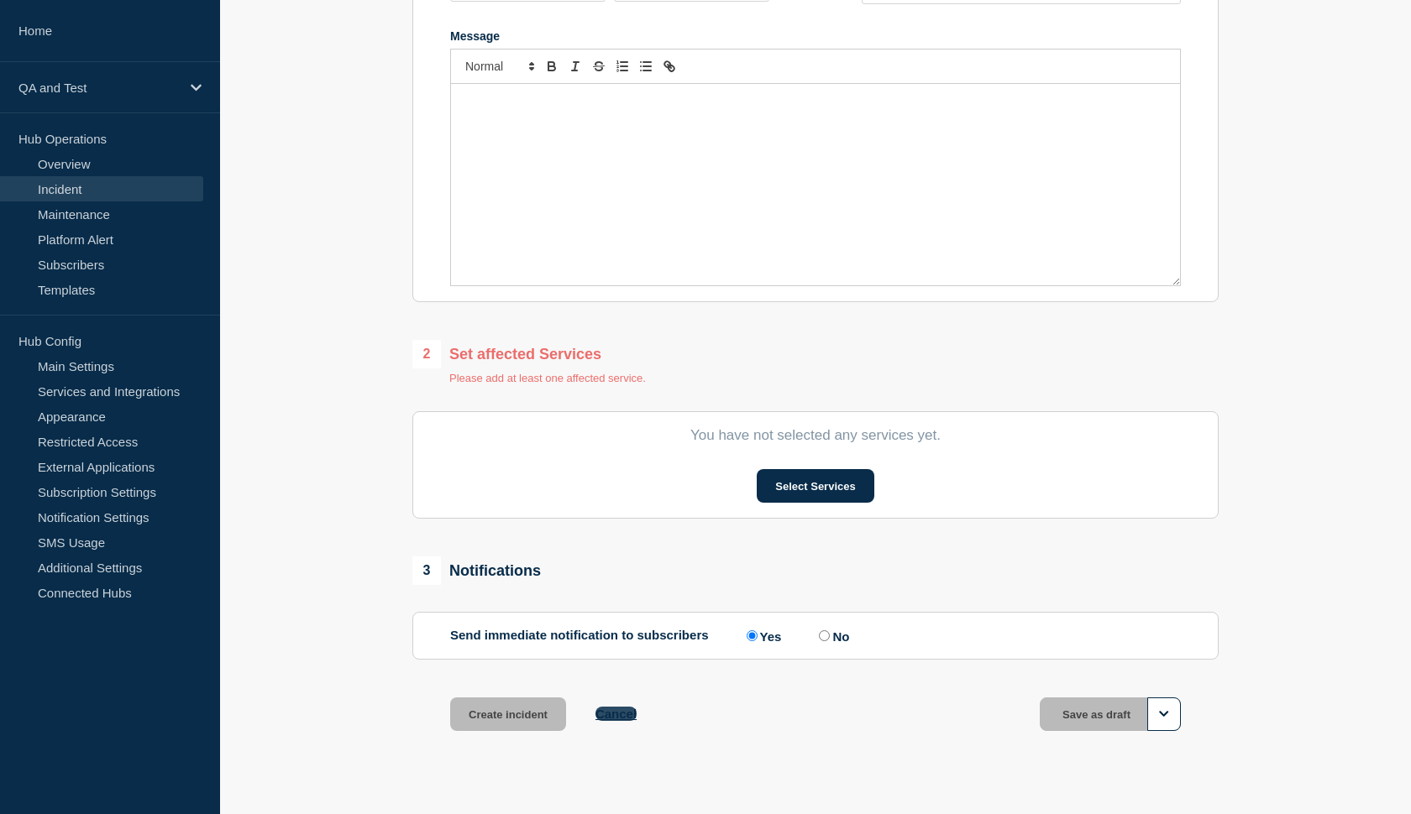
click at [605, 721] on button "Cancel" at bounding box center [615, 714] width 41 height 14
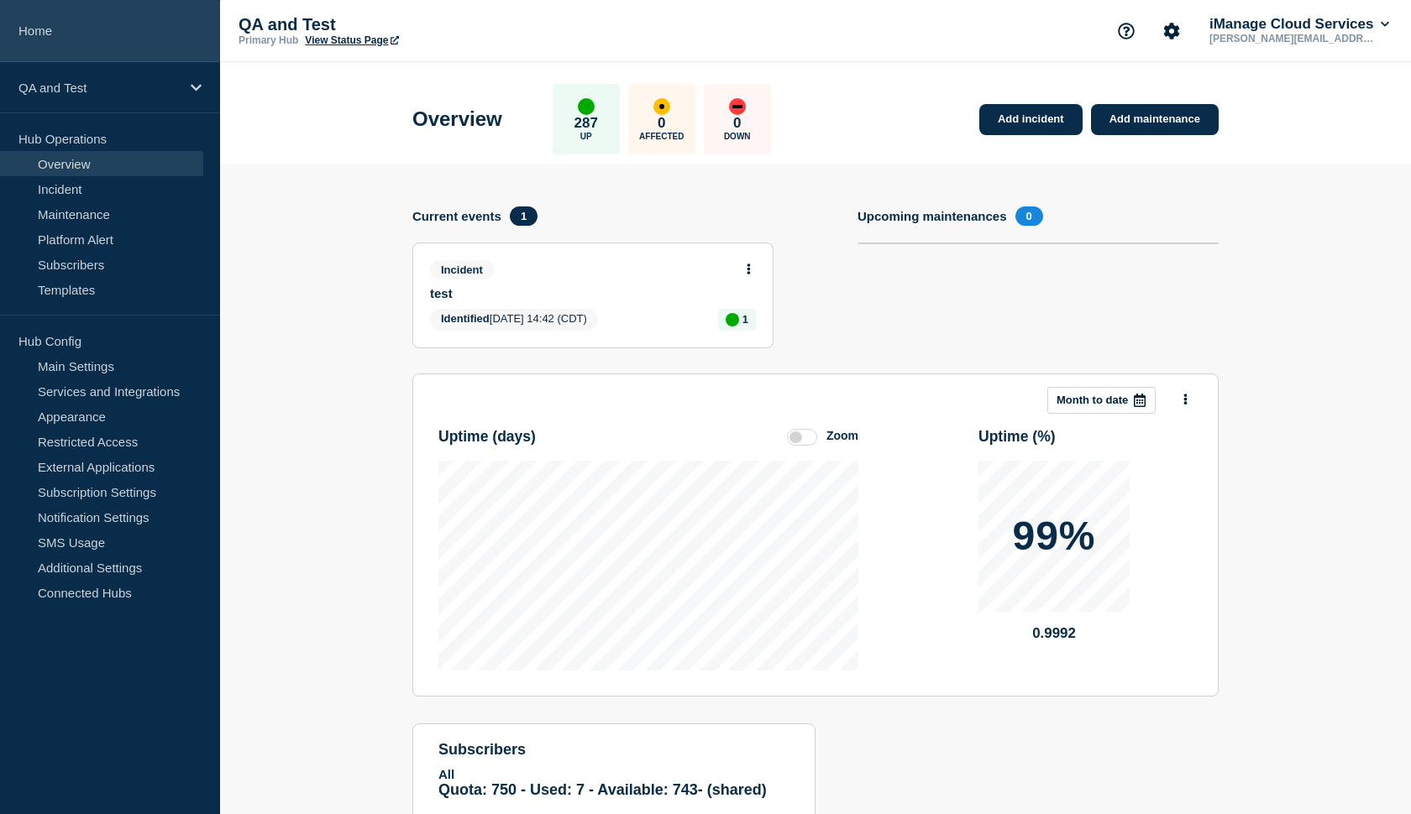
click at [126, 39] on link "Home" at bounding box center [110, 31] width 220 height 62
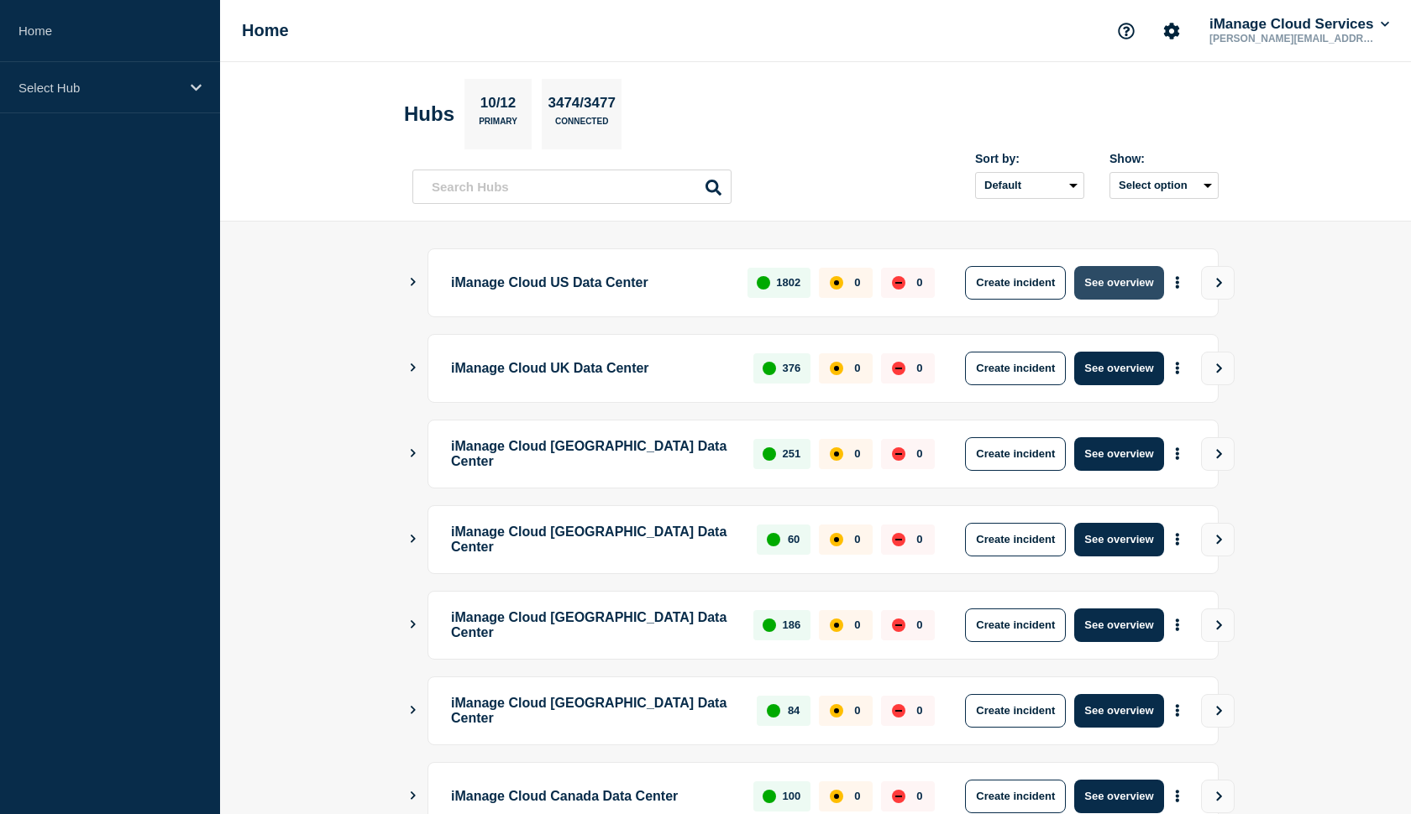
click at [1094, 284] on button "See overview" at bounding box center [1118, 283] width 89 height 34
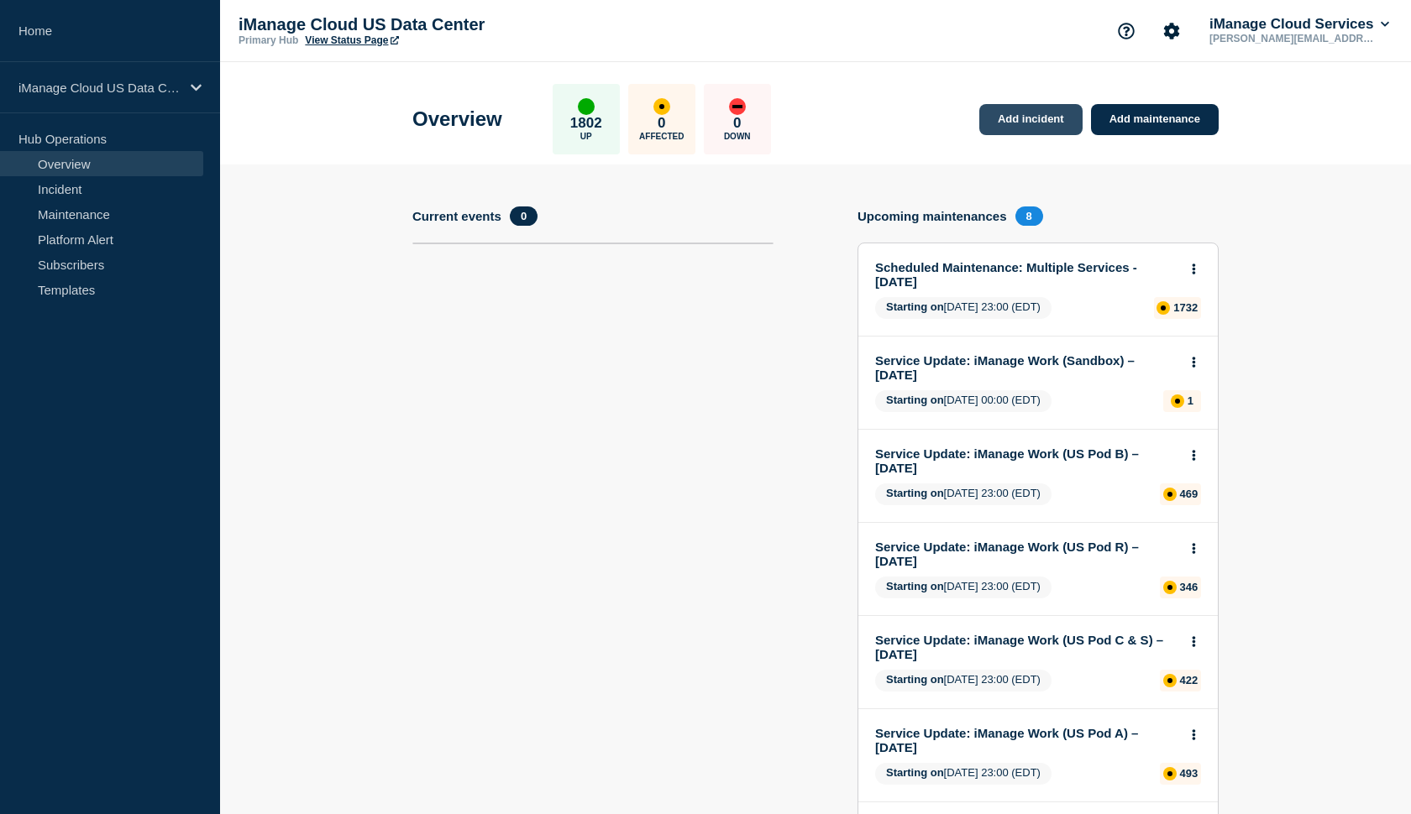
click at [1001, 126] on link "Add incident" at bounding box center [1030, 119] width 103 height 31
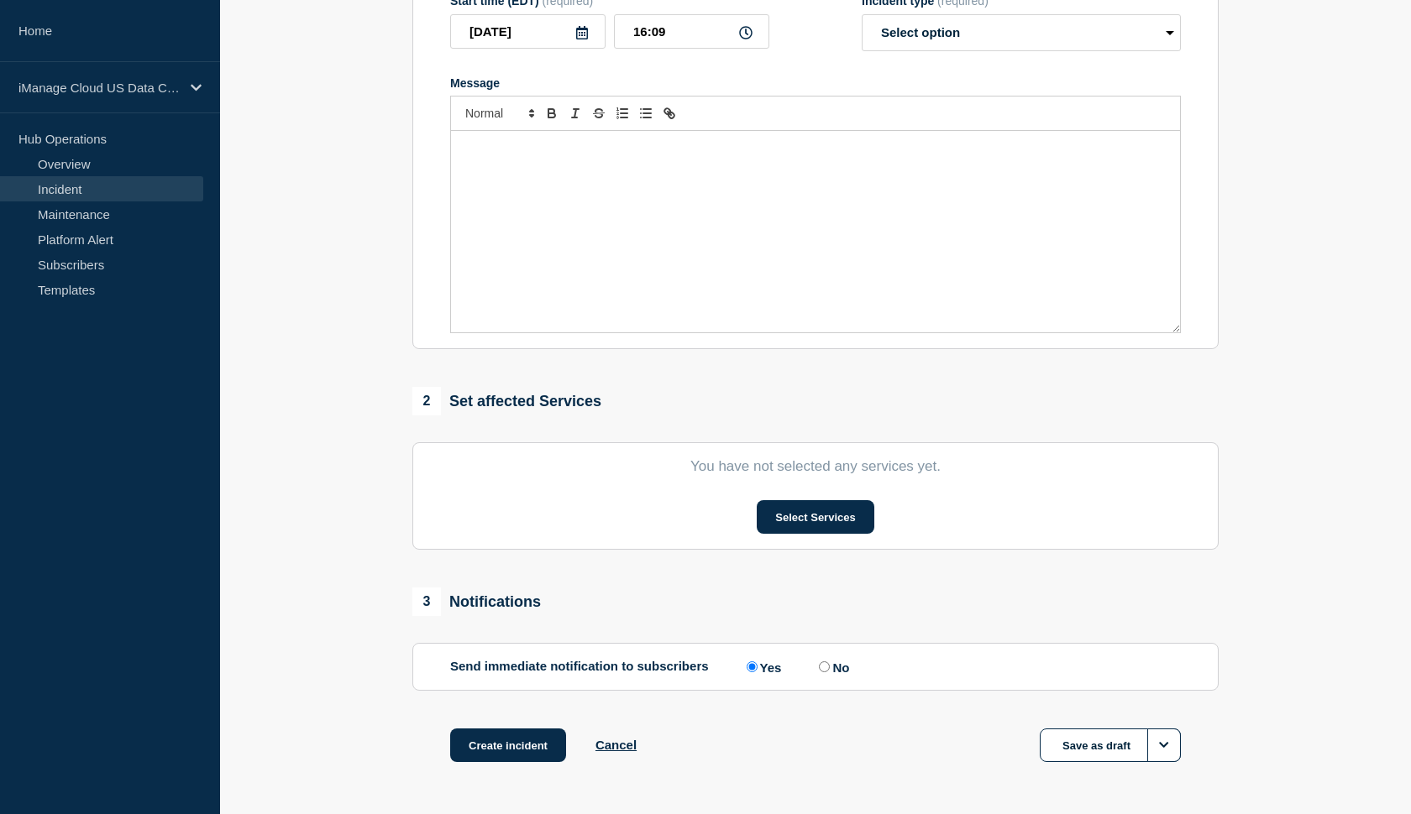
scroll to position [306, 0]
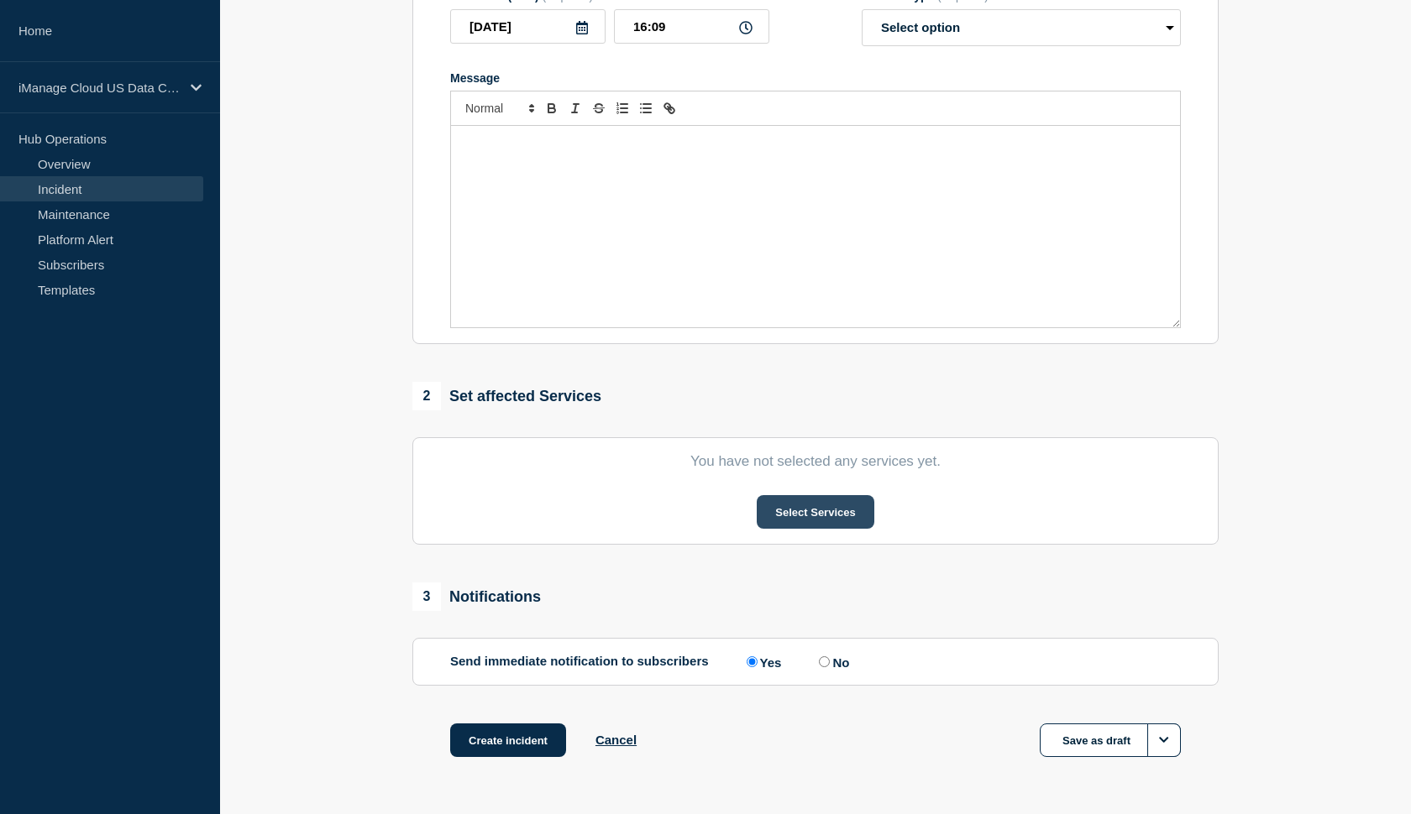
click at [803, 523] on button "Select Services" at bounding box center [814, 512] width 117 height 34
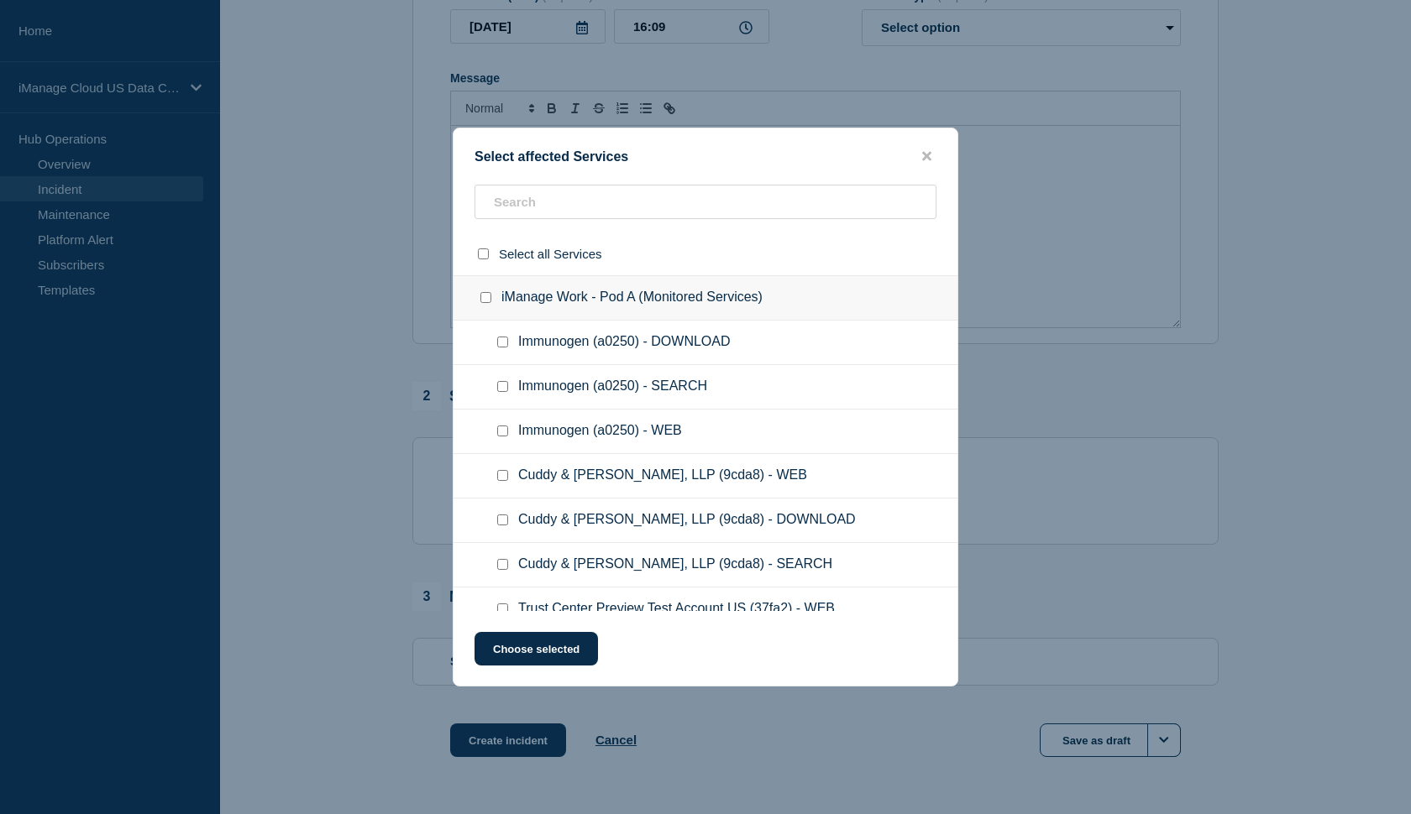
click at [685, 379] on ul "Immunogen (a0250) - SEARCH" at bounding box center [705, 387] width 504 height 44
click at [577, 210] on input "text" at bounding box center [705, 202] width 462 height 34
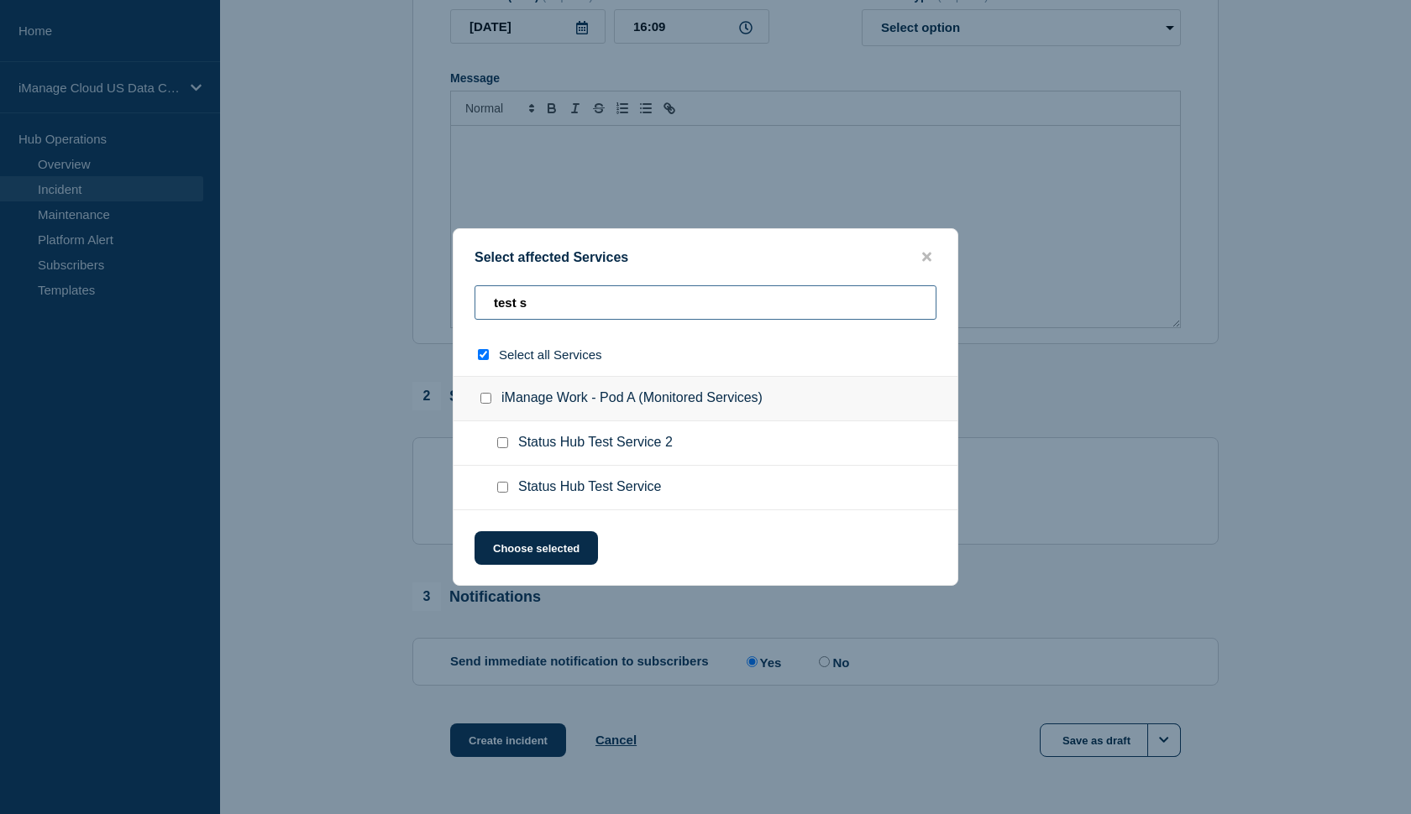
type input "test su"
checkbox input "true"
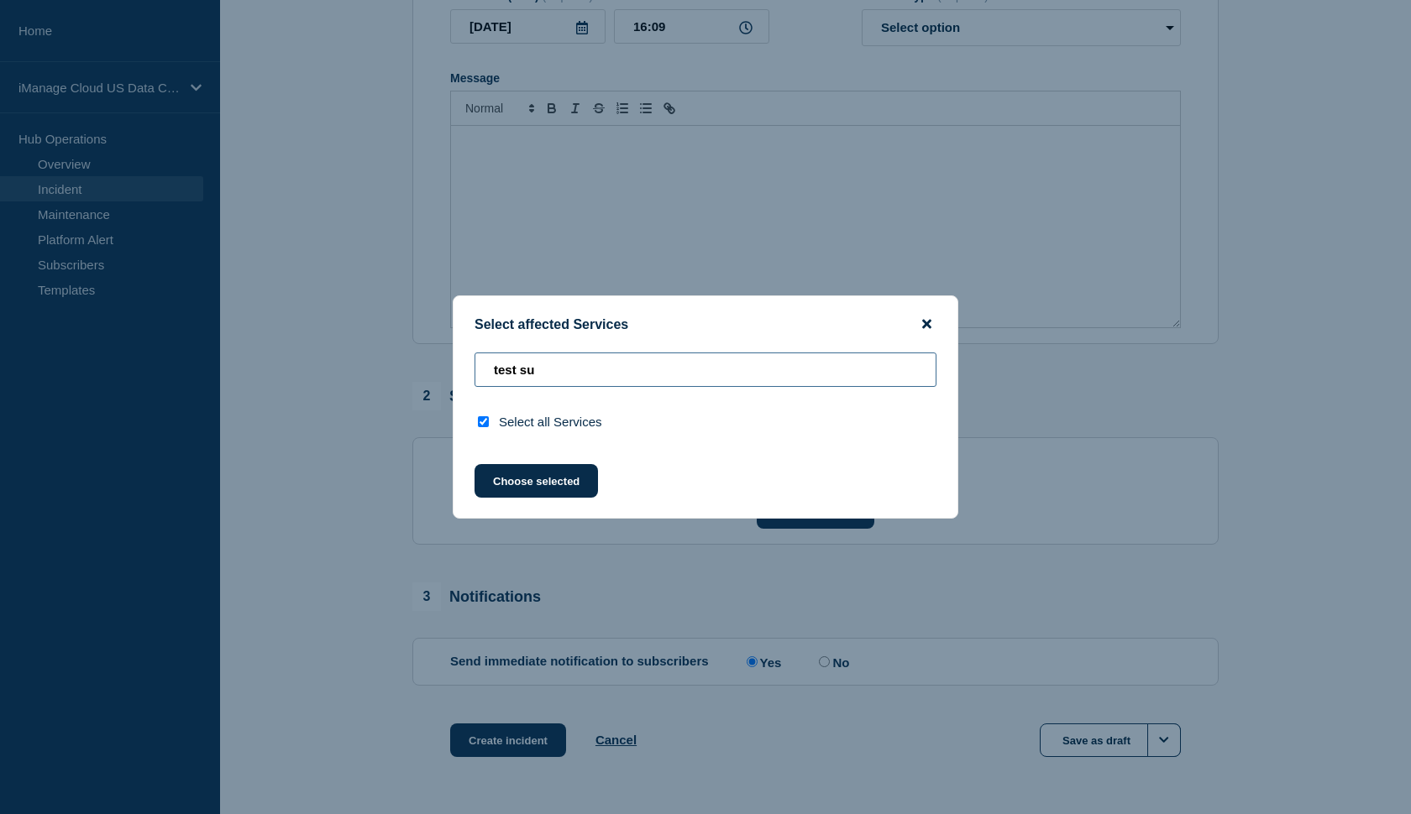
type input "test su"
click at [928, 322] on icon "close button" at bounding box center [926, 324] width 9 height 9
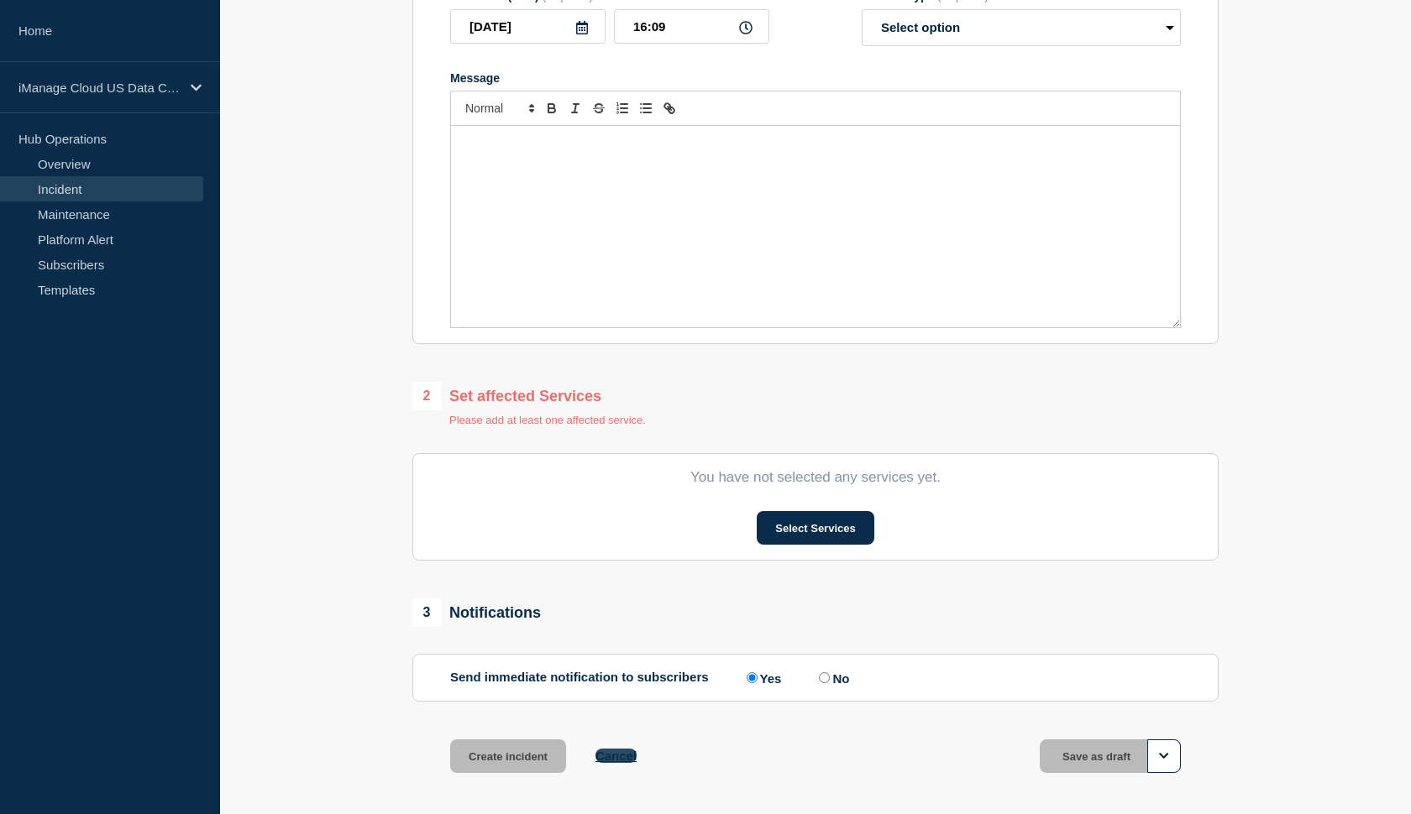
click at [617, 763] on button "Cancel" at bounding box center [615, 756] width 41 height 14
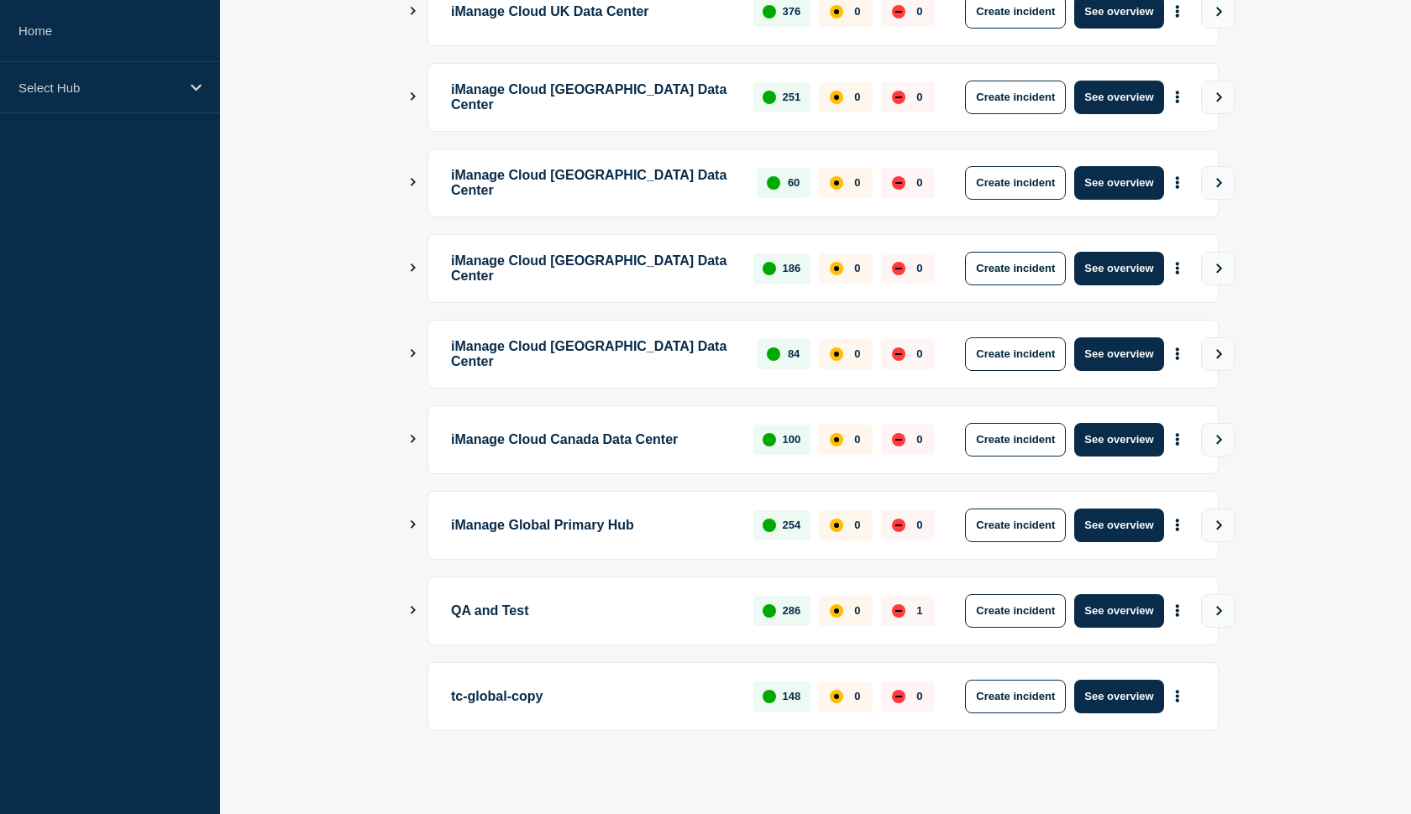
scroll to position [357, 0]
click at [414, 610] on icon "Show Connected Hubs" at bounding box center [413, 610] width 5 height 8
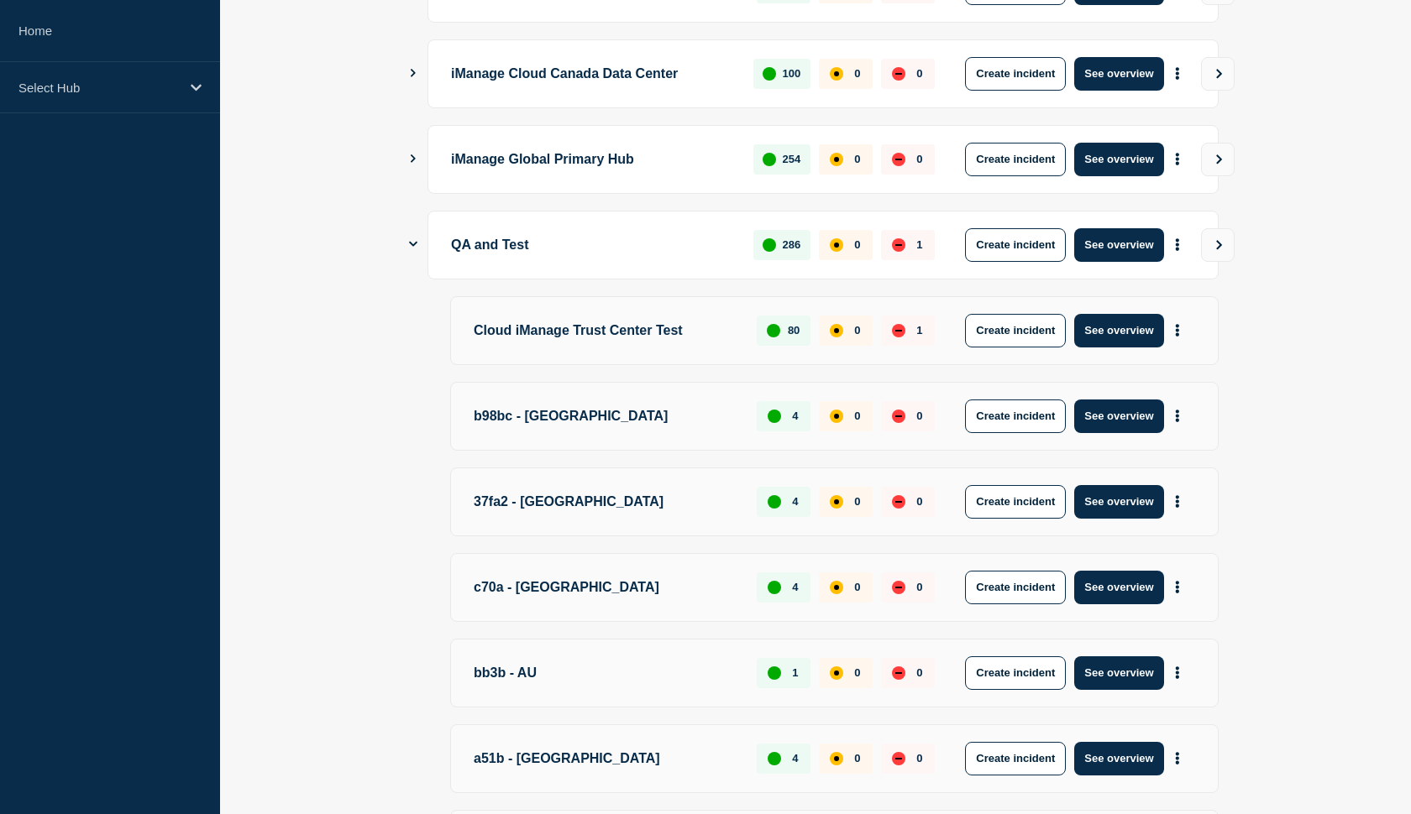
scroll to position [730, 0]
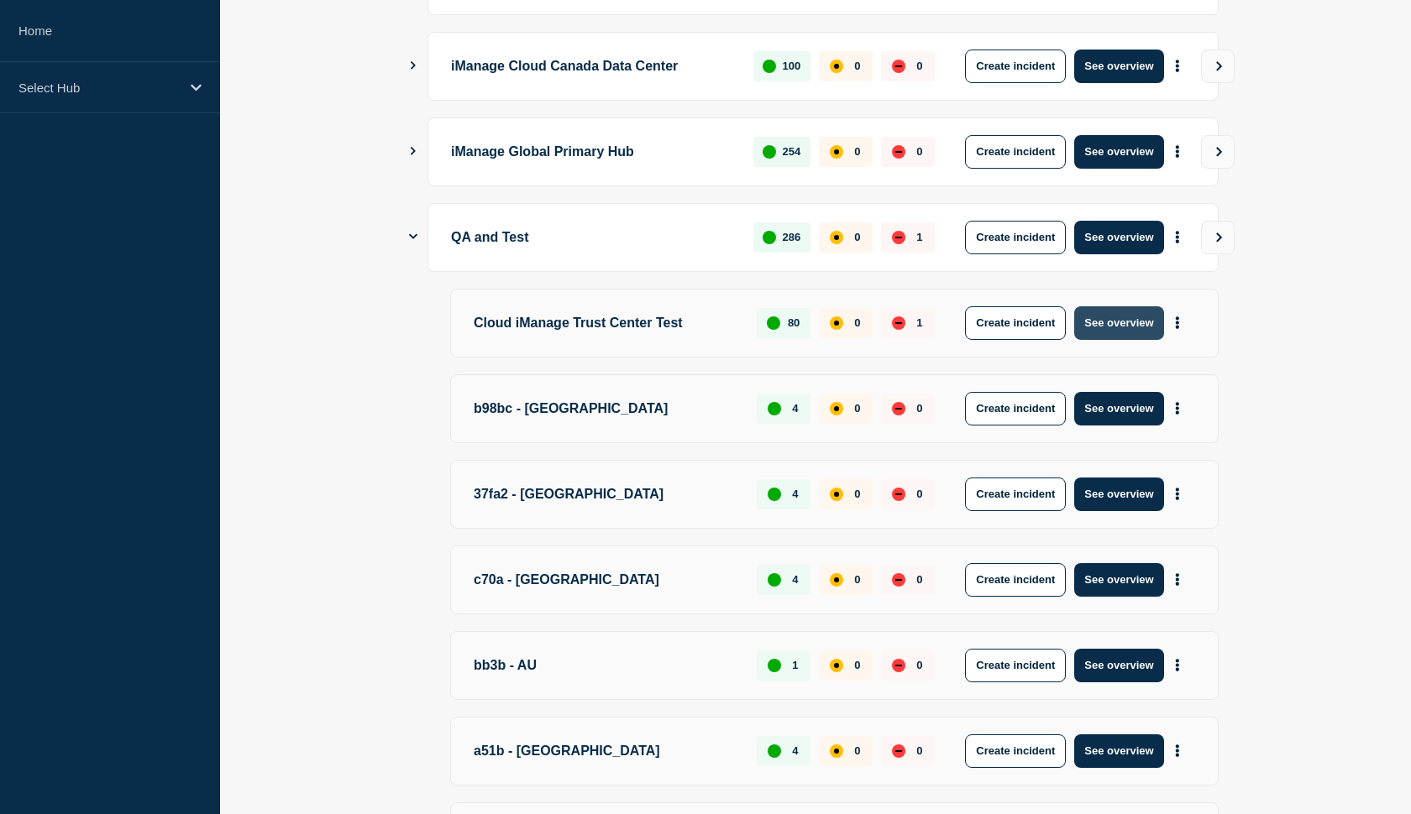
click at [1122, 321] on button "See overview" at bounding box center [1118, 323] width 89 height 34
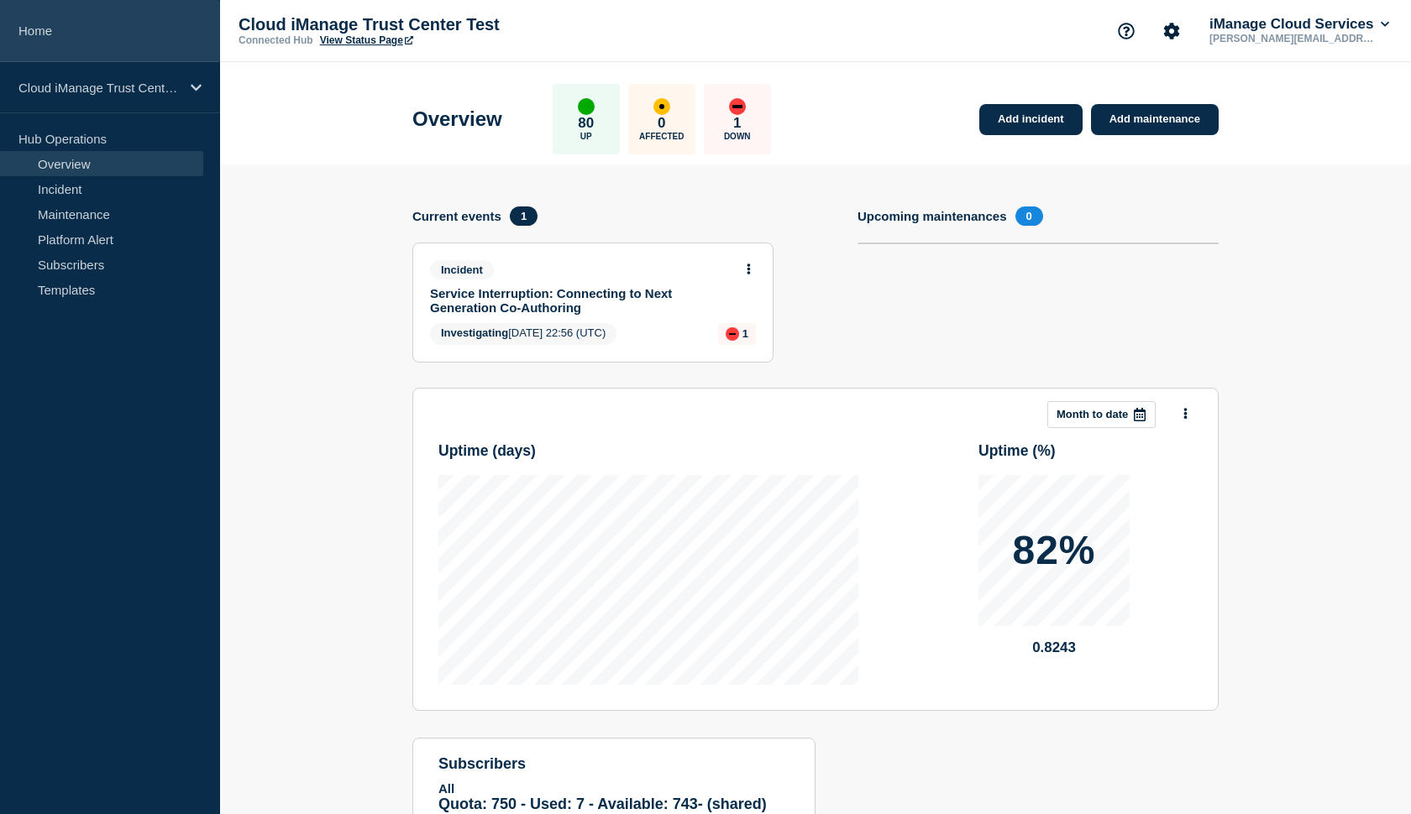
click at [112, 30] on link "Home" at bounding box center [110, 31] width 220 height 62
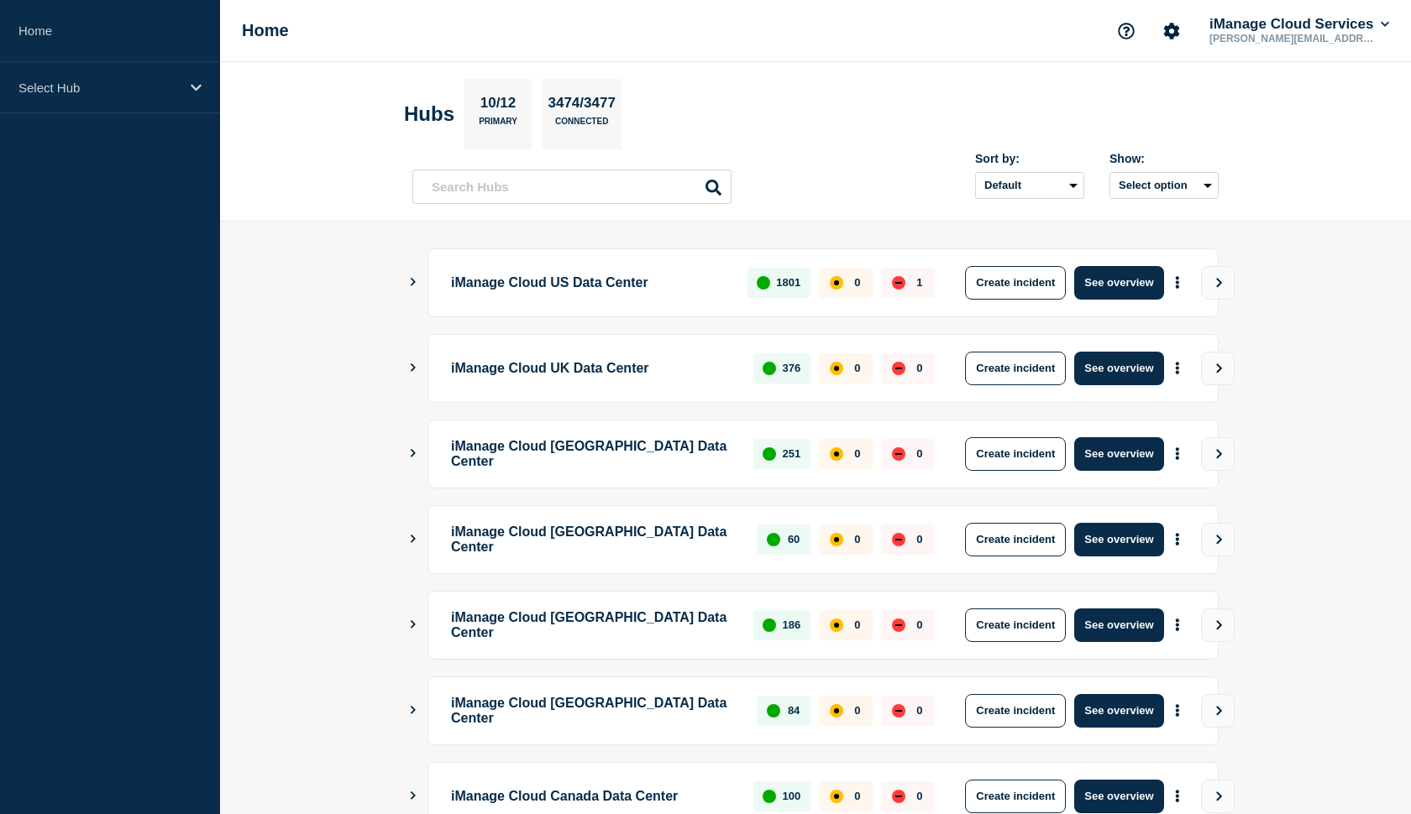
click at [413, 285] on icon "Show Connected Hubs" at bounding box center [412, 282] width 11 height 8
click at [1110, 286] on button "See overview" at bounding box center [1118, 283] width 89 height 34
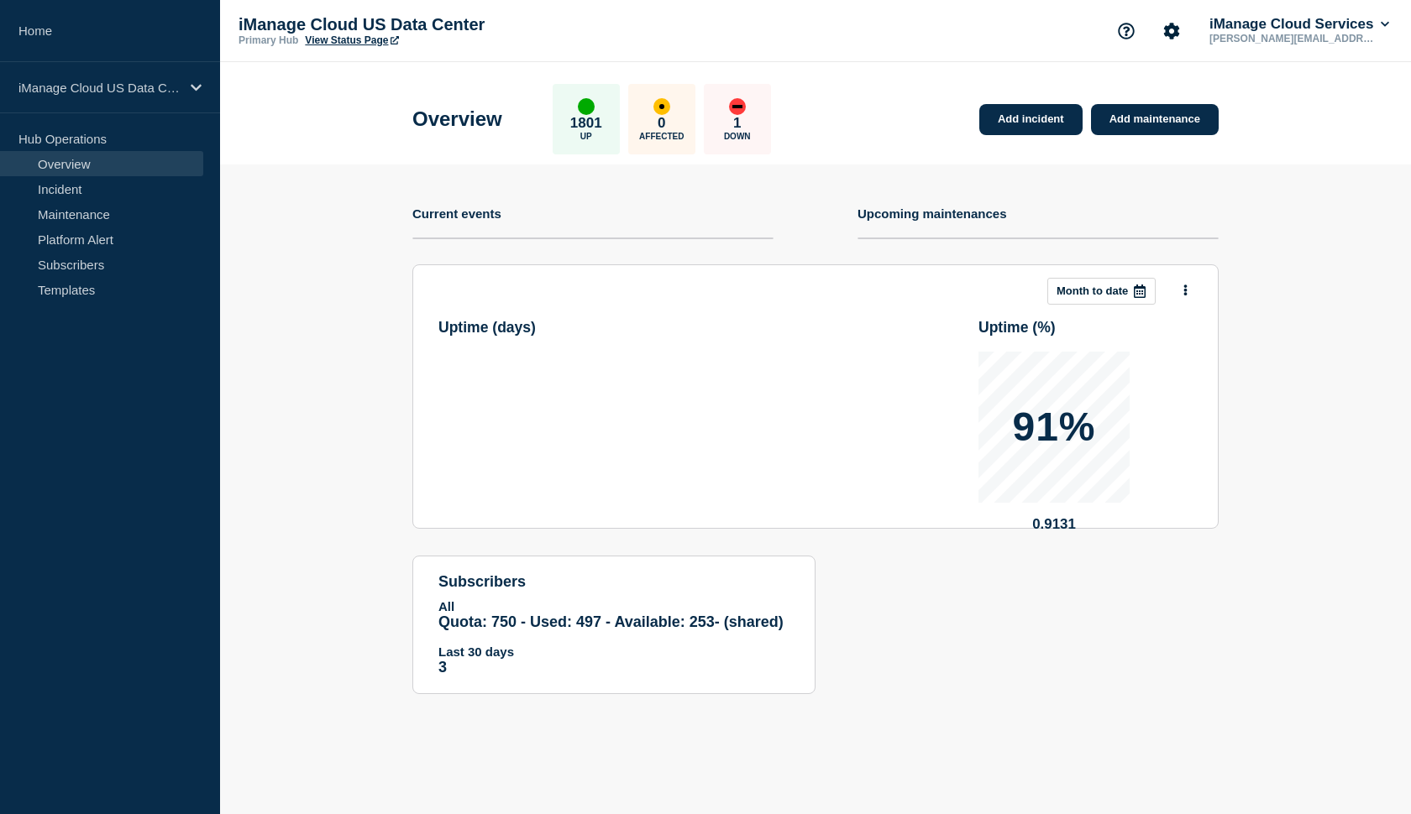
click at [380, 42] on link "View Status Page" at bounding box center [351, 40] width 93 height 12
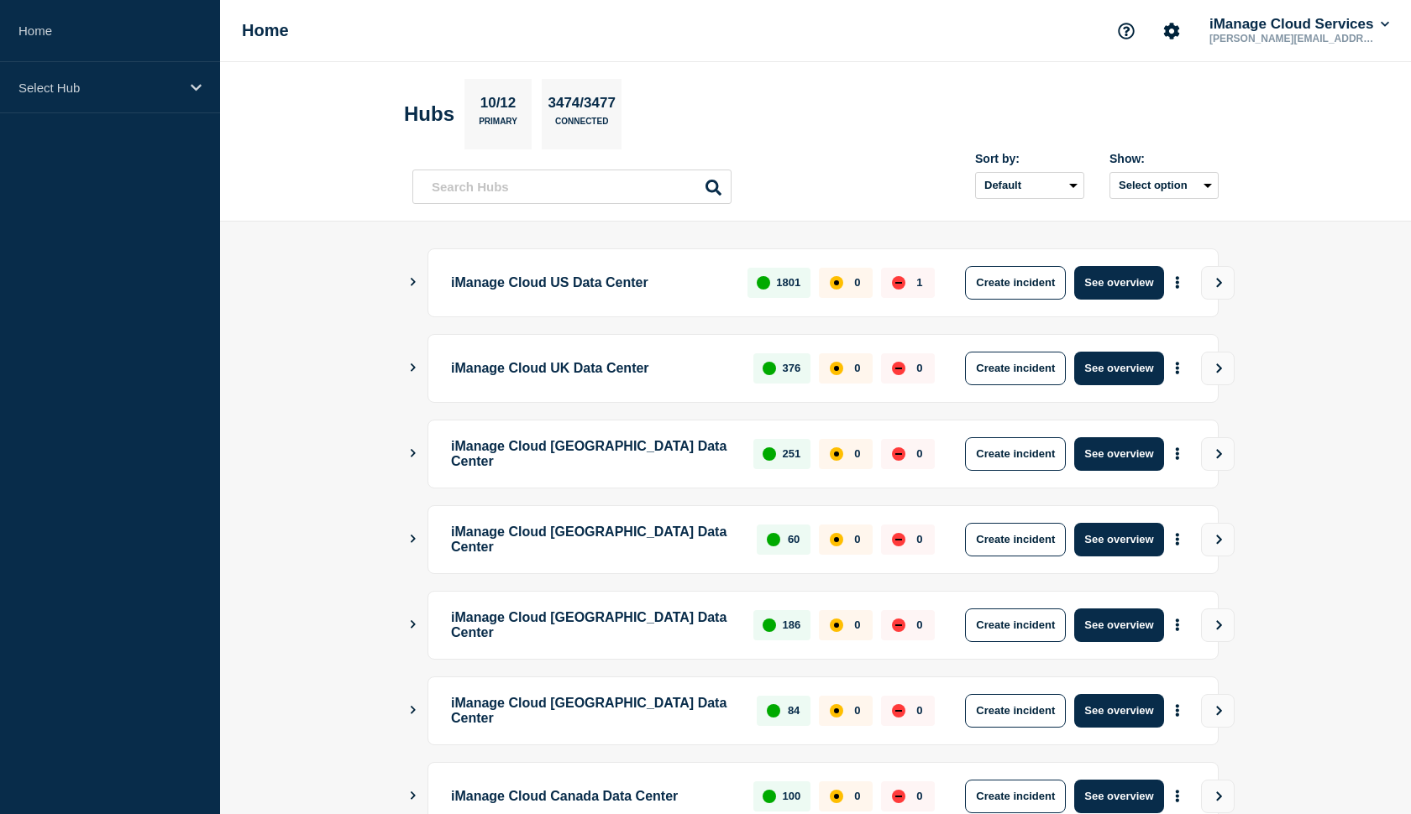
click at [416, 284] on icon "Show Connected Hubs" at bounding box center [412, 282] width 11 height 8
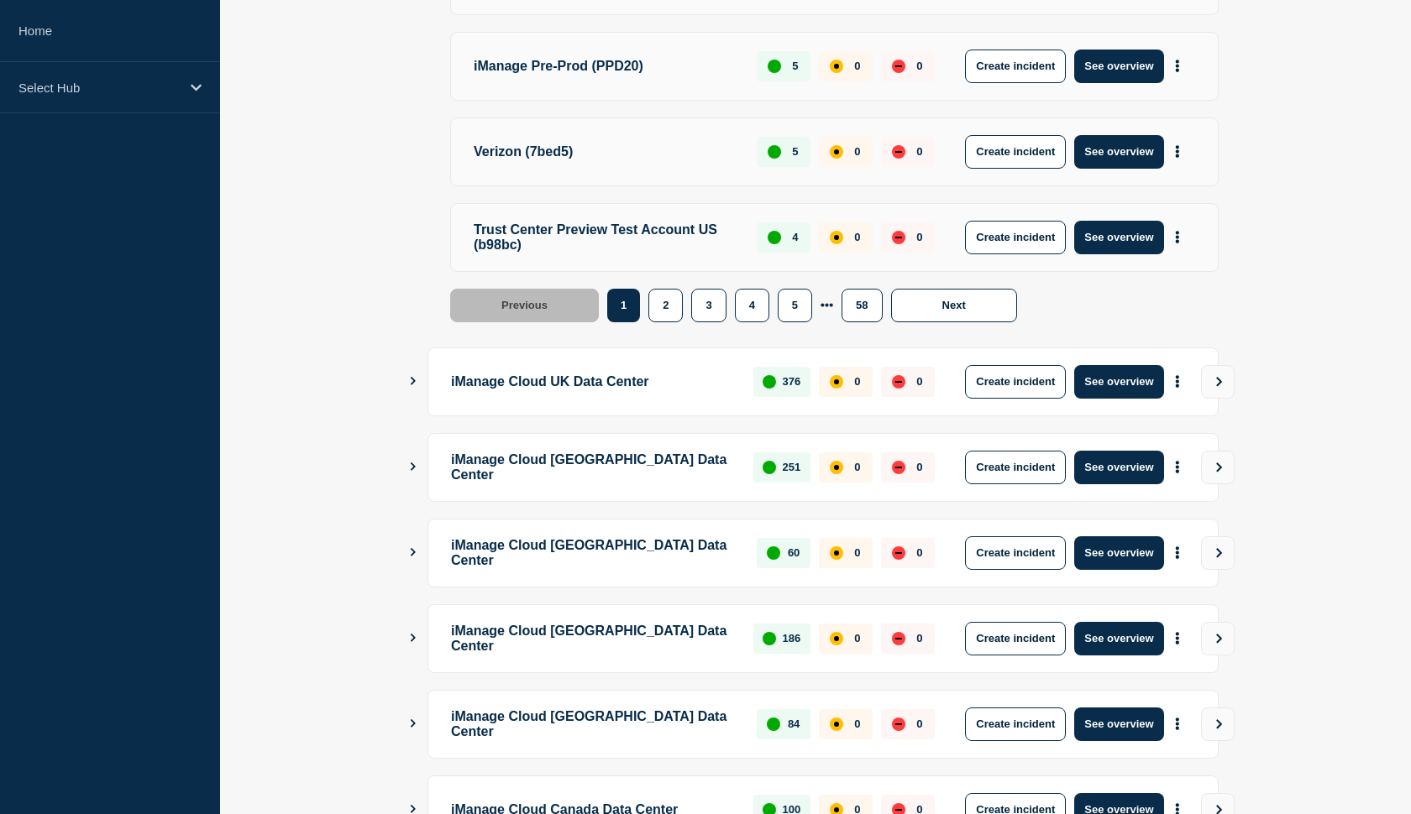
scroll to position [903, 0]
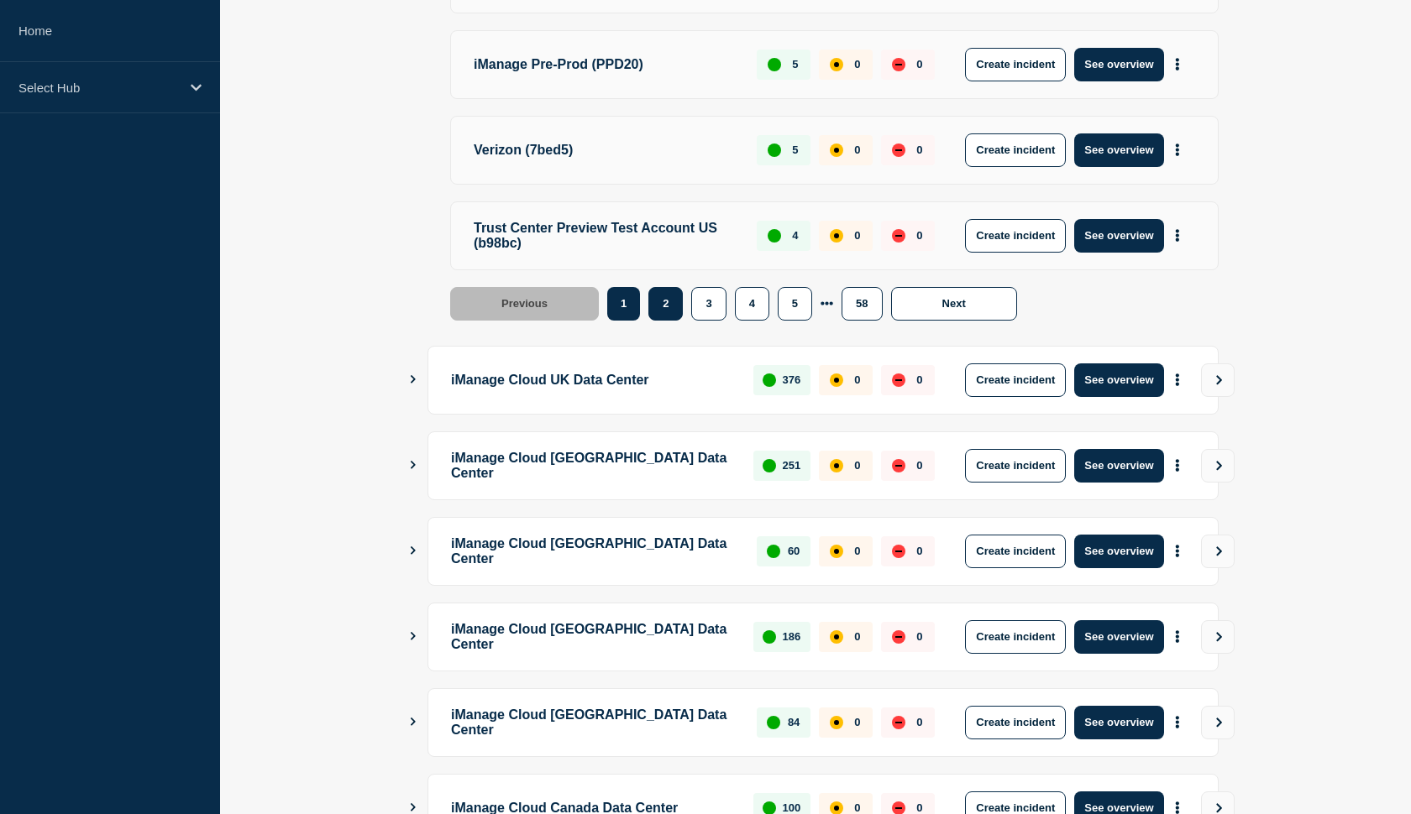
click at [662, 311] on button "2" at bounding box center [665, 304] width 34 height 34
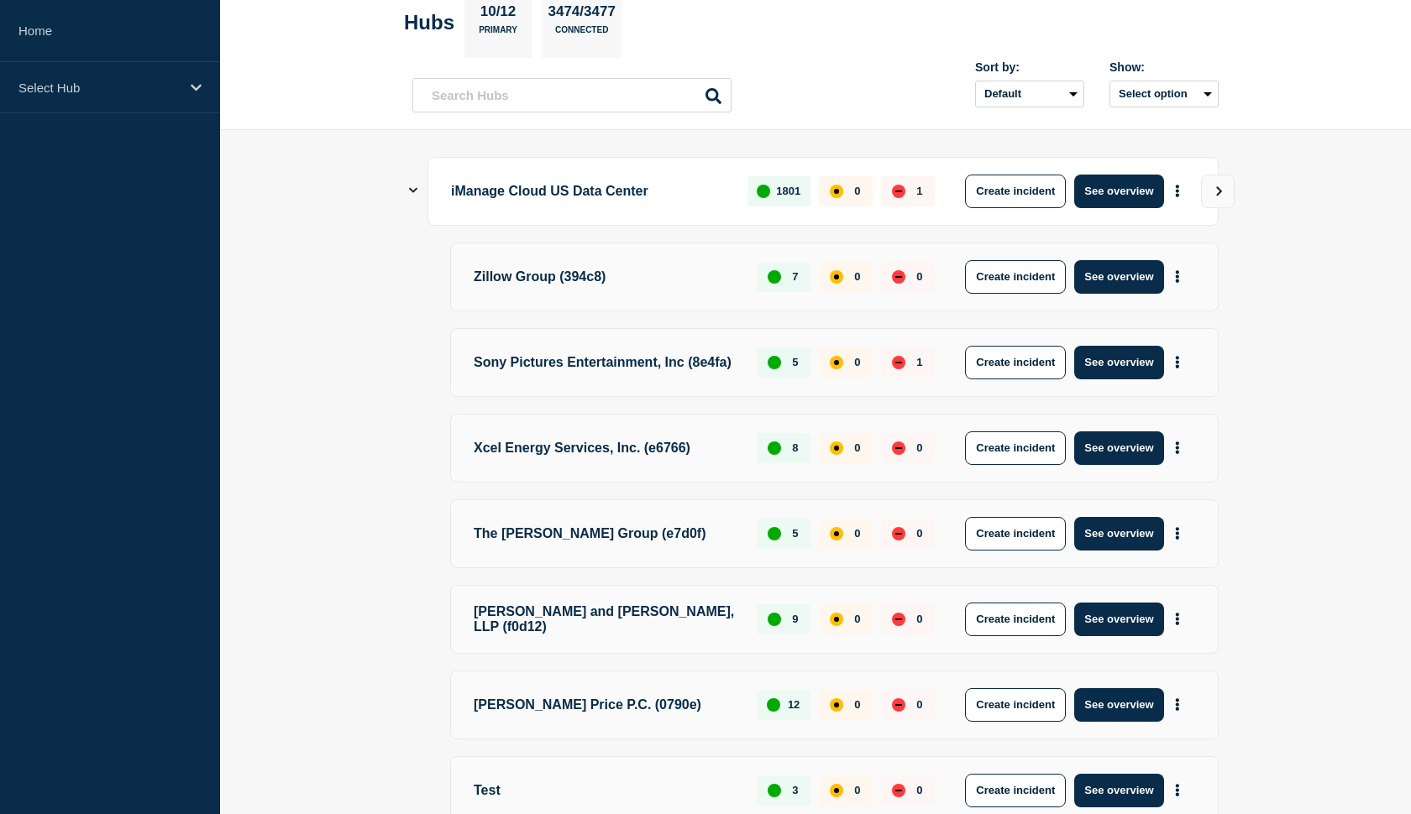
scroll to position [88, 0]
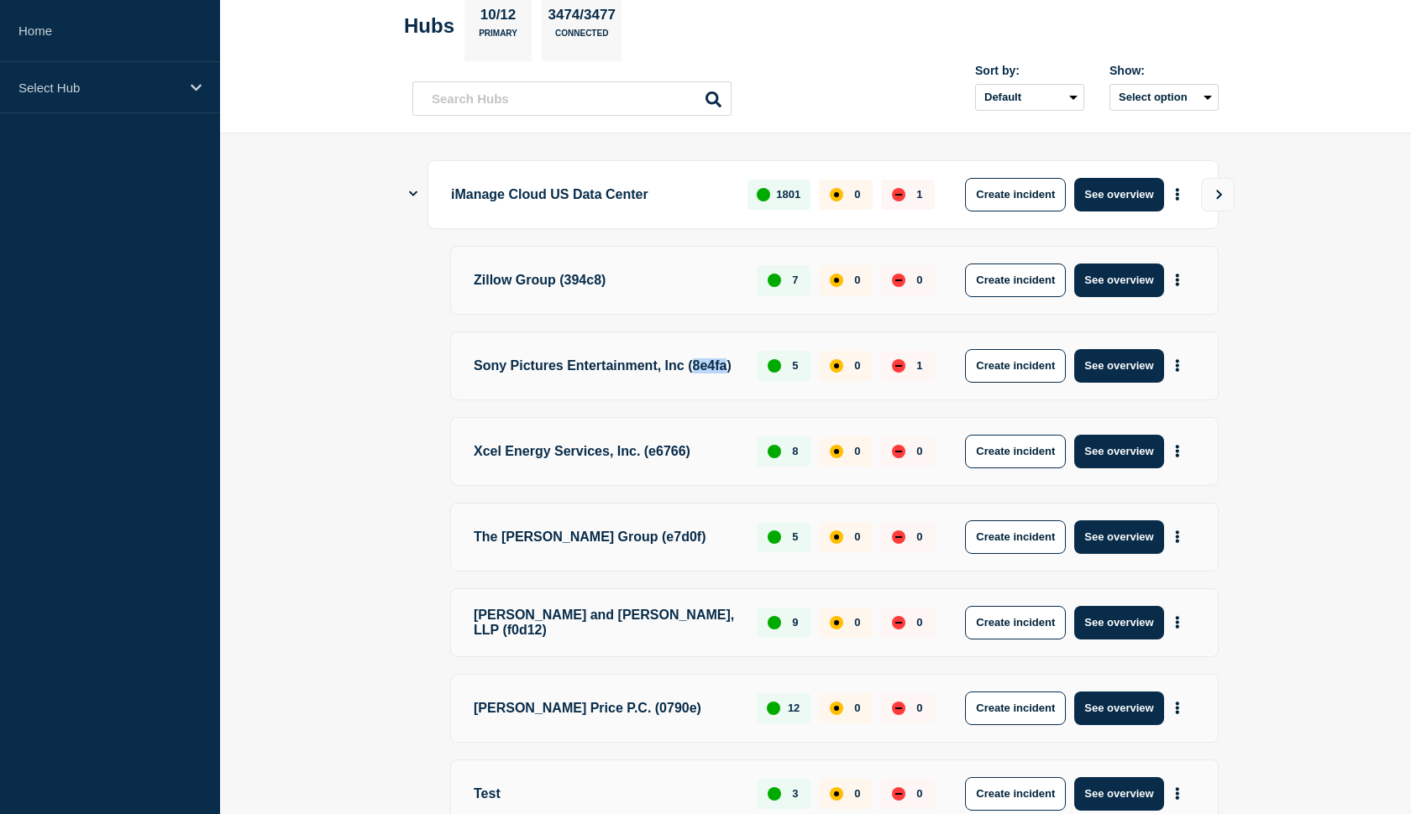
drag, startPoint x: 720, startPoint y: 367, endPoint x: 688, endPoint y: 364, distance: 32.0
click at [688, 364] on p "Sony Pictures Entertainment, Inc (8e4fa)" at bounding box center [606, 366] width 264 height 34
copy p "8e4fa"
click at [1093, 369] on button "See overview" at bounding box center [1118, 366] width 89 height 34
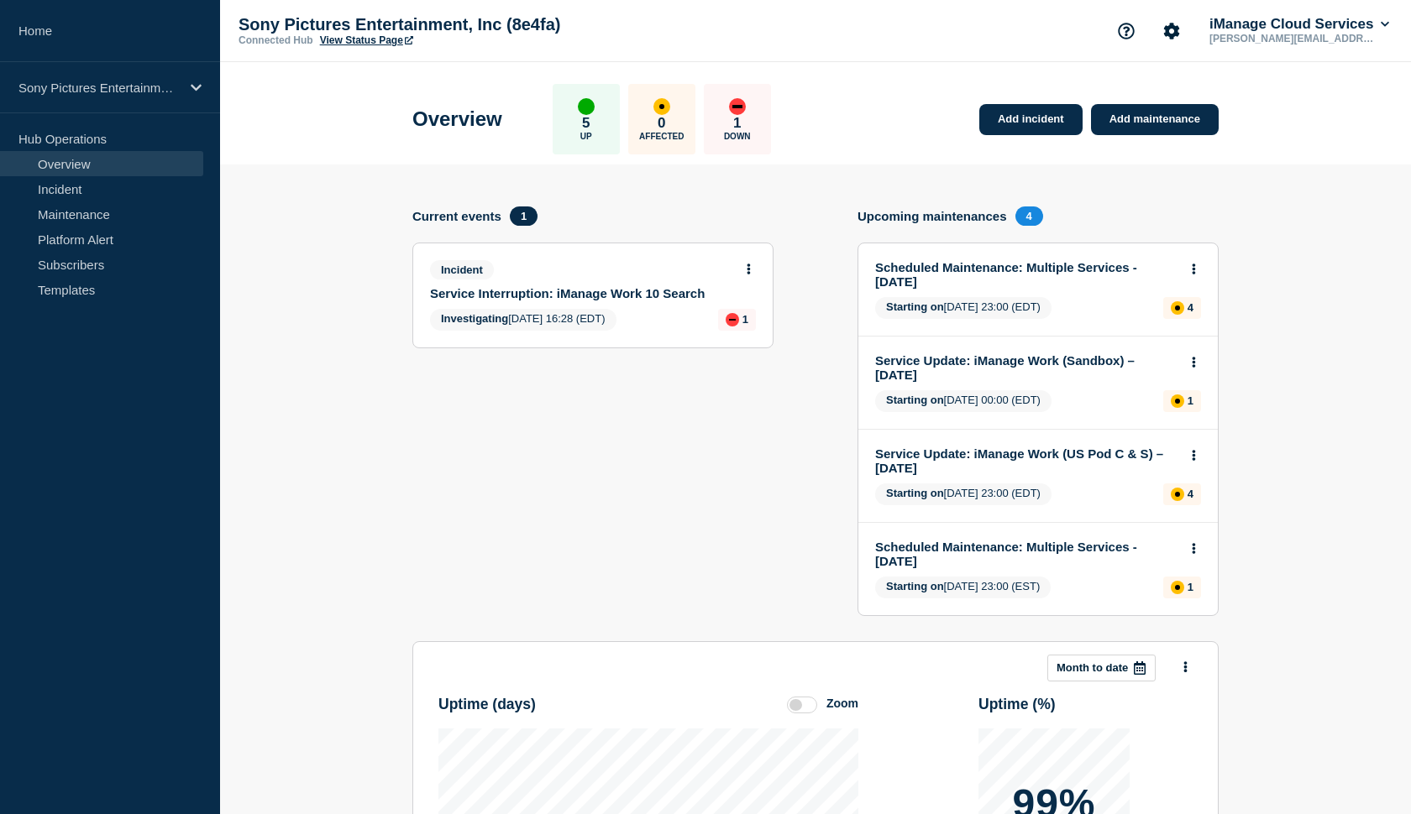
click at [361, 43] on link "View Status Page" at bounding box center [366, 40] width 93 height 12
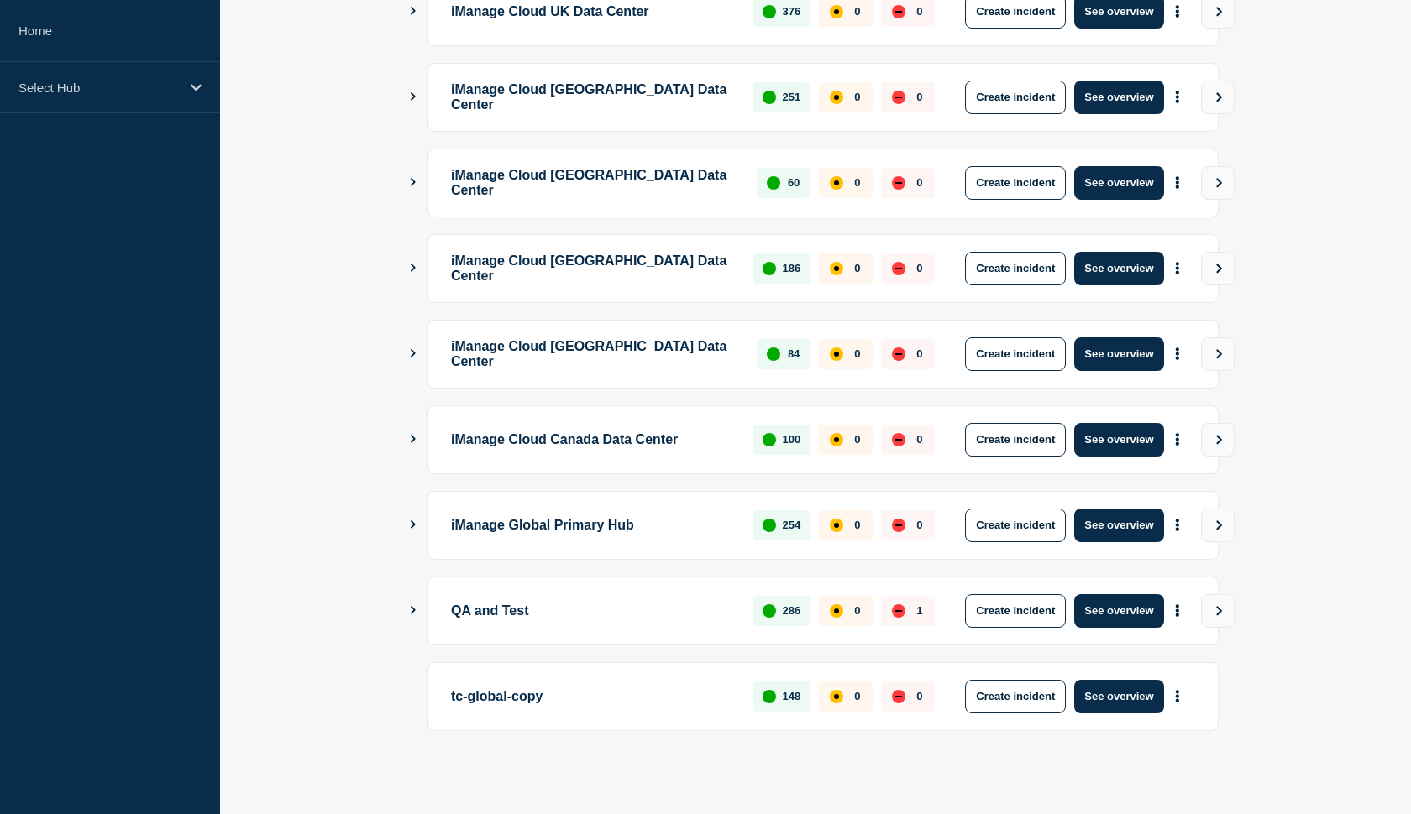
scroll to position [357, 0]
click at [411, 614] on icon "Show Connected Hubs" at bounding box center [412, 610] width 11 height 8
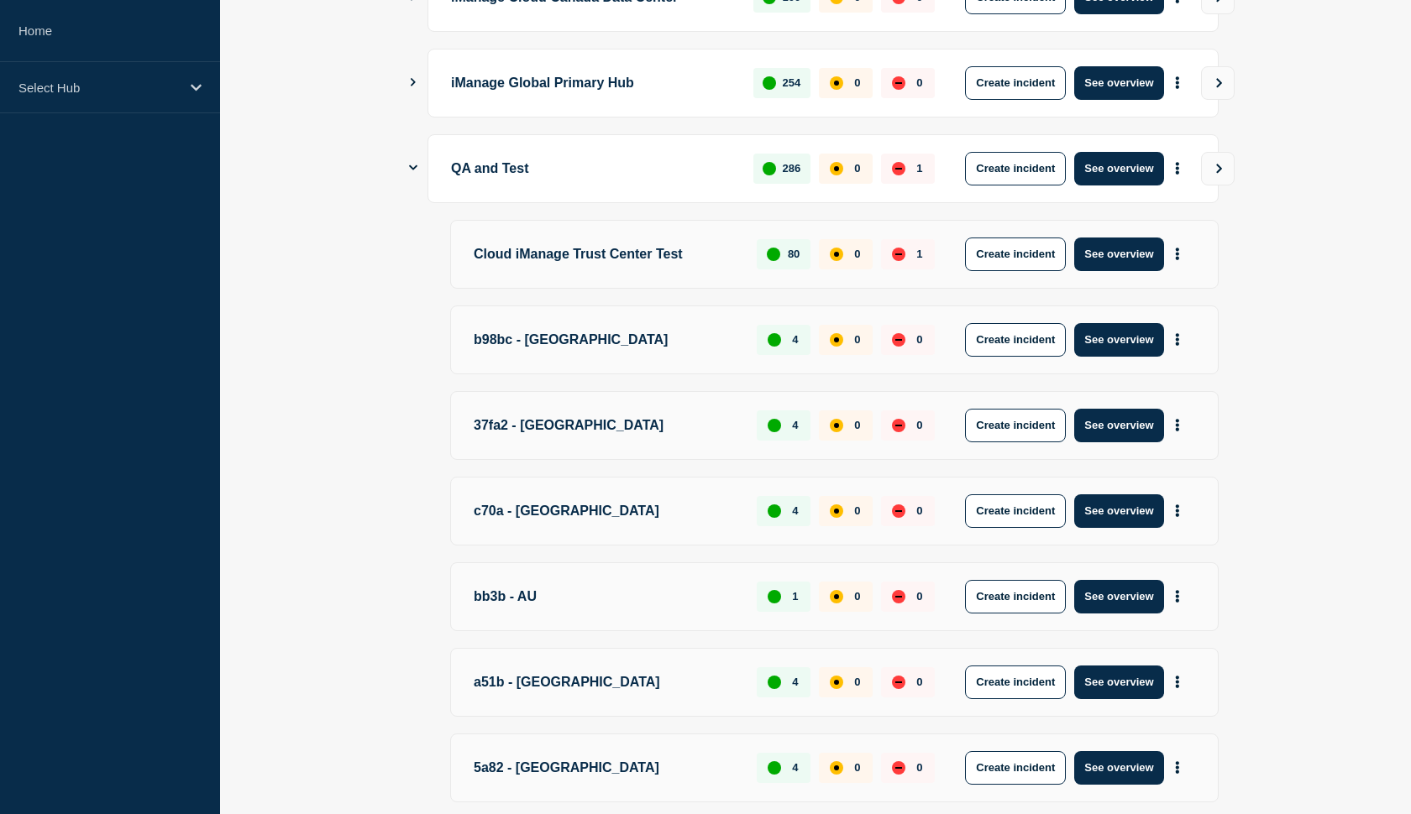
scroll to position [799, 0]
click at [1102, 164] on button "See overview" at bounding box center [1118, 169] width 89 height 34
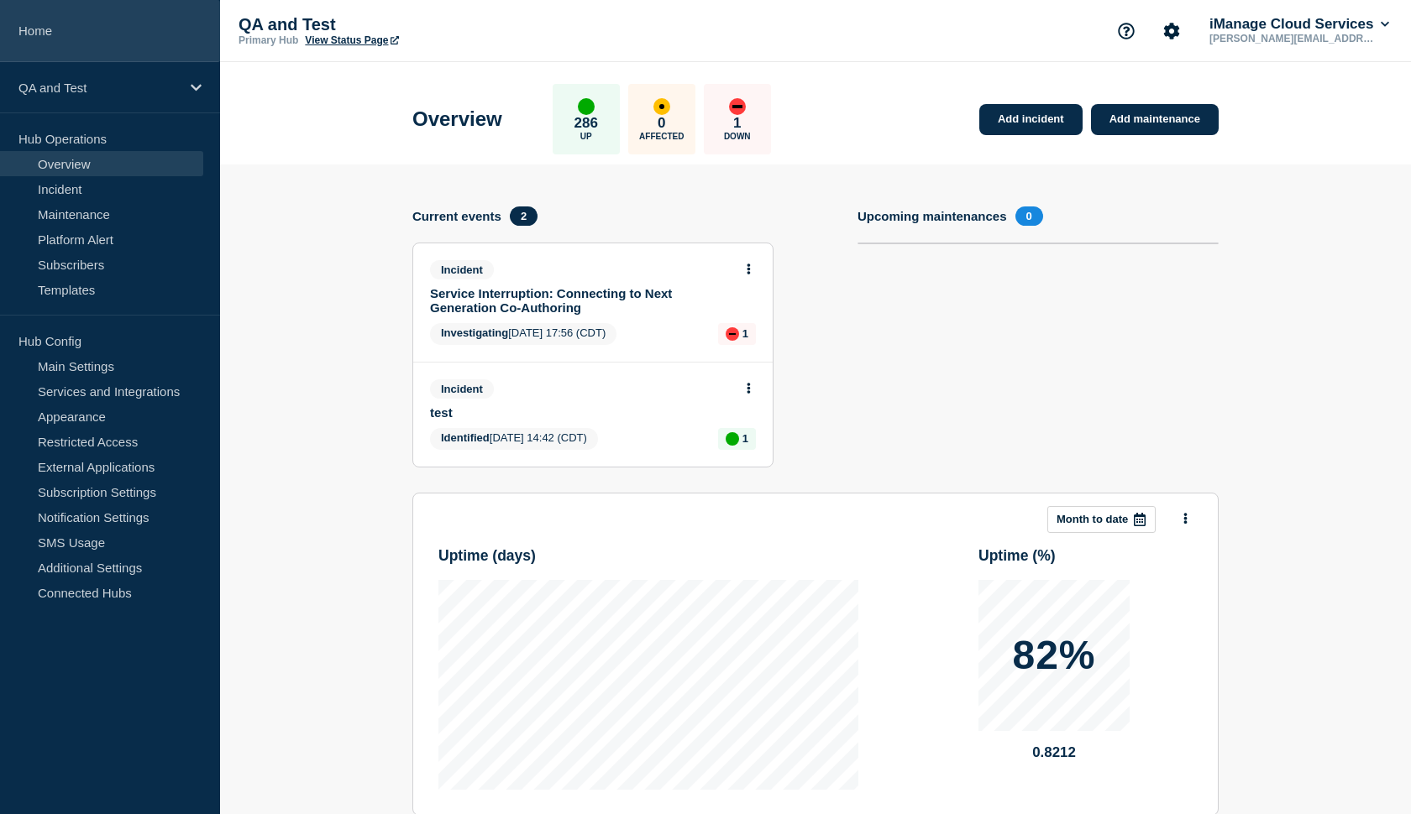
click at [45, 41] on link "Home" at bounding box center [110, 31] width 220 height 62
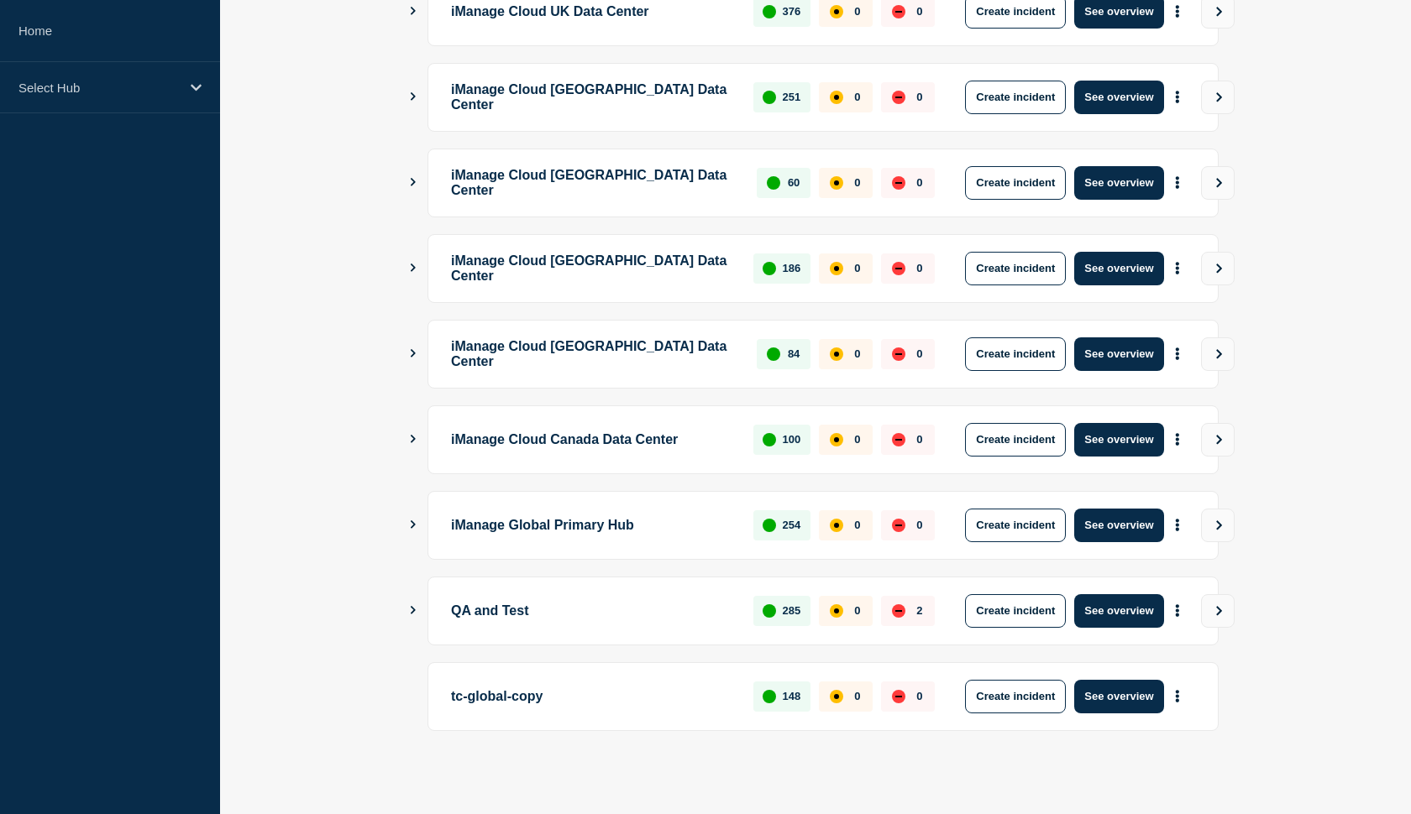
scroll to position [357, 0]
click at [416, 609] on icon "Show Connected Hubs" at bounding box center [412, 610] width 11 height 8
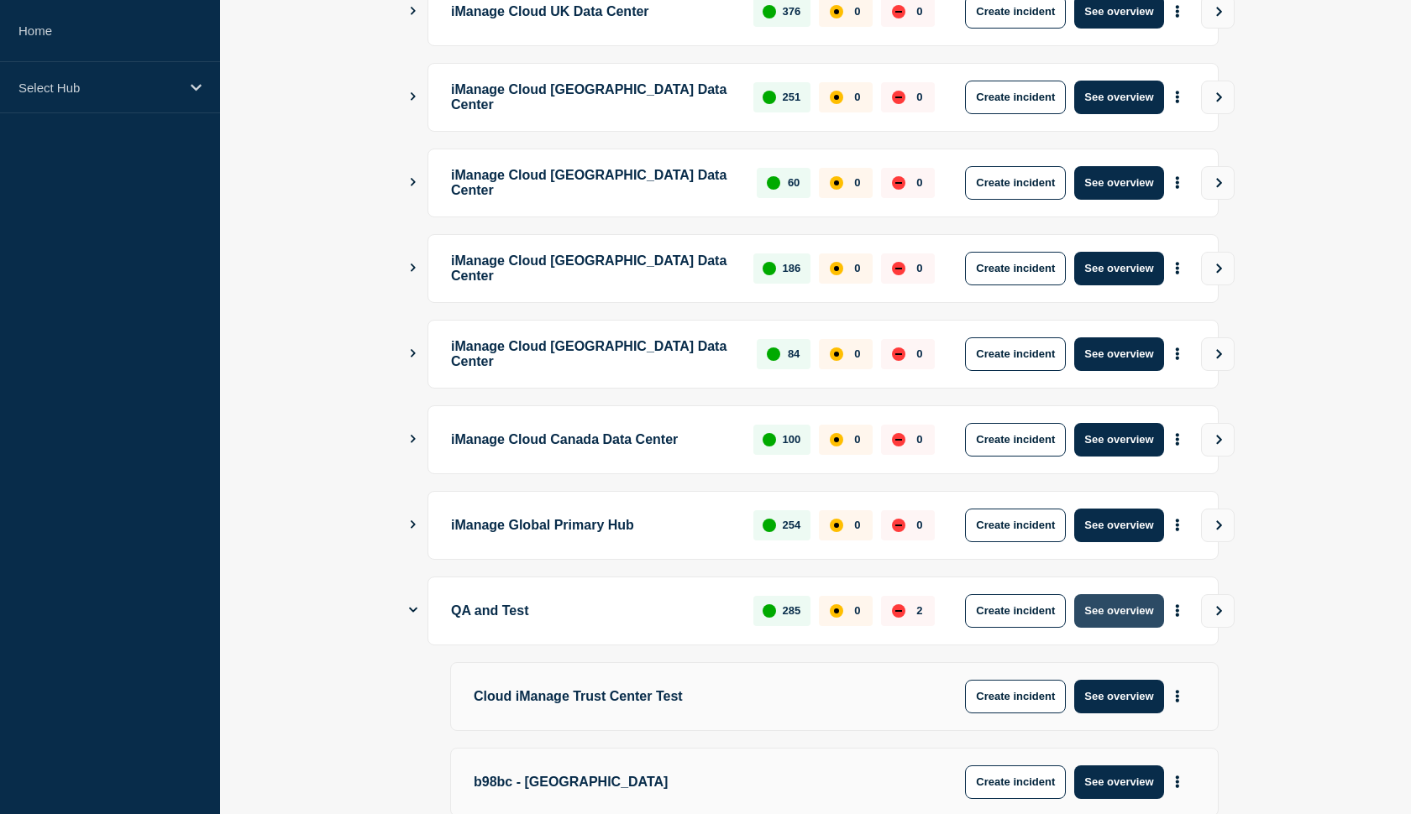
click at [1126, 607] on button "See overview" at bounding box center [1118, 611] width 89 height 34
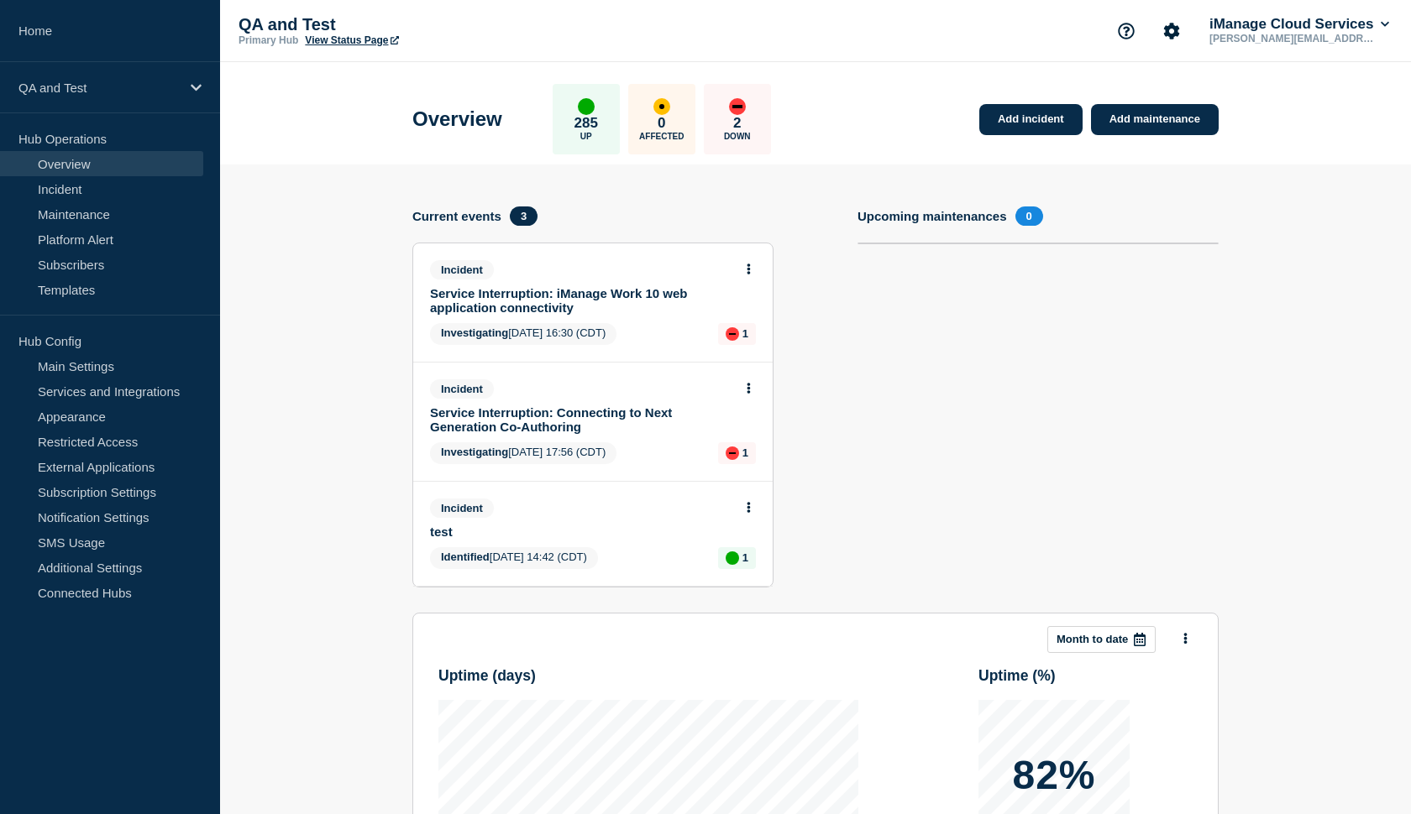
click at [350, 43] on link "View Status Page" at bounding box center [351, 40] width 93 height 12
